Goal: Task Accomplishment & Management: Use online tool/utility

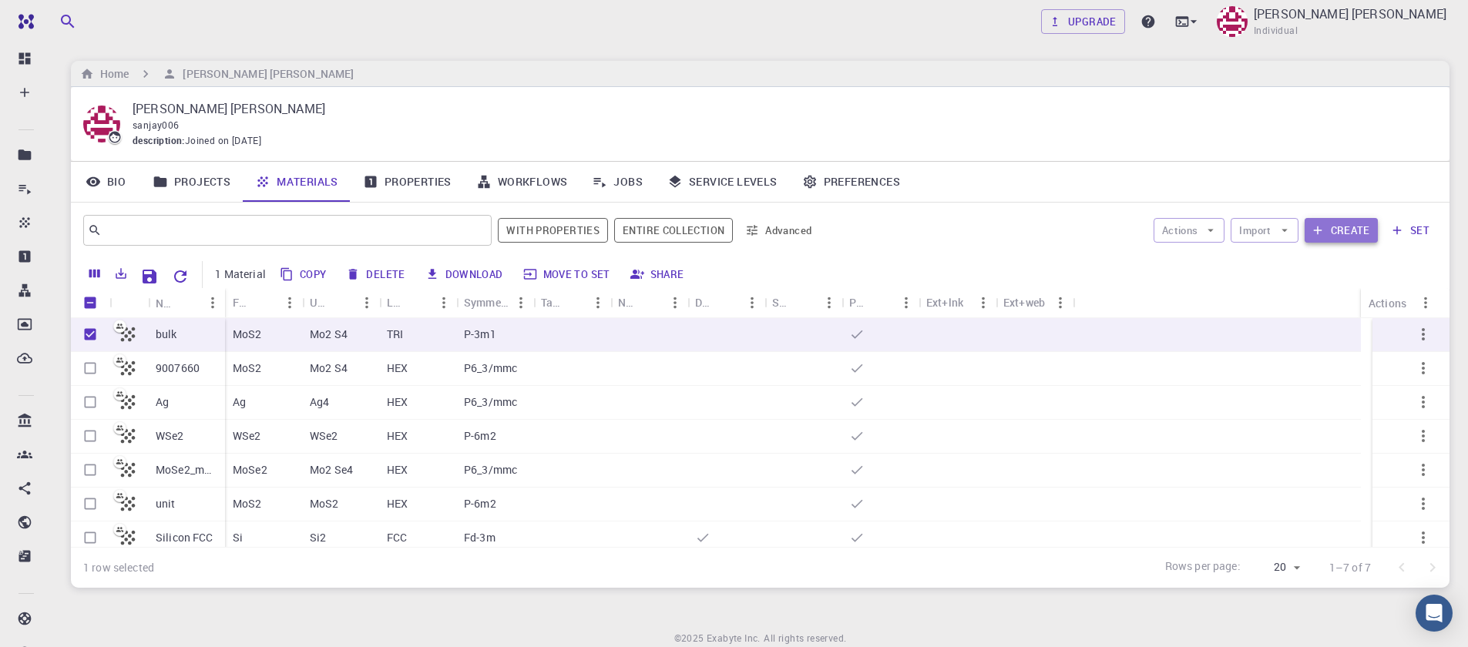
click at [1355, 235] on button "Create" at bounding box center [1341, 230] width 73 height 25
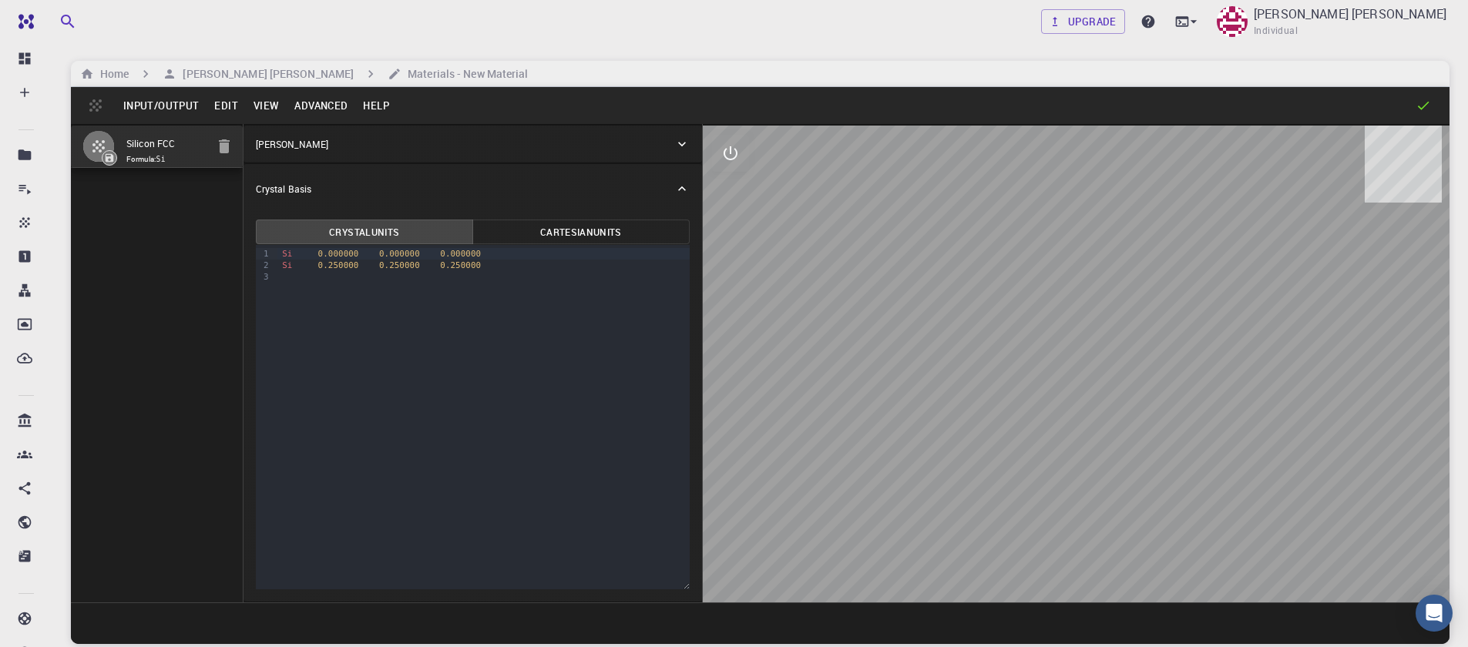
click at [133, 109] on button "Input/Output" at bounding box center [161, 105] width 91 height 25
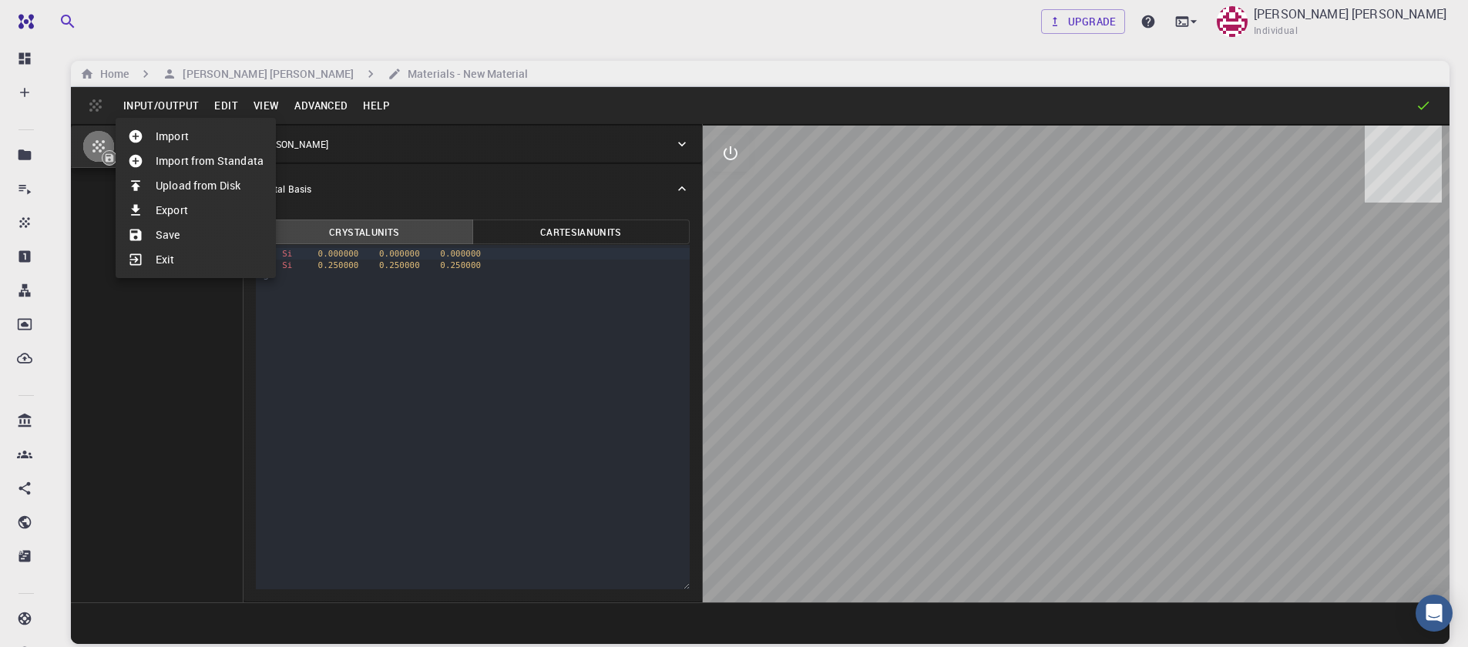
click at [183, 163] on li "Import from Standata" at bounding box center [196, 161] width 160 height 25
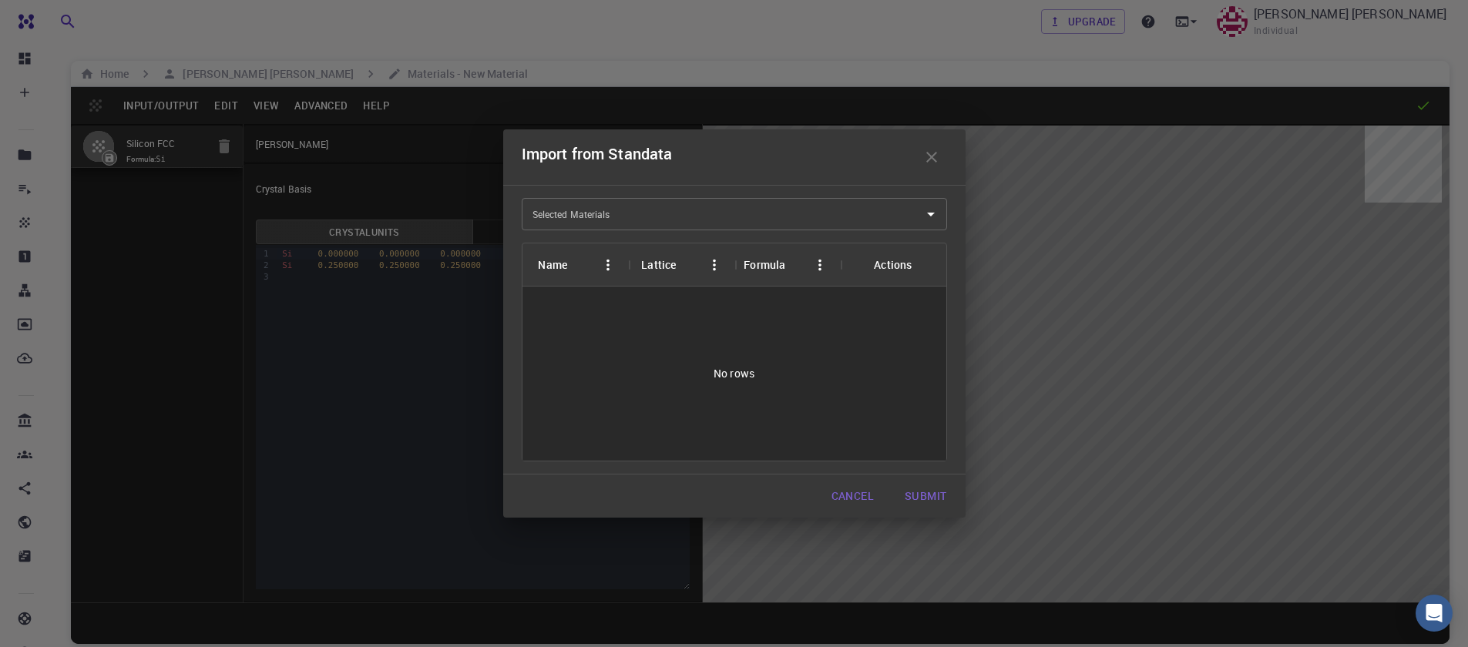
click at [662, 225] on input "Selected Materials" at bounding box center [723, 214] width 388 height 25
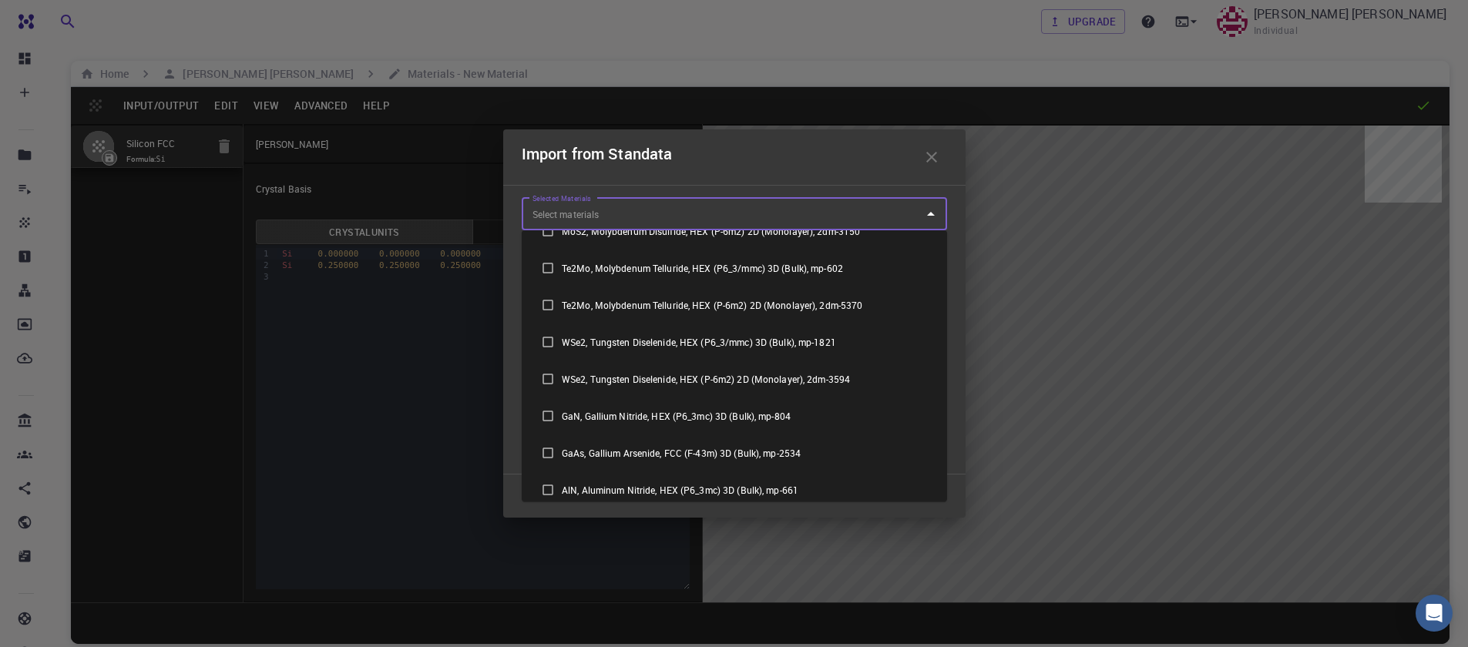
scroll to position [758, 0]
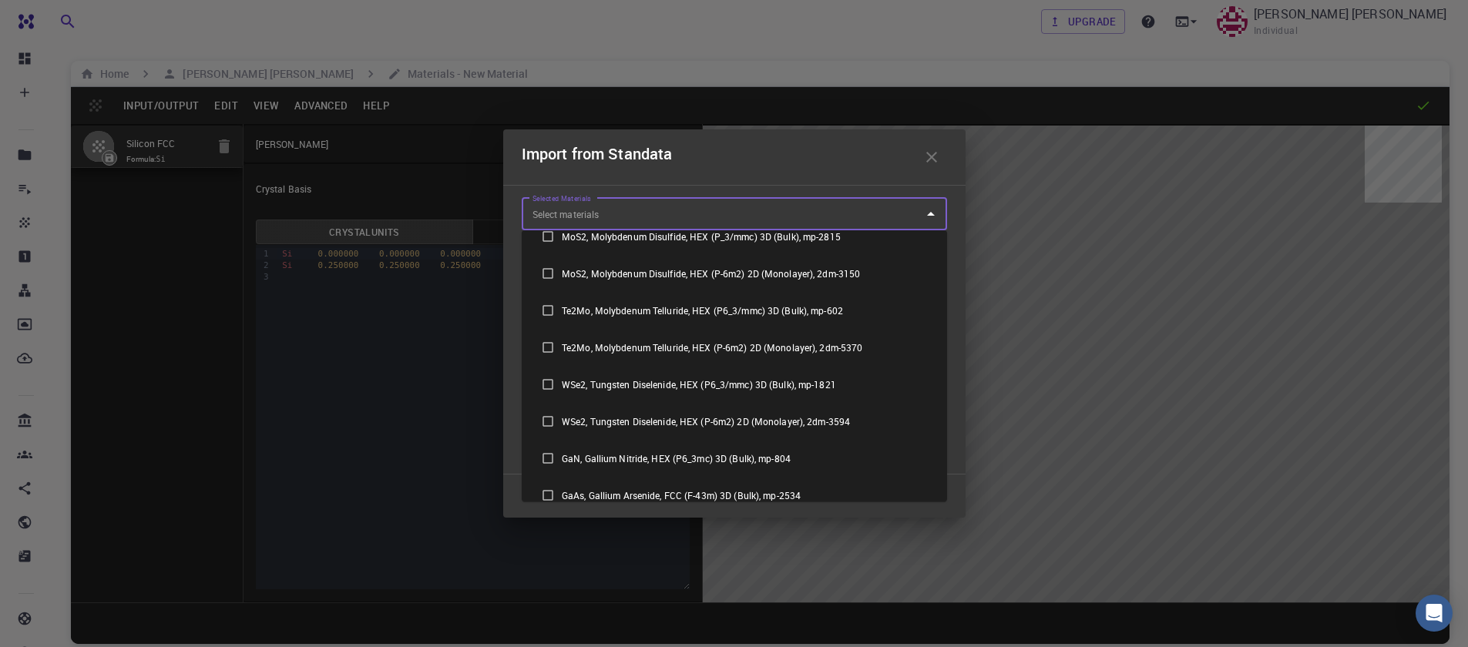
click at [657, 244] on li "MoS2, Molybdenum Disulfide, HEX (P_3/mmc) 3D (Bulk), mp-2815" at bounding box center [734, 236] width 425 height 37
checkbox input "true"
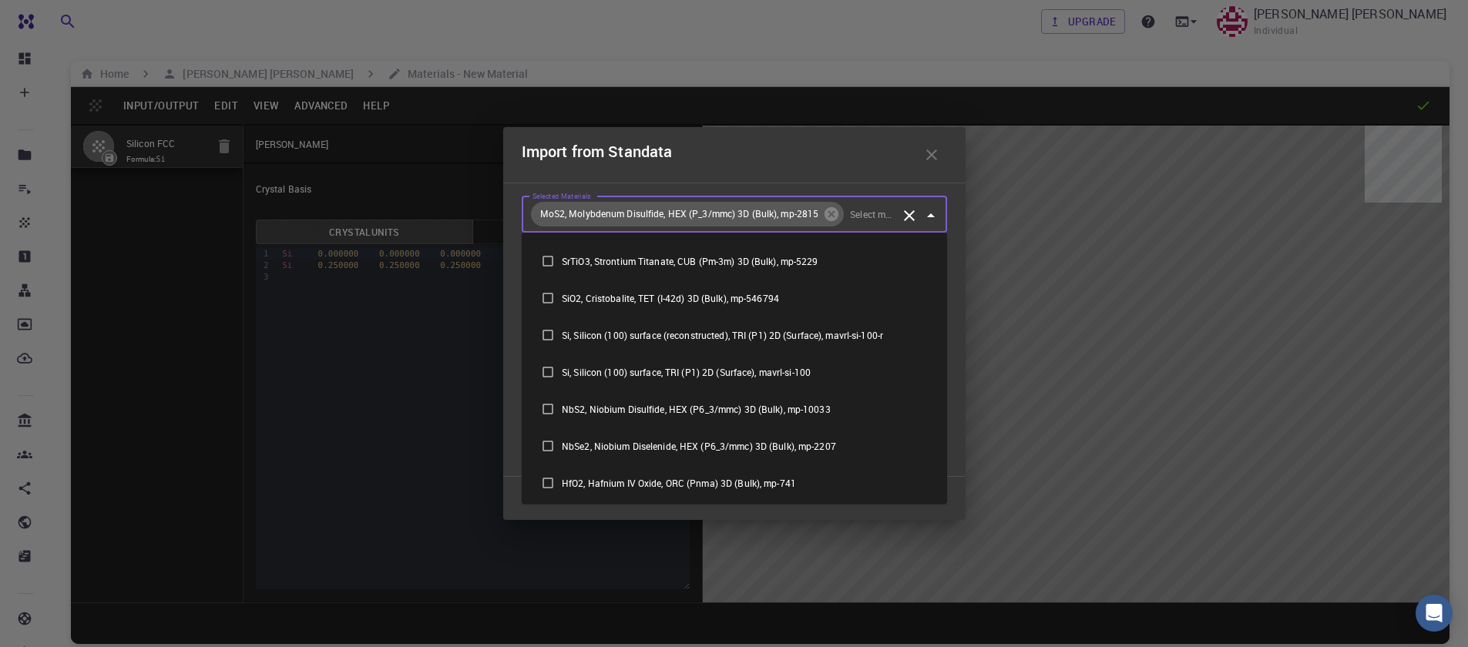
scroll to position [1221, 0]
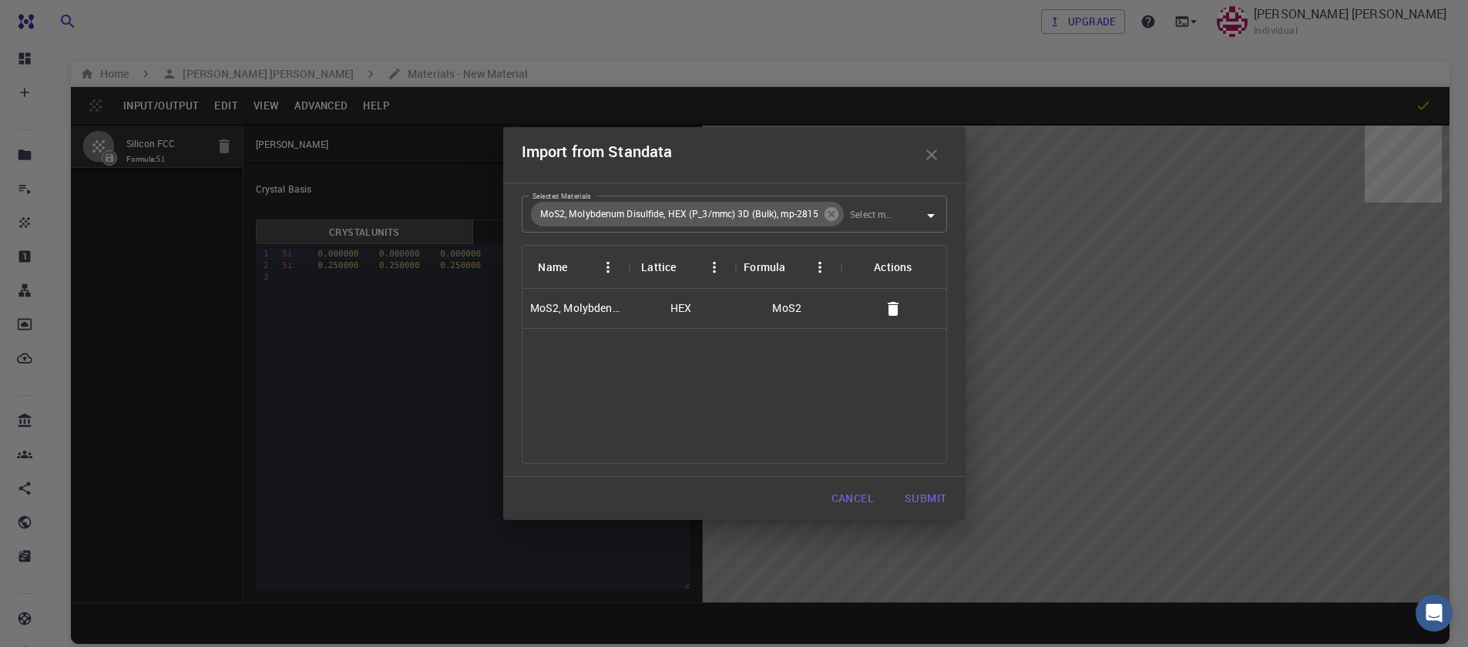
click at [963, 217] on div "Selected Materials MoS2, Molybdenum Disulfide, HEX (P_3/mmc) 3D (Bulk), mp-2815…" at bounding box center [734, 330] width 462 height 294
click at [932, 498] on button "Submit" at bounding box center [925, 498] width 66 height 31
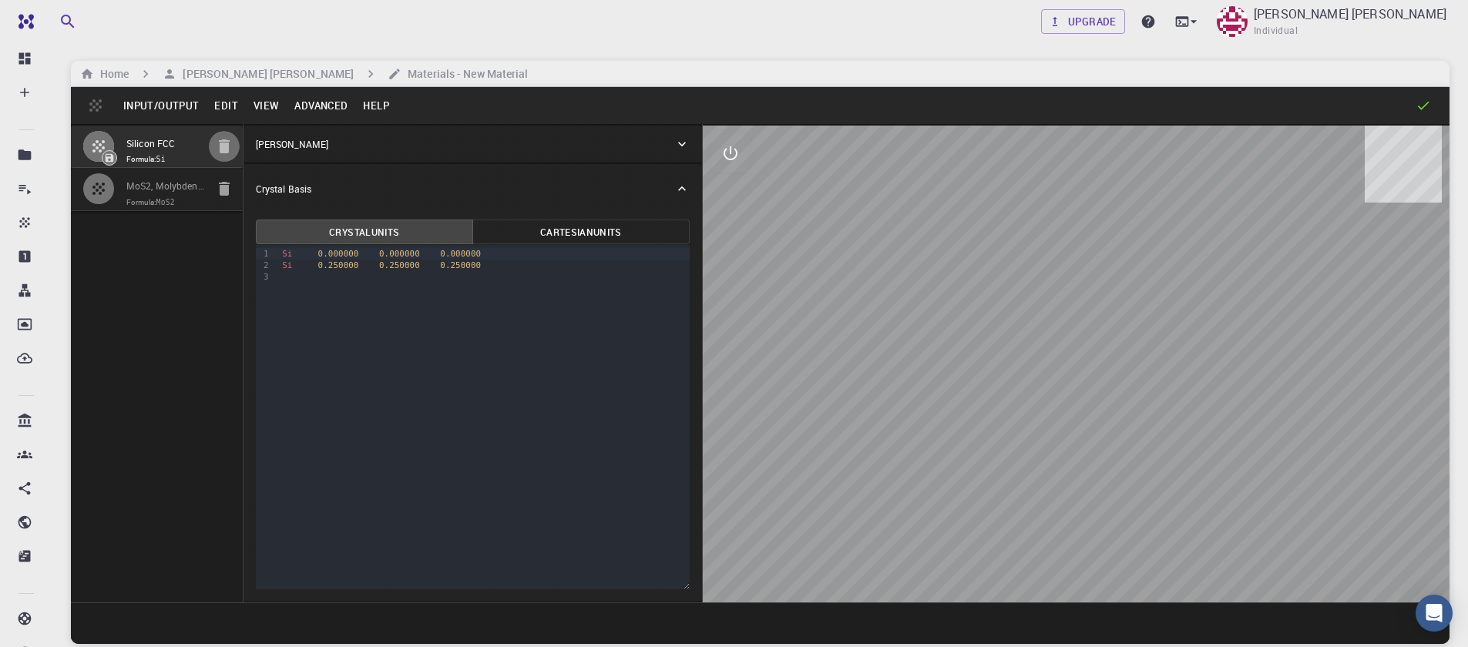
click at [215, 150] on icon "button" at bounding box center [224, 146] width 18 height 18
type input "HEX"
type input "3.192238"
type input "13.37829"
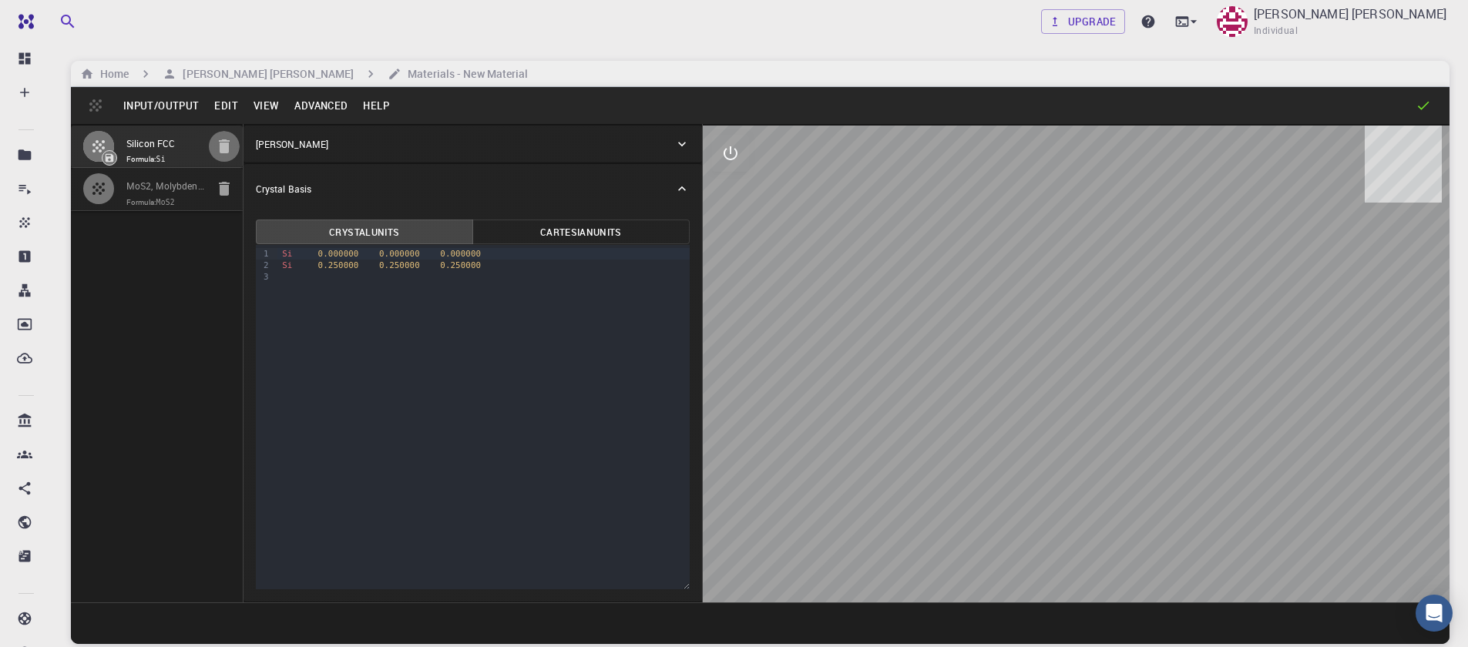
type input "90"
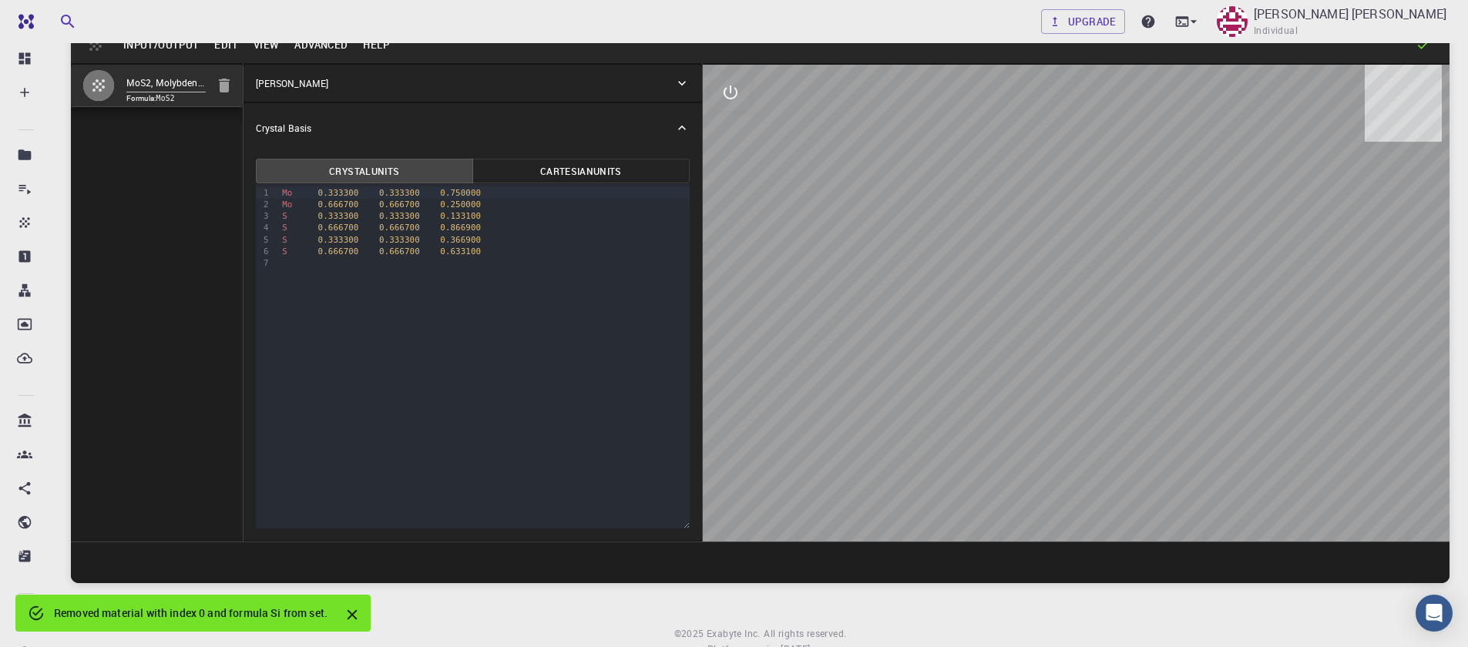
scroll to position [92, 0]
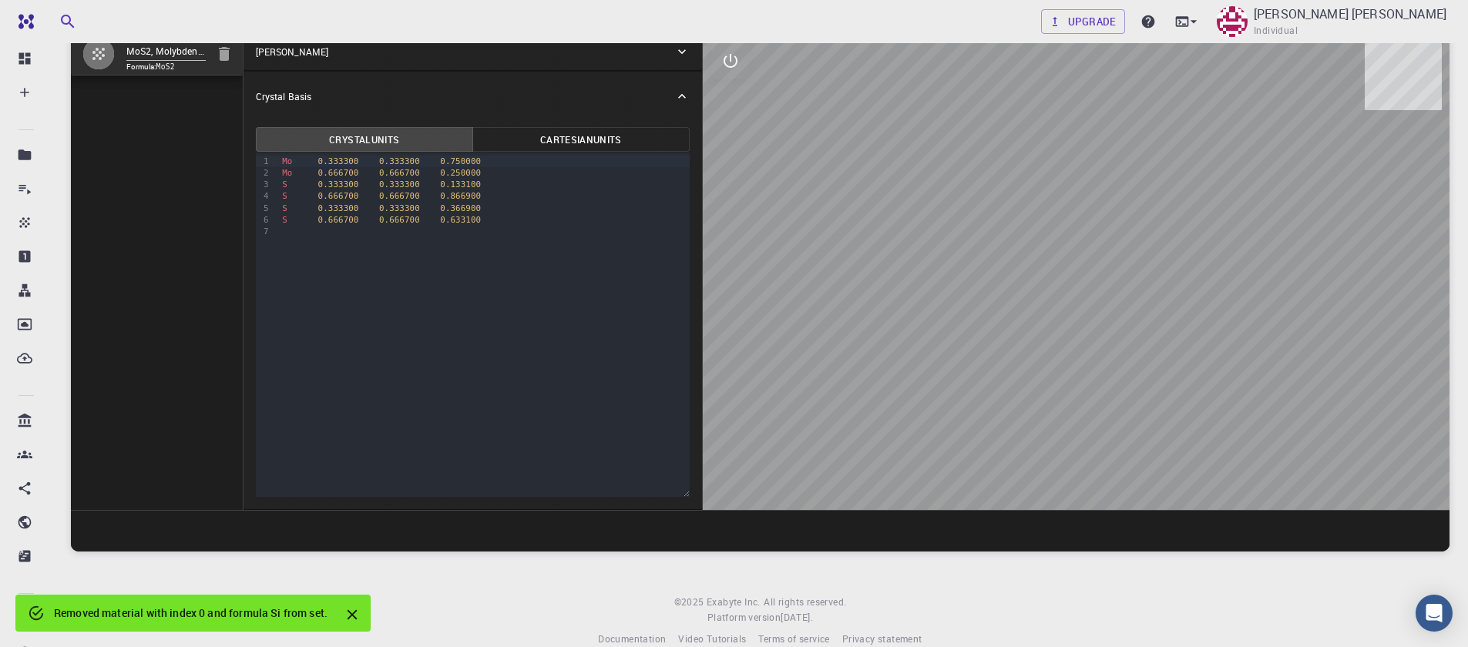
click at [525, 408] on div "9 1 2 3 4 5 6 7 › Mo 0.333300 0.333300 0.750000 Mo 0.666700 0.666700 0.250000 S…" at bounding box center [473, 325] width 434 height 344
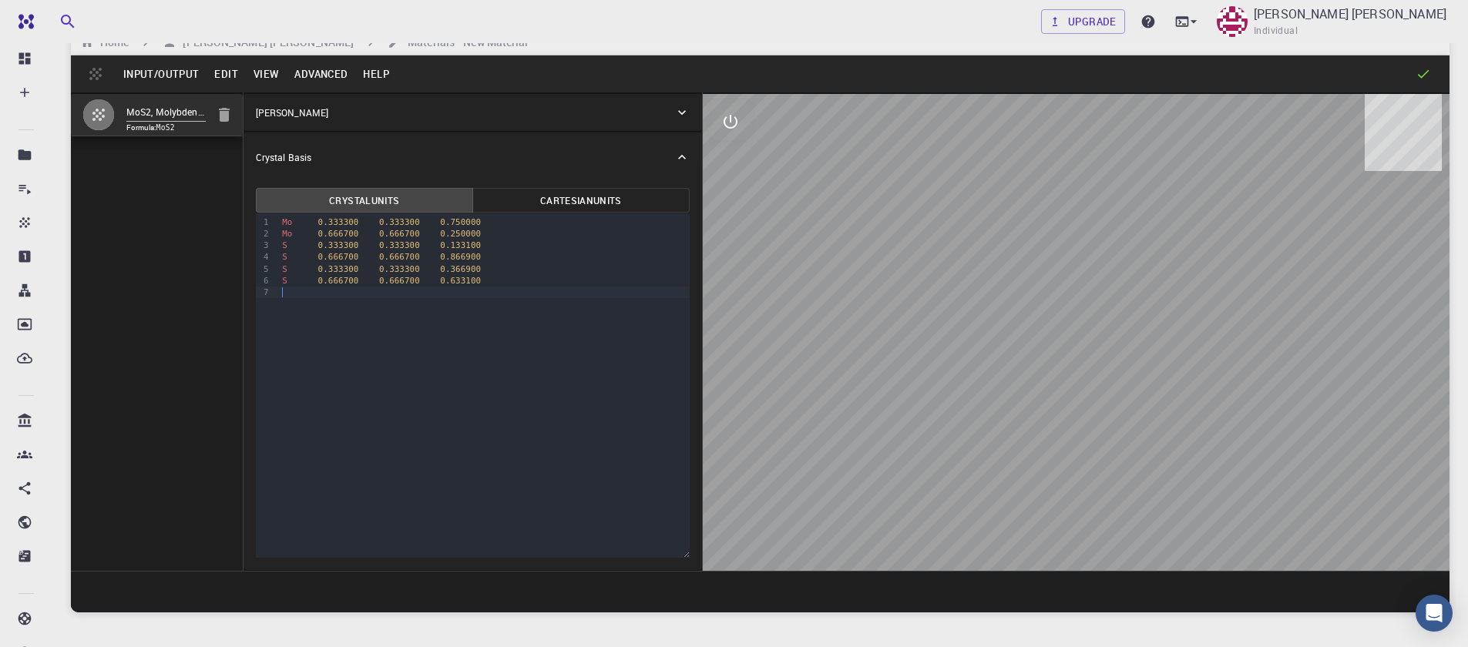
scroll to position [0, 0]
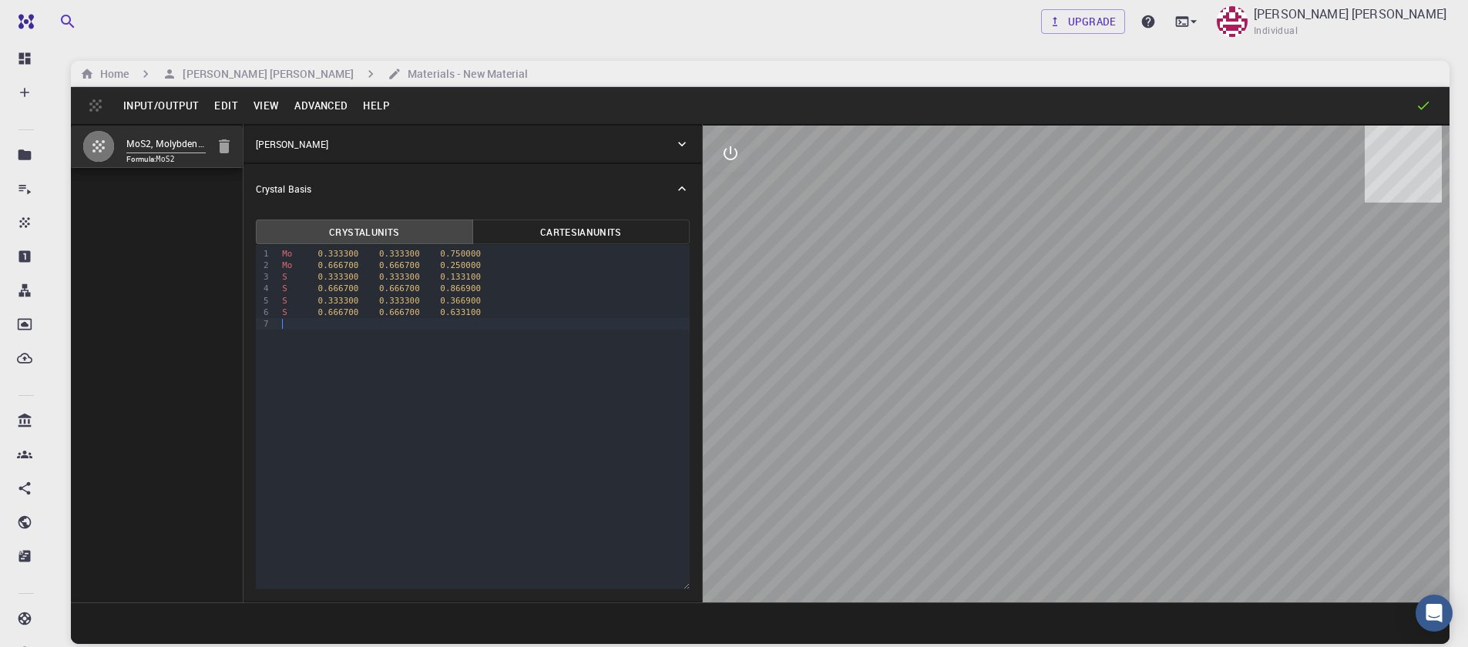
click at [560, 234] on button "Cartesian Units" at bounding box center [580, 232] width 217 height 25
click at [311, 114] on button "Advanced" at bounding box center [321, 105] width 69 height 25
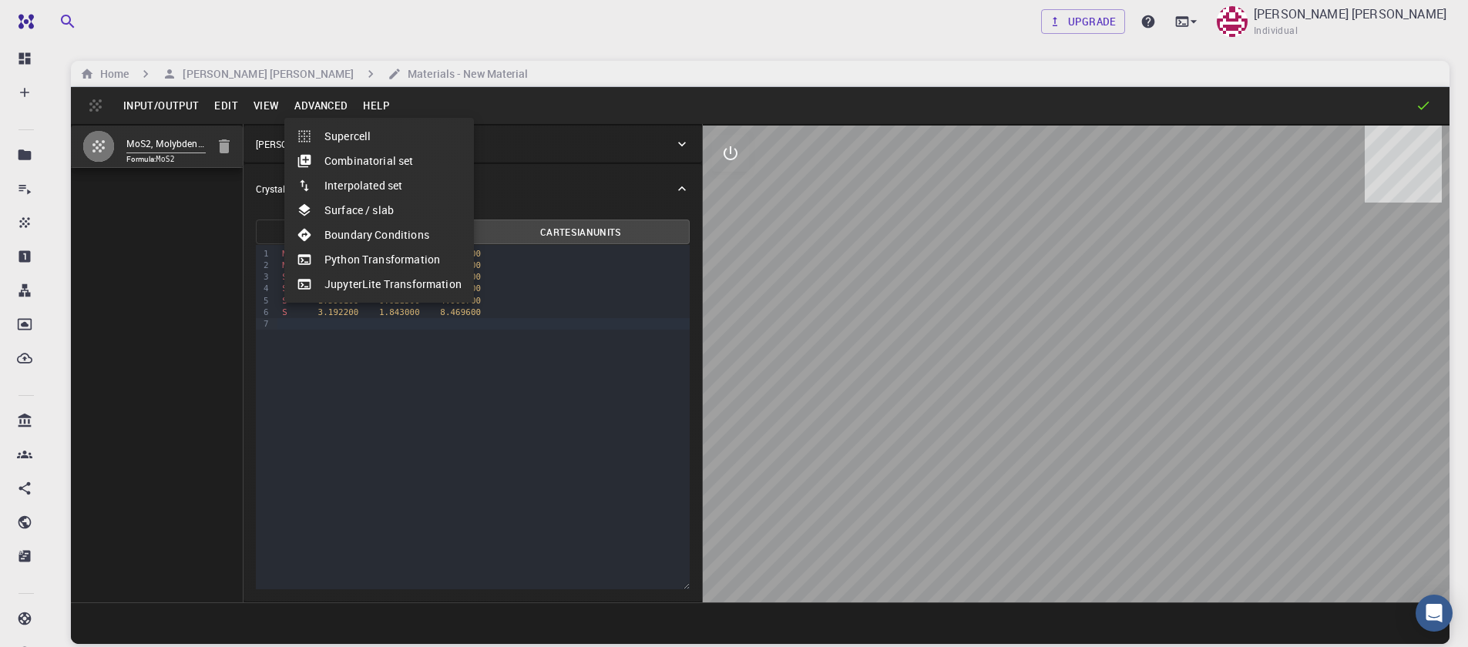
click at [516, 164] on div at bounding box center [734, 323] width 1468 height 647
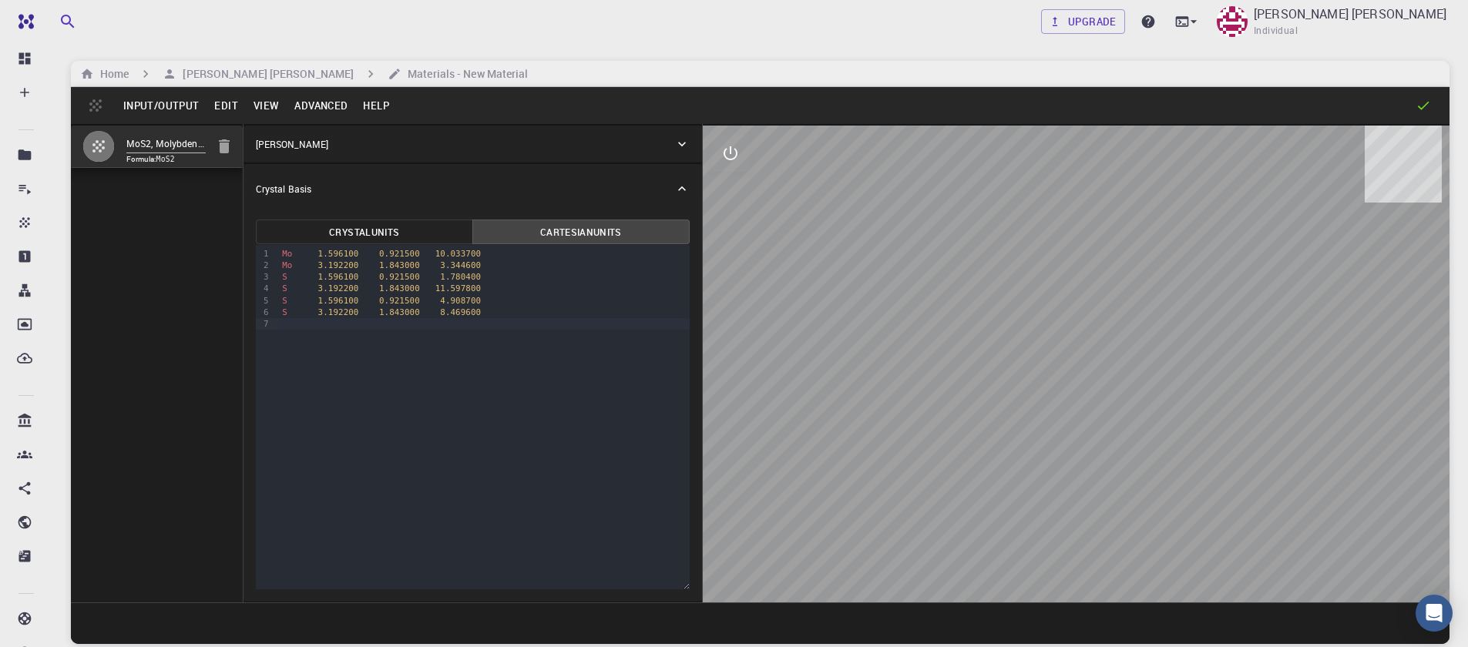
click at [270, 134] on div "Crystal Lattice" at bounding box center [473, 144] width 459 height 37
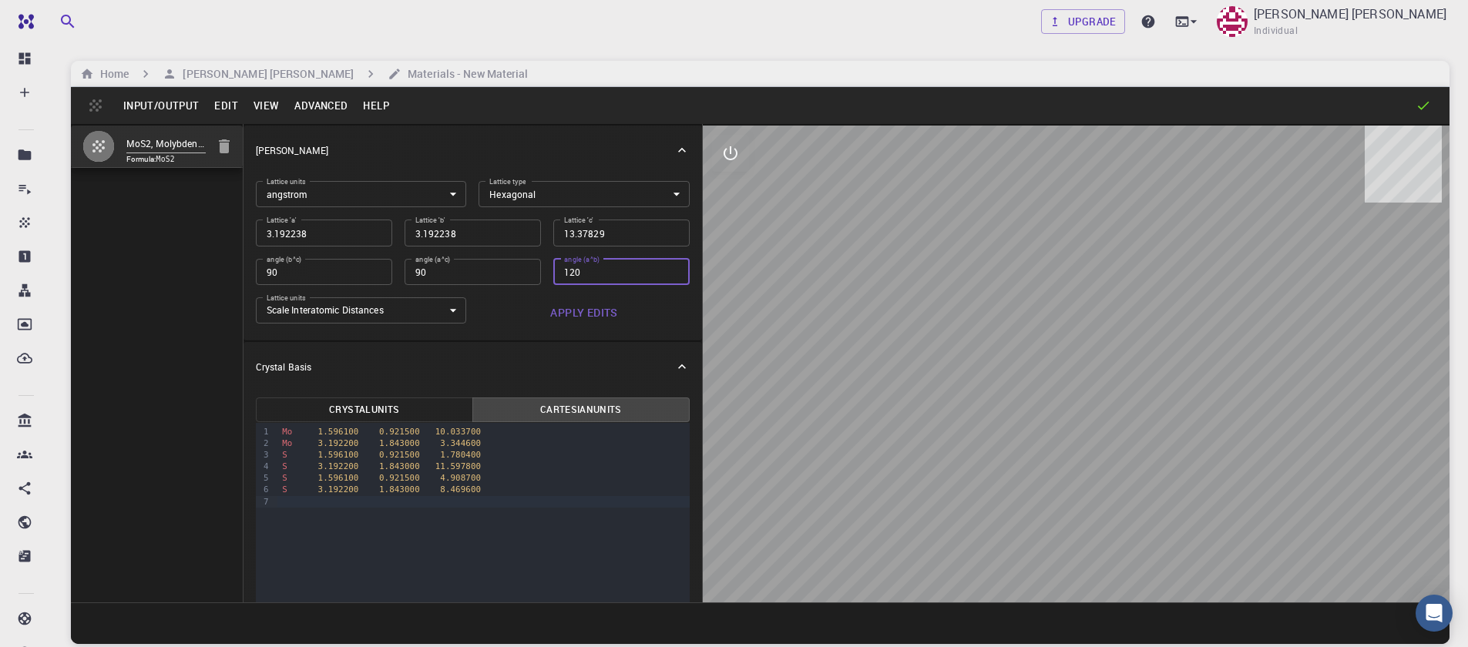
click at [661, 267] on input "120" at bounding box center [621, 272] width 136 height 26
type input "120"
click at [590, 317] on button "Apply Edits" at bounding box center [584, 312] width 211 height 31
click at [502, 197] on body "Free Dashboard Create New Job New Material Create Material Upload File Import f…" at bounding box center [734, 382] width 1468 height 765
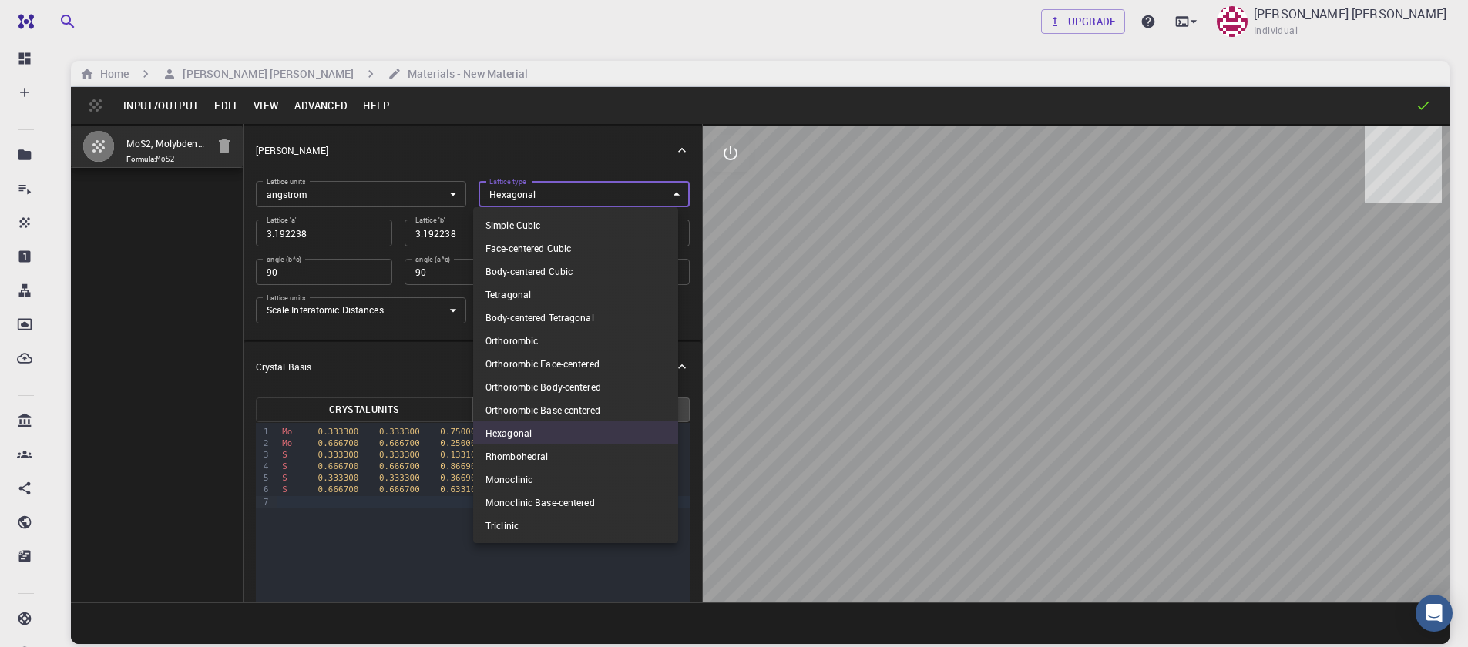
click at [502, 434] on li "Hexagonal" at bounding box center [575, 433] width 205 height 23
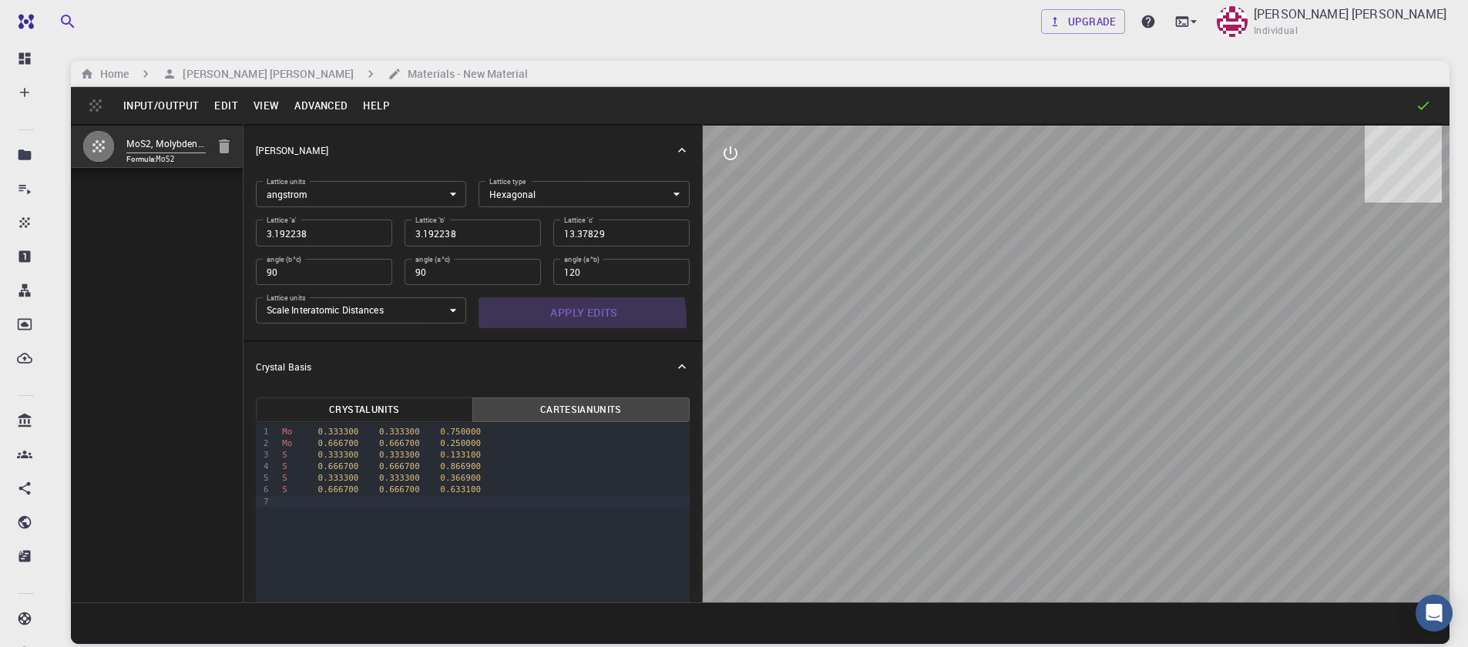
click at [573, 319] on button "Apply Edits" at bounding box center [584, 312] width 211 height 31
click at [571, 318] on button "Apply Edits" at bounding box center [584, 312] width 211 height 31
click at [674, 152] on icon at bounding box center [681, 150] width 15 height 15
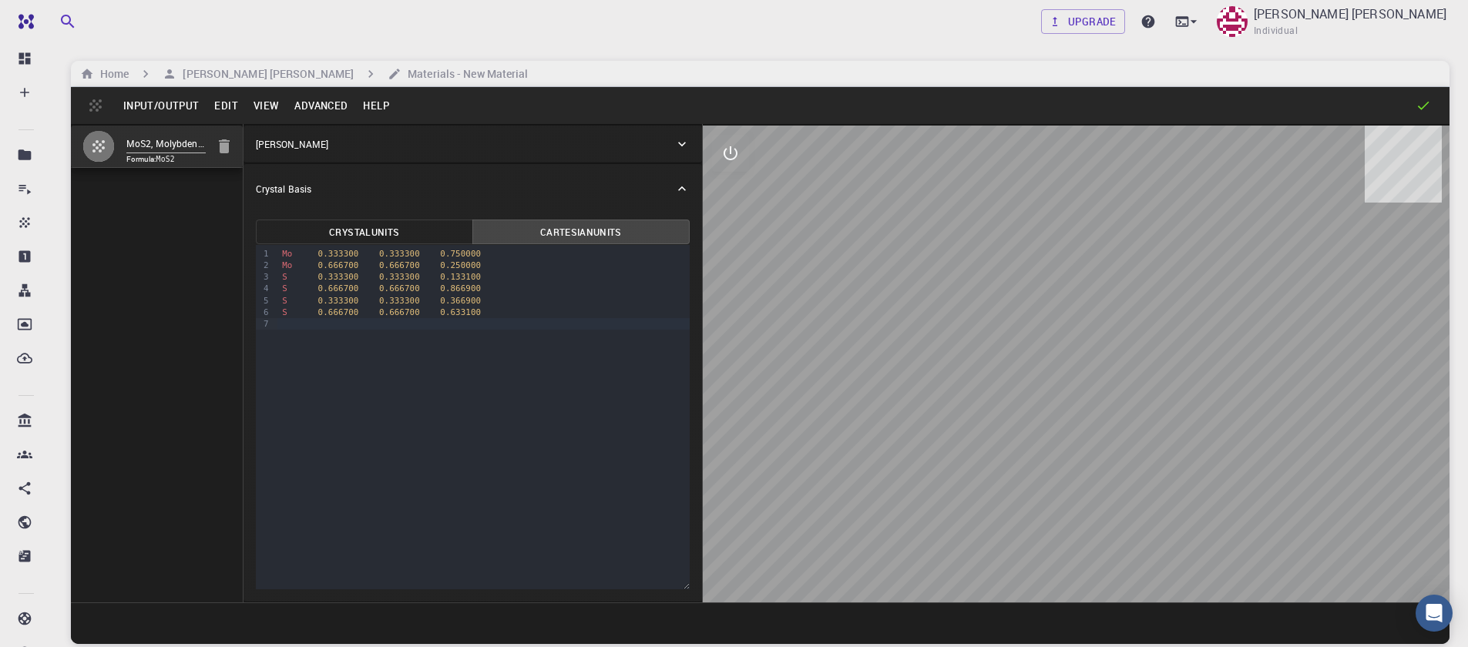
click at [676, 150] on icon at bounding box center [681, 143] width 15 height 15
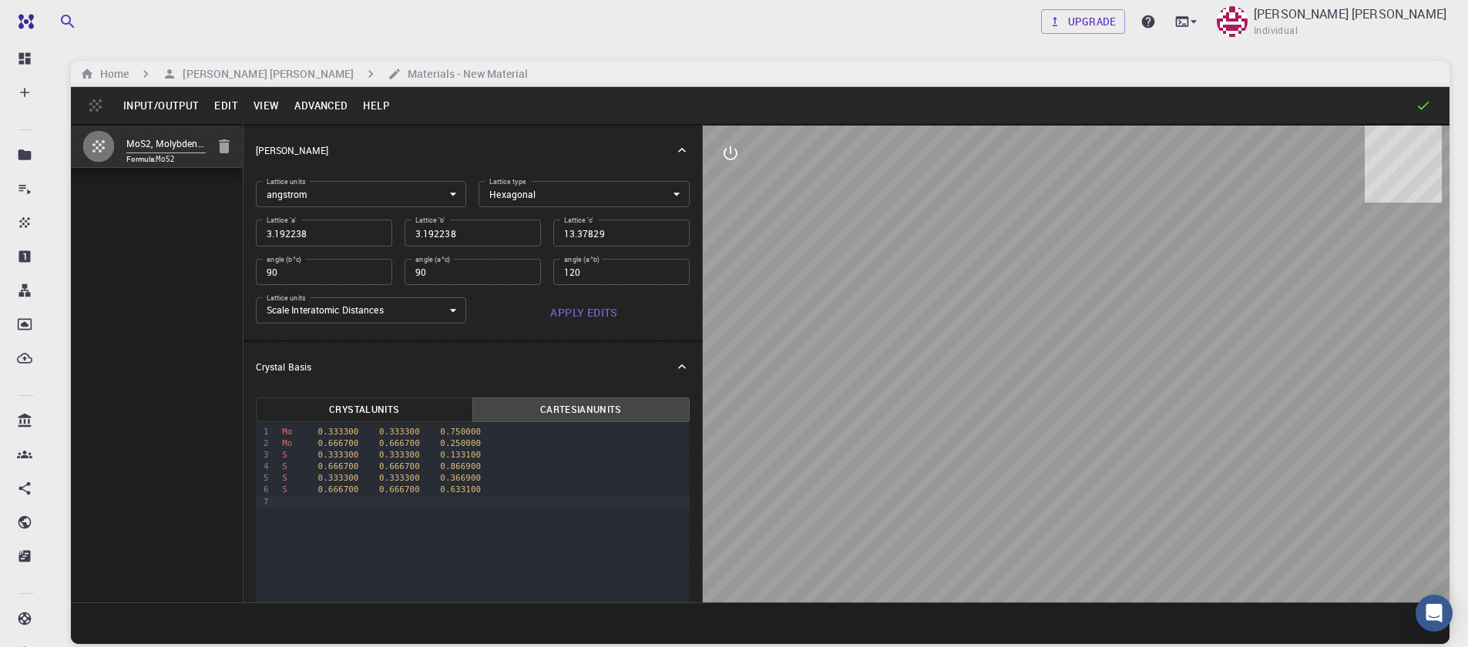
click at [681, 148] on div "Crystal Lattice" at bounding box center [473, 150] width 459 height 49
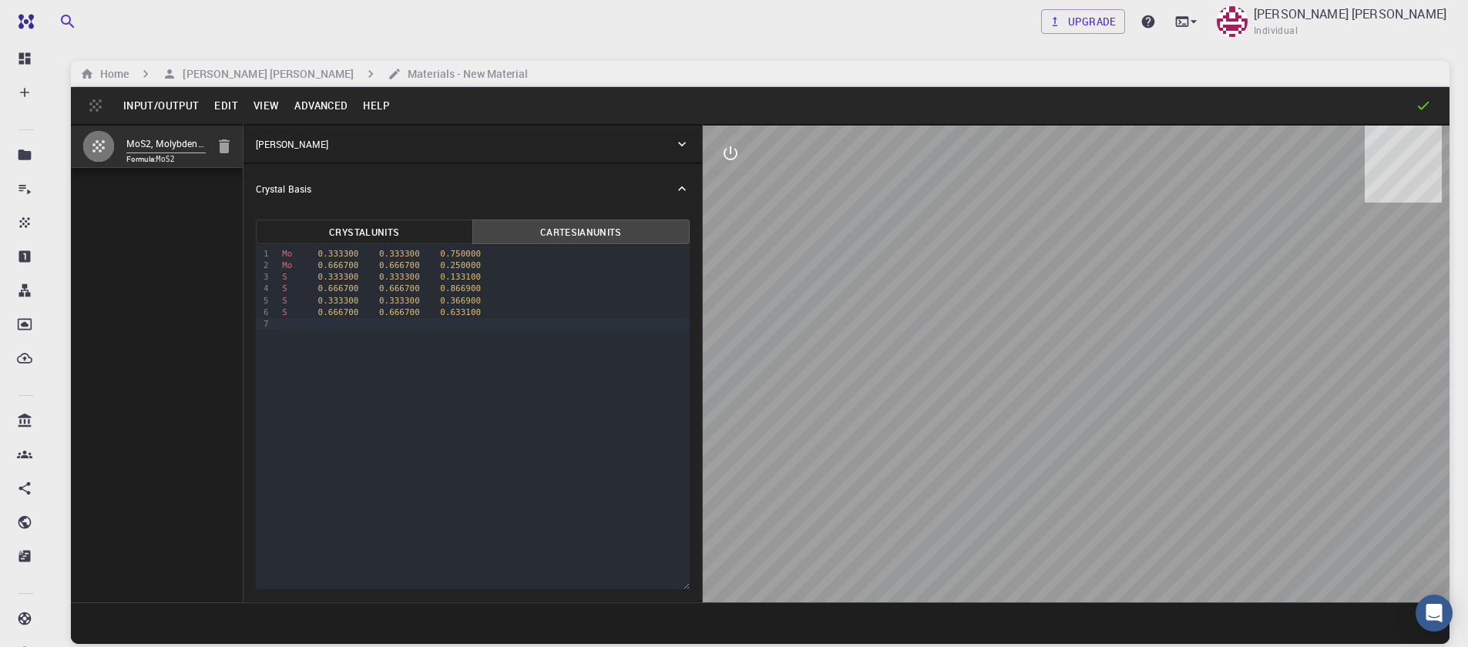
click at [301, 235] on button "Crystal Units" at bounding box center [364, 232] width 217 height 25
click at [576, 234] on button "Cartesian Units" at bounding box center [580, 232] width 217 height 25
click at [420, 230] on button "Crystal Units" at bounding box center [364, 232] width 217 height 25
click at [192, 257] on div "MoS2, Molybdenum Disulfide, HEX (P_3/mmc) 3D (Bulk), mp-2815 Formula: MoS2" at bounding box center [157, 363] width 173 height 479
drag, startPoint x: 1035, startPoint y: 477, endPoint x: 1105, endPoint y: 476, distance: 70.1
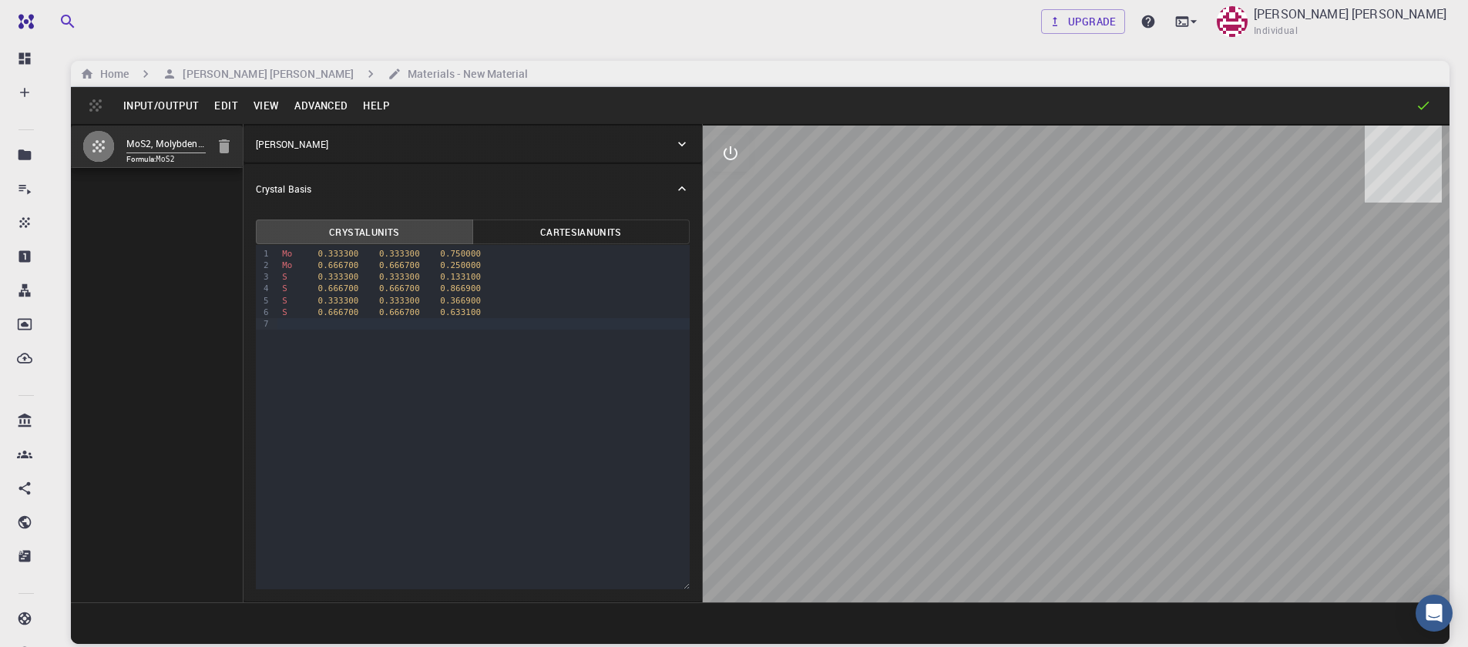
click at [1105, 476] on div at bounding box center [1076, 364] width 747 height 477
click at [124, 100] on button "Input/Output" at bounding box center [161, 105] width 91 height 25
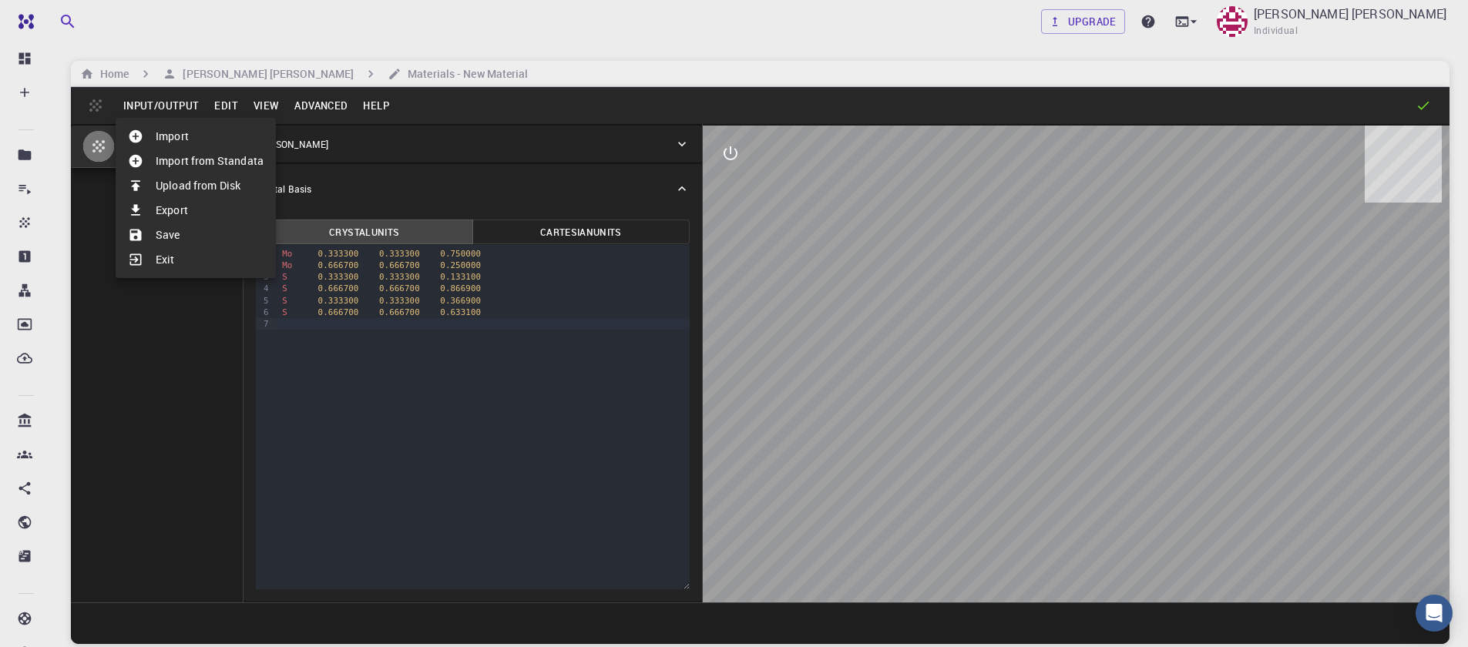
click at [203, 231] on li "Save" at bounding box center [196, 235] width 160 height 25
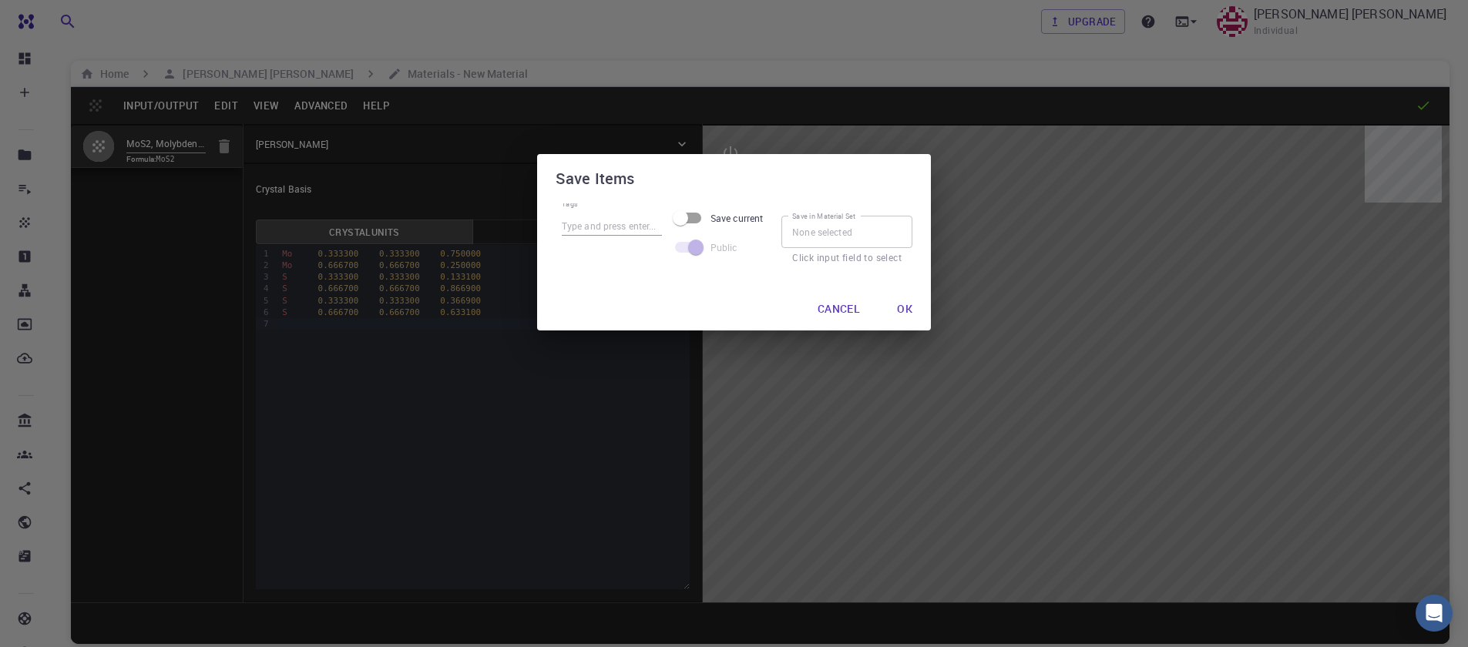
click at [907, 302] on button "Ok" at bounding box center [905, 309] width 40 height 31
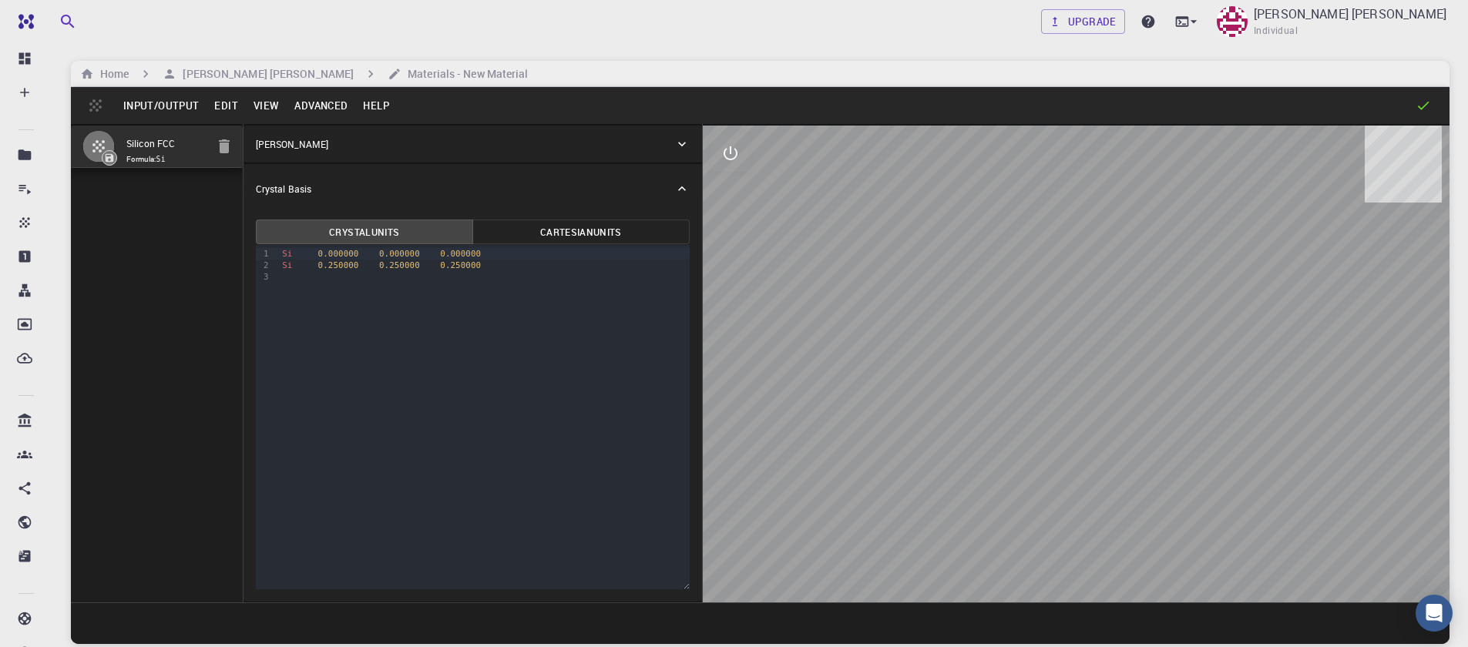
click at [153, 107] on button "Input/Output" at bounding box center [161, 105] width 91 height 25
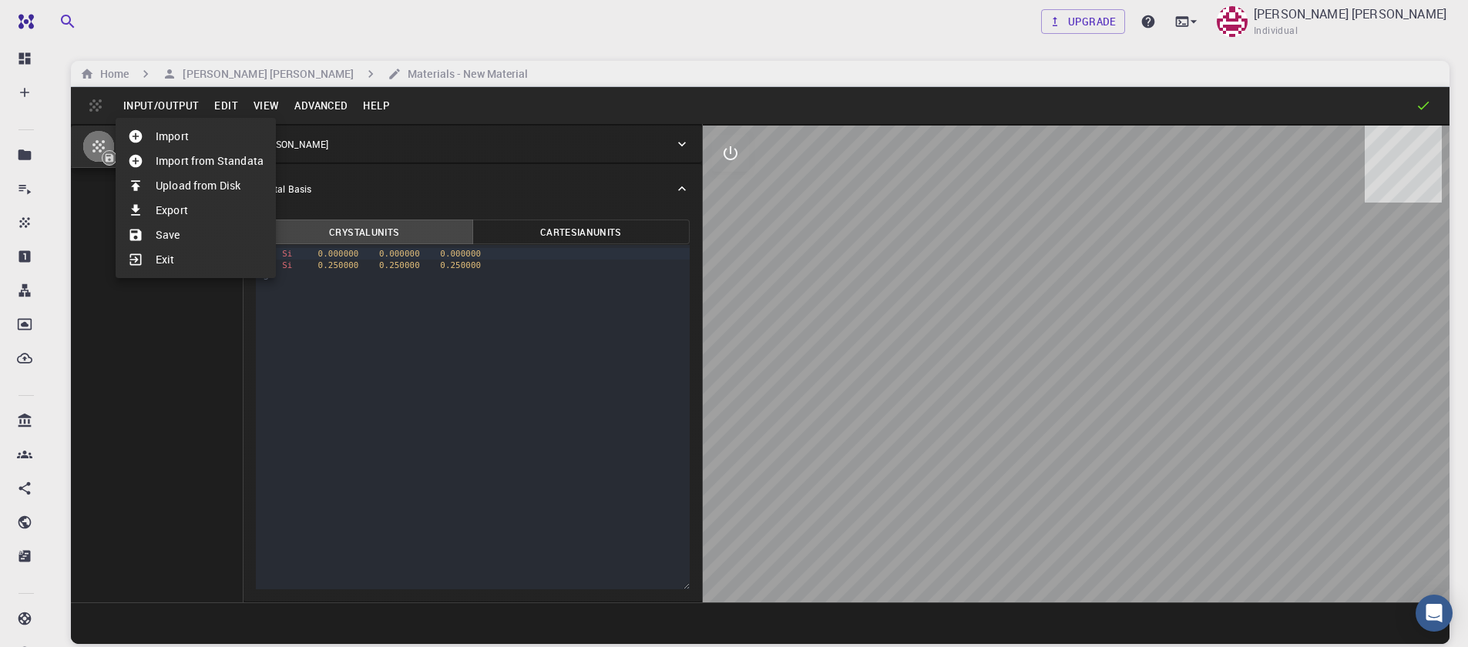
click at [199, 158] on li "Import from Standata" at bounding box center [196, 161] width 160 height 25
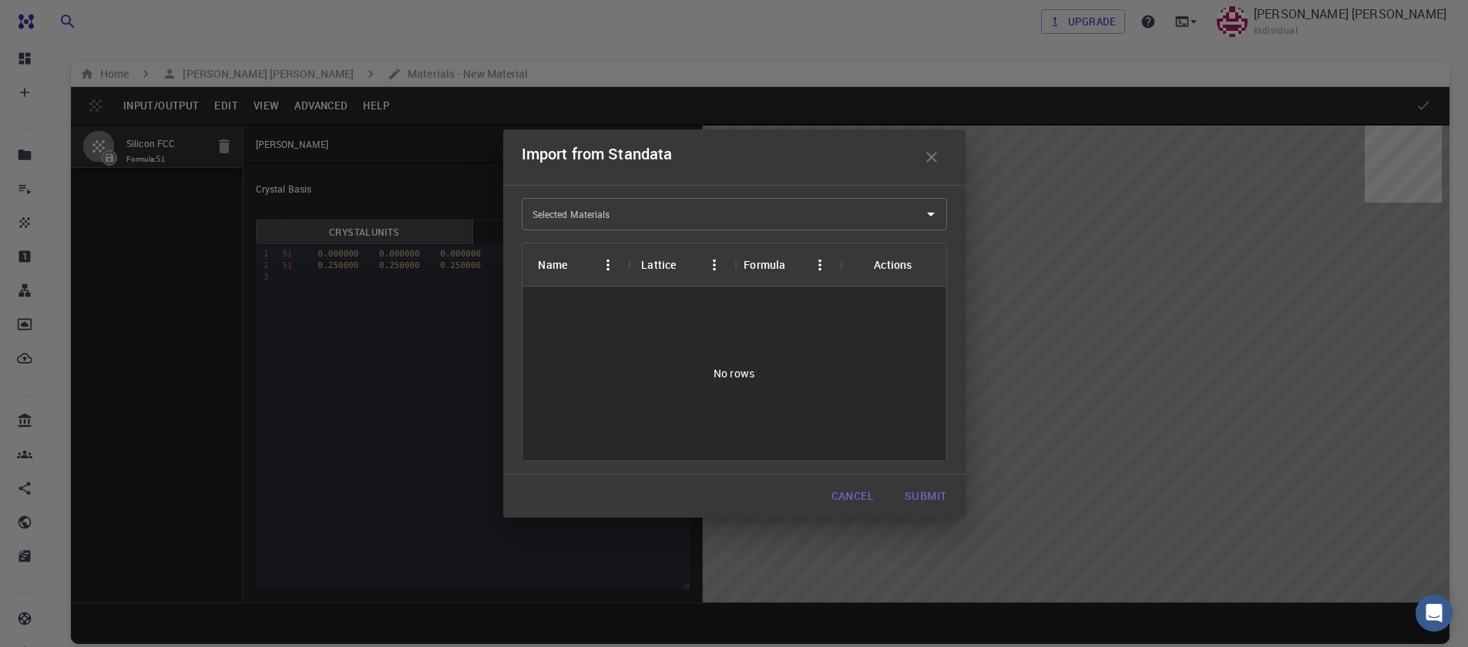
click at [761, 220] on input "Selected Materials" at bounding box center [723, 214] width 388 height 25
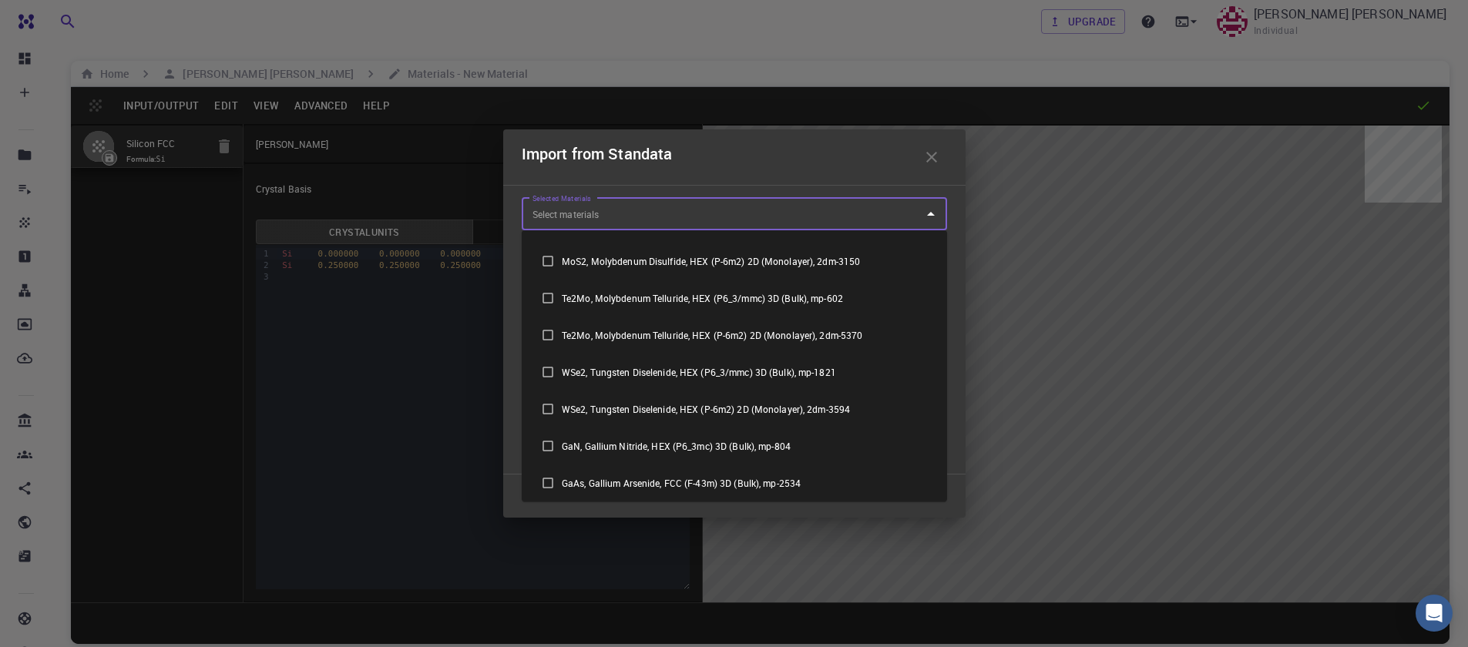
scroll to position [740, 0]
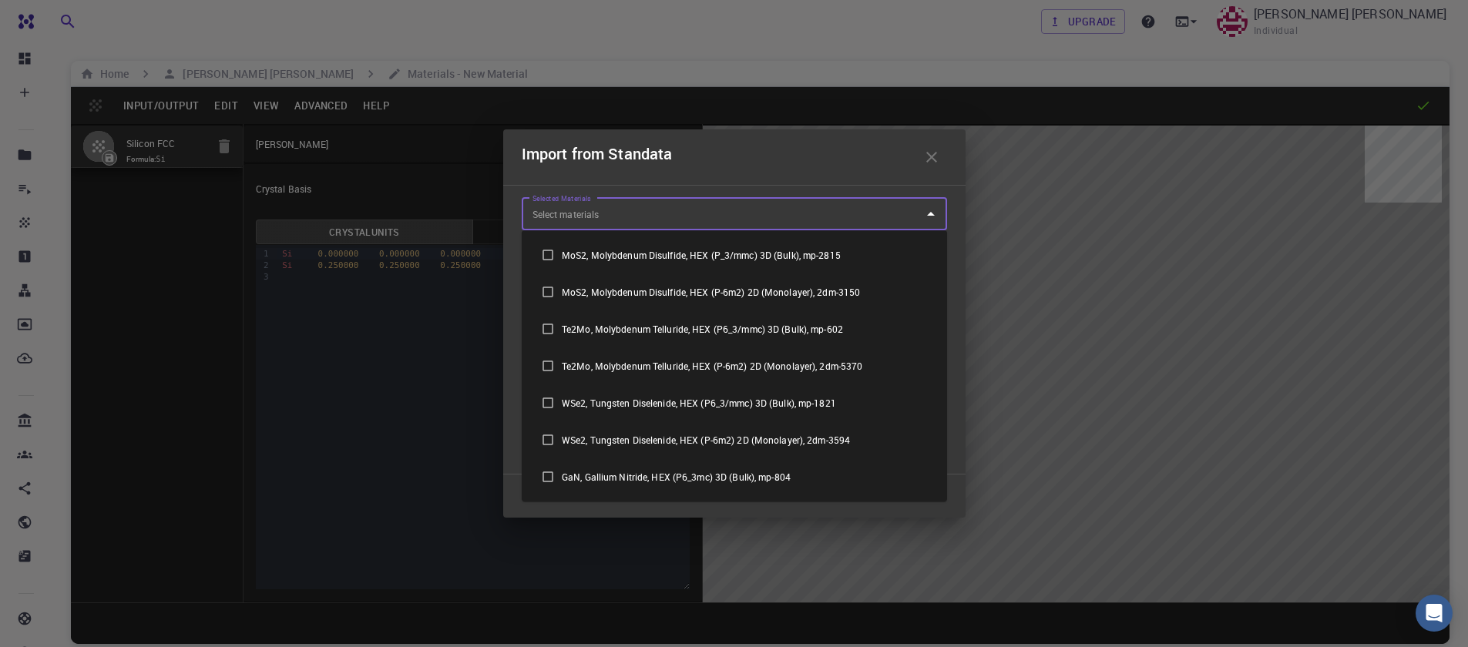
click at [620, 258] on li "MoS2, Molybdenum Disulfide, HEX (P_3/mmc) 3D (Bulk), mp-2815" at bounding box center [734, 255] width 425 height 37
checkbox input "true"
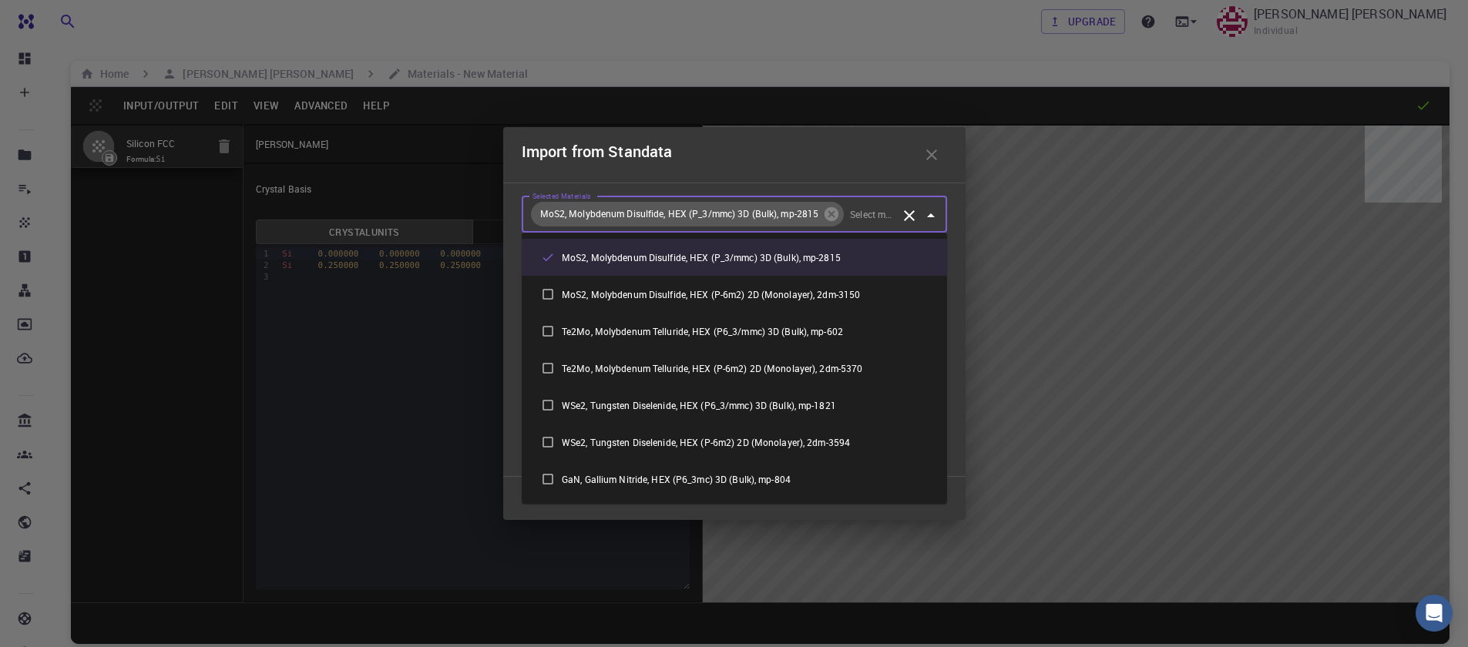
click at [956, 236] on div "Selected Materials MoS2, Molybdenum Disulfide, HEX (P_3/mmc) 3D (Bulk), mp-2815…" at bounding box center [734, 330] width 462 height 294
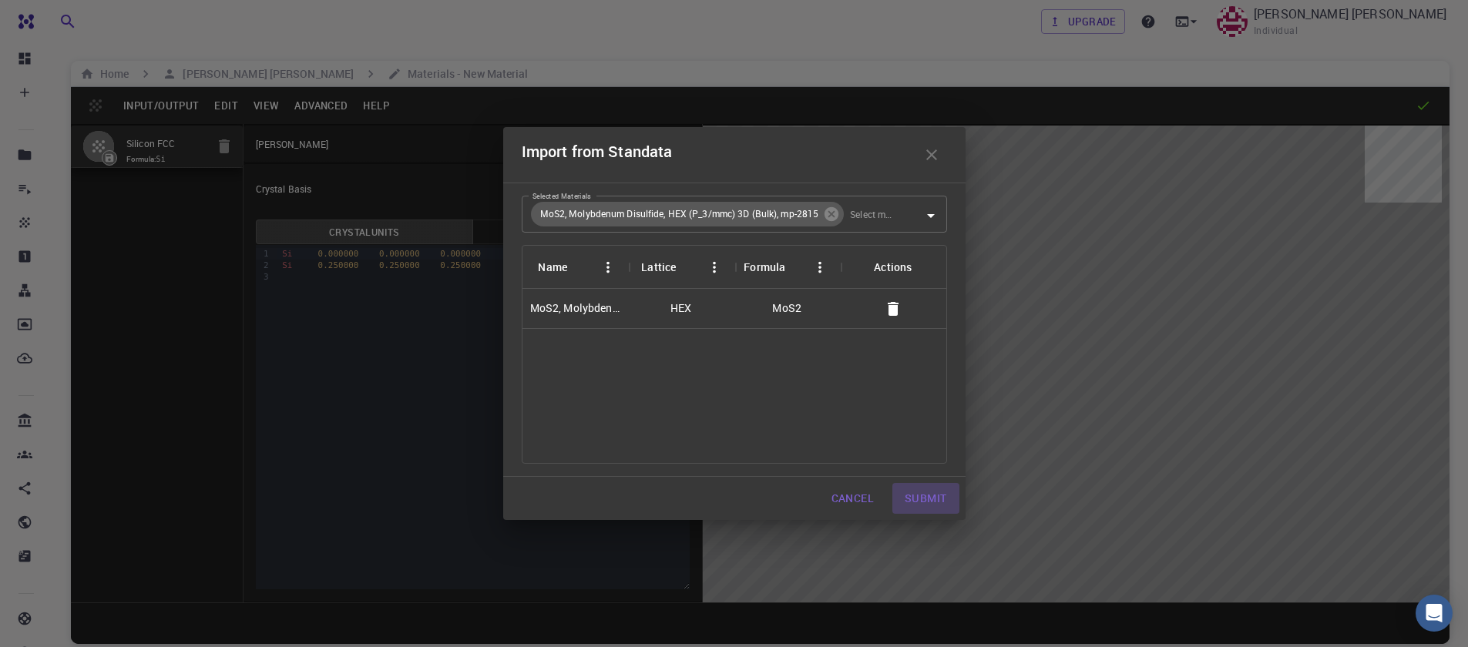
click at [932, 492] on button "Submit" at bounding box center [925, 498] width 66 height 31
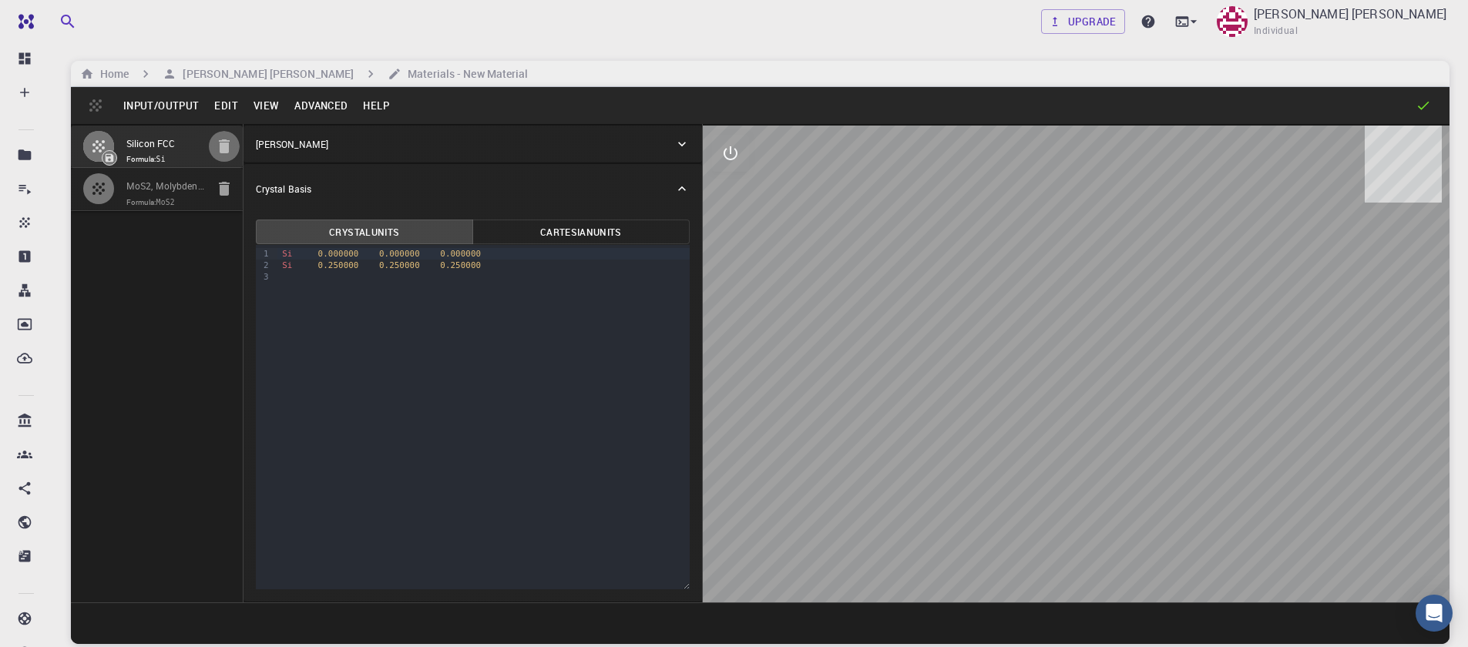
click at [224, 147] on icon "button" at bounding box center [224, 146] width 11 height 14
type input "HEX"
type input "3.192238"
type input "13.37829"
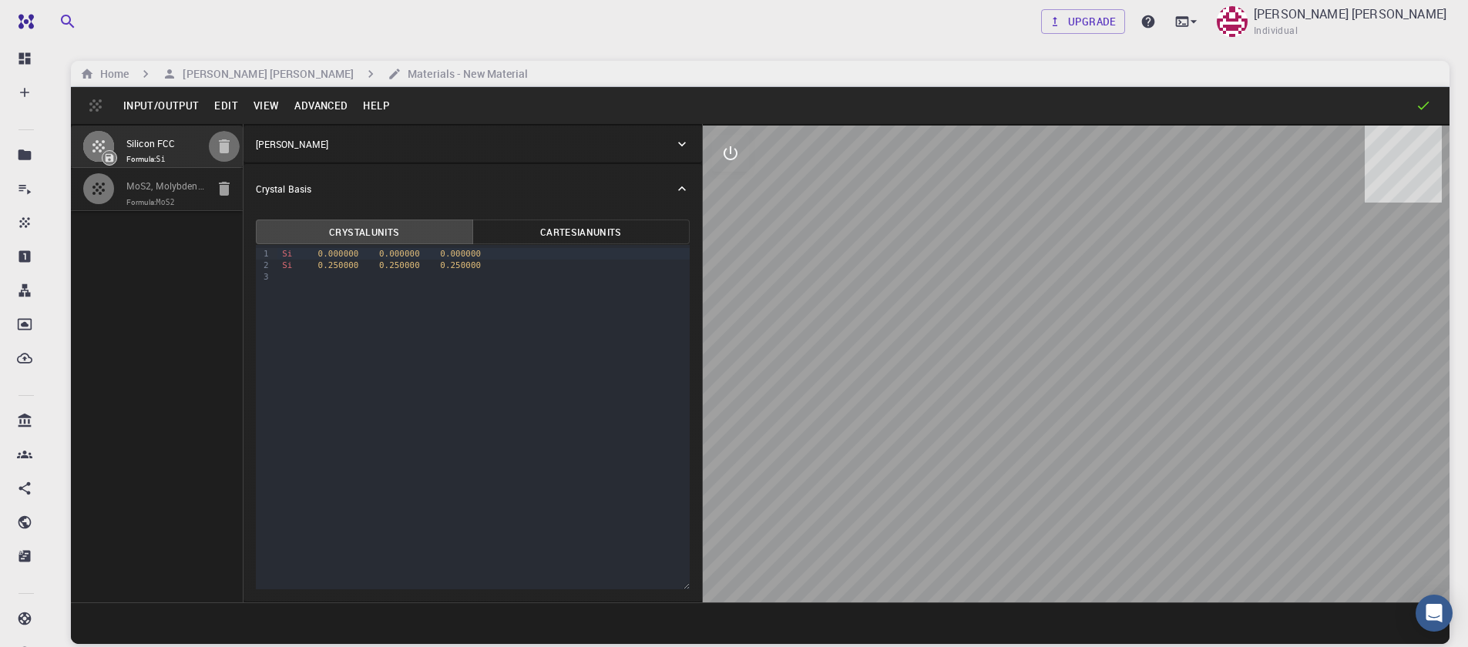
type input "90"
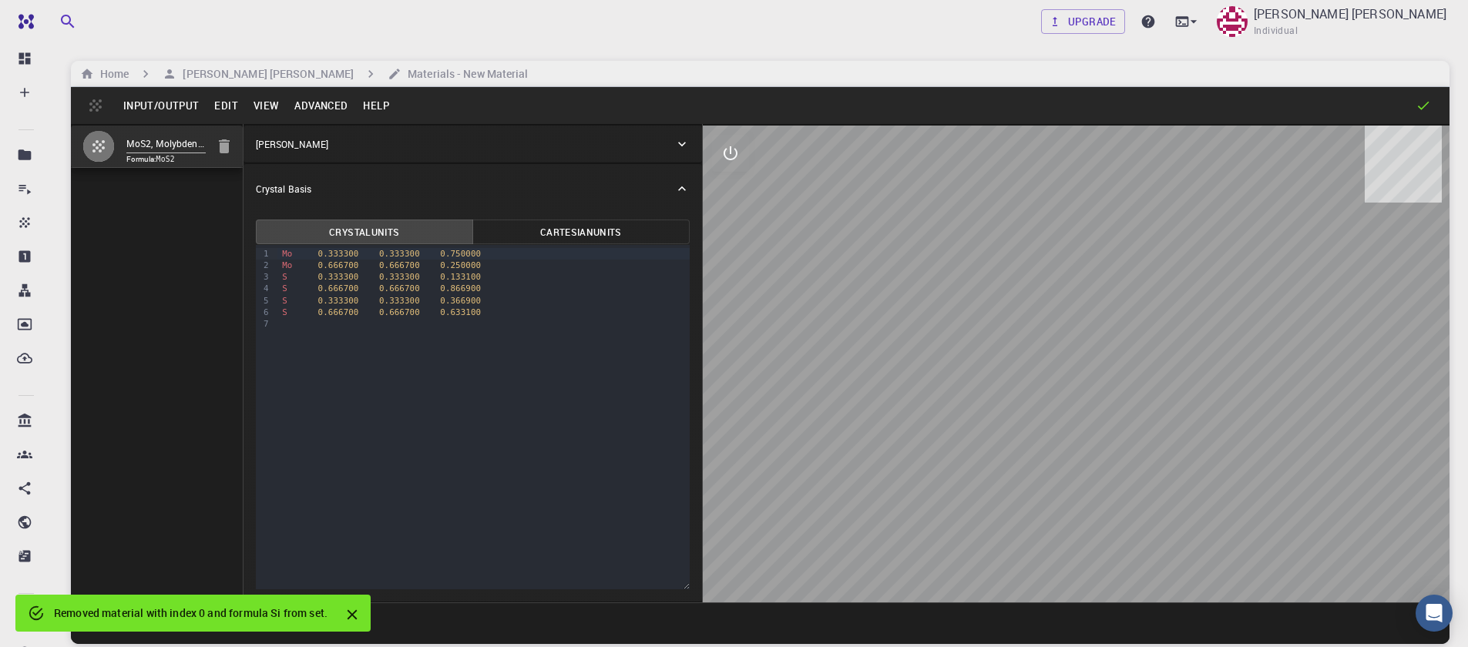
click at [462, 197] on div "Crystal Basis" at bounding box center [473, 188] width 459 height 49
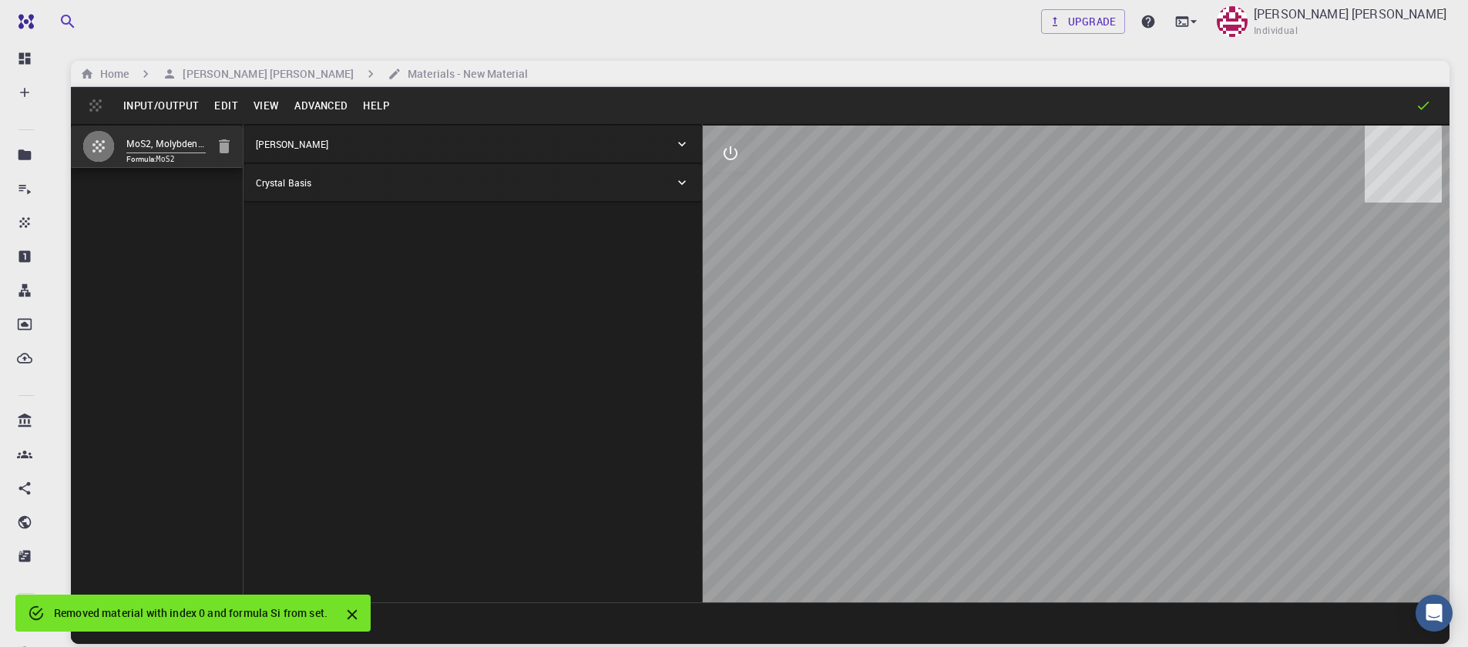
click at [439, 160] on div "Crystal Lattice" at bounding box center [473, 144] width 459 height 37
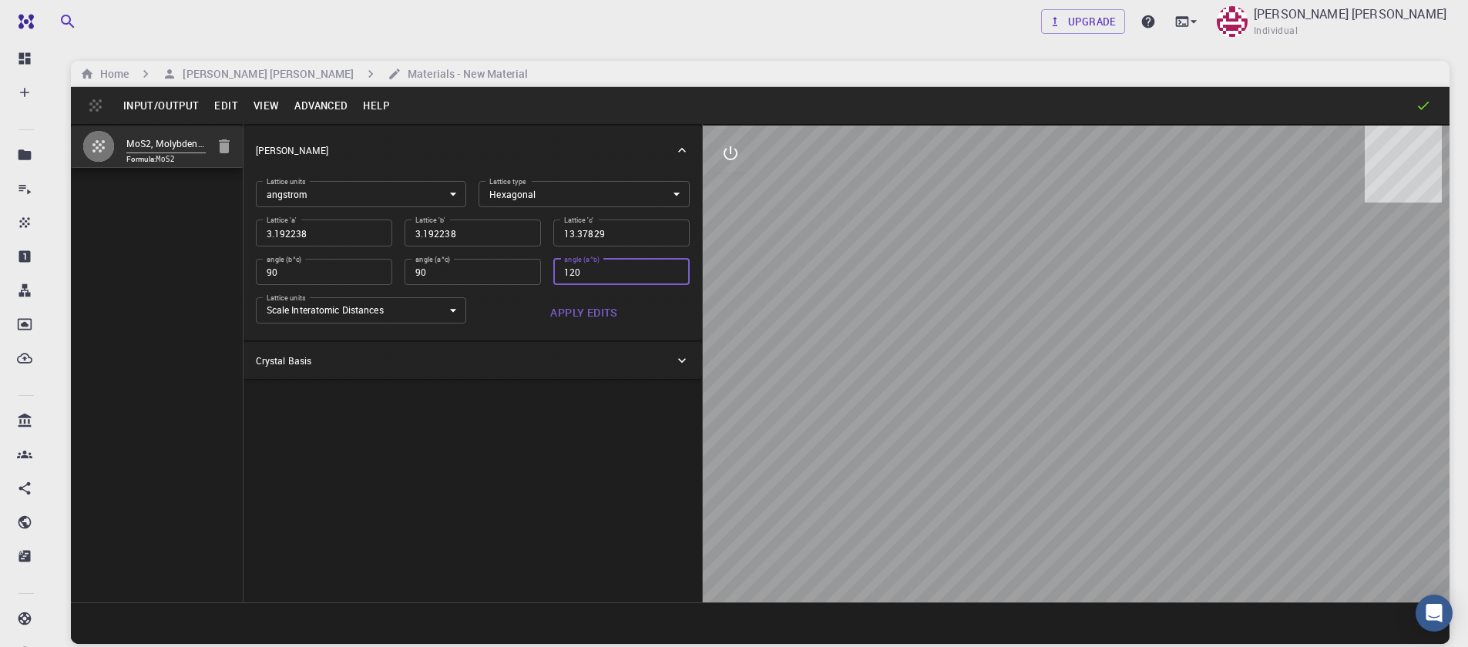
type input "120"
click at [676, 271] on input "120" at bounding box center [621, 272] width 136 height 26
click at [578, 318] on button "Apply Edits" at bounding box center [584, 312] width 211 height 31
click at [550, 498] on div "Crystal Lattice Lattice units angstrom angstrom Lattice units Lattice type Hexa…" at bounding box center [473, 363] width 459 height 479
click at [165, 102] on button "Input/Output" at bounding box center [161, 105] width 91 height 25
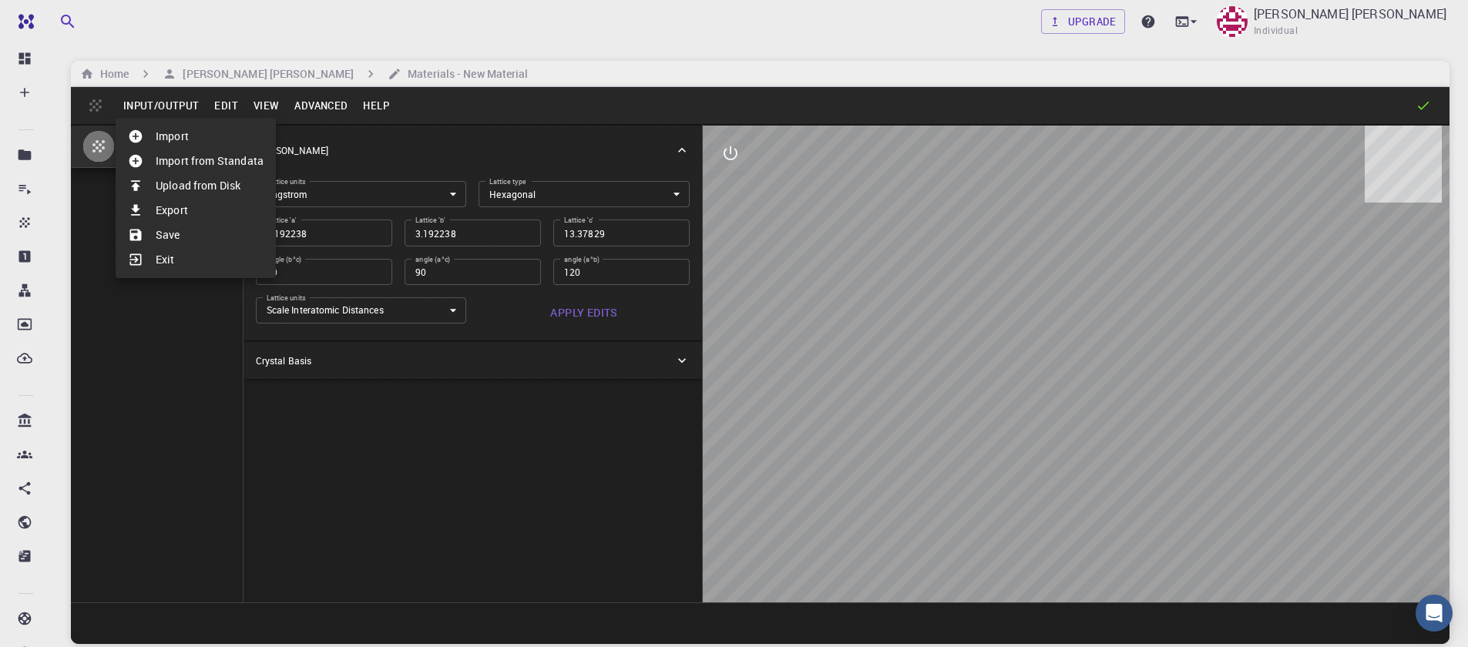
click at [177, 232] on li "Save" at bounding box center [196, 235] width 160 height 25
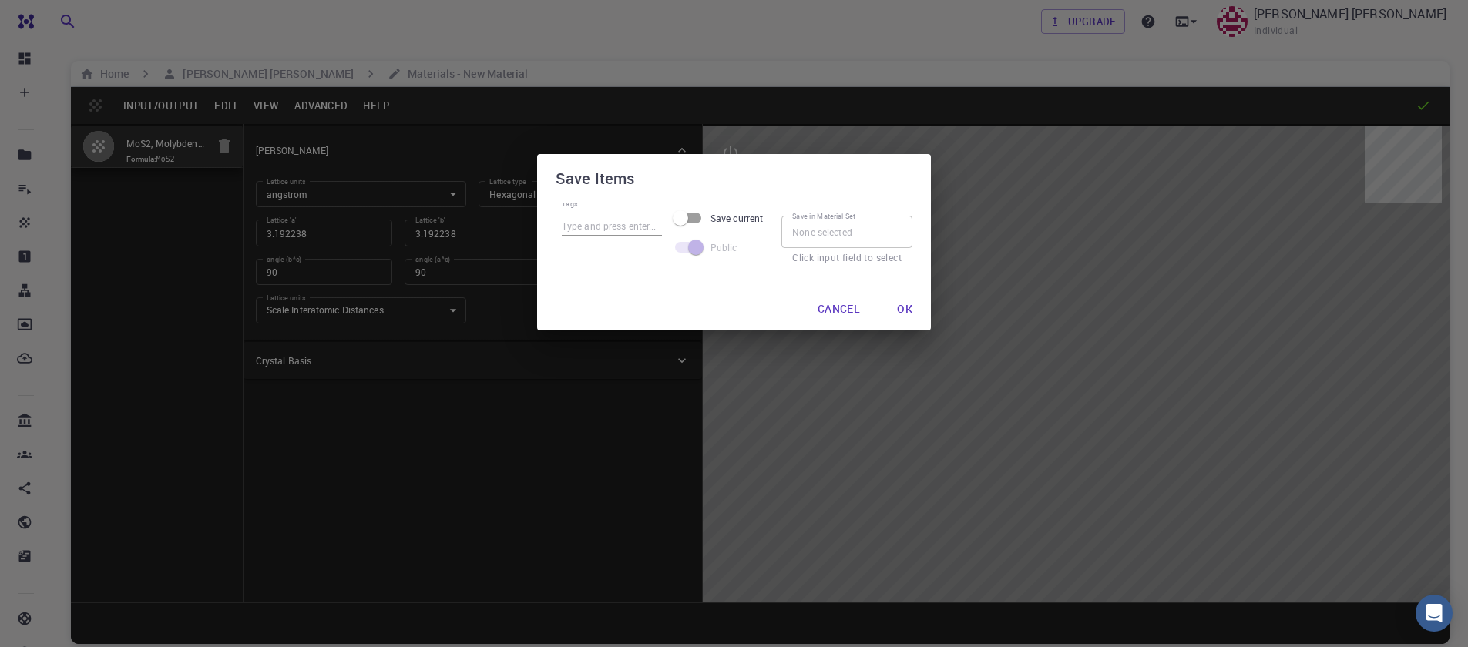
click at [611, 237] on div at bounding box center [612, 243] width 100 height 15
click at [610, 228] on input "Tags" at bounding box center [612, 226] width 100 height 20
type input "MoS2-Bulk"
click at [899, 307] on button "Ok" at bounding box center [905, 309] width 40 height 31
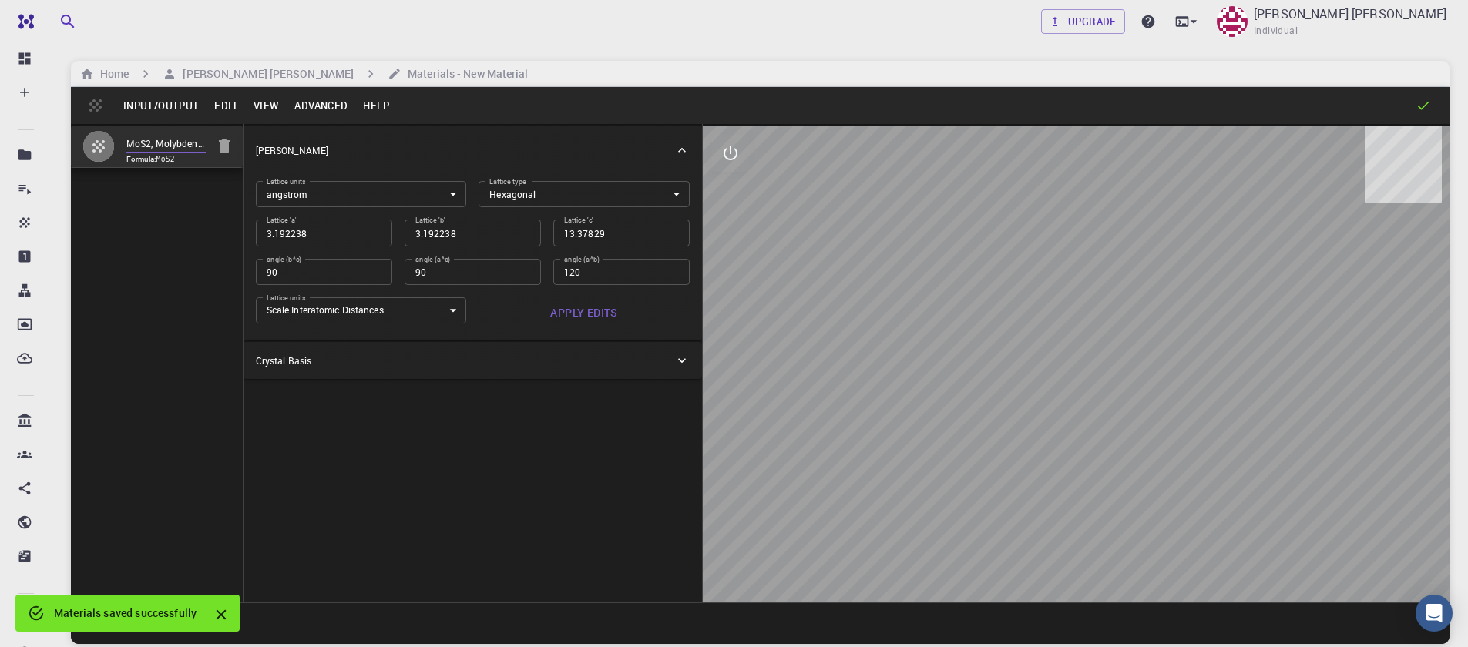
click at [175, 138] on input "MoS2, Molybdenum Disulfide, HEX (P_3/mmc) 3D (Bulk), mp-2815" at bounding box center [165, 145] width 79 height 18
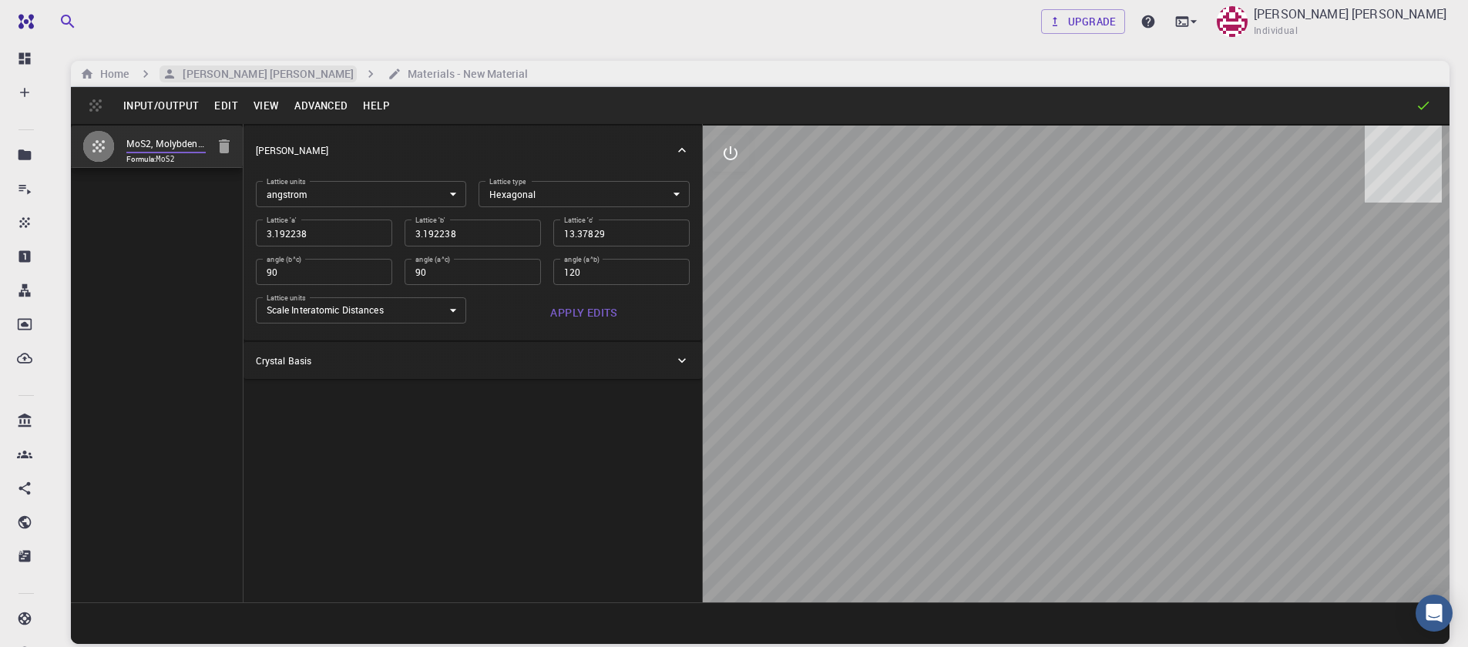
click at [210, 76] on h6 "[PERSON_NAME] [PERSON_NAME]" at bounding box center [264, 74] width 177 height 17
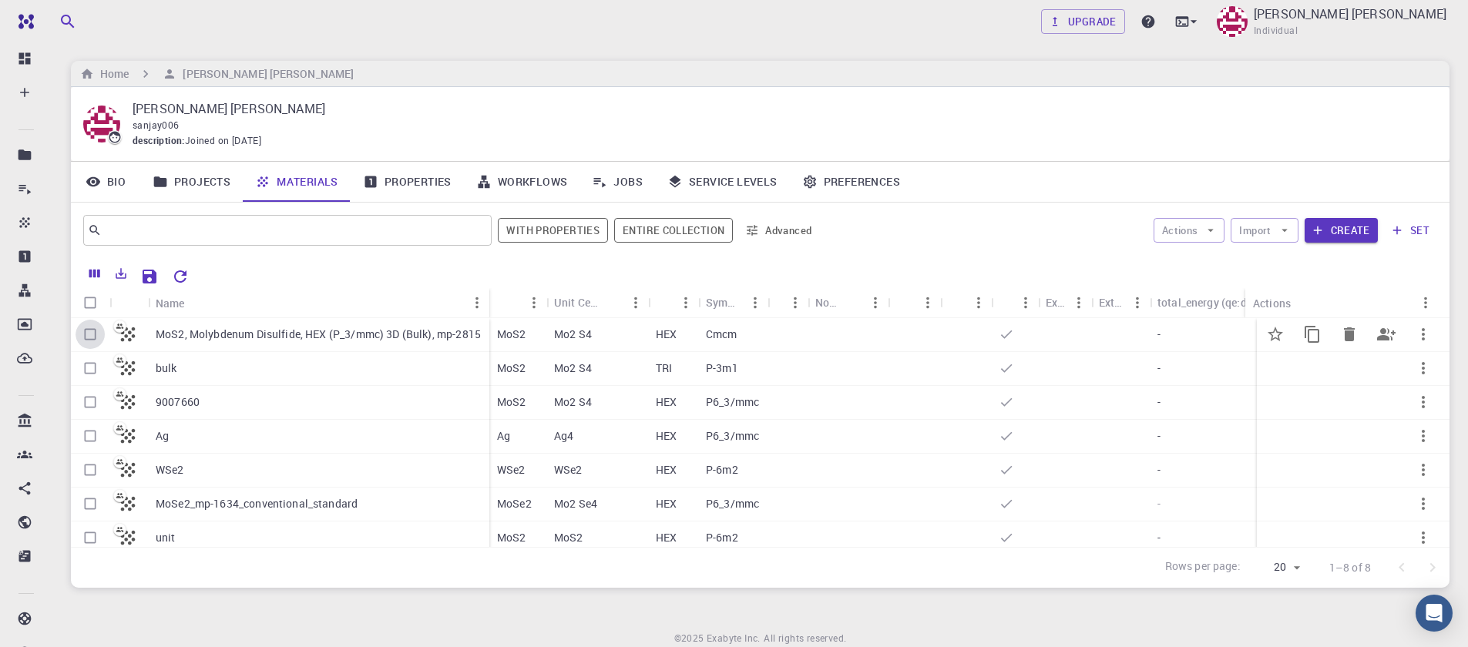
click at [89, 334] on input "Select row" at bounding box center [90, 334] width 29 height 29
checkbox input "true"
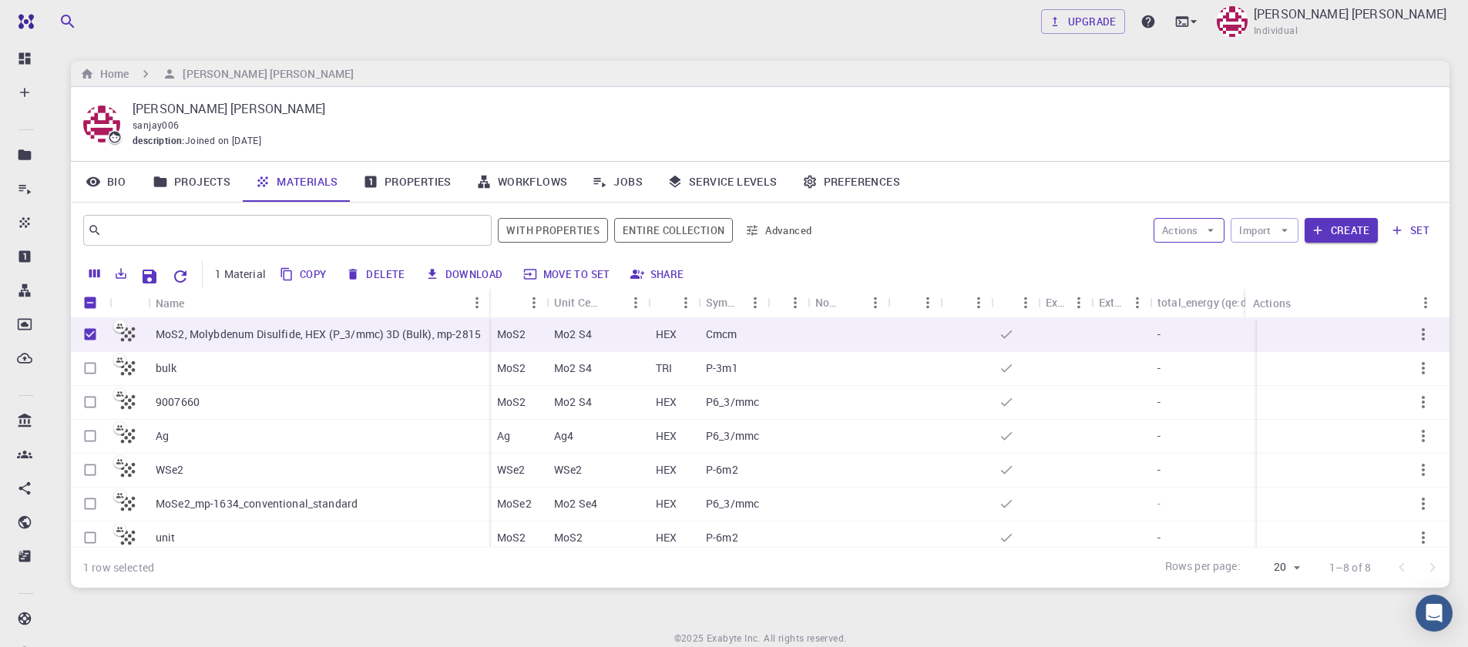
click at [1196, 238] on button "Actions" at bounding box center [1190, 230] width 72 height 25
click at [1195, 260] on span "Create Job" at bounding box center [1219, 261] width 49 height 15
click at [90, 336] on input "Unselect row" at bounding box center [90, 334] width 29 height 29
checkbox input "false"
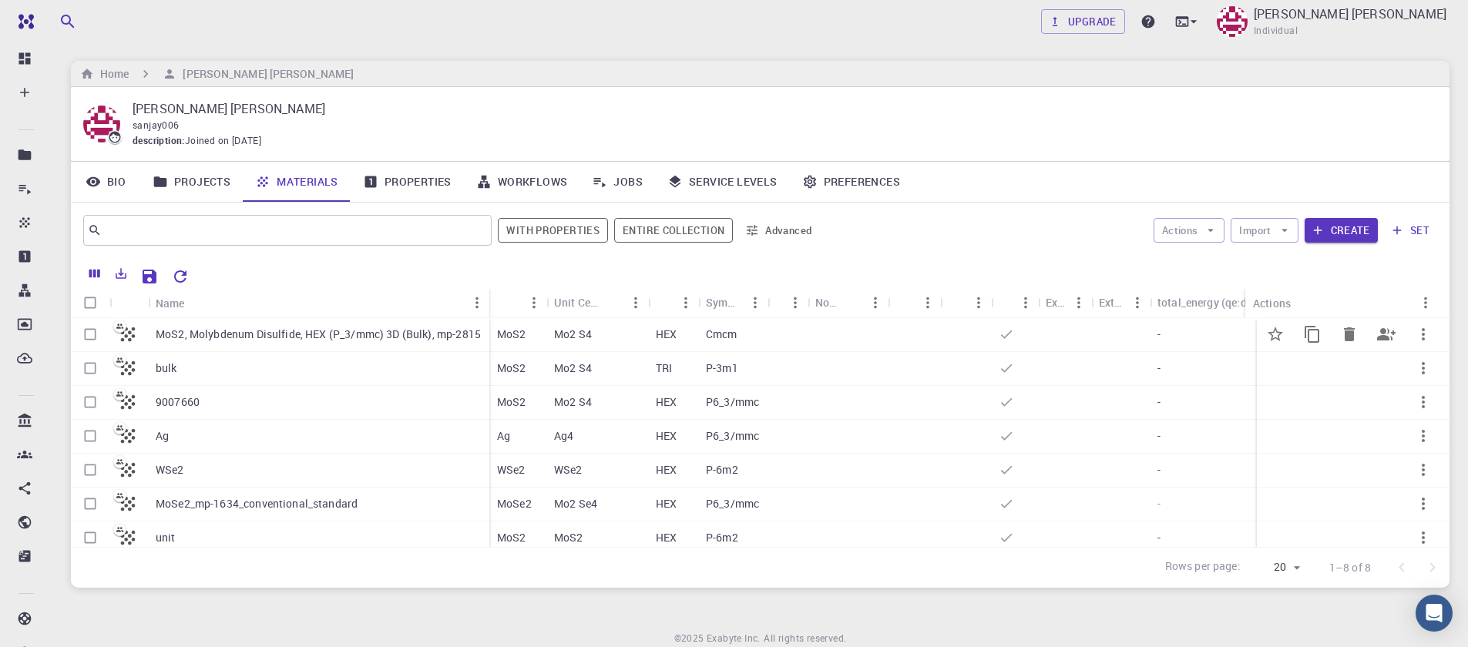
click at [120, 339] on icon at bounding box center [128, 335] width 22 height 22
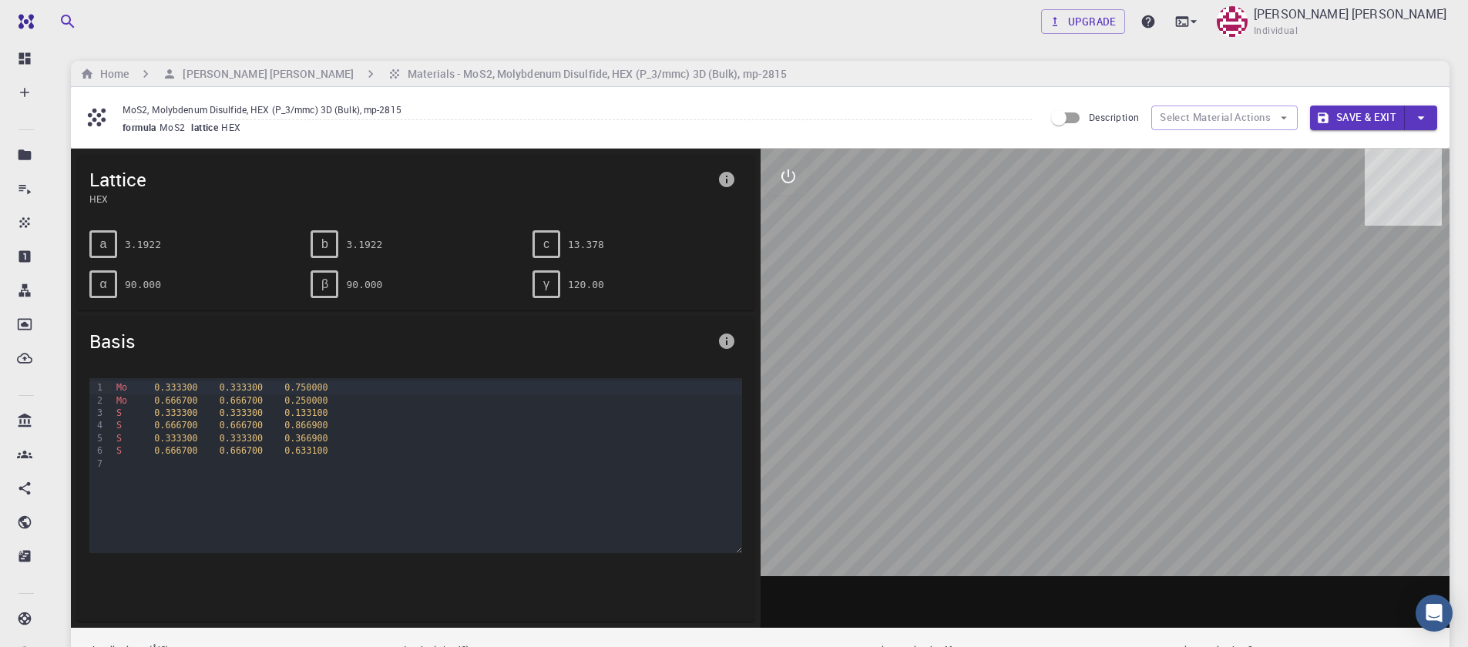
drag, startPoint x: 120, startPoint y: 339, endPoint x: 845, endPoint y: 317, distance: 724.8
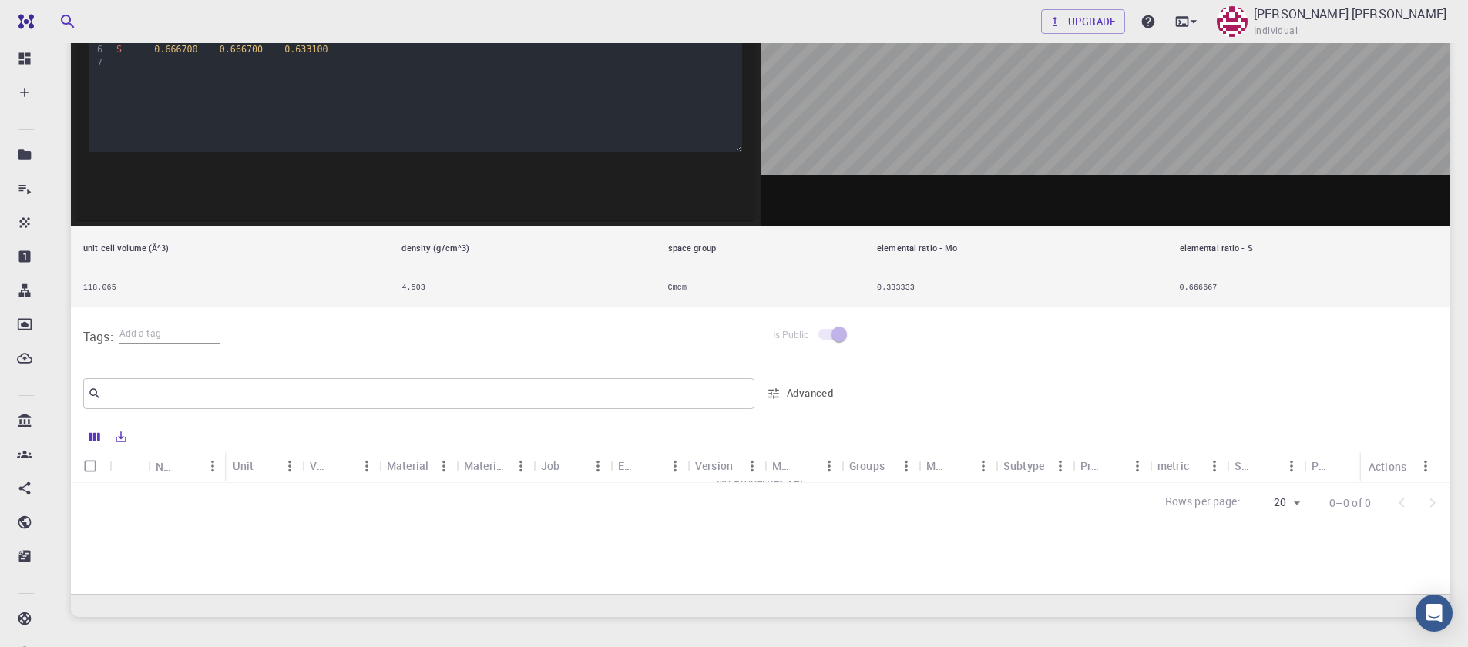
scroll to position [370, 0]
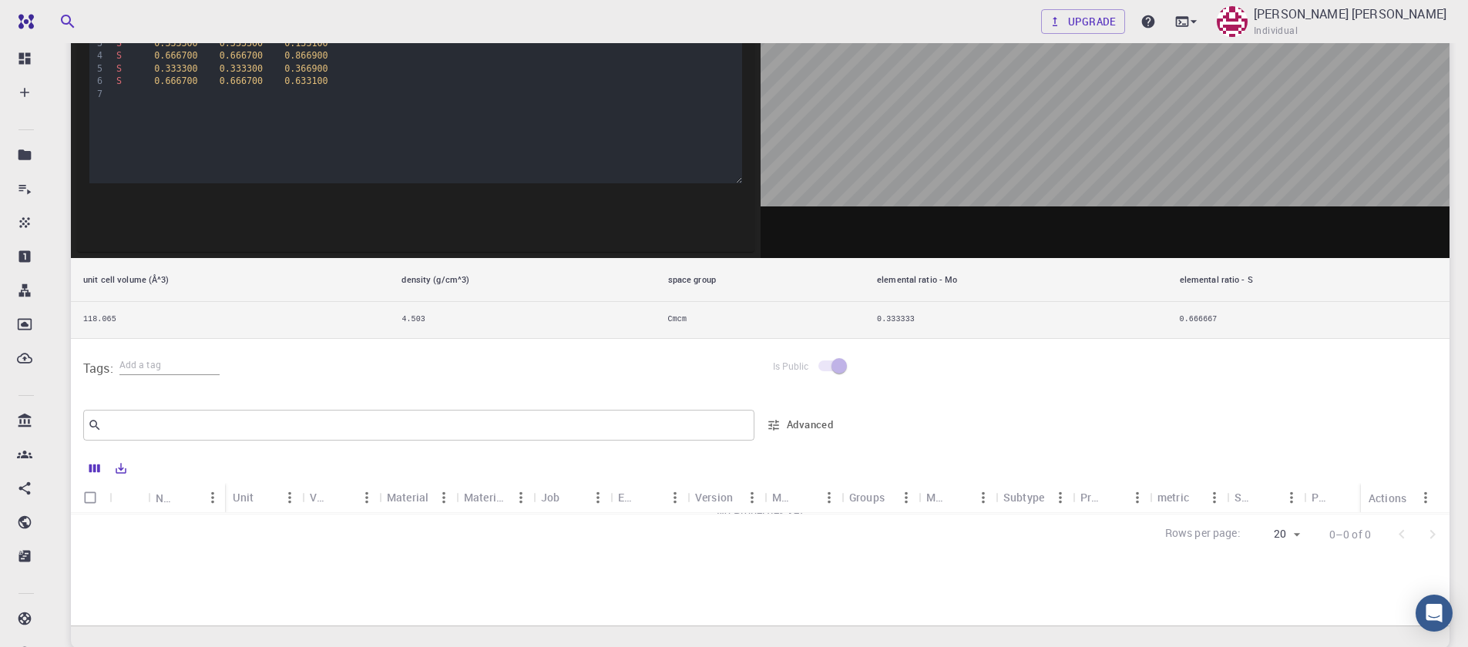
click at [169, 499] on div "Name" at bounding box center [166, 498] width 20 height 30
click at [268, 500] on div "Unit" at bounding box center [255, 497] width 45 height 30
click at [921, 324] on td "0.333333" at bounding box center [1016, 320] width 303 height 36
click at [1215, 321] on td "0.666667" at bounding box center [1309, 320] width 282 height 36
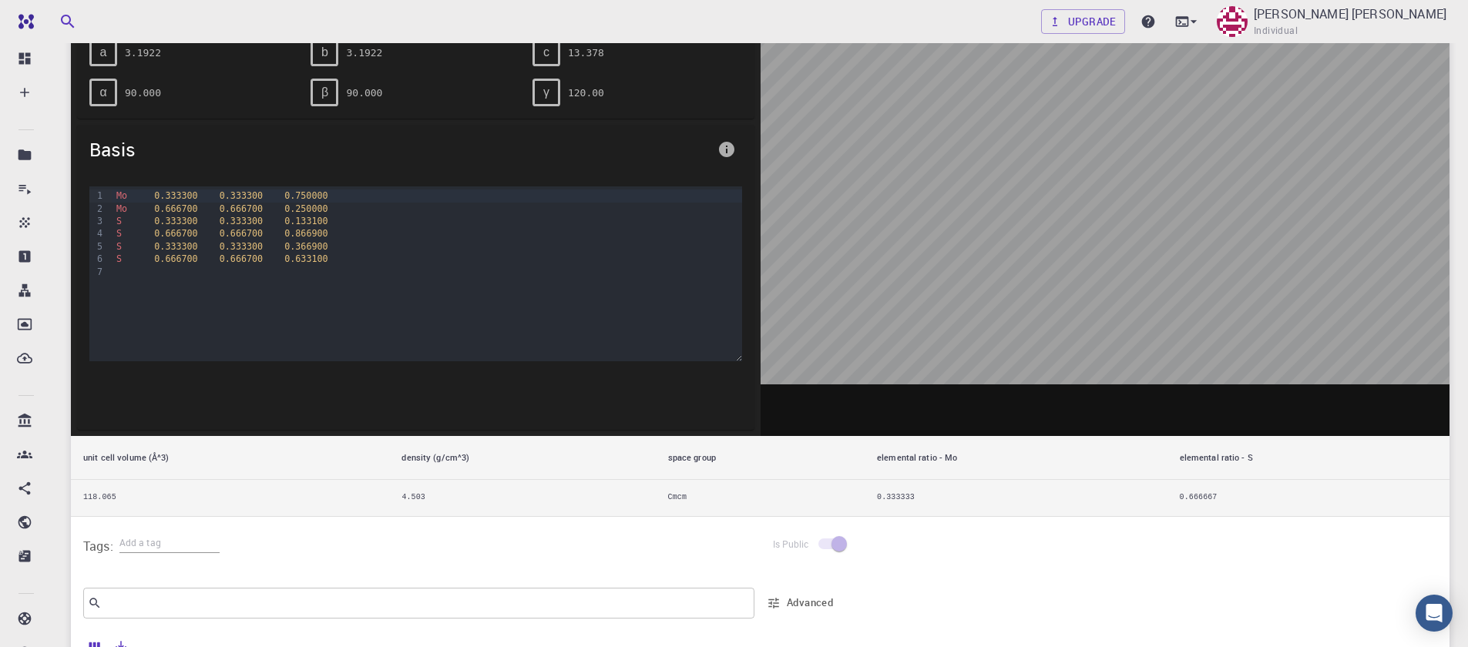
scroll to position [0, 0]
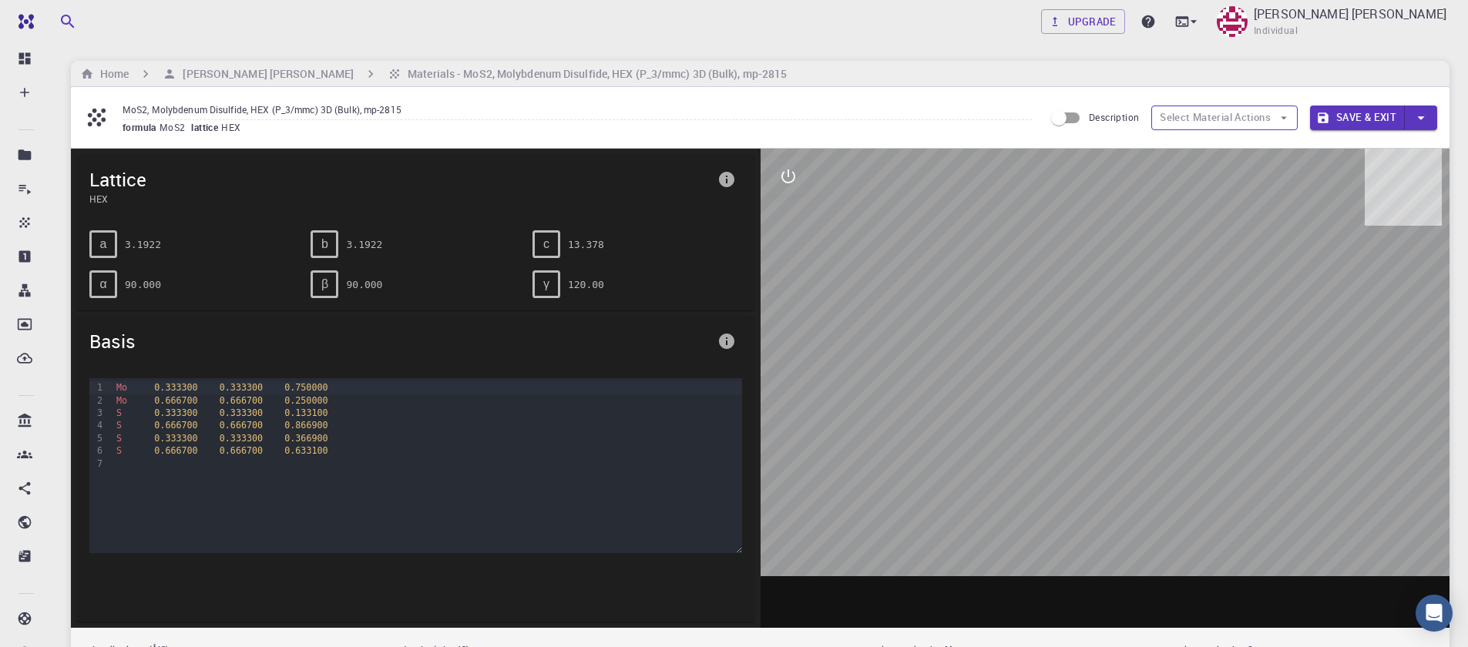
click at [1219, 123] on button "Select Material Actions" at bounding box center [1224, 118] width 146 height 25
click at [1270, 119] on button "Select Material Actions" at bounding box center [1224, 118] width 146 height 25
click at [1281, 118] on icon "button" at bounding box center [1284, 118] width 14 height 14
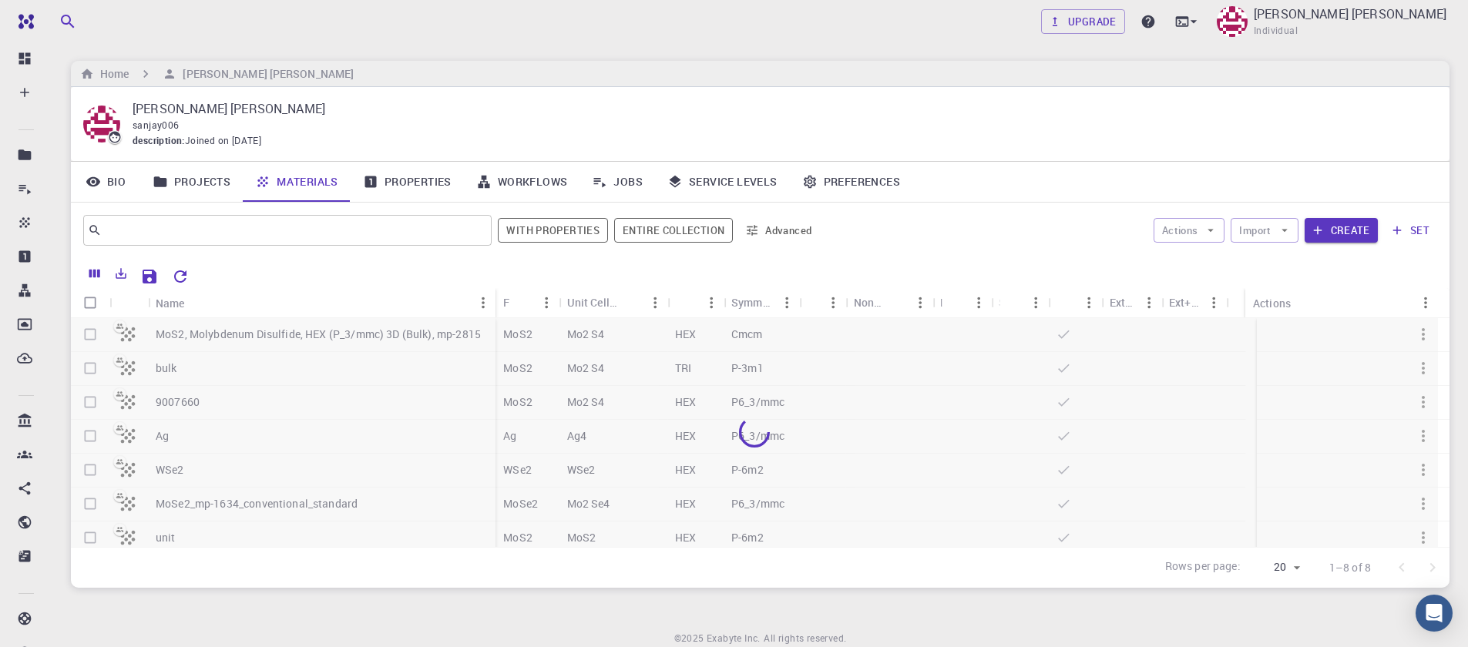
drag, startPoint x: 133, startPoint y: 338, endPoint x: 124, endPoint y: 333, distance: 10.7
click at [124, 333] on div at bounding box center [754, 432] width 1367 height 229
click at [124, 332] on div at bounding box center [754, 432] width 1367 height 229
click at [98, 272] on icon "Columns" at bounding box center [94, 274] width 11 height 8
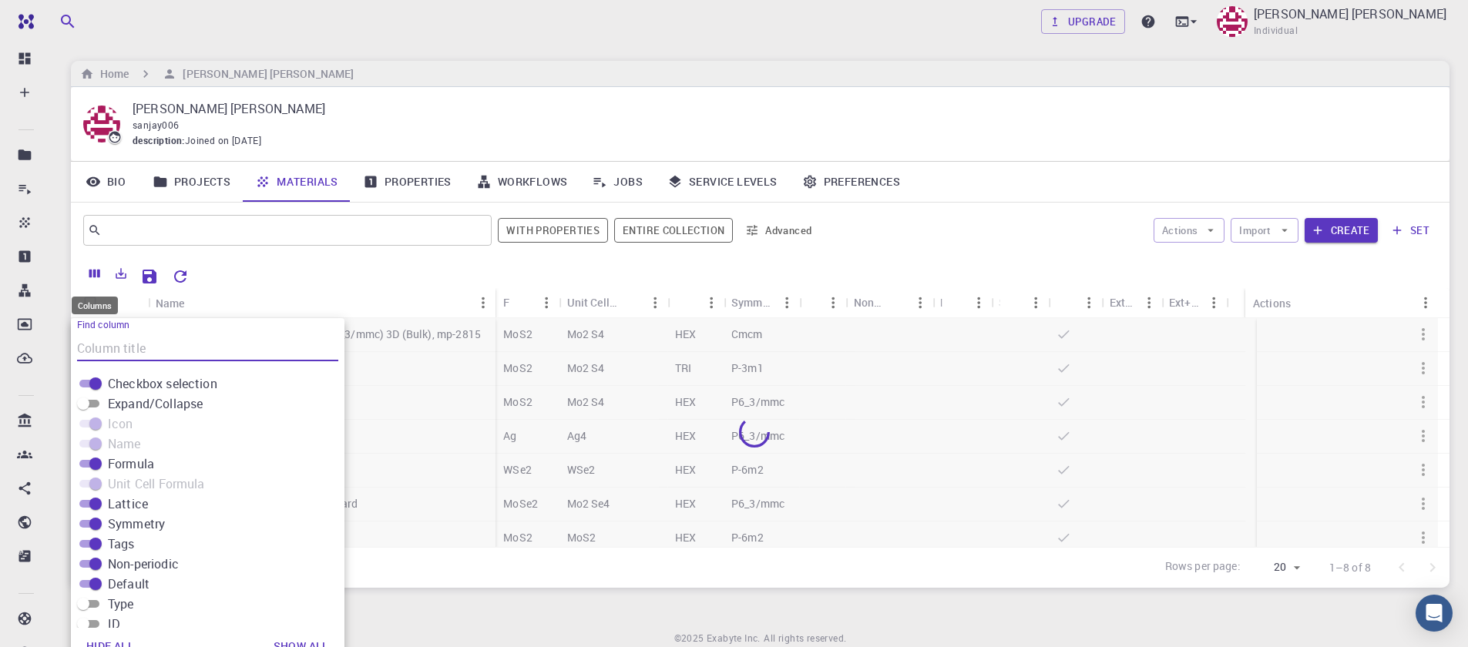
scroll to position [18, 0]
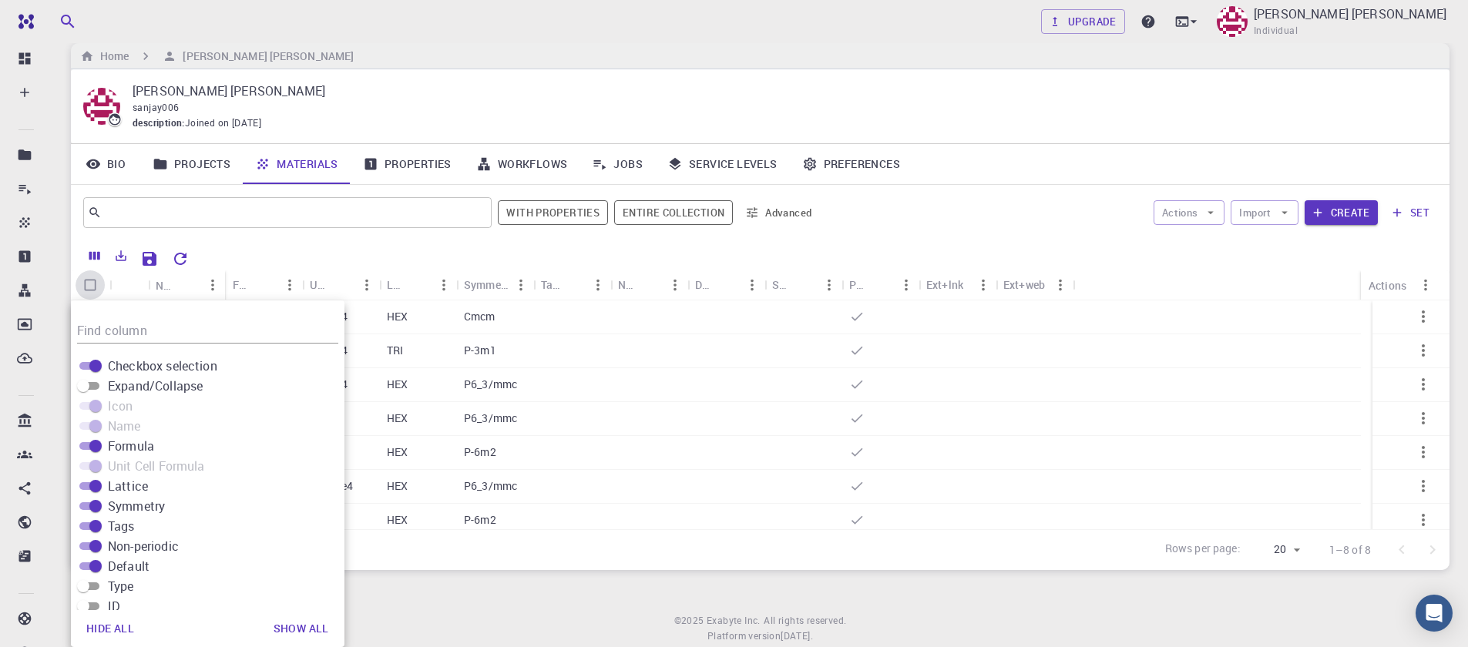
click at [98, 272] on input "Select all rows" at bounding box center [90, 285] width 29 height 29
checkbox input "true"
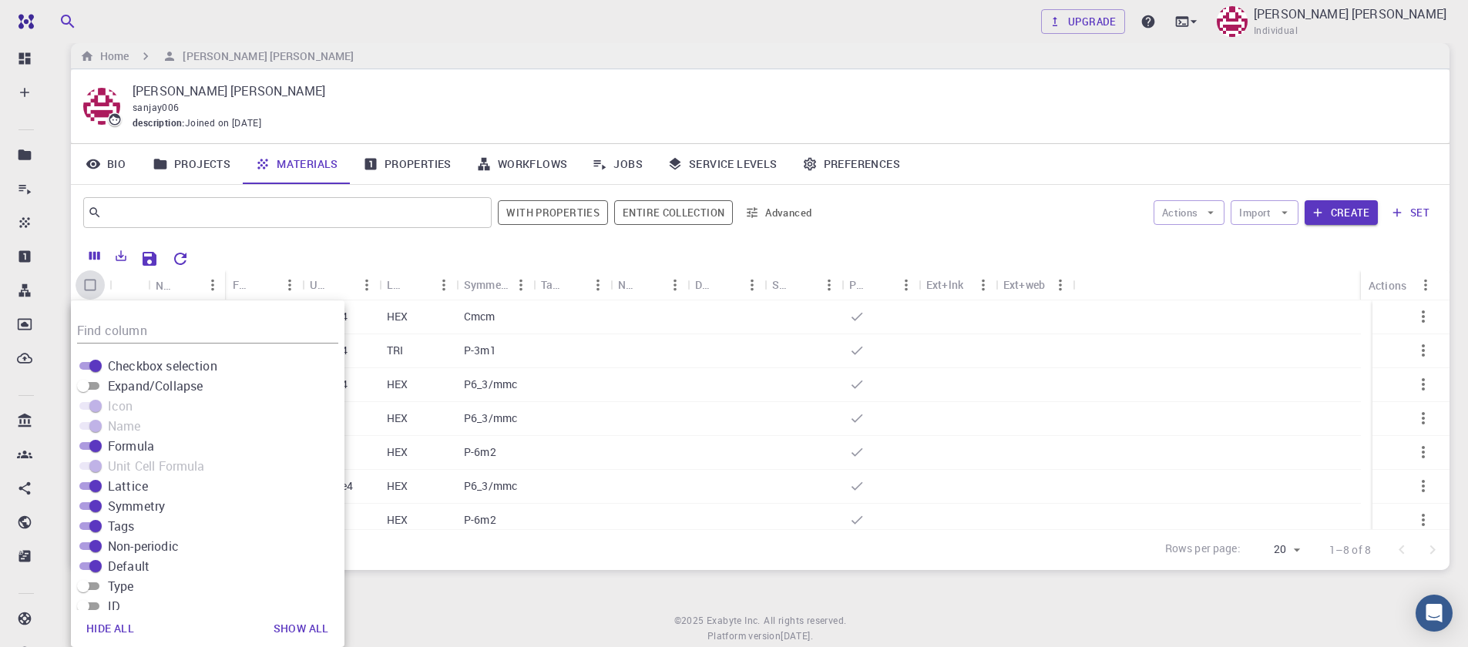
checkbox input "true"
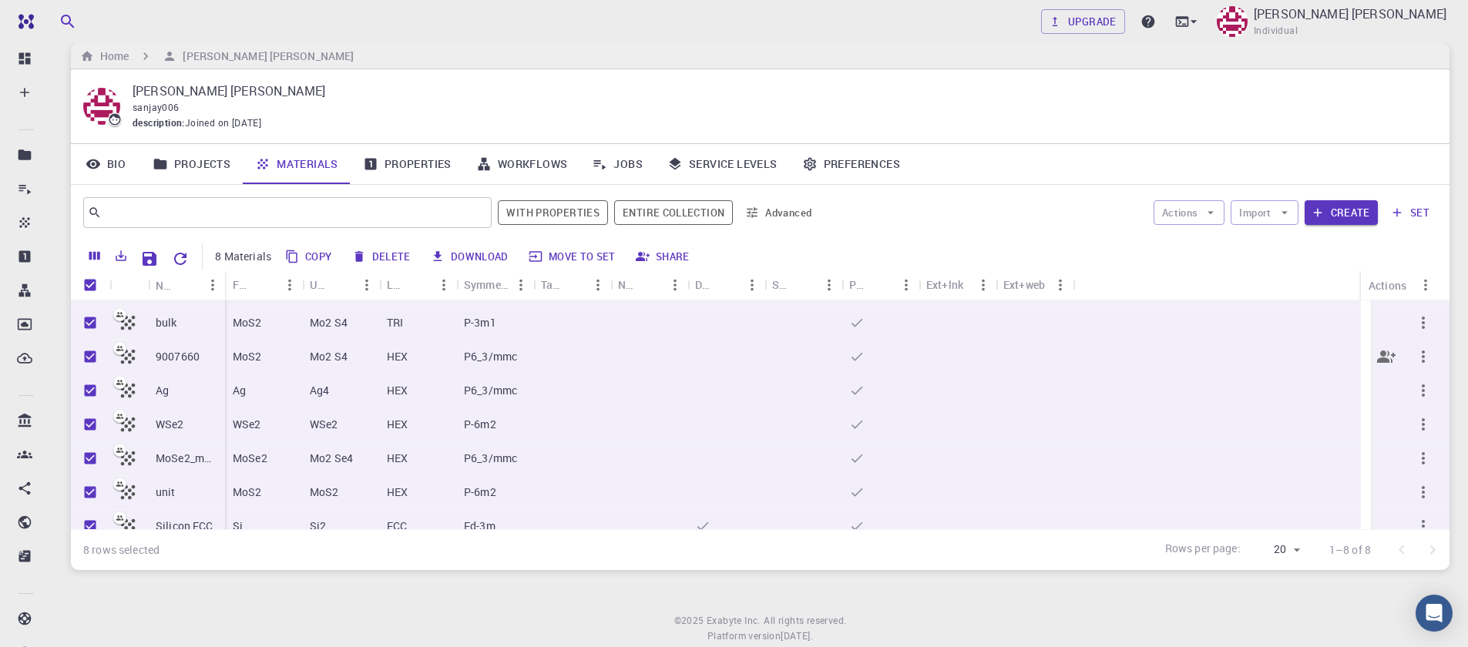
scroll to position [42, 0]
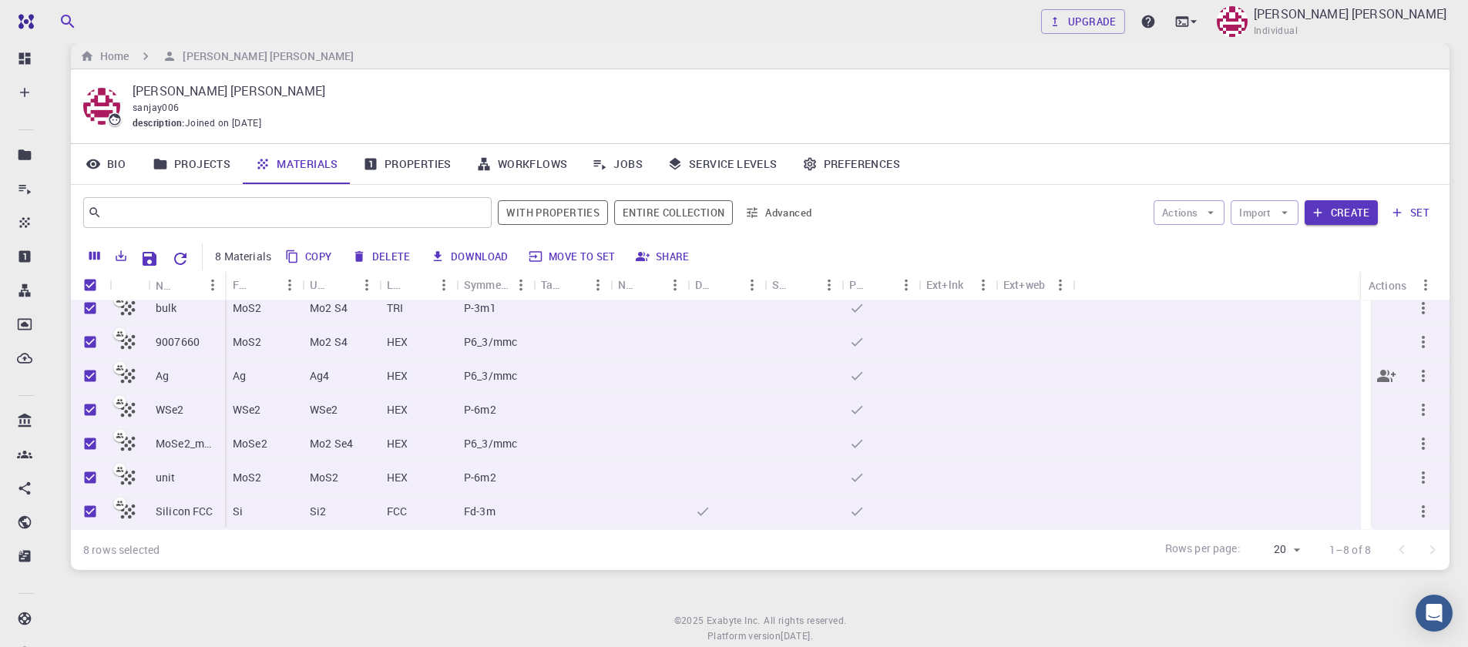
click at [722, 361] on div at bounding box center [725, 377] width 77 height 34
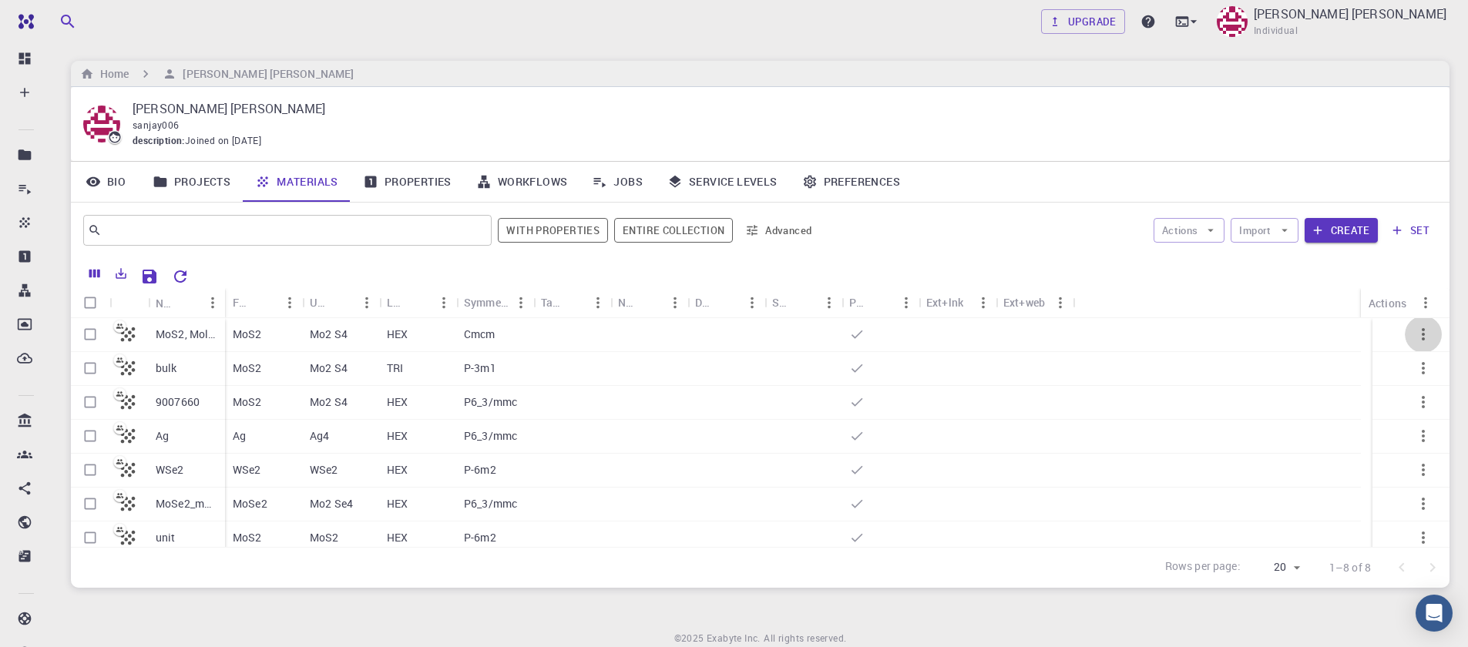
click at [1422, 334] on icon "button" at bounding box center [1423, 334] width 3 height 12
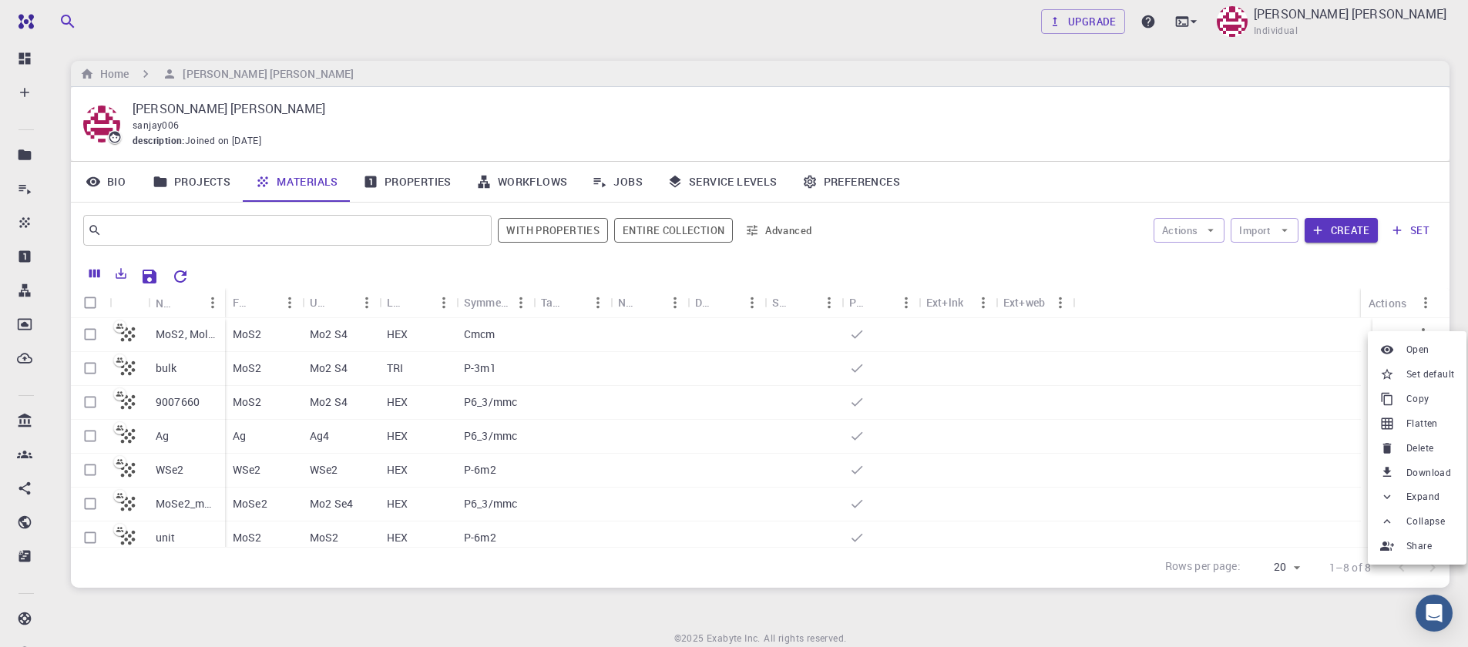
click at [1419, 377] on span "Set default" at bounding box center [1430, 374] width 48 height 15
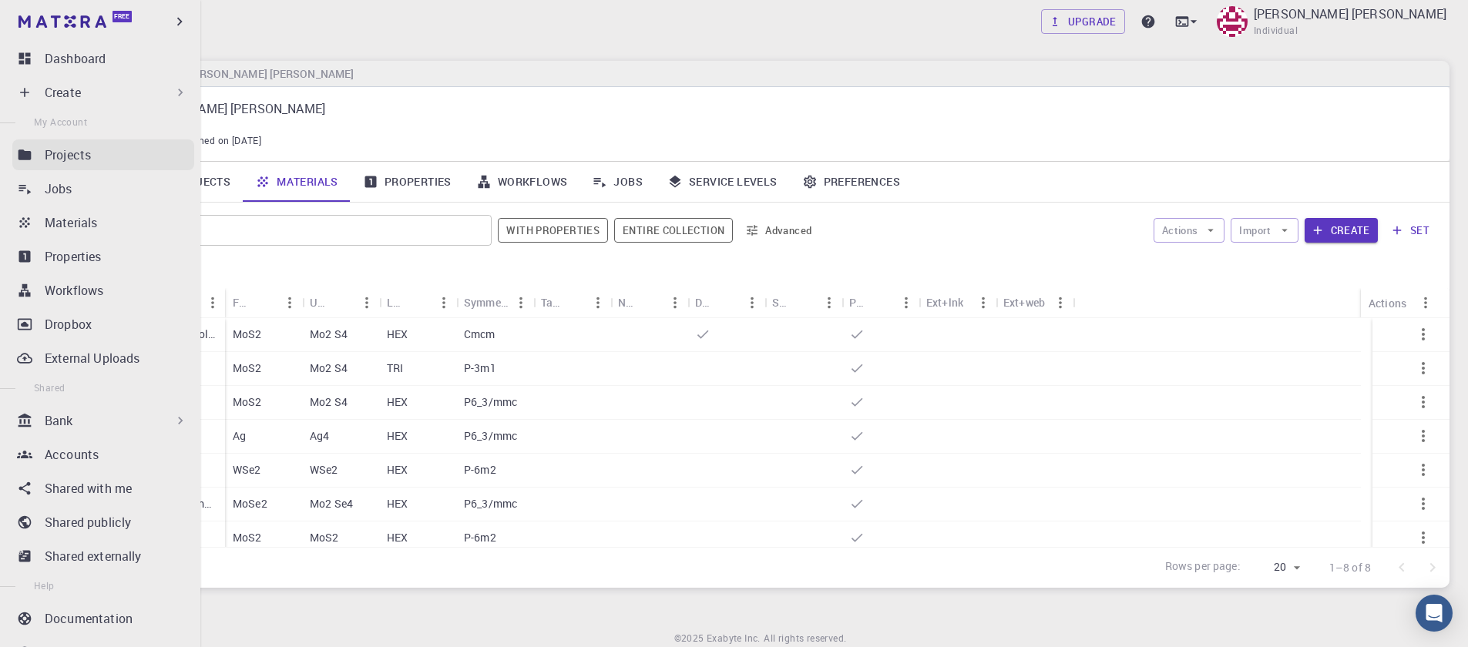
click at [62, 161] on p "Projects" at bounding box center [68, 155] width 46 height 18
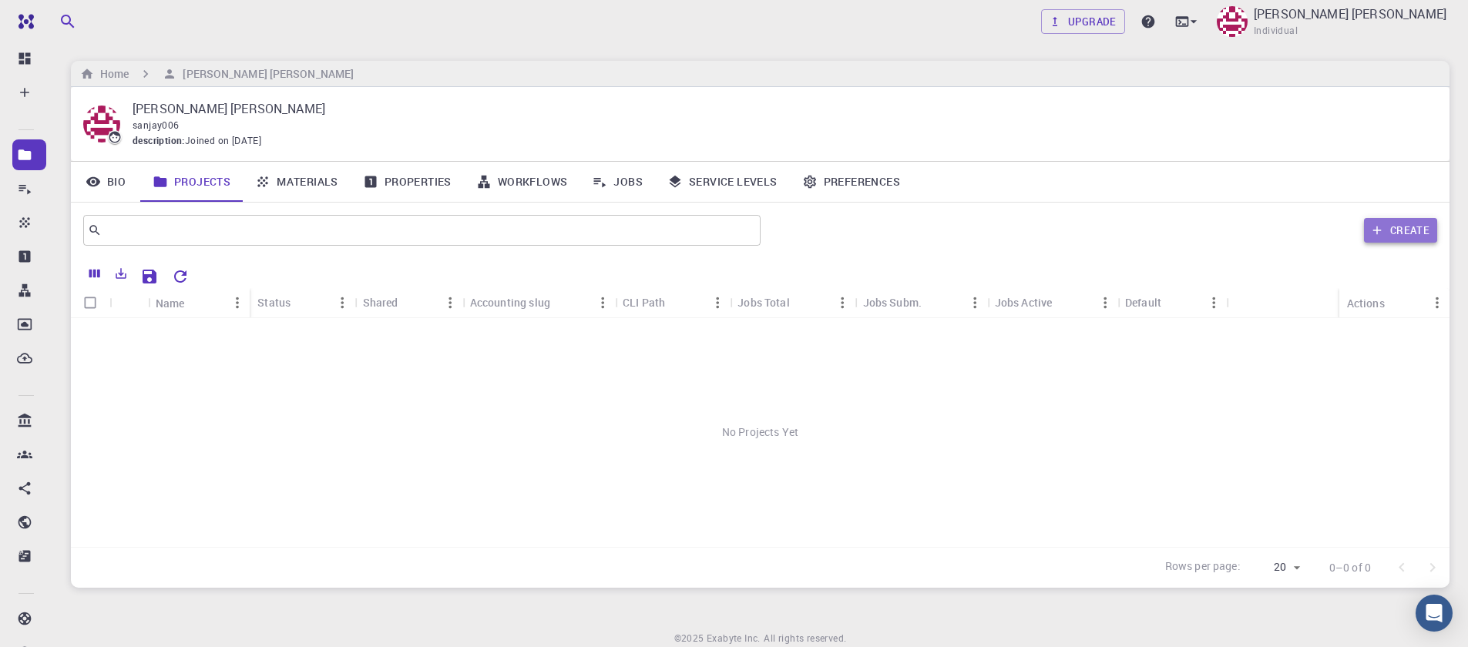
click at [1372, 230] on icon "button" at bounding box center [1377, 230] width 14 height 14
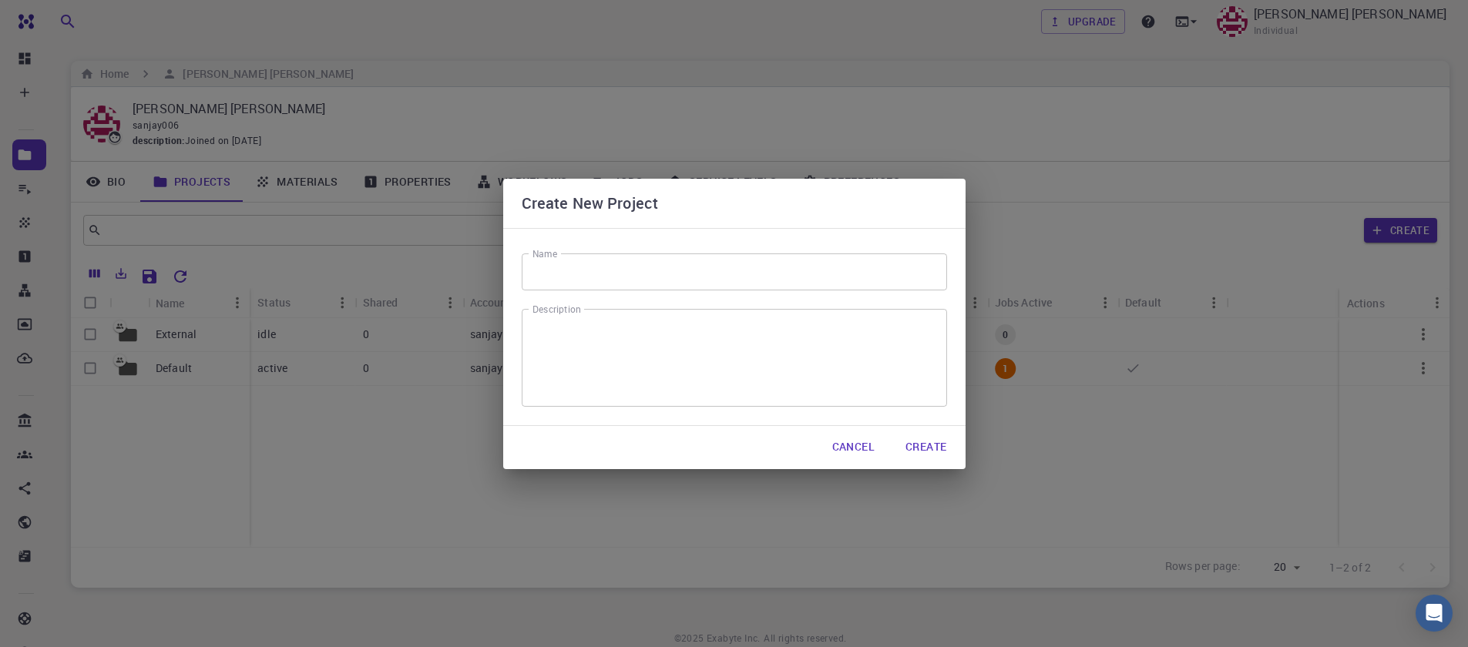
click at [855, 444] on button "Cancel" at bounding box center [853, 447] width 67 height 31
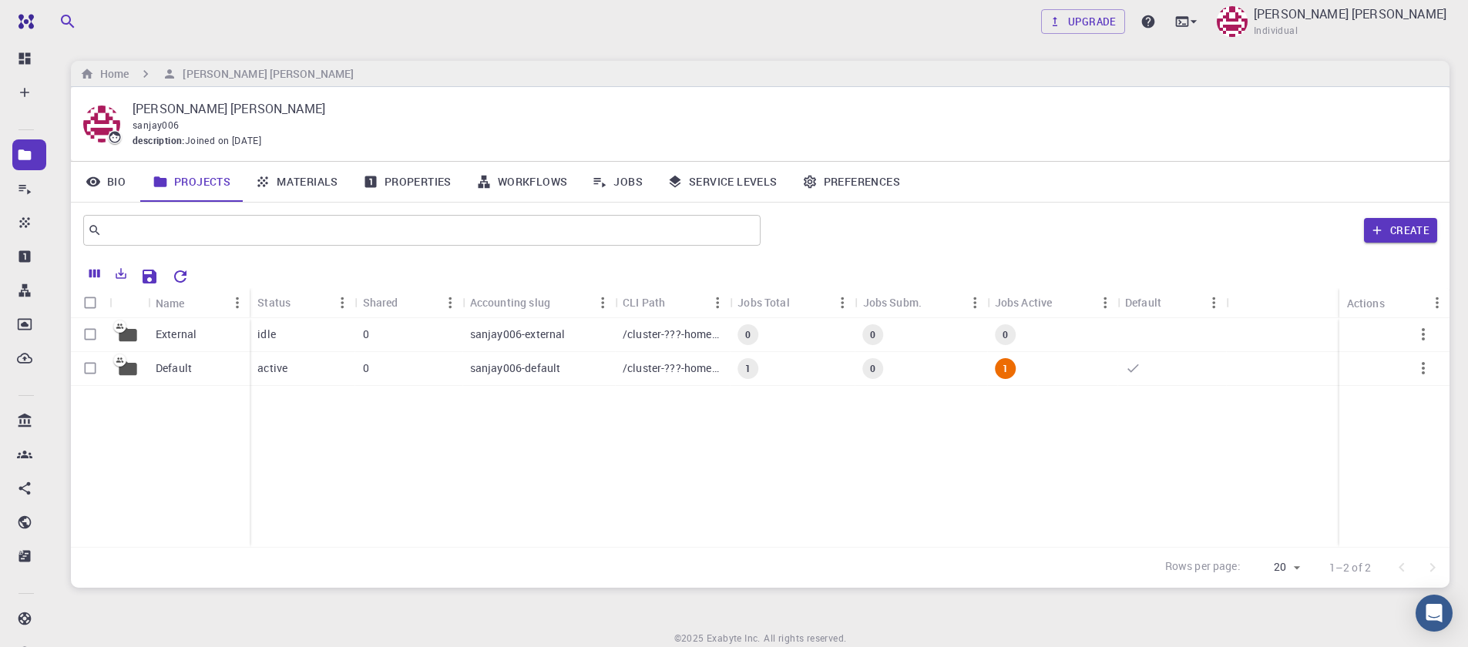
click at [553, 181] on link "Workflows" at bounding box center [522, 182] width 116 height 40
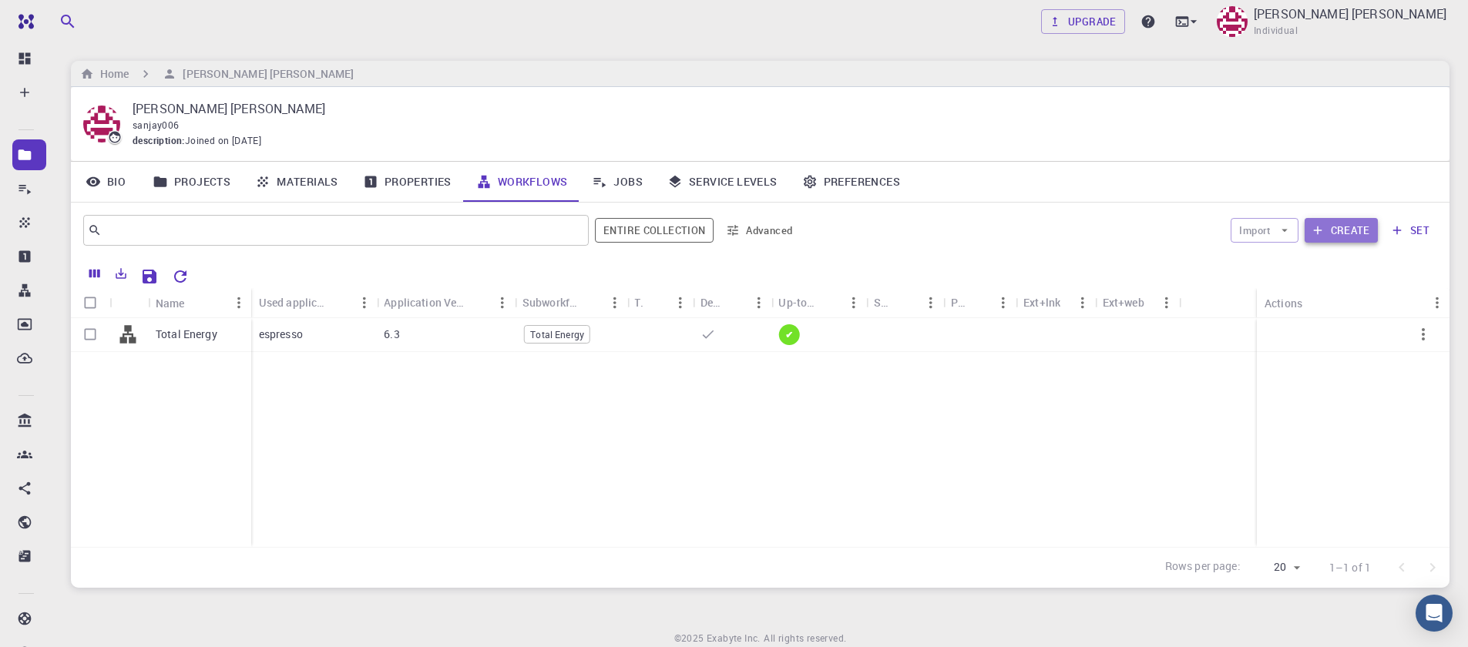
click at [1331, 240] on button "Create" at bounding box center [1341, 230] width 73 height 25
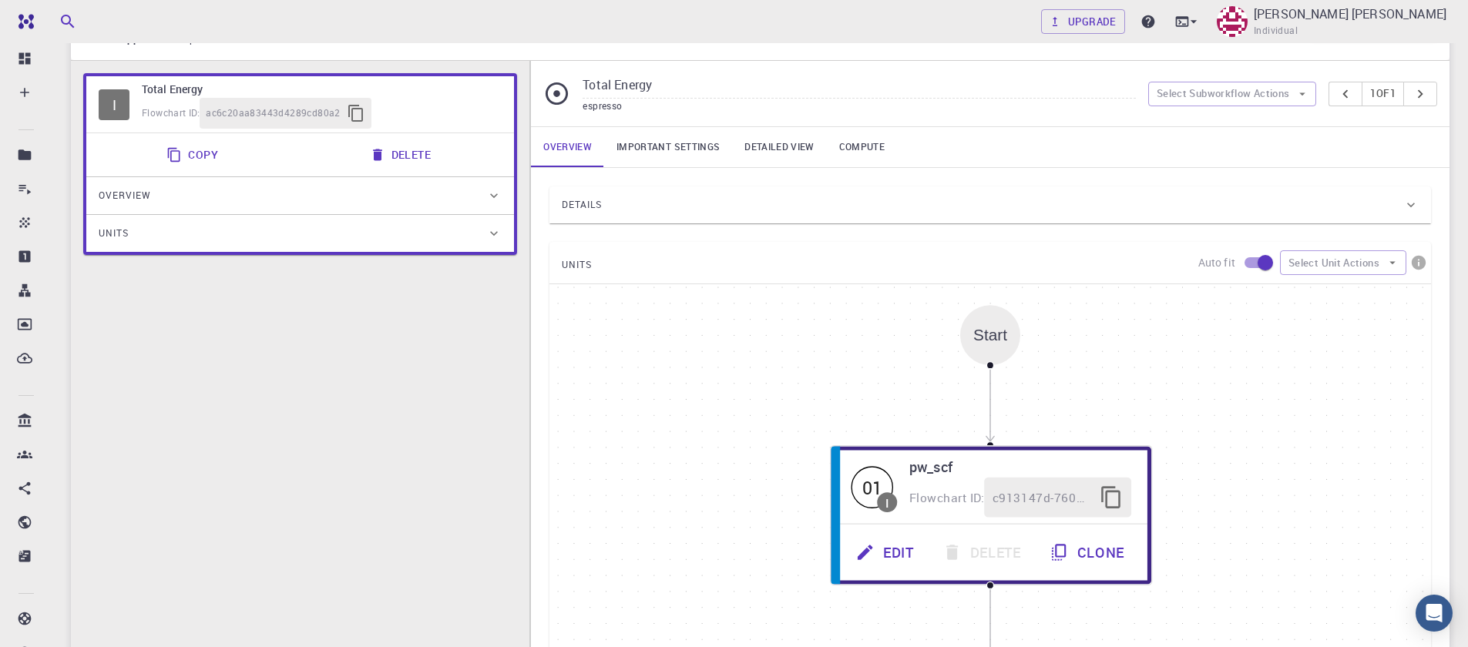
scroll to position [370, 0]
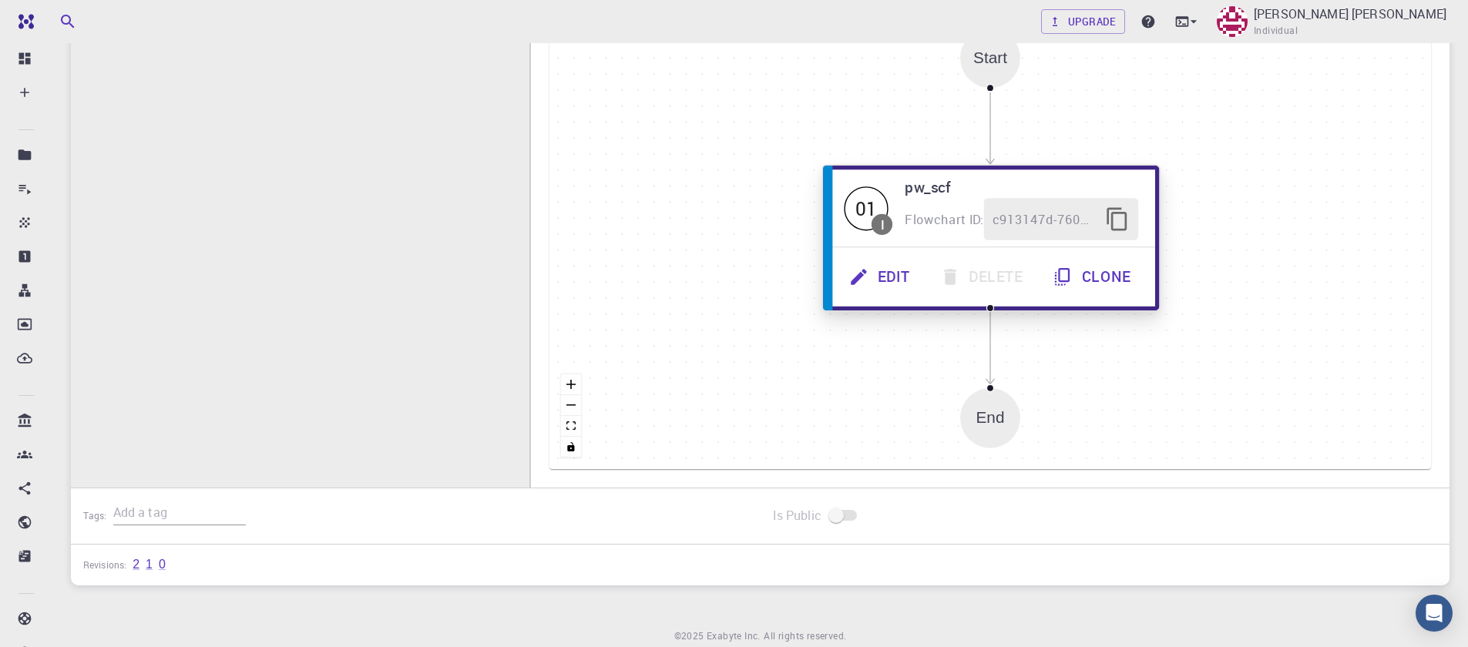
click at [877, 278] on button "Edit" at bounding box center [881, 277] width 91 height 42
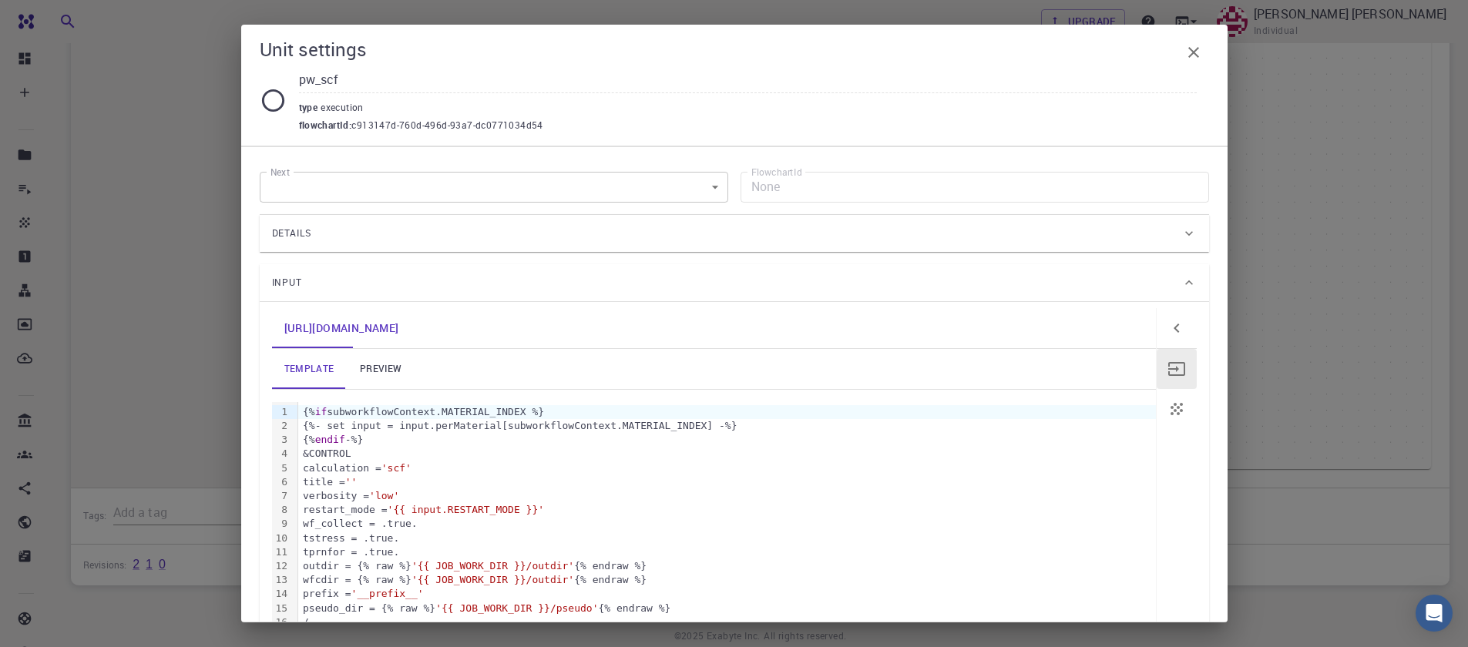
click at [371, 361] on link "preview" at bounding box center [380, 369] width 69 height 40
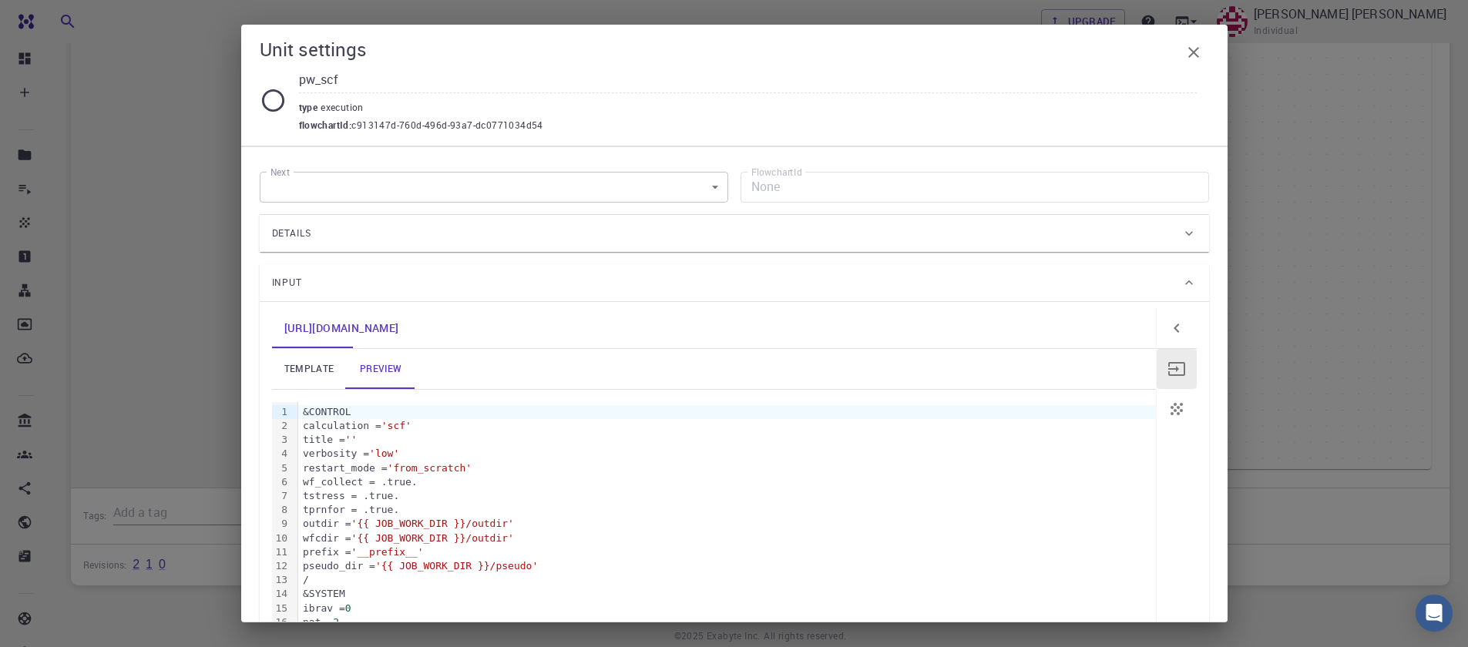
scroll to position [0, 0]
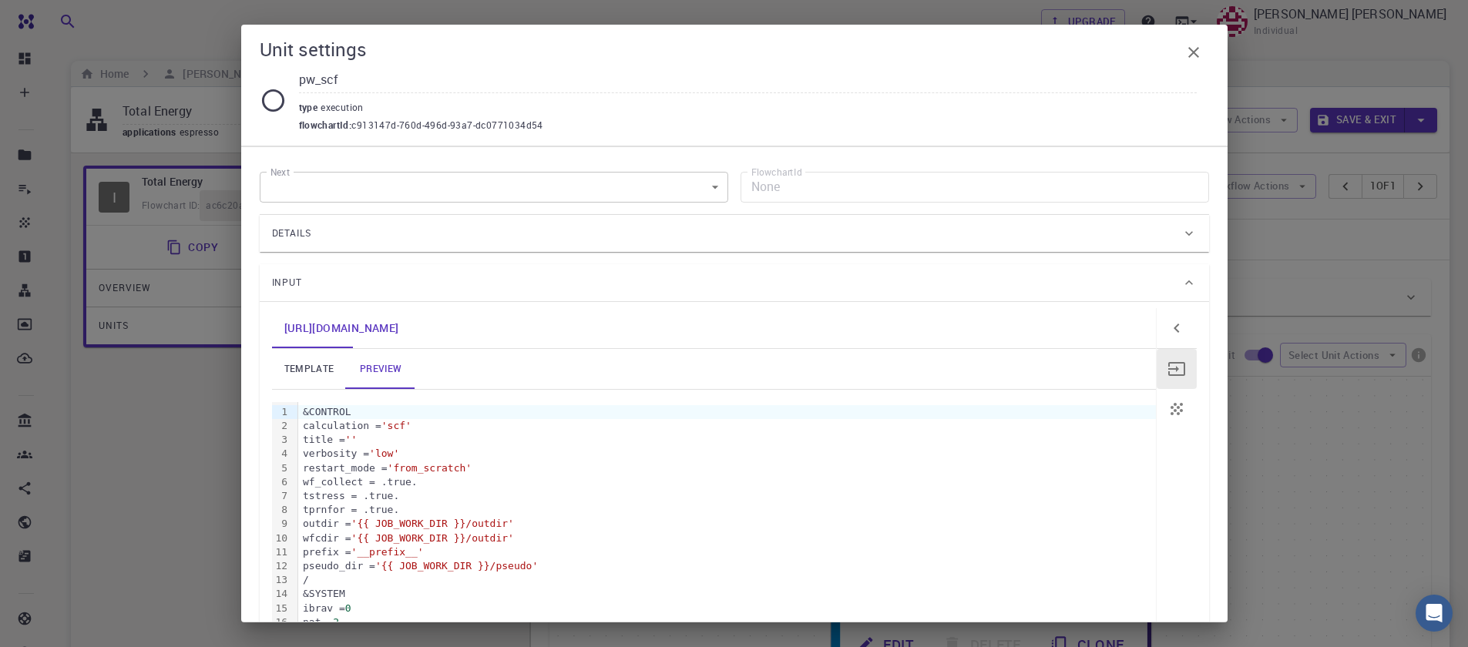
click at [278, 286] on span "Input" at bounding box center [287, 283] width 31 height 25
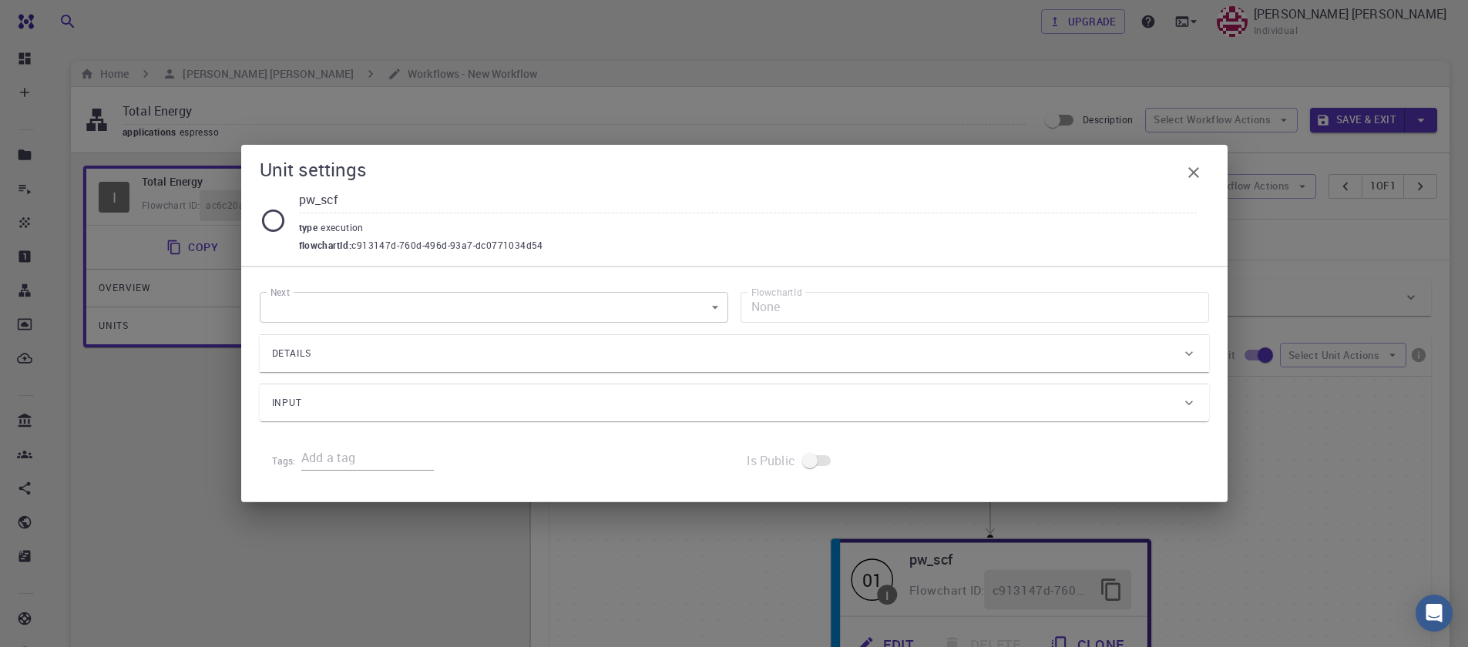
click at [319, 401] on div "Input" at bounding box center [726, 403] width 909 height 25
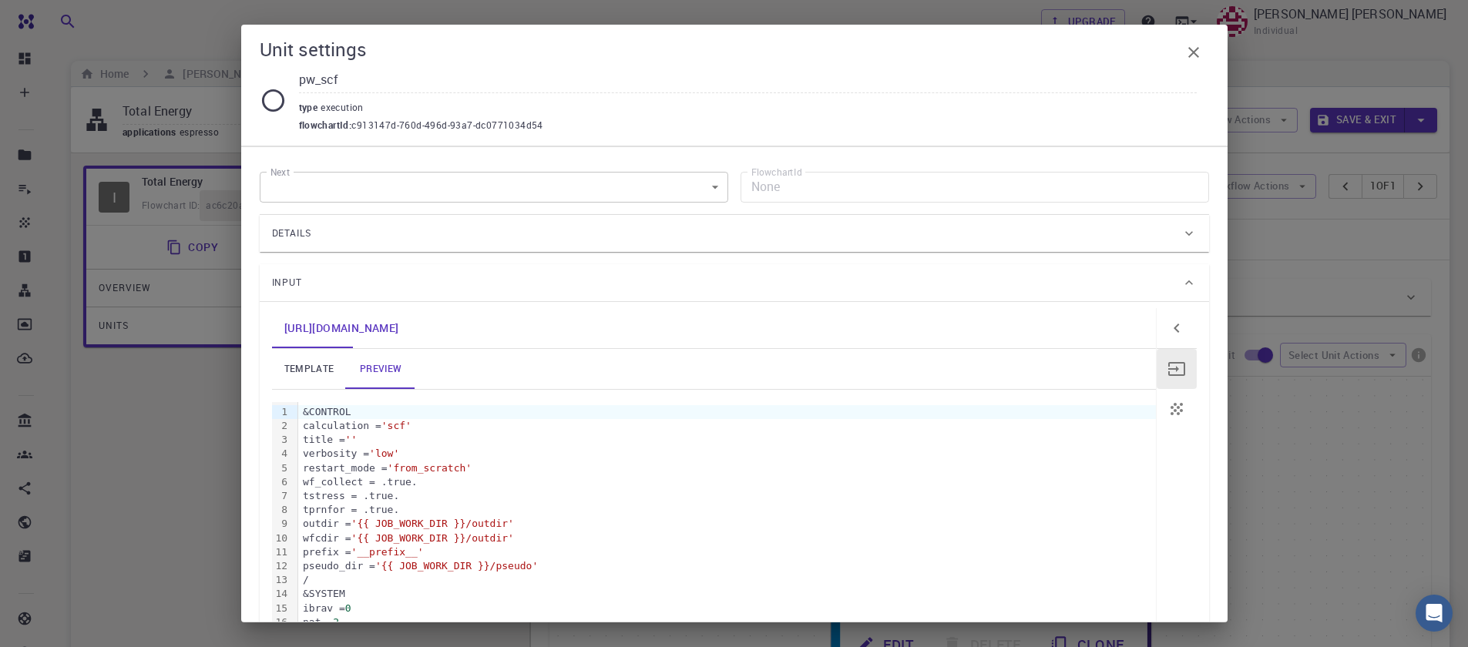
click at [311, 244] on span "Details" at bounding box center [292, 233] width 40 height 25
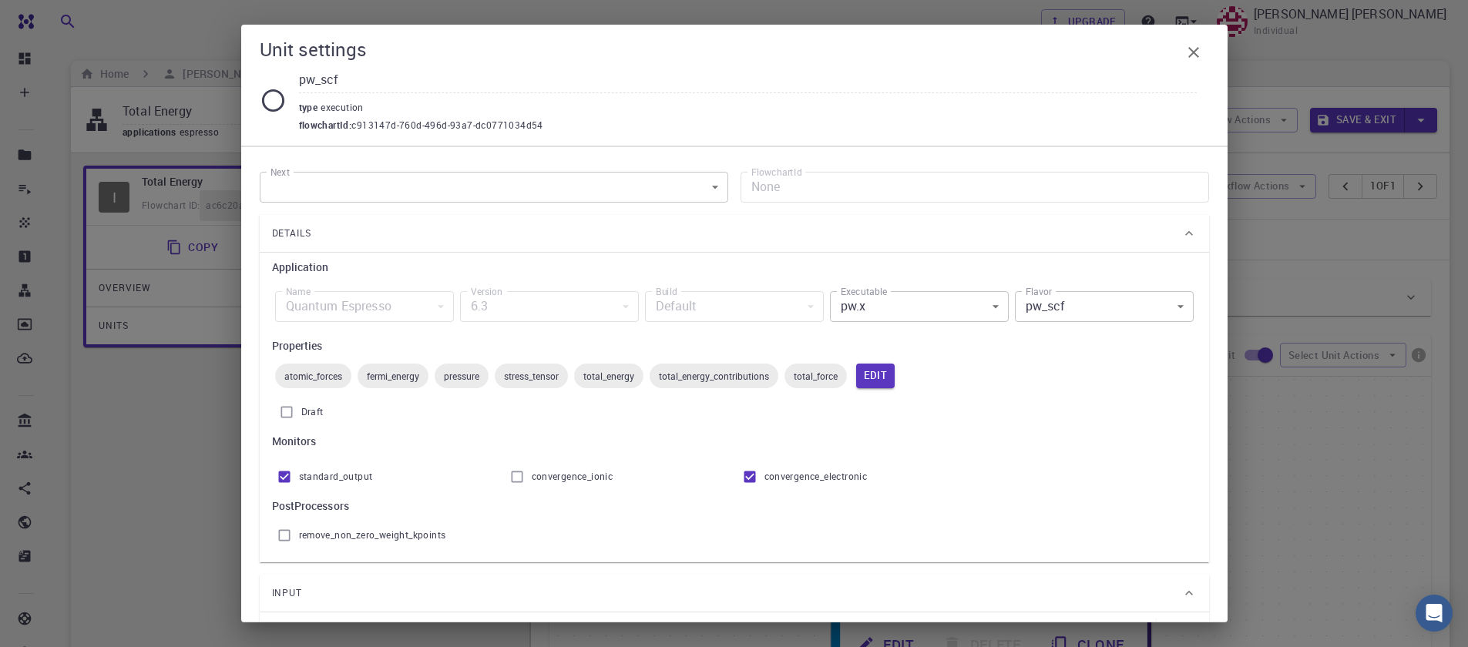
click at [957, 308] on body "Free Dashboard Create New Job New Material Create Material Upload File Import f…" at bounding box center [734, 538] width 1468 height 1076
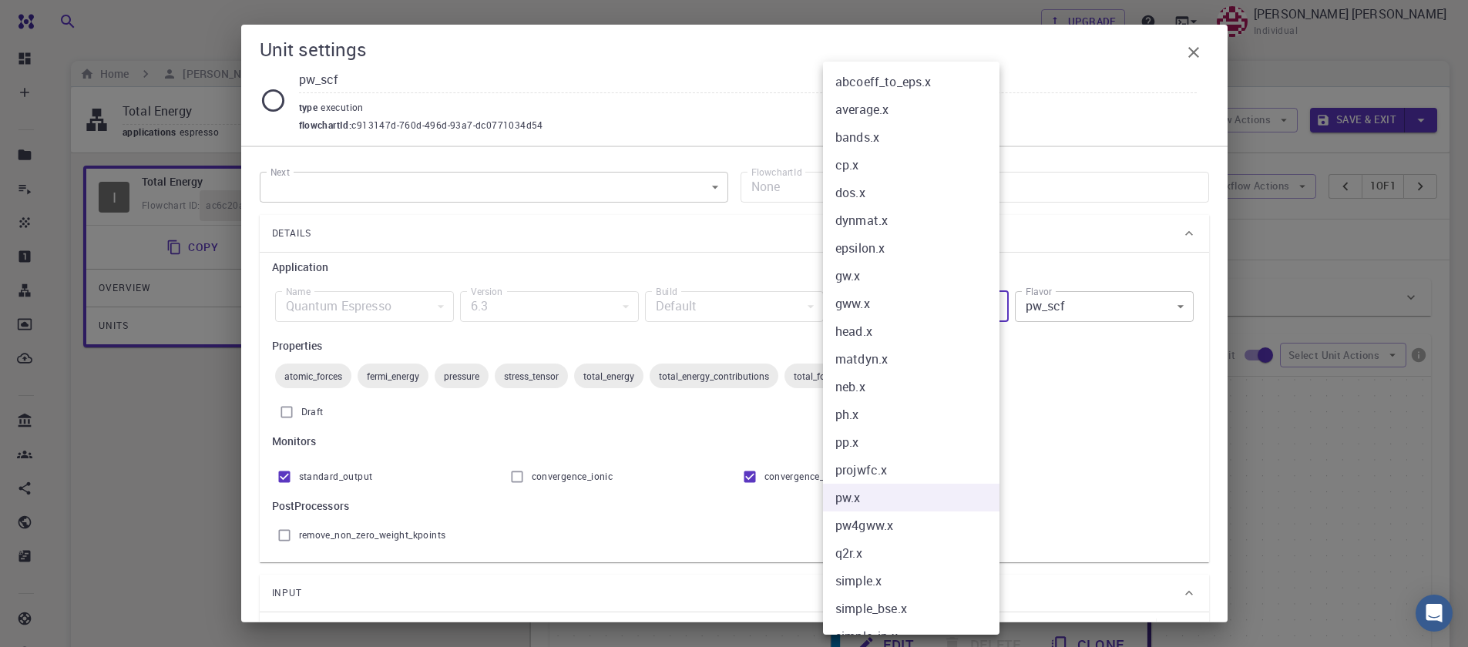
click at [957, 308] on li "gww.x" at bounding box center [917, 304] width 188 height 28
type input "gww.x"
type input "gww_simple"
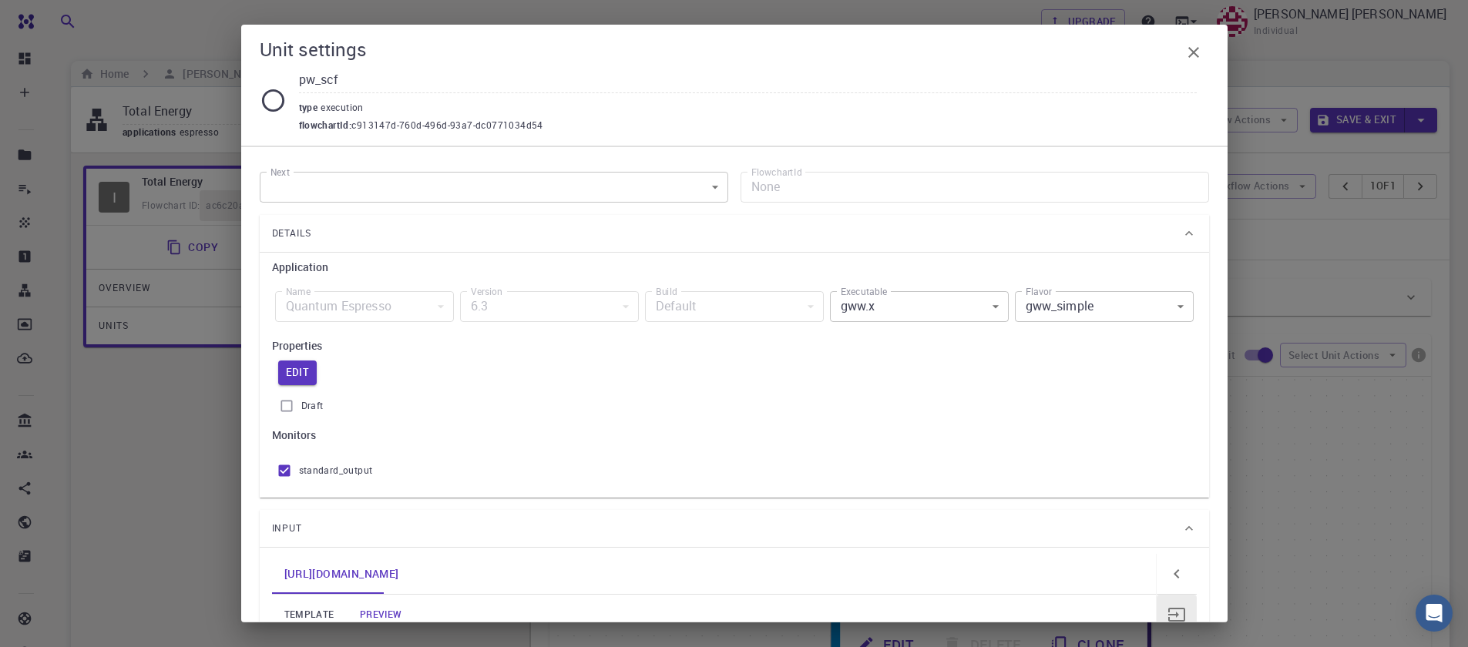
click at [1041, 307] on div "abcoeff_to_eps.x average.x bands.x cp.x dos.x dynmat.x epsilon.x gw.x gww.x hea…" at bounding box center [734, 323] width 1468 height 647
click at [953, 309] on body "Free Dashboard Create New Job New Material Create Material Upload File Import f…" at bounding box center [734, 538] width 1468 height 1076
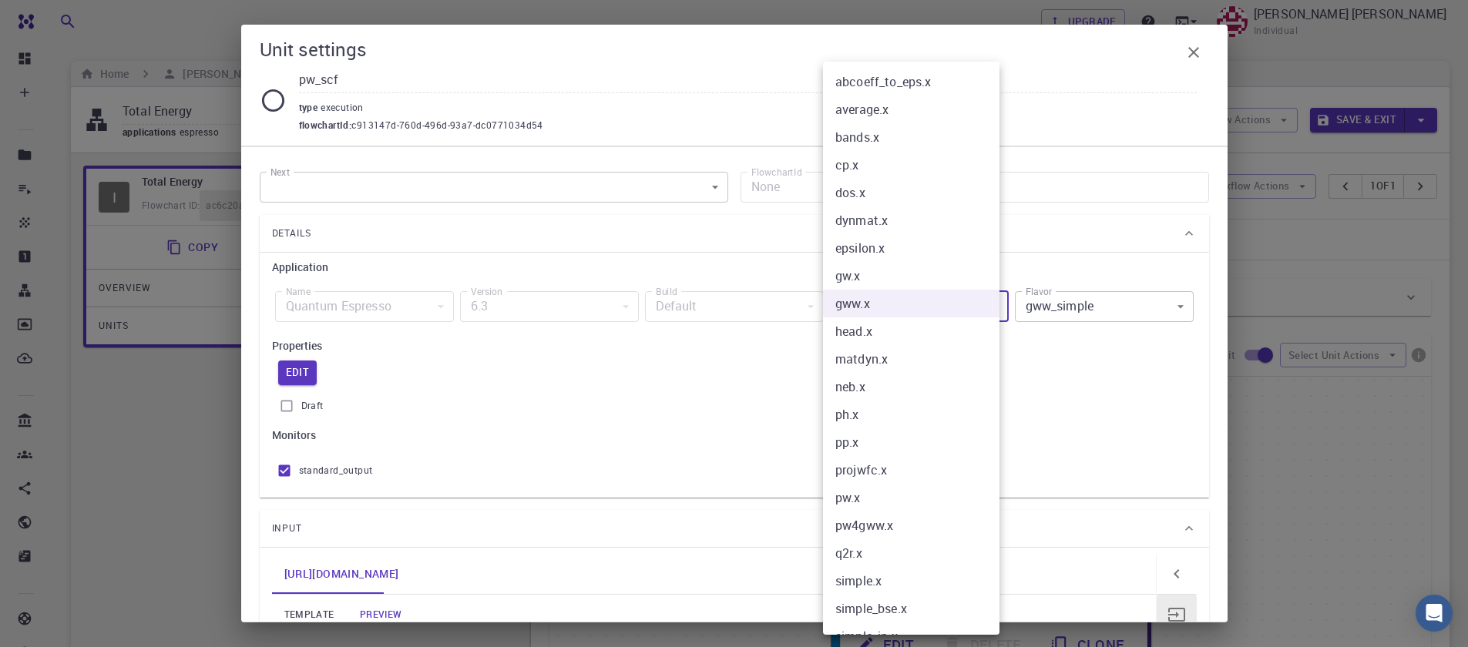
scroll to position [22, 0]
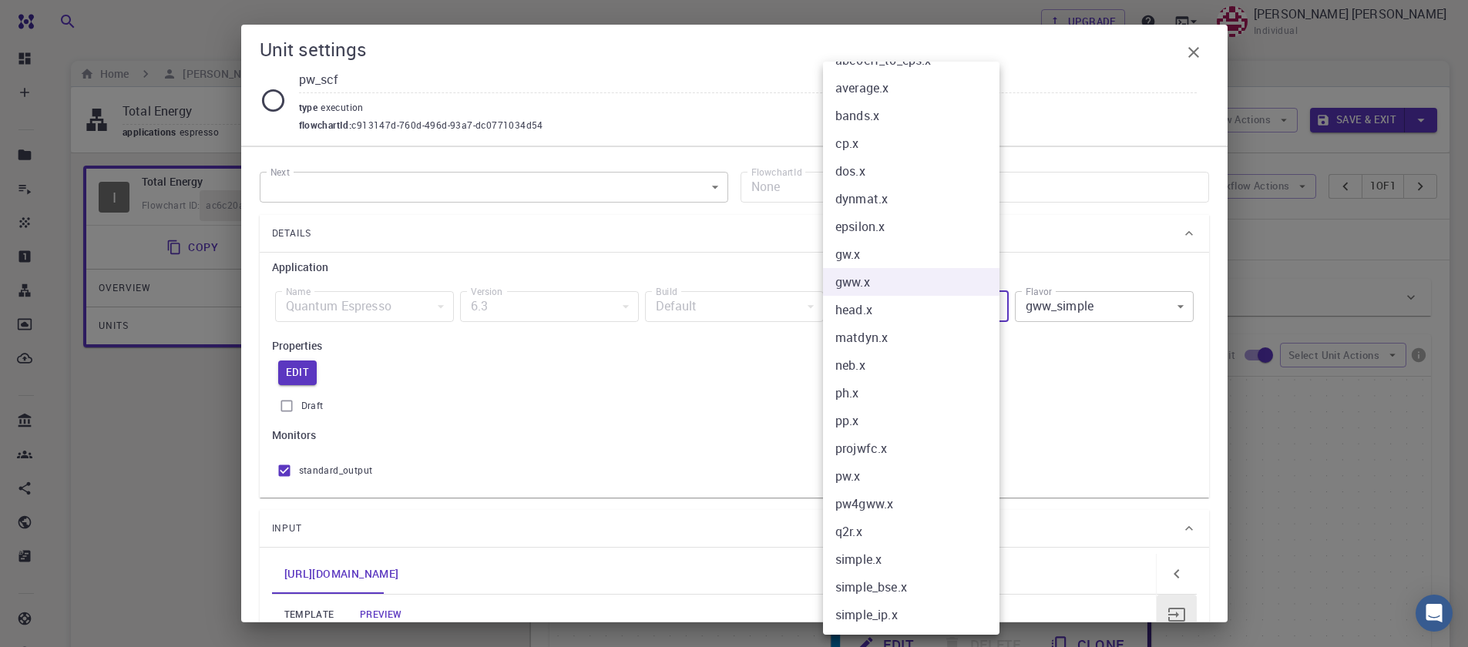
click at [870, 402] on li "ph.x" at bounding box center [917, 393] width 188 height 28
type input "ph.x"
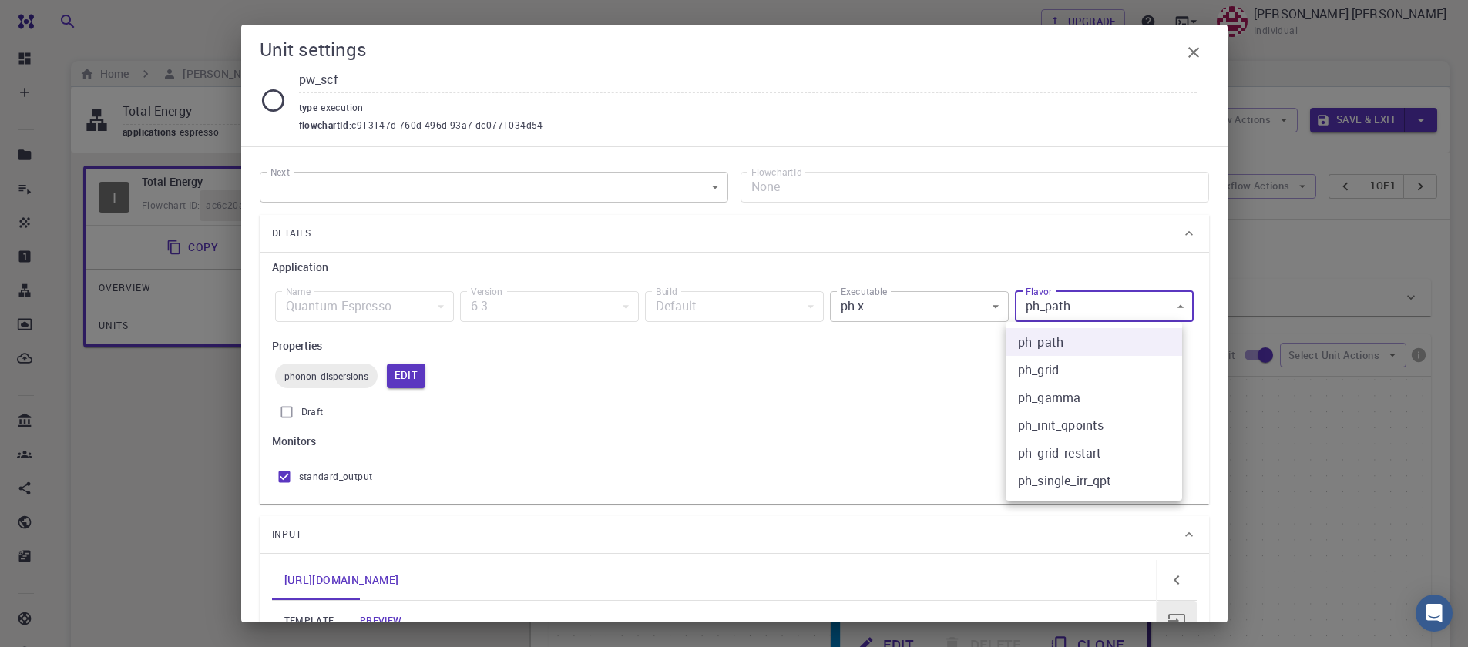
click at [1046, 312] on body "Free Dashboard Create New Job New Material Create Material Upload File Import f…" at bounding box center [734, 538] width 1468 height 1076
click at [1046, 312] on div at bounding box center [734, 323] width 1468 height 647
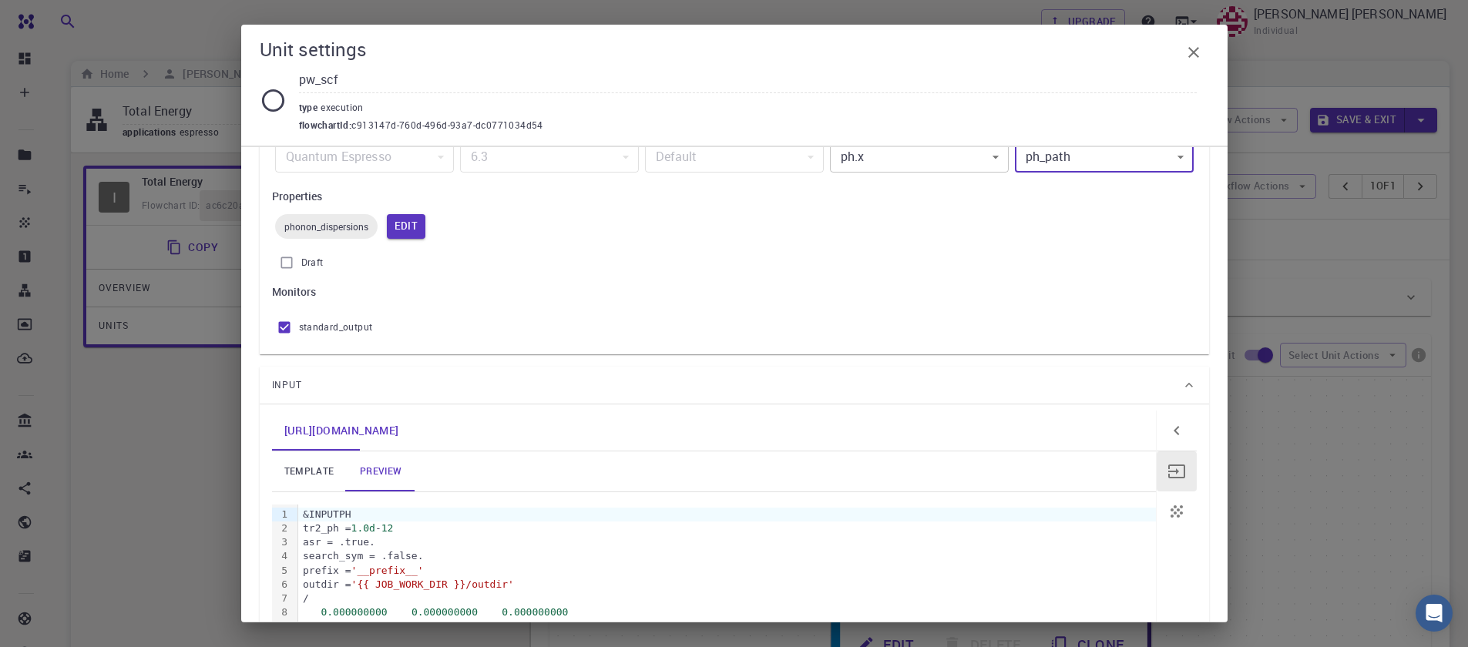
scroll to position [0, 0]
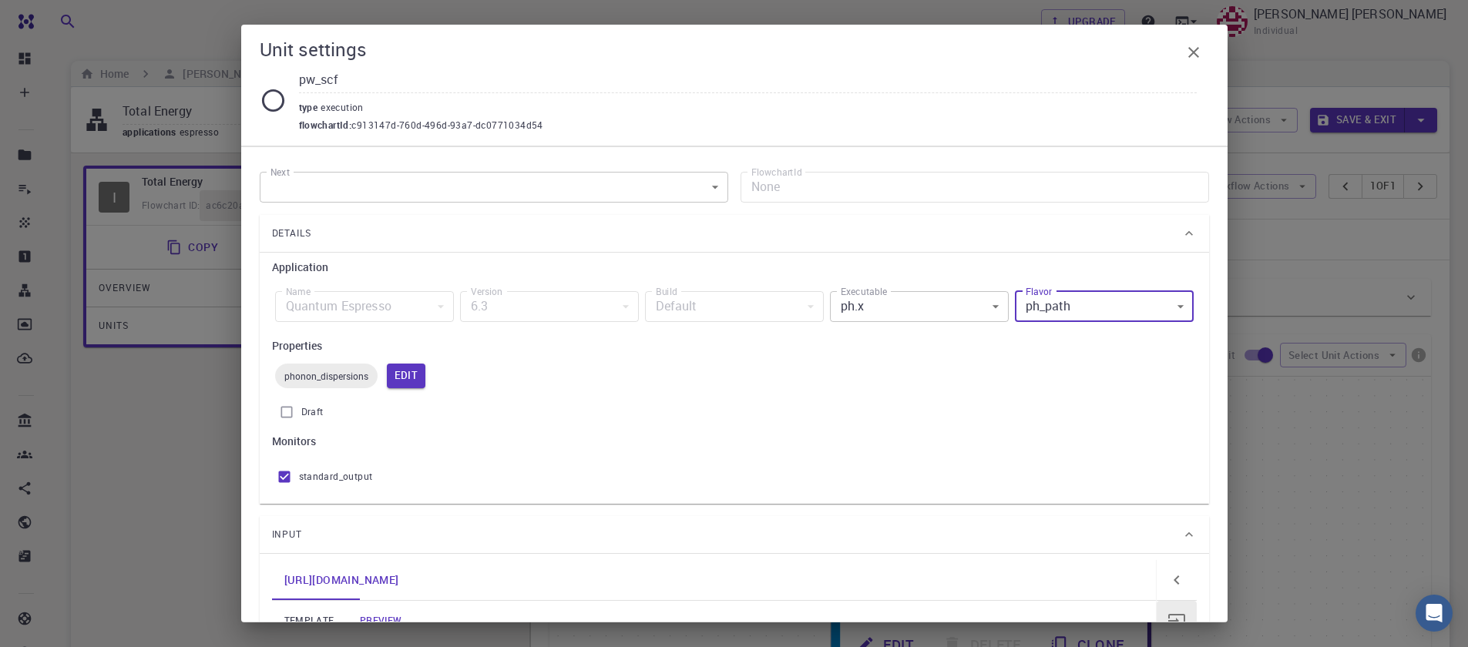
click at [1055, 301] on body "Free Dashboard Create New Job New Material Create Material Upload File Import f…" at bounding box center [734, 538] width 1468 height 1076
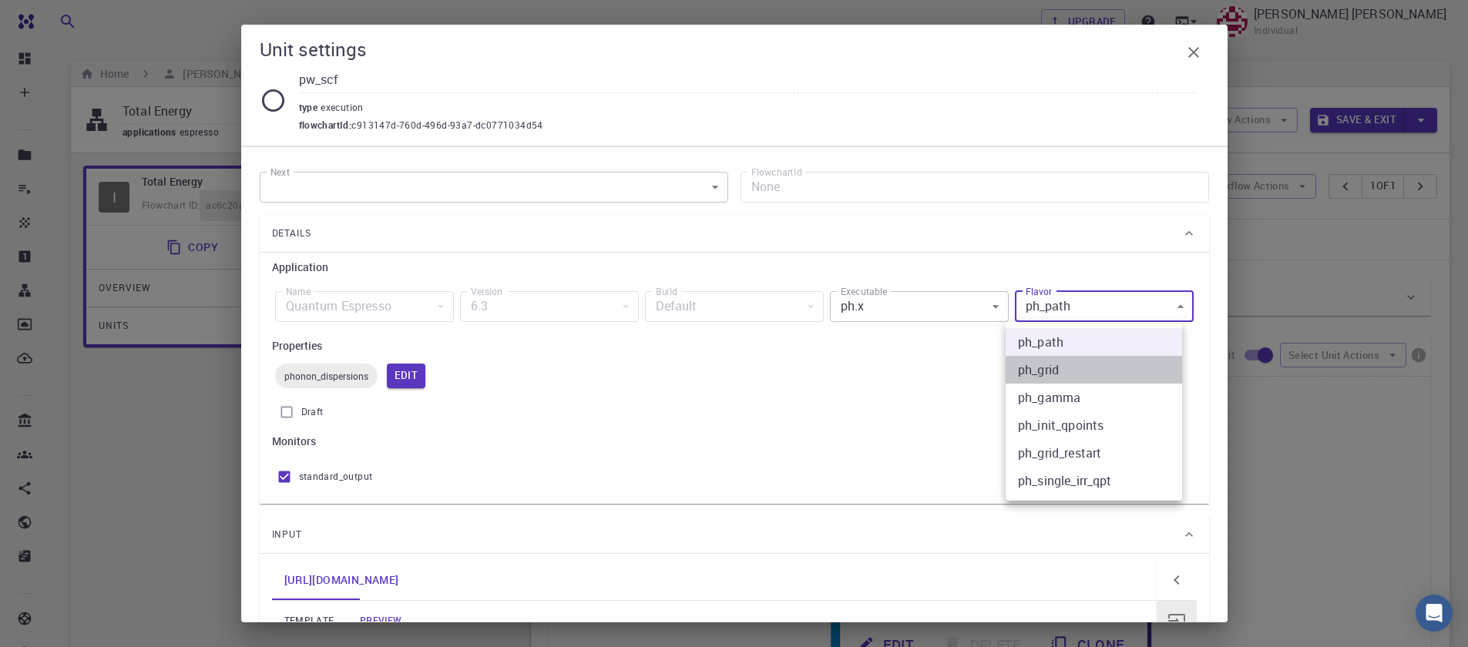
click at [1057, 368] on li "ph_grid" at bounding box center [1094, 370] width 176 height 28
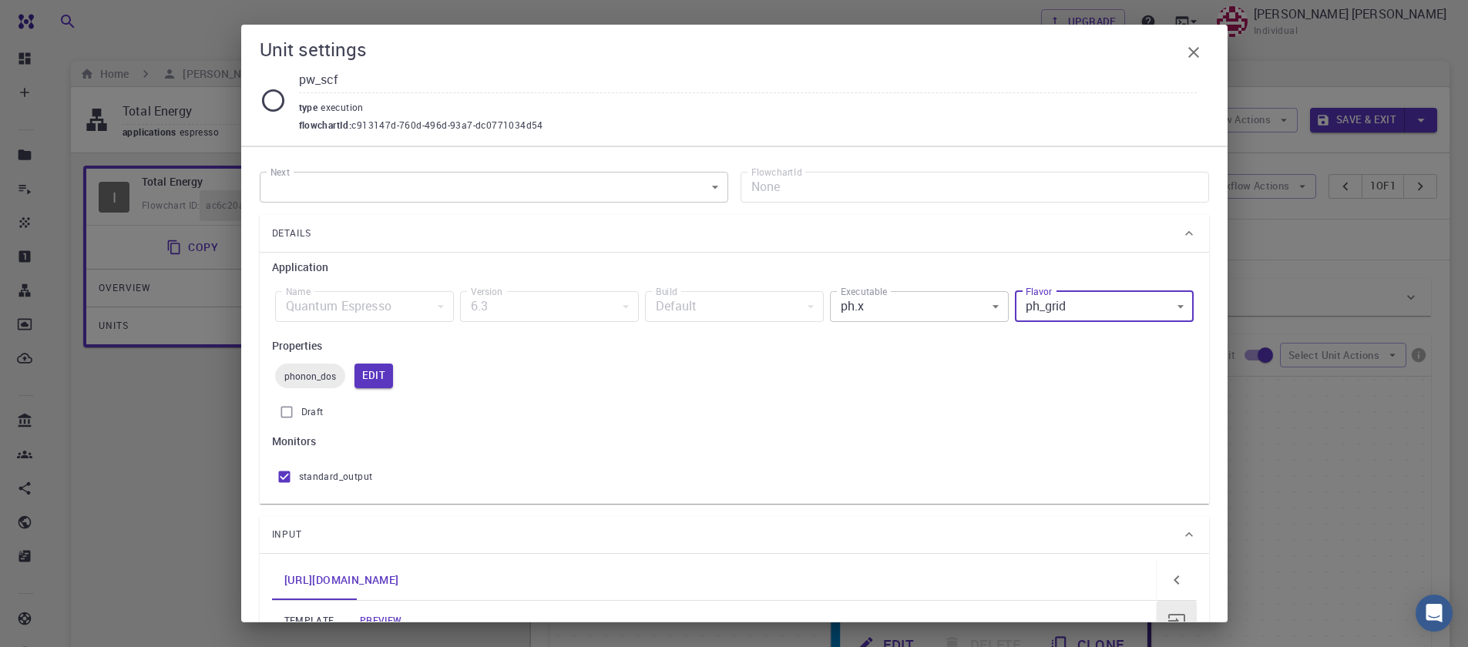
click at [1033, 305] on body "Free Dashboard Create New Job New Material Create Material Upload File Import f…" at bounding box center [734, 538] width 1468 height 1076
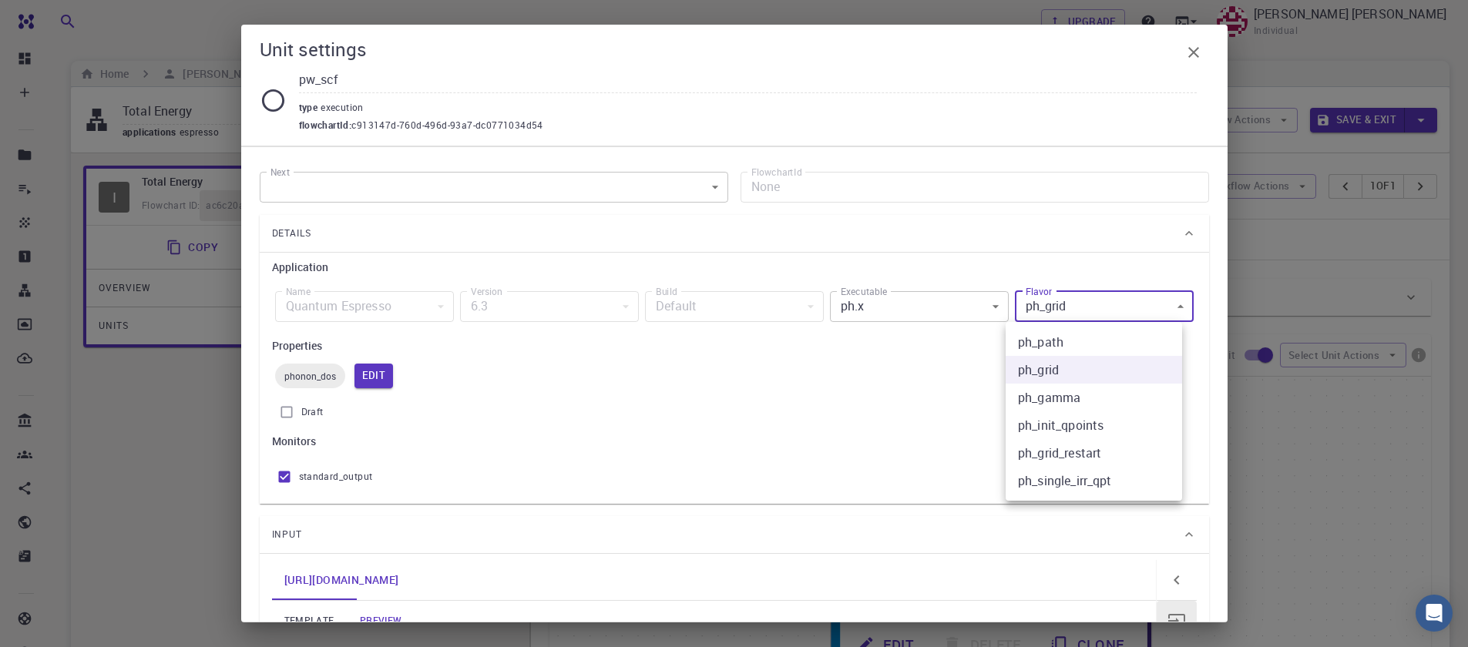
click at [1075, 399] on li "ph_gamma" at bounding box center [1094, 398] width 176 height 28
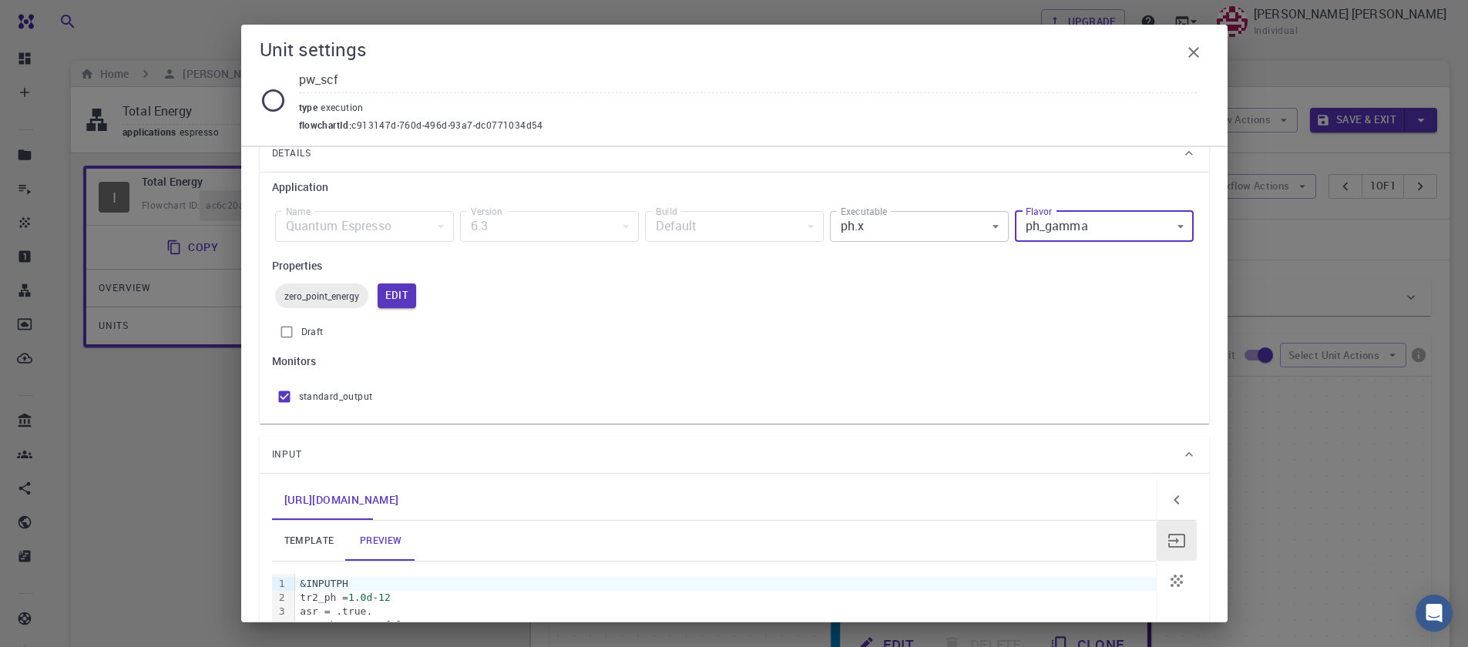
scroll to position [72, 0]
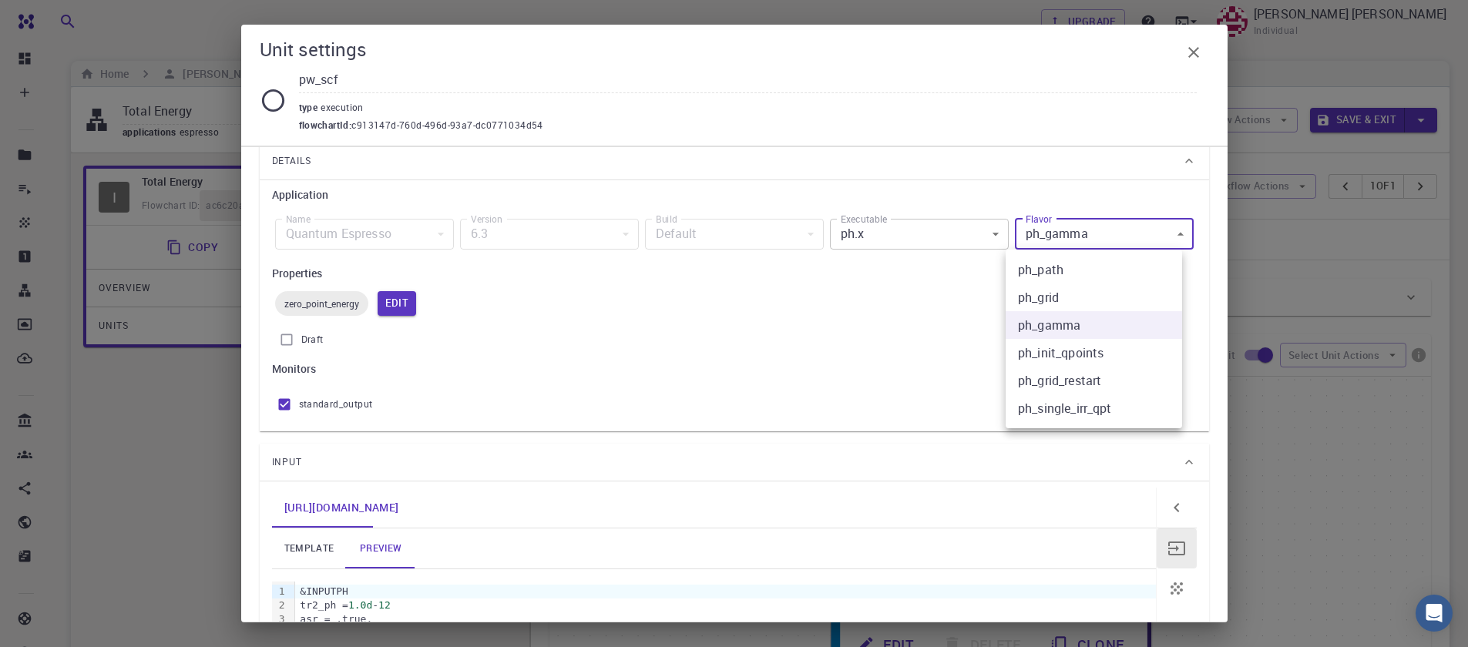
click at [1077, 232] on body "Free Dashboard Create New Job New Material Create Material Upload File Import f…" at bounding box center [734, 538] width 1468 height 1076
click at [1090, 360] on li "ph_init_qpoints" at bounding box center [1094, 353] width 176 height 28
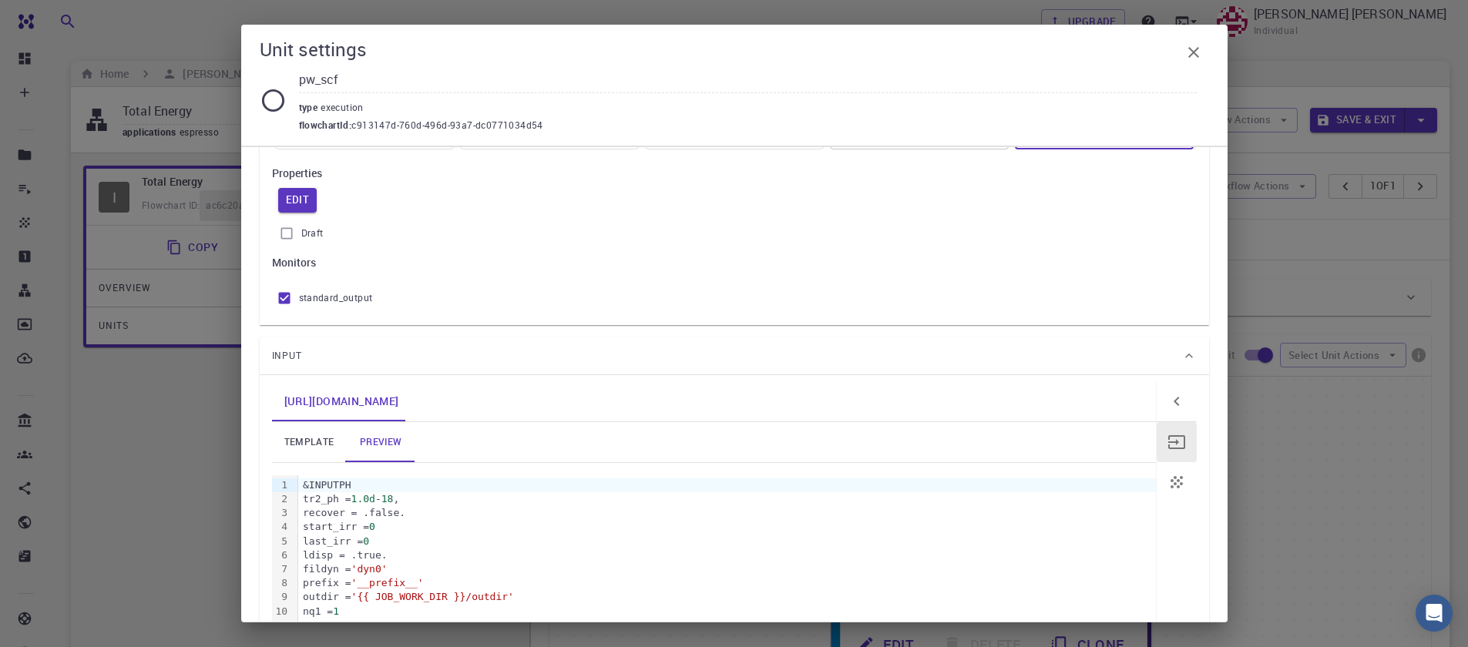
scroll to position [150, 0]
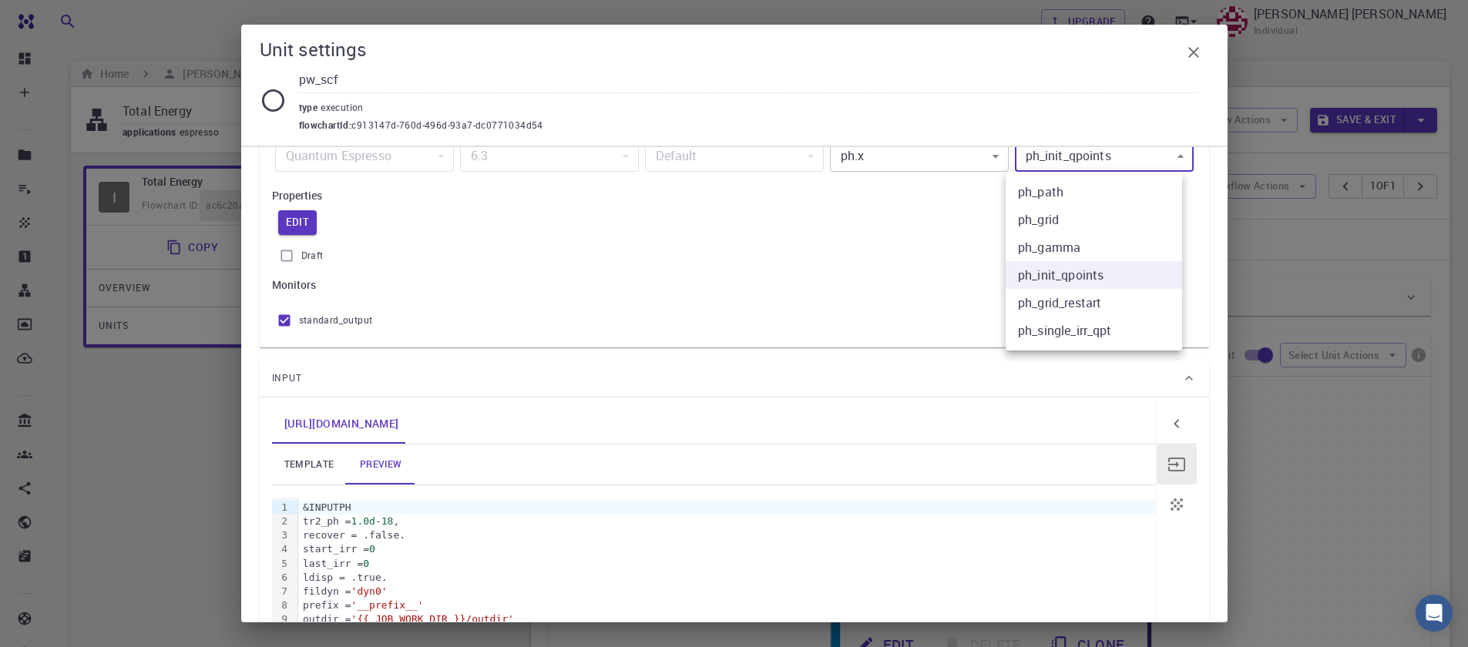
click at [1097, 161] on body "Free Dashboard Create New Job New Material Create Material Upload File Import f…" at bounding box center [734, 538] width 1468 height 1076
click at [1110, 328] on li "ph_single_irr_qpt" at bounding box center [1094, 331] width 176 height 28
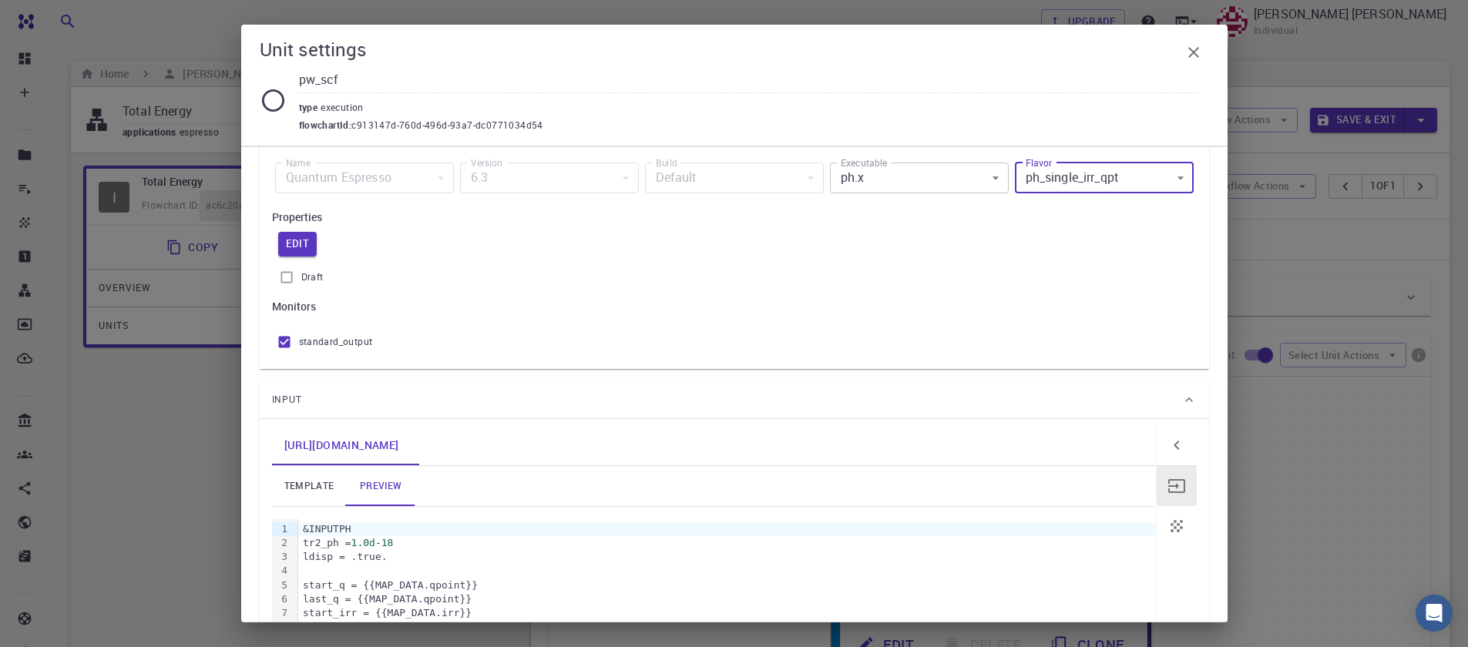
scroll to position [0, 0]
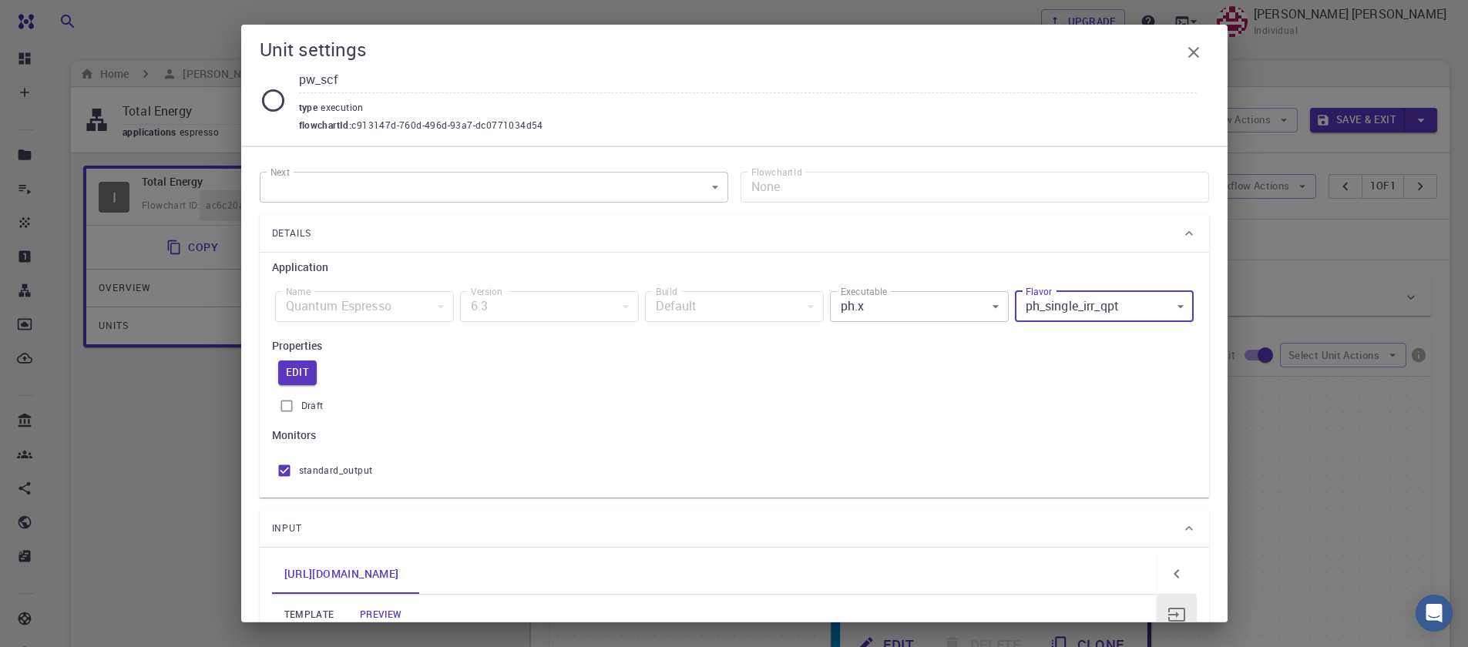
click at [1064, 309] on body "Free Dashboard Create New Job New Material Create Material Upload File Import f…" at bounding box center [734, 538] width 1468 height 1076
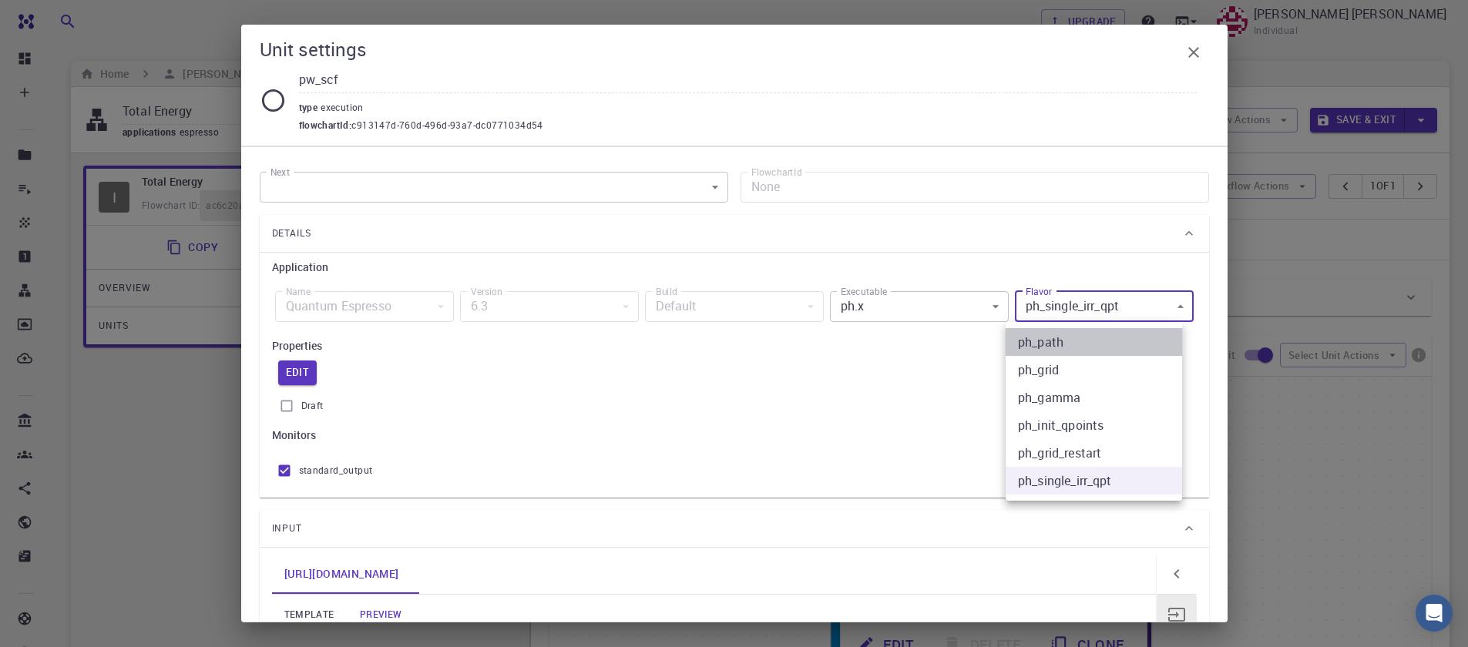
click at [1074, 350] on li "ph_path" at bounding box center [1094, 342] width 176 height 28
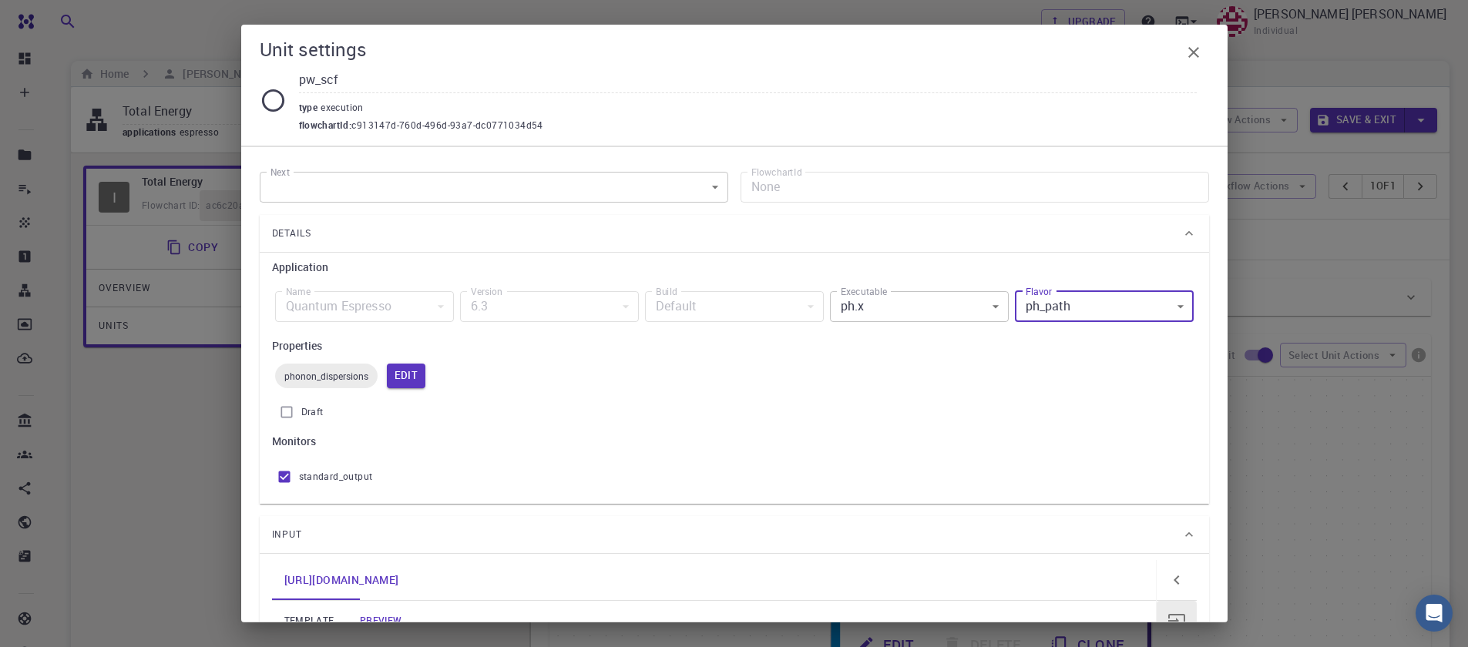
click at [1094, 313] on body "Free Dashboard Create New Job New Material Create Material Upload File Import f…" at bounding box center [734, 538] width 1468 height 1076
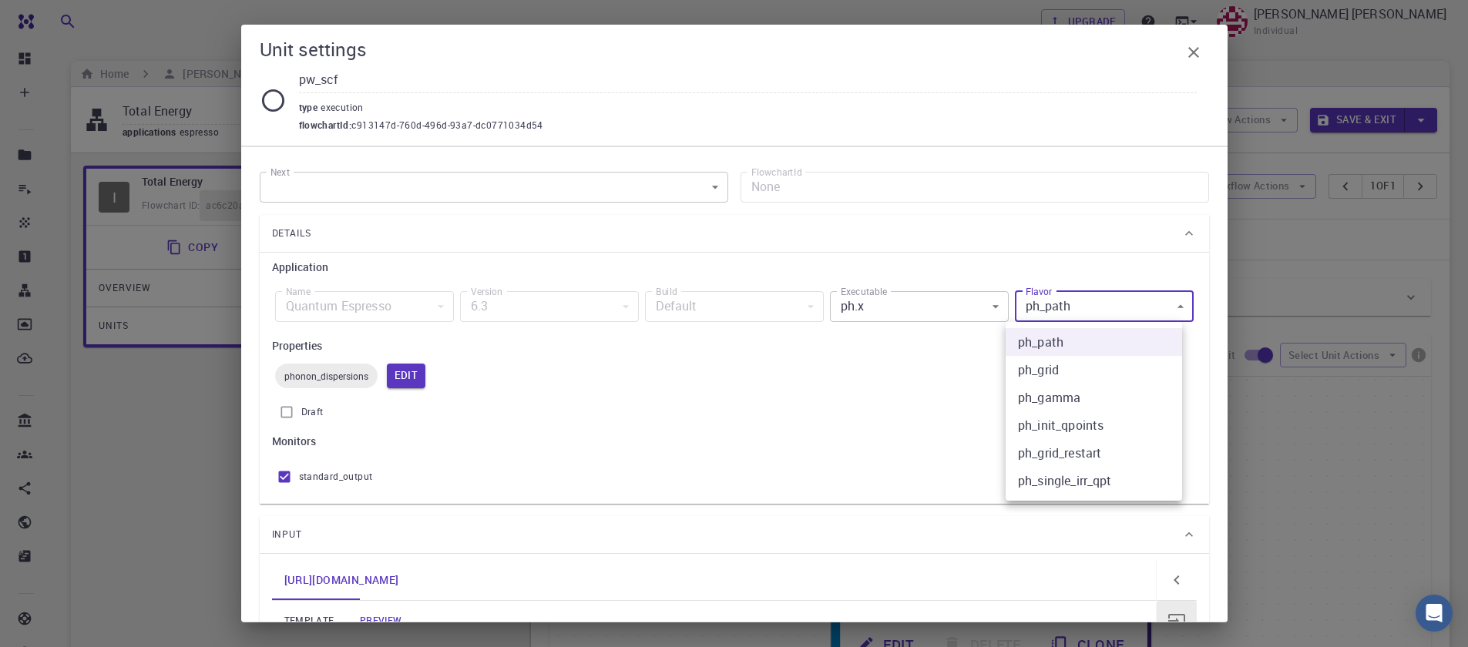
click at [1065, 371] on li "ph_grid" at bounding box center [1094, 370] width 176 height 28
type input "ph_grid"
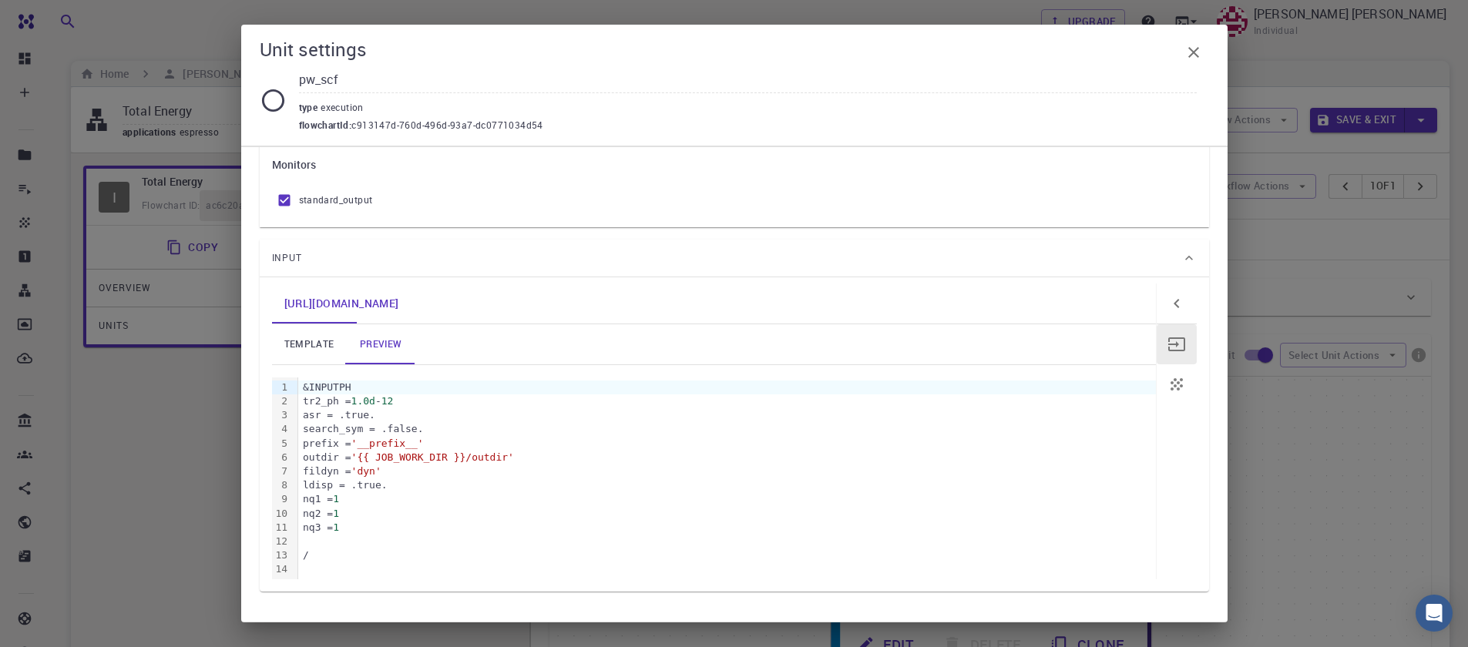
scroll to position [277, 0]
click at [442, 399] on div "tr2_ph = 1.0d - 12" at bounding box center [727, 401] width 858 height 14
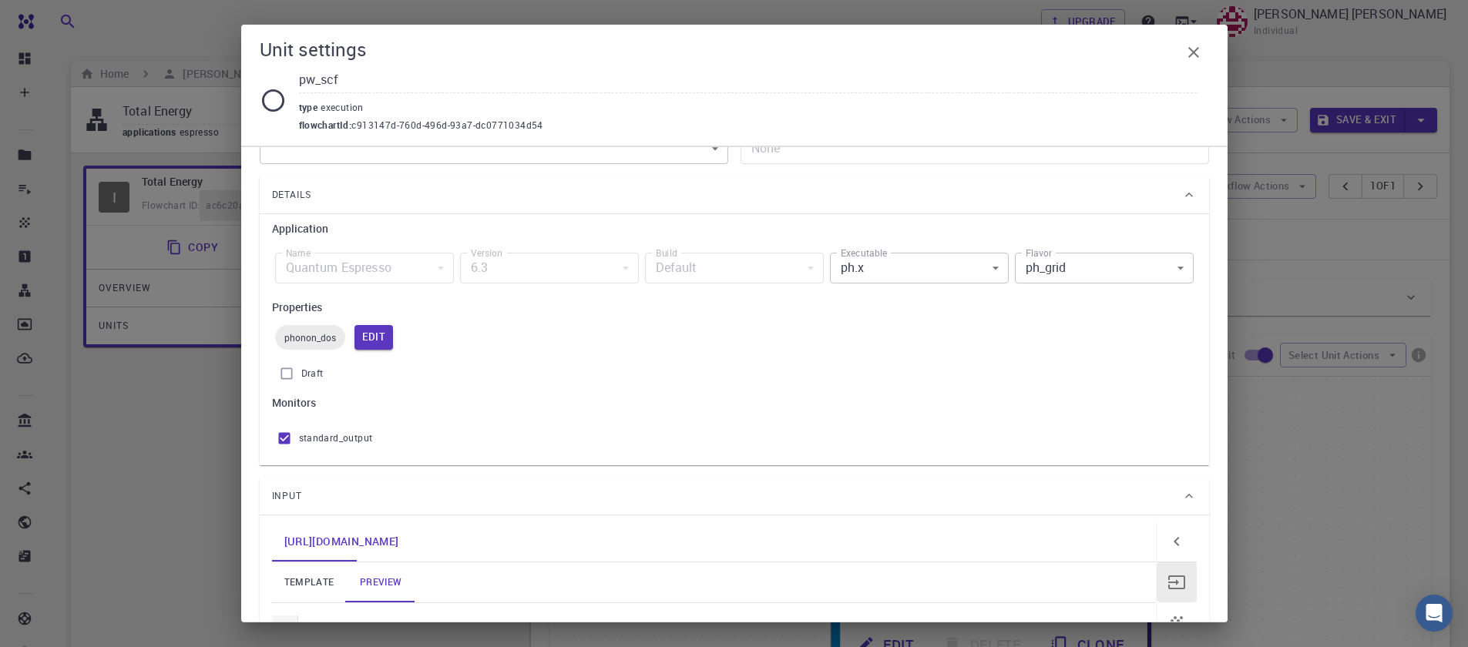
scroll to position [0, 0]
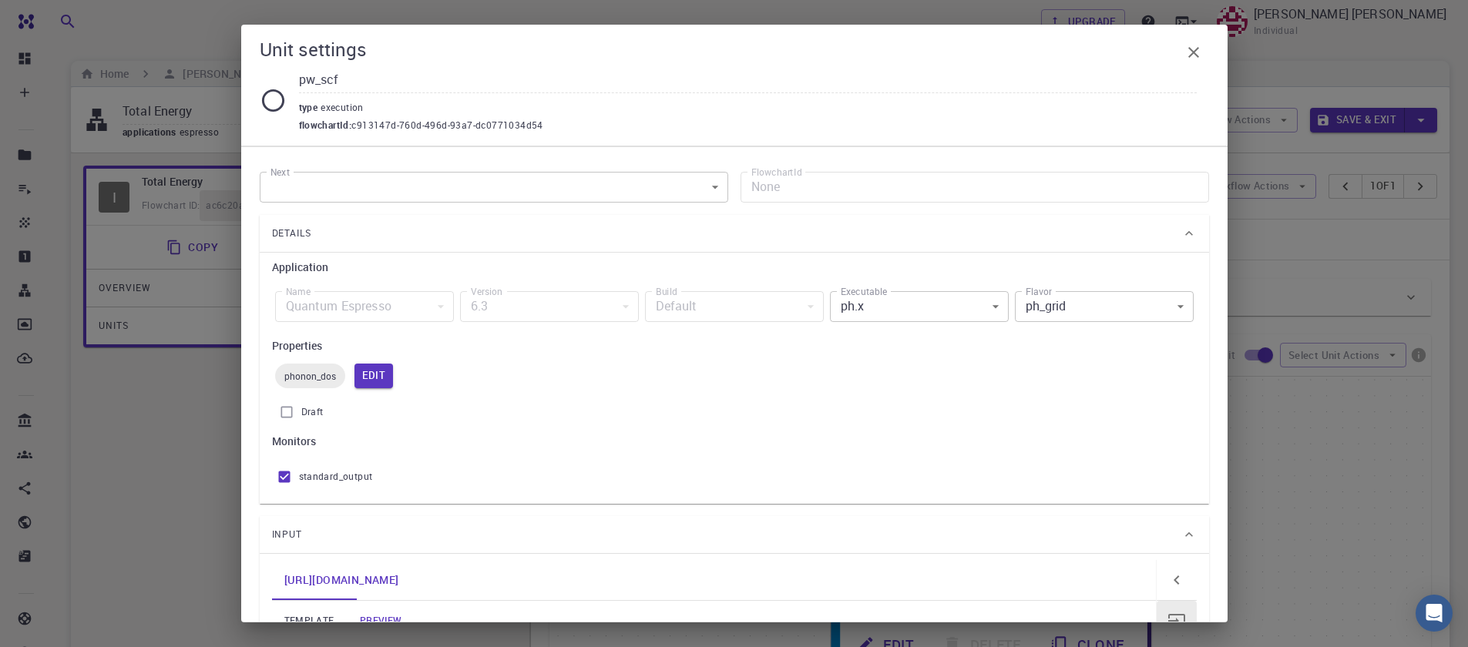
click at [307, 368] on div "phonon_dos" at bounding box center [310, 376] width 70 height 25
click at [308, 372] on span "phonon_dos" at bounding box center [310, 376] width 70 height 12
click at [1188, 61] on icon "button" at bounding box center [1194, 52] width 18 height 18
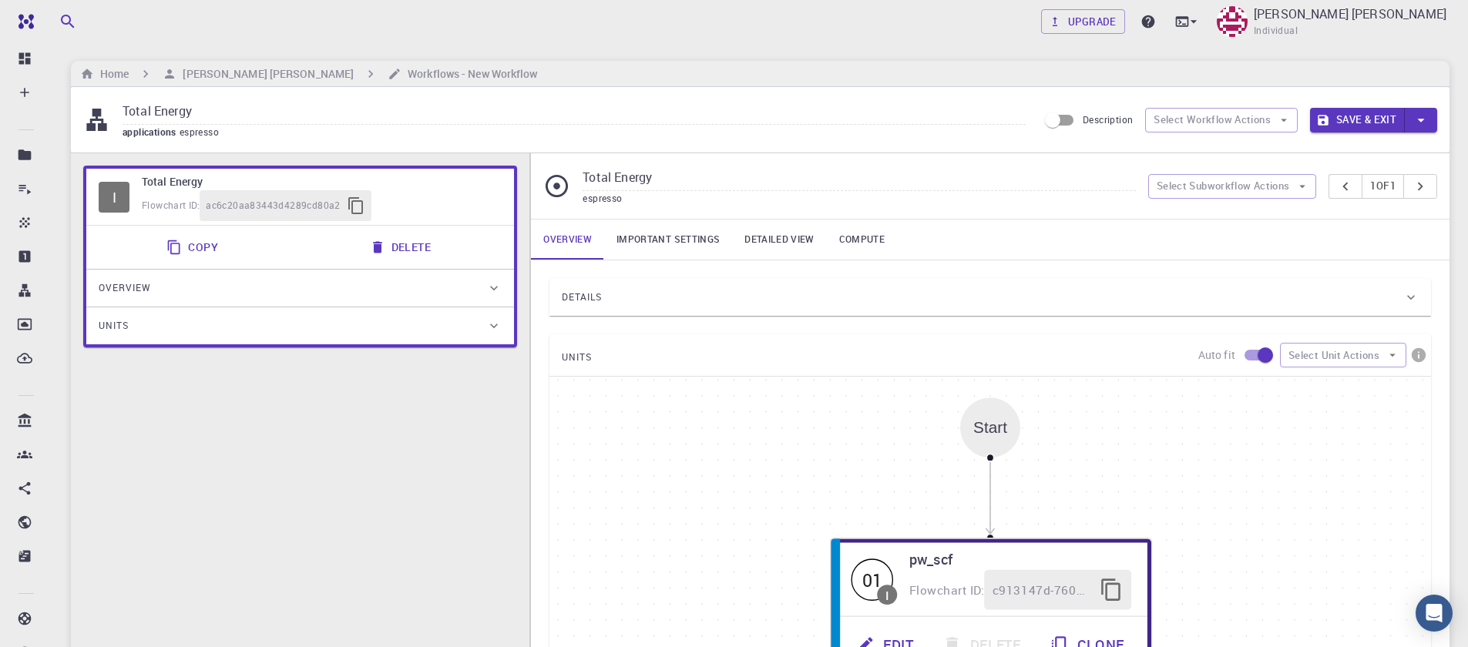
scroll to position [18, 0]
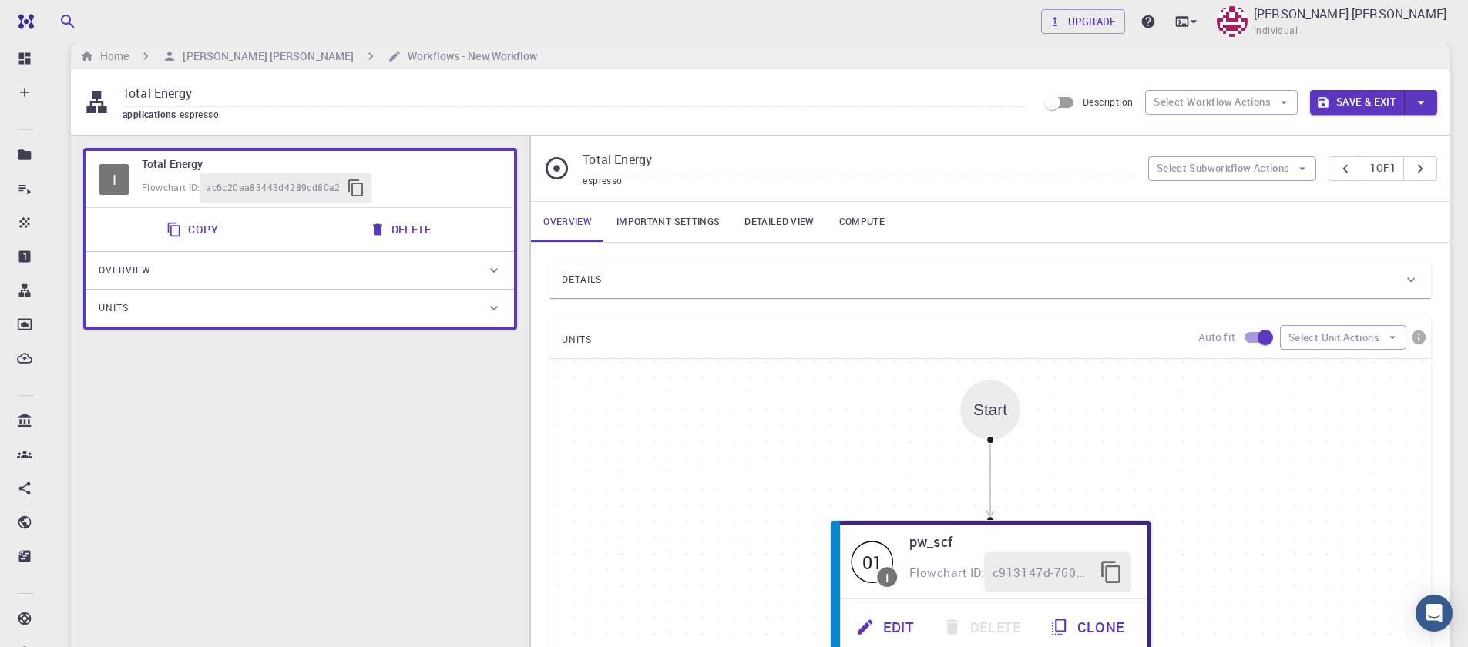
click at [633, 218] on link "Important settings" at bounding box center [668, 222] width 128 height 40
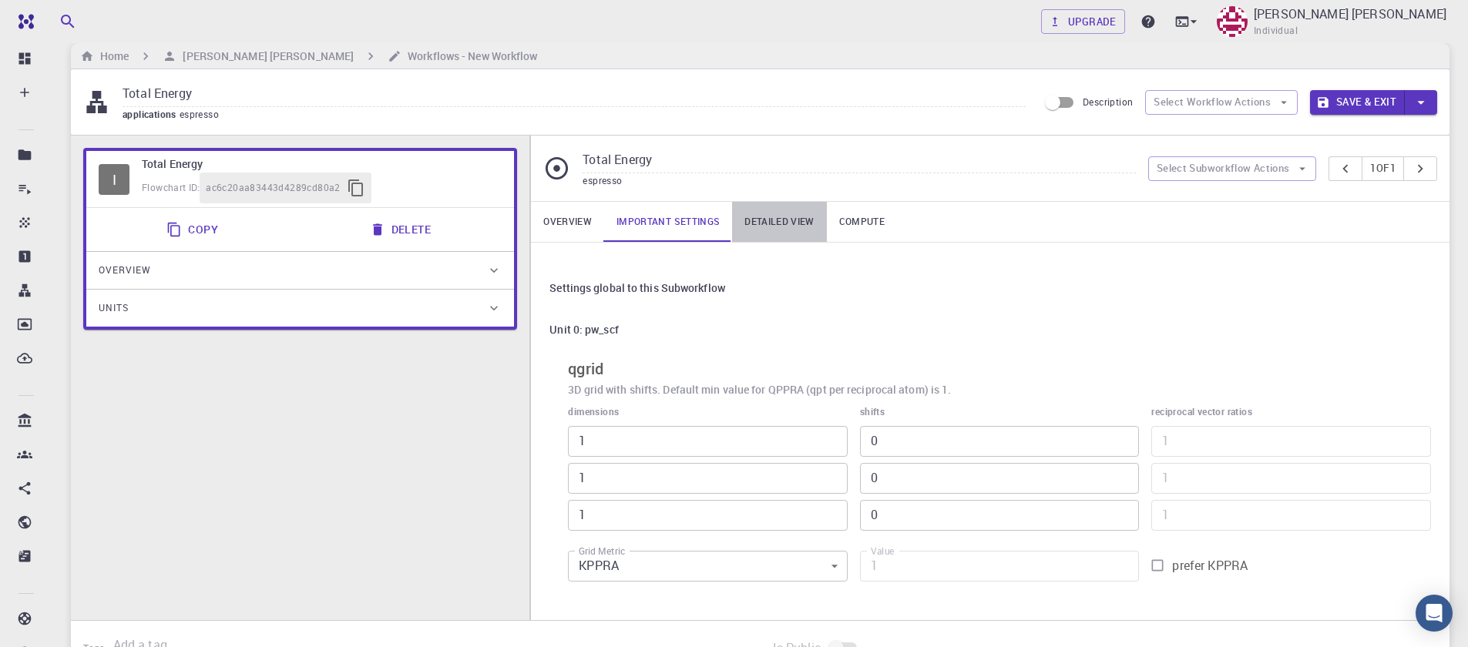
click at [758, 211] on link "Detailed view" at bounding box center [779, 222] width 94 height 40
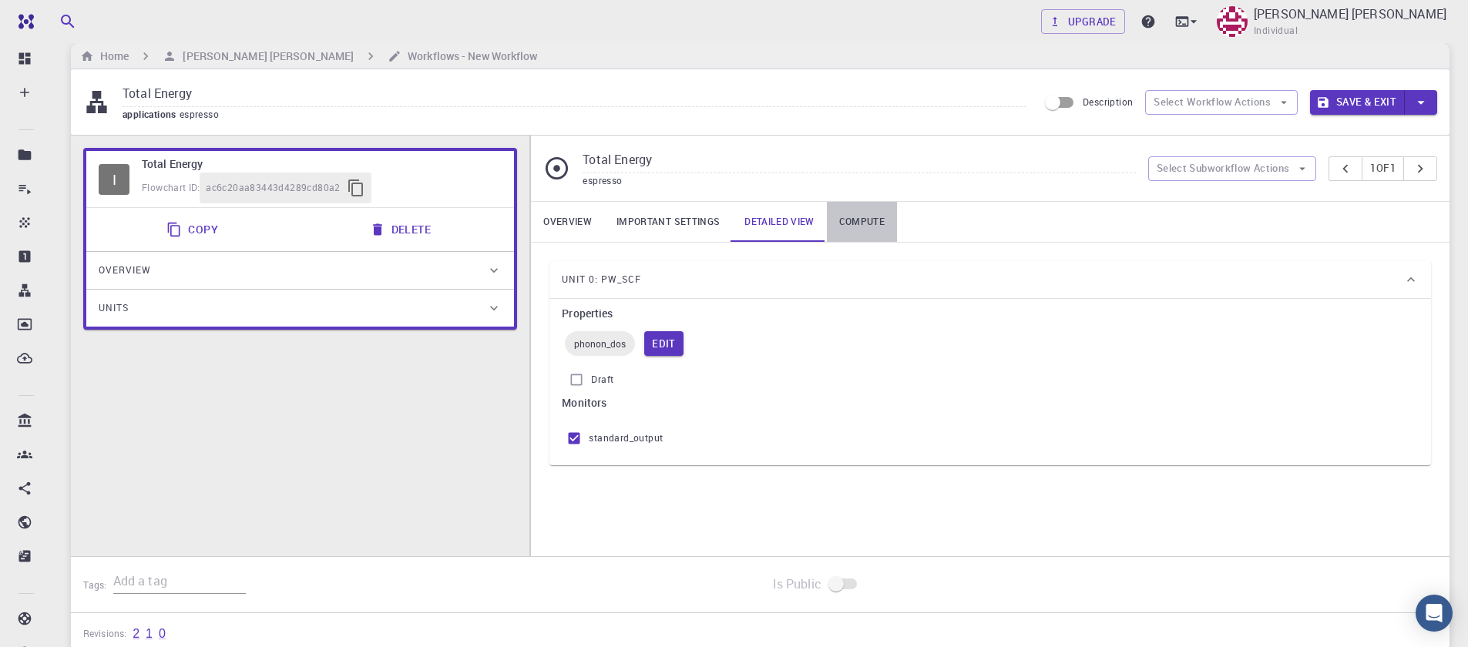
click at [831, 217] on link "Compute" at bounding box center [862, 222] width 70 height 40
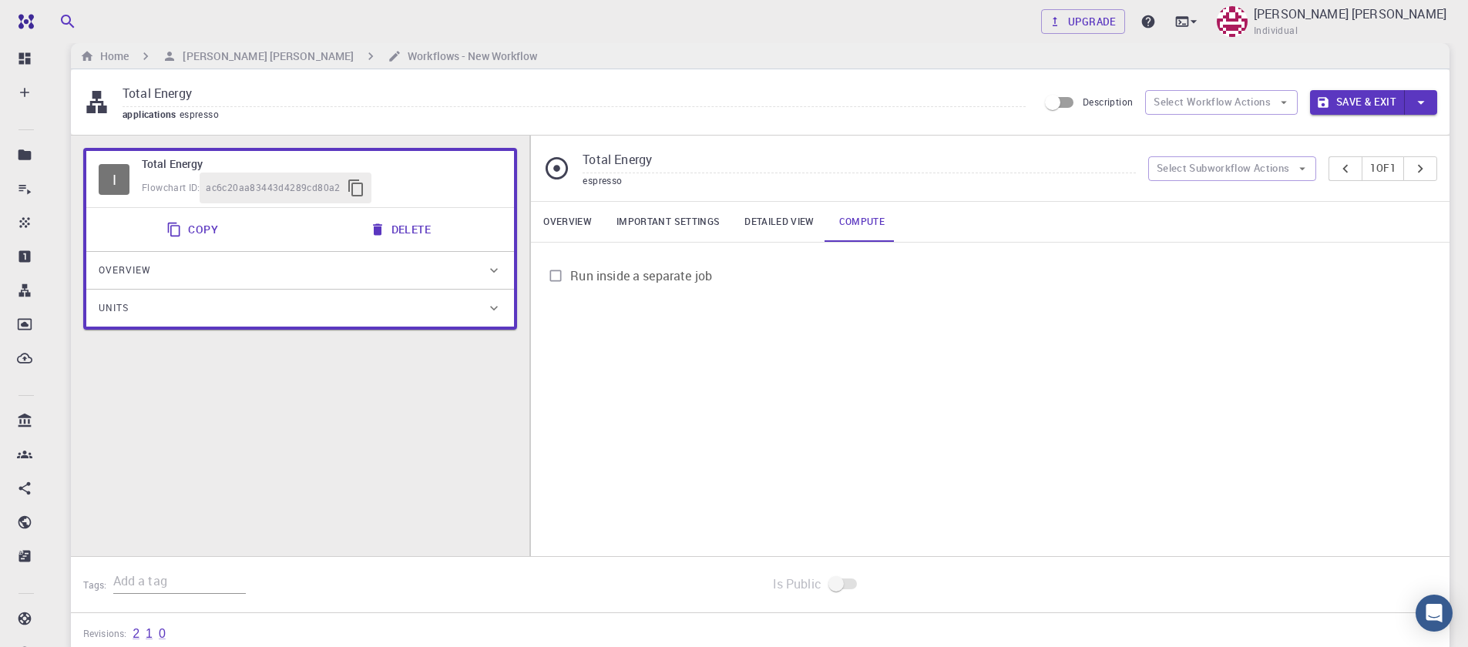
click at [624, 224] on link "Important settings" at bounding box center [668, 222] width 128 height 40
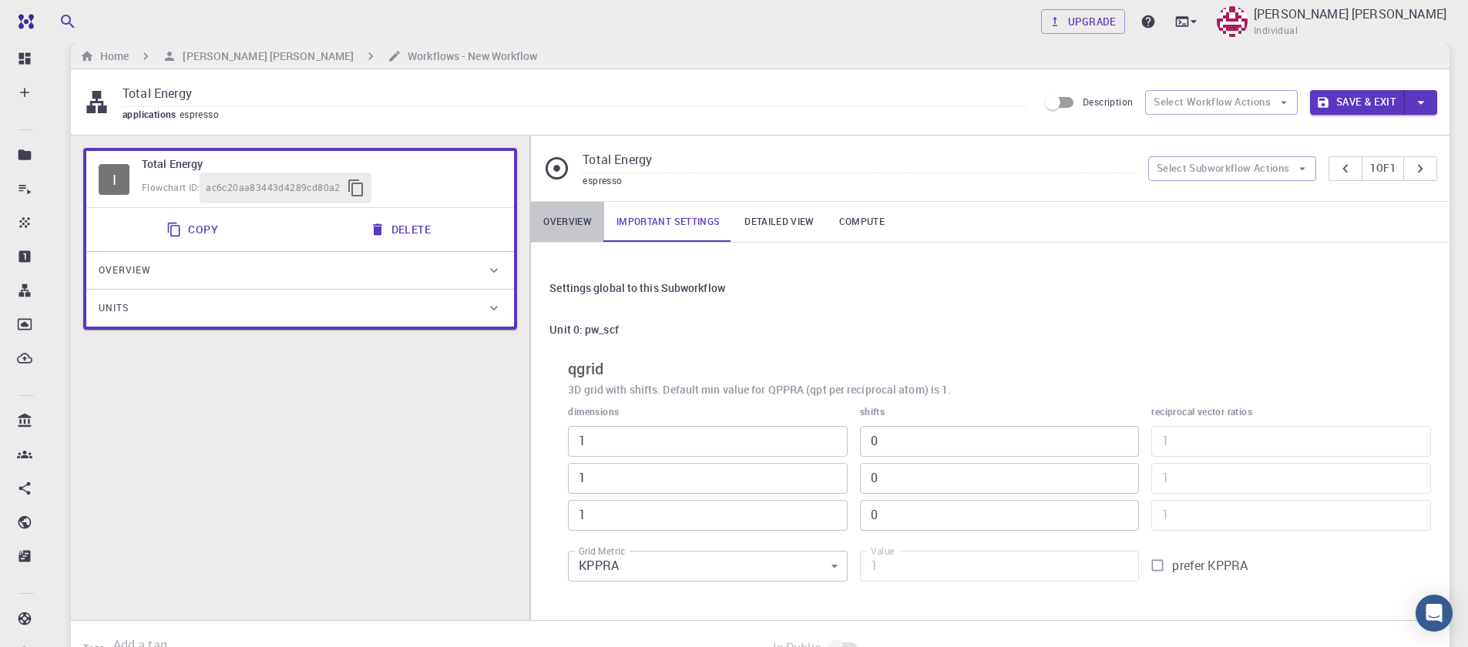
click at [588, 225] on link "Overview" at bounding box center [567, 222] width 73 height 40
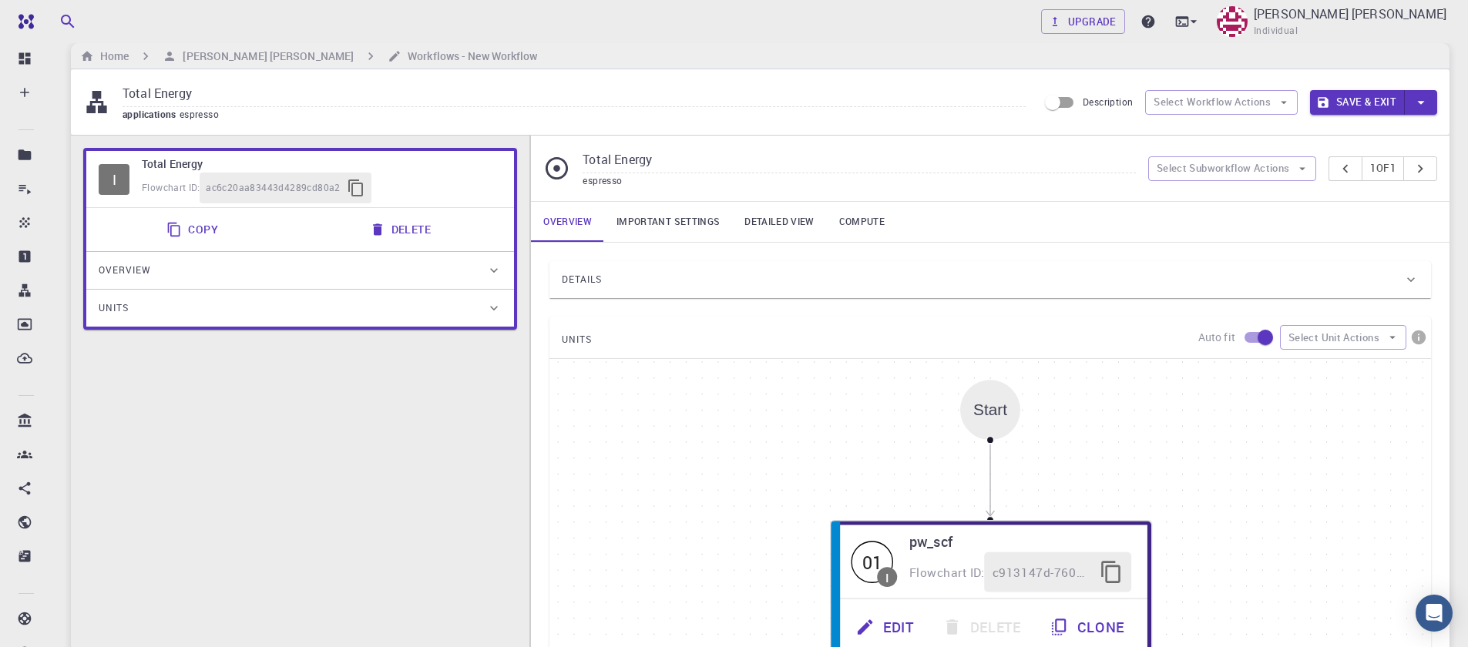
scroll to position [0, 0]
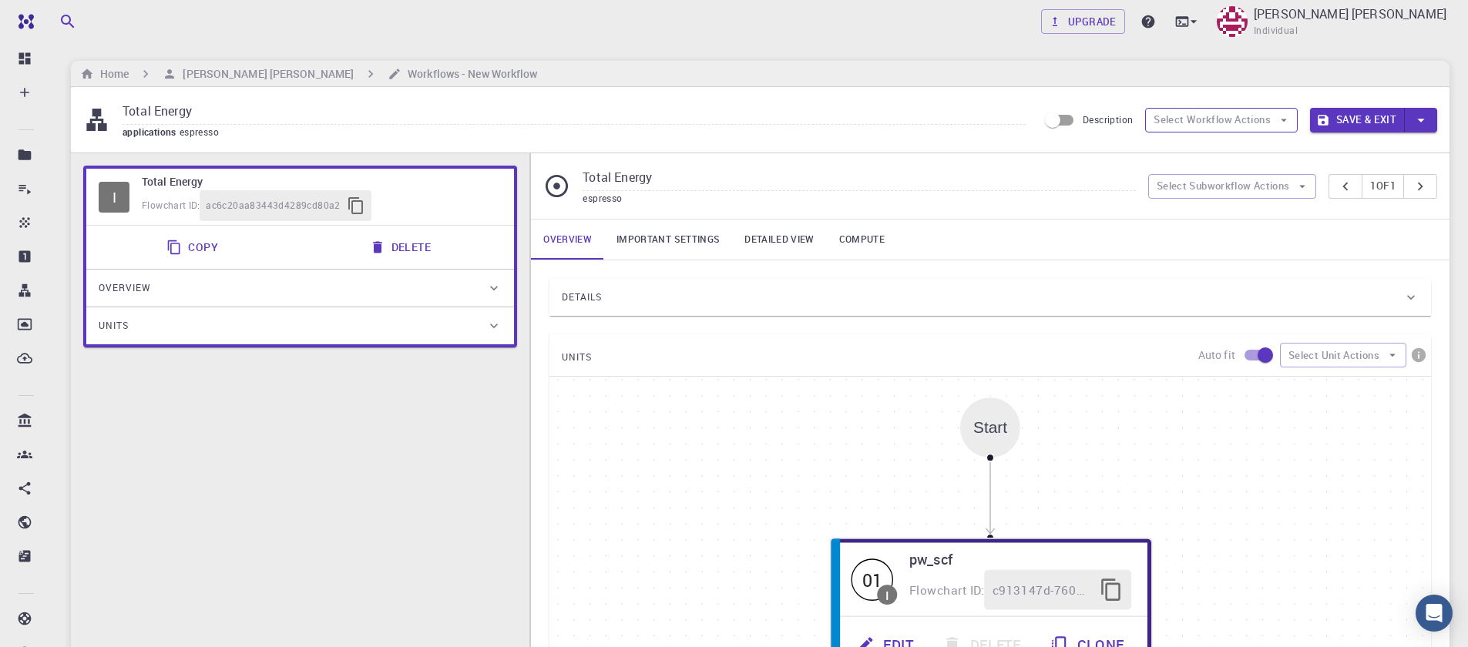
click at [1258, 123] on button "Select Workflow Actions" at bounding box center [1221, 120] width 153 height 25
click at [1261, 190] on button "Select Subworkflow Actions" at bounding box center [1232, 186] width 169 height 25
click at [1382, 144] on div "Total Energy applications espresso Description Select Workflow Actions Save & E…" at bounding box center [760, 120] width 1379 height 66
click at [1279, 190] on button "Select Subworkflow Actions" at bounding box center [1232, 186] width 169 height 25
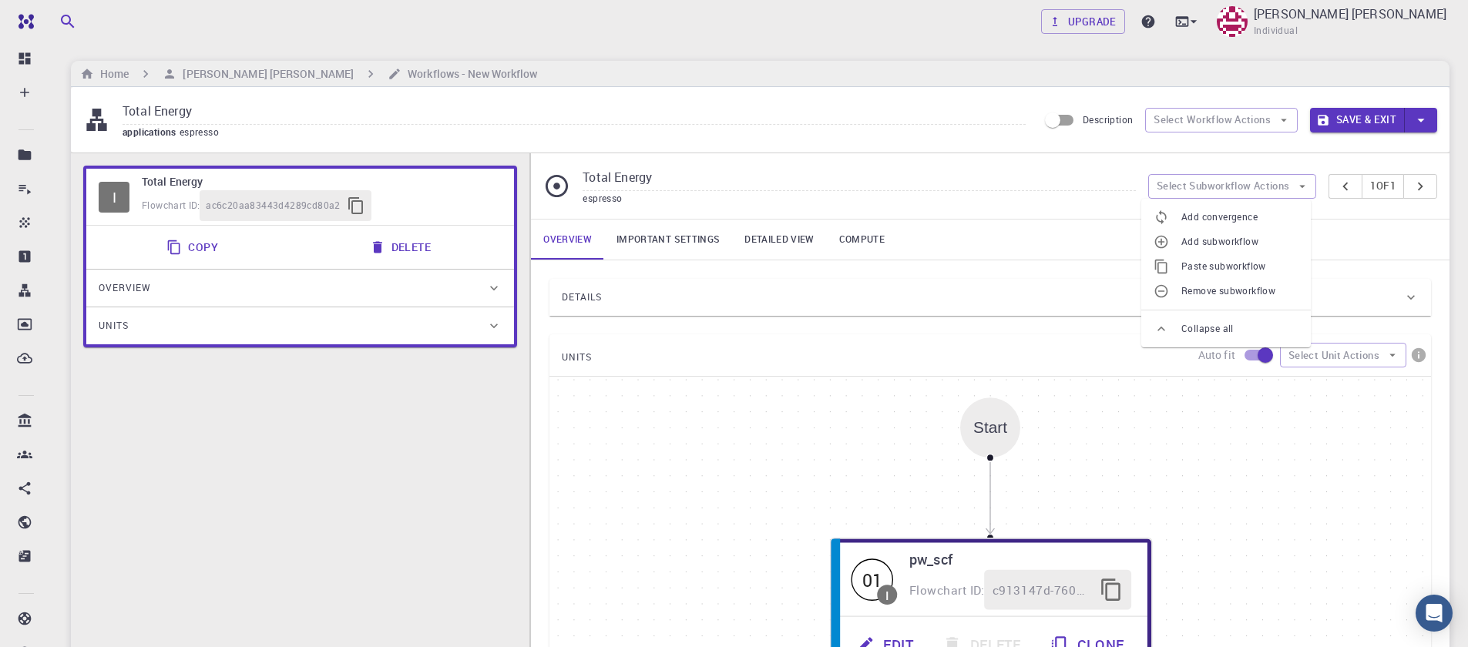
click at [1011, 335] on div "UNITS Auto fit Select Unit Actions" at bounding box center [990, 355] width 882 height 42
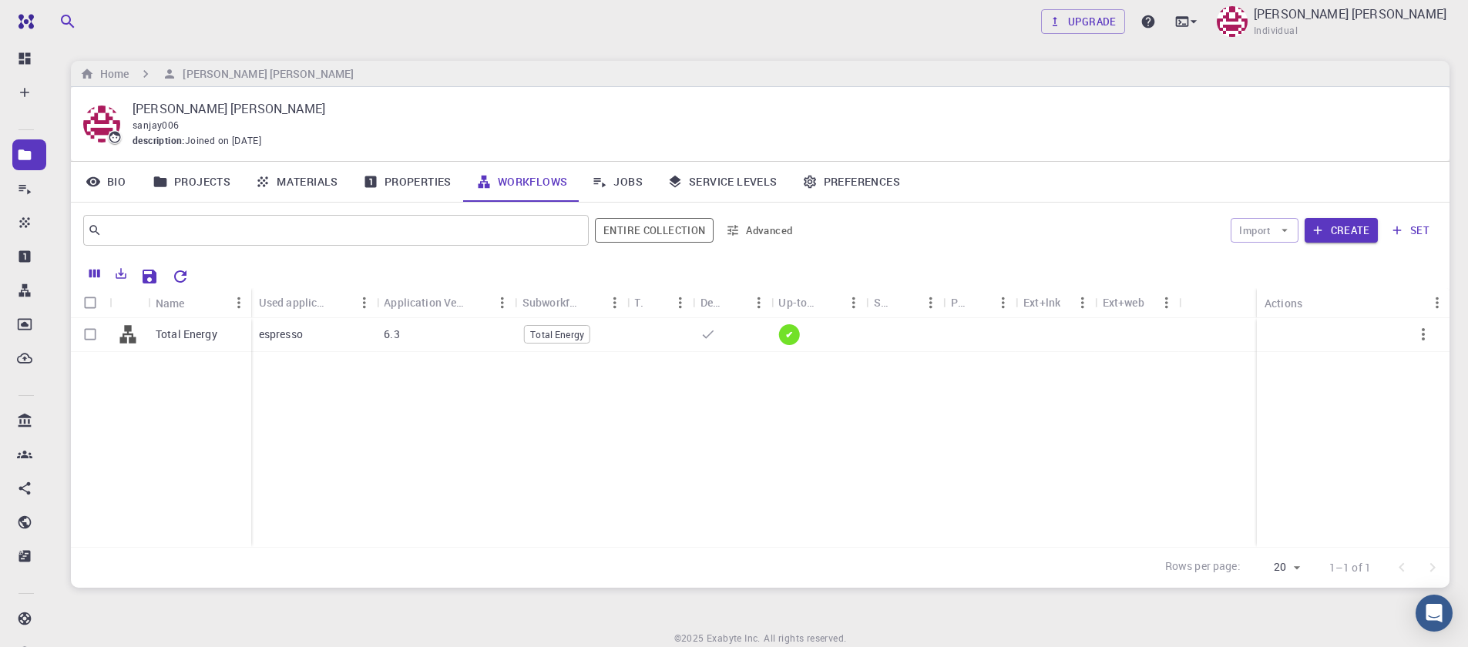
scroll to position [18, 0]
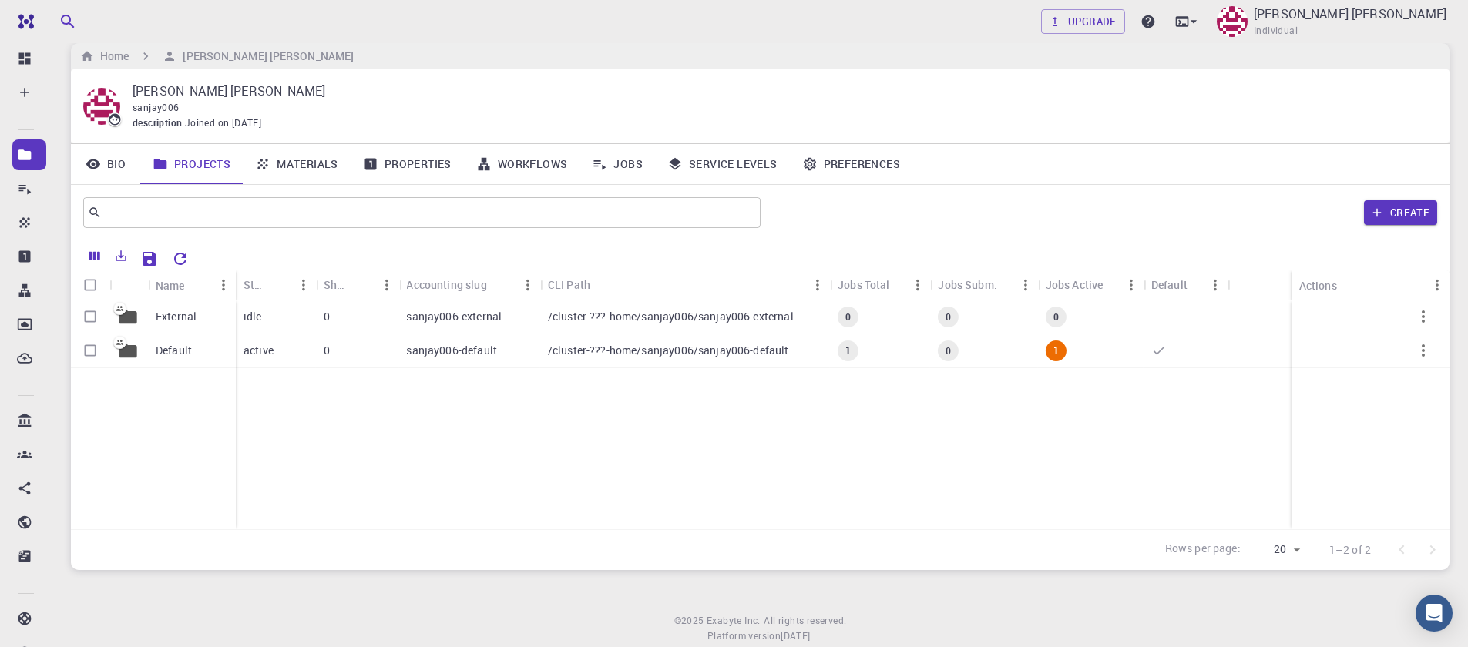
click at [280, 168] on link "Materials" at bounding box center [297, 164] width 108 height 40
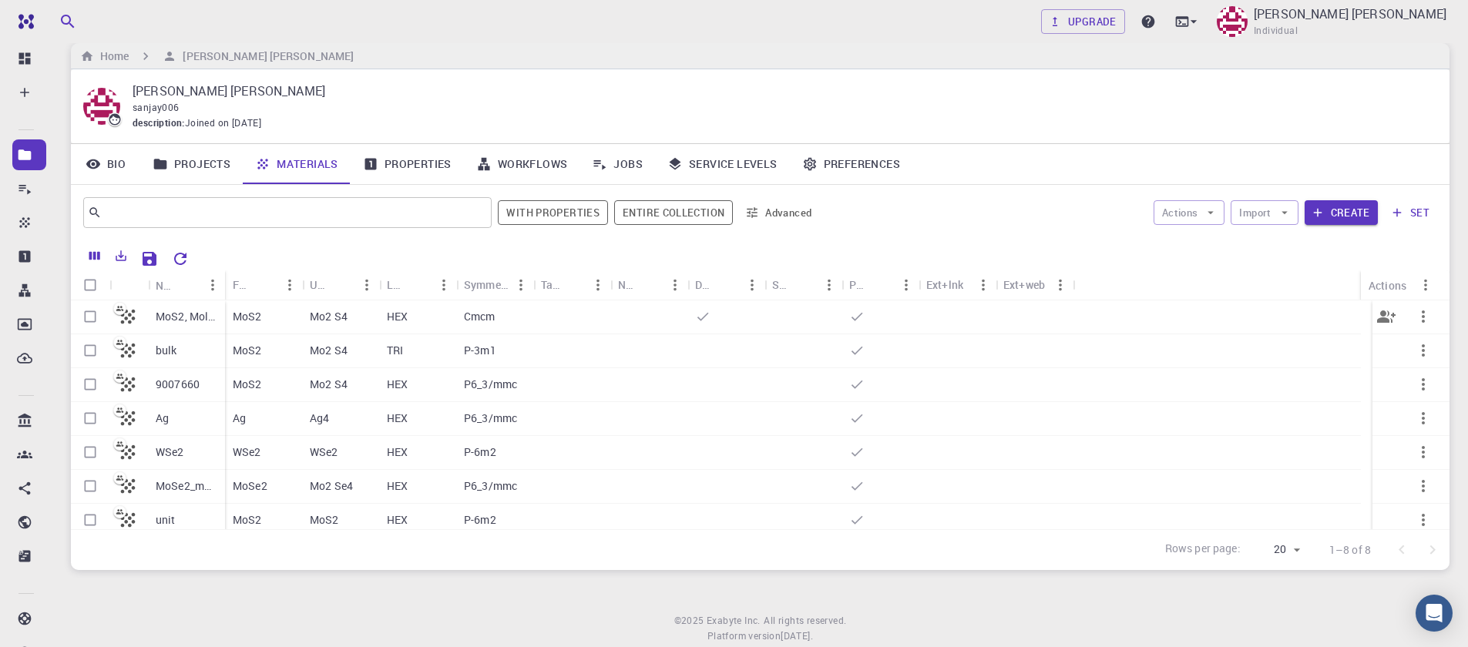
click at [89, 320] on input "Select row" at bounding box center [90, 316] width 29 height 29
checkbox input "true"
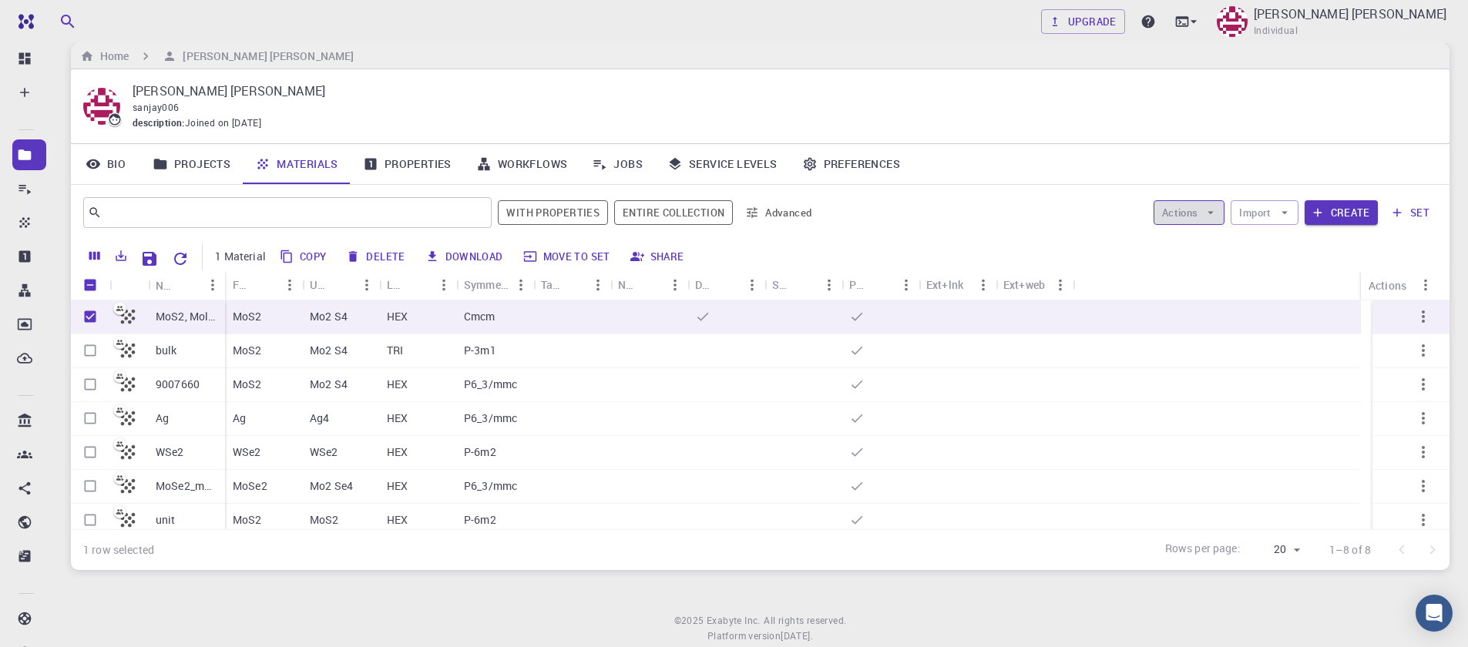
click at [1212, 212] on icon "button" at bounding box center [1211, 212] width 6 height 3
click at [1198, 245] on span "Create Job" at bounding box center [1219, 243] width 49 height 15
click at [1191, 211] on button "Actions" at bounding box center [1190, 212] width 72 height 25
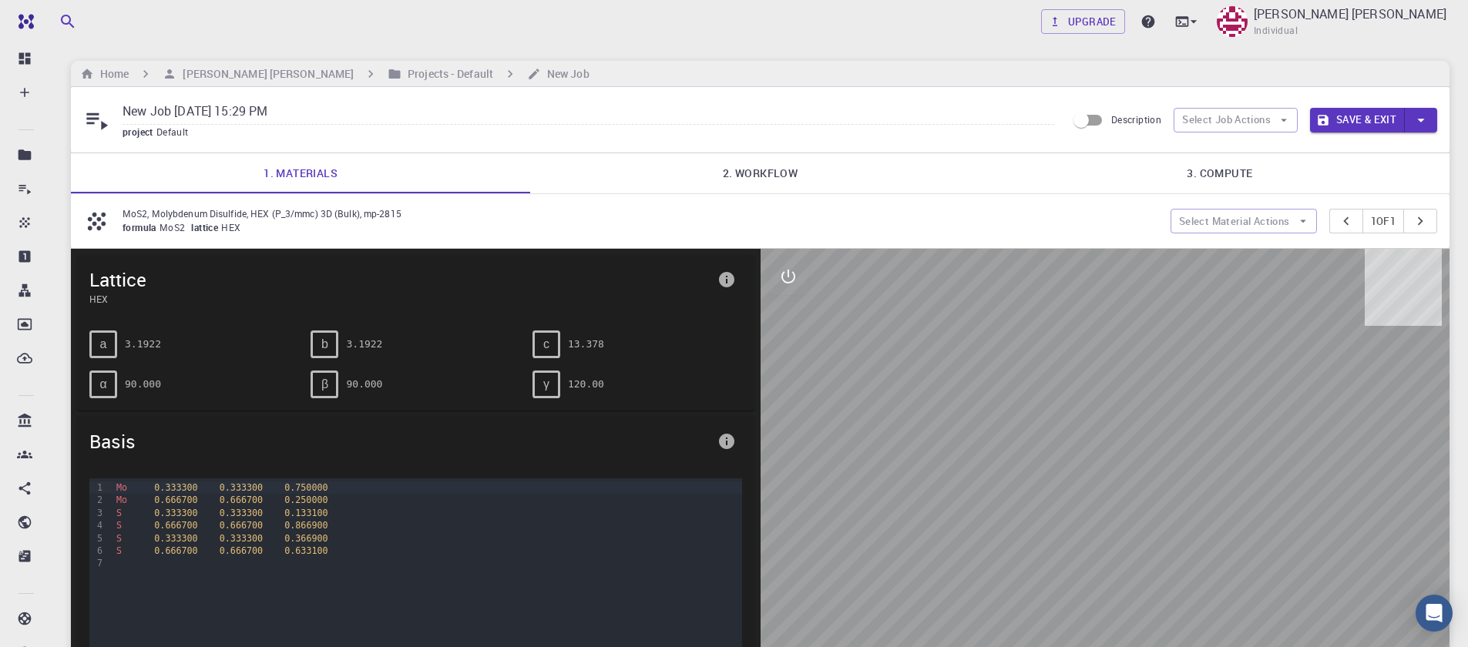
click at [762, 174] on link "2. Workflow" at bounding box center [759, 173] width 459 height 40
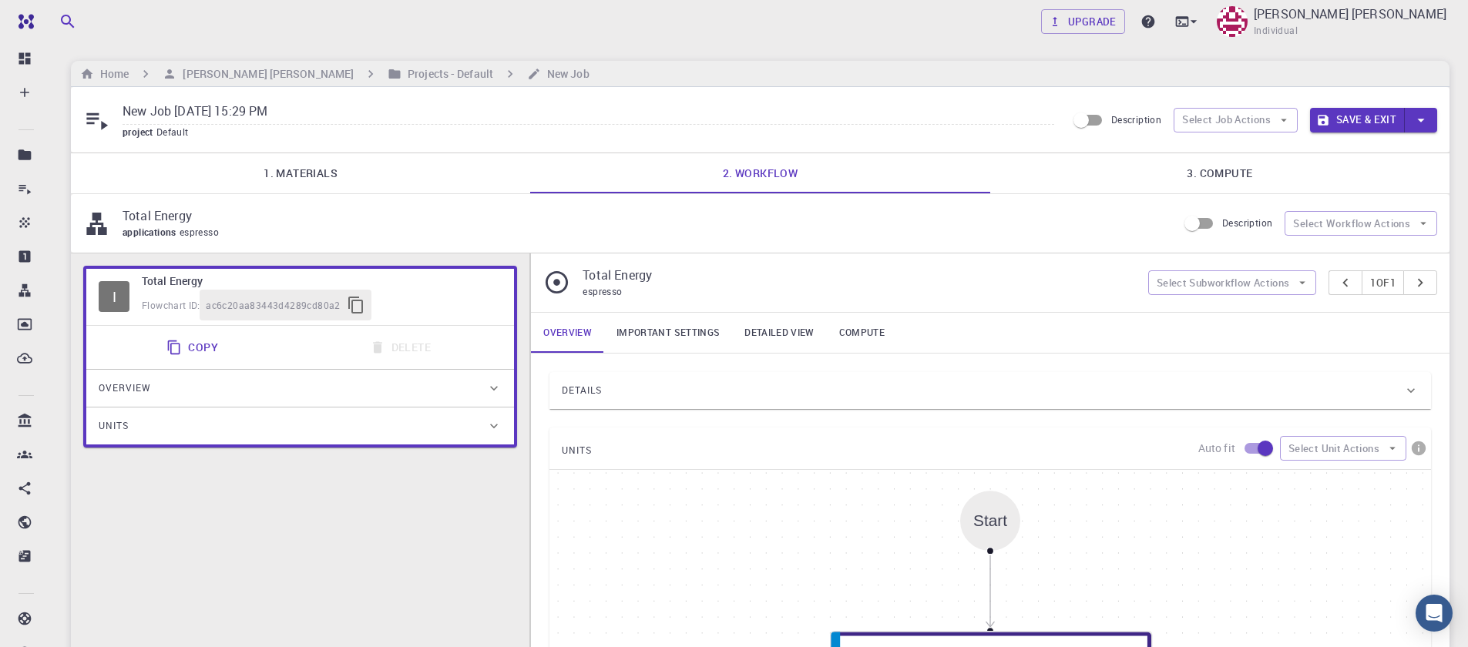
click at [290, 183] on link "1. Materials" at bounding box center [300, 173] width 459 height 40
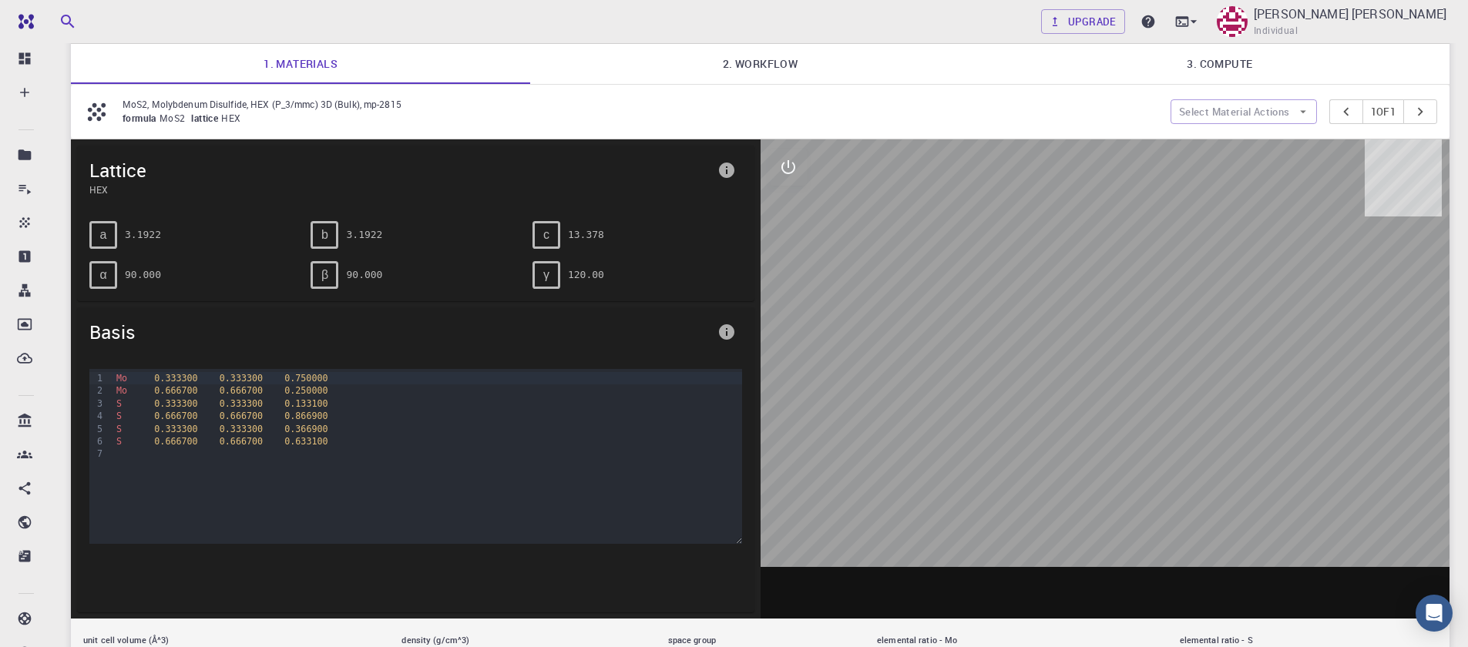
scroll to position [277, 0]
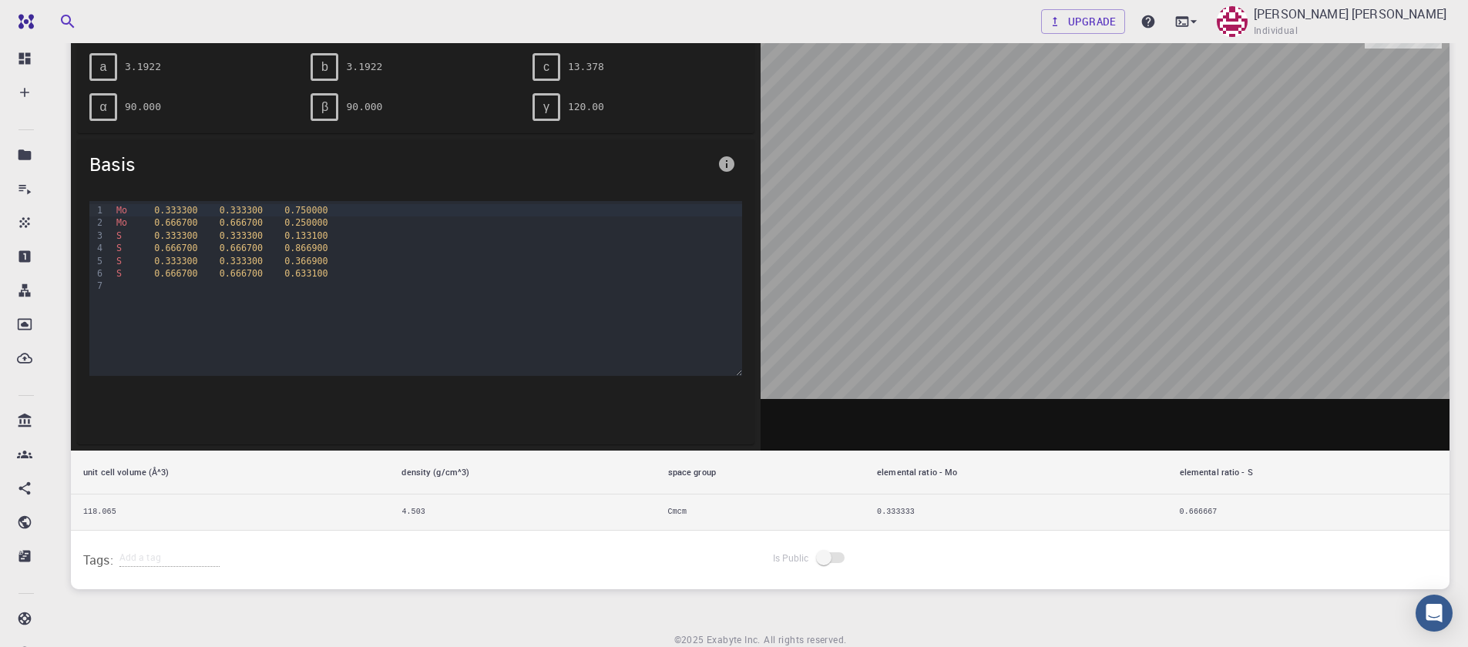
click at [674, 511] on td "Cmcm" at bounding box center [760, 513] width 209 height 36
drag, startPoint x: 687, startPoint y: 506, endPoint x: 633, endPoint y: 506, distance: 54.7
click at [633, 506] on tr "118.065 4.503 Cmcm 0.333333 0.666667" at bounding box center [760, 513] width 1379 height 36
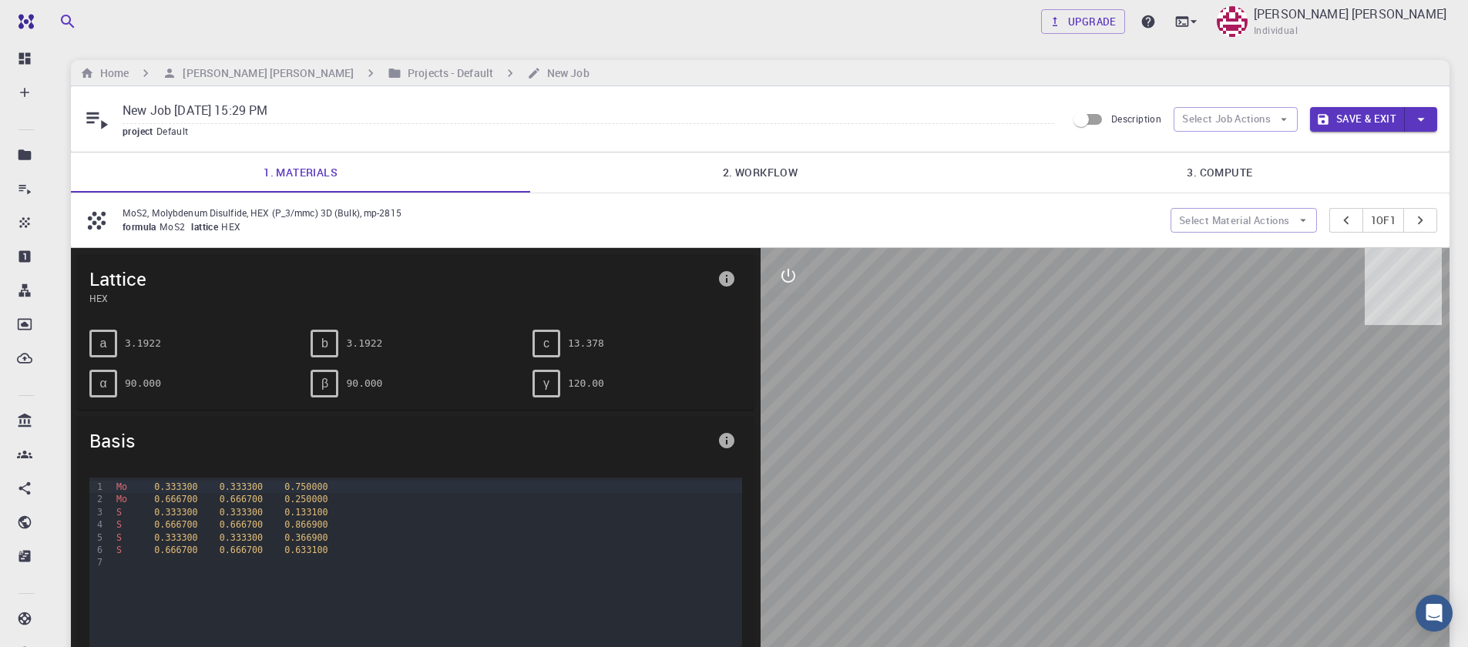
scroll to position [0, 0]
click at [778, 184] on link "2. Workflow" at bounding box center [759, 173] width 459 height 40
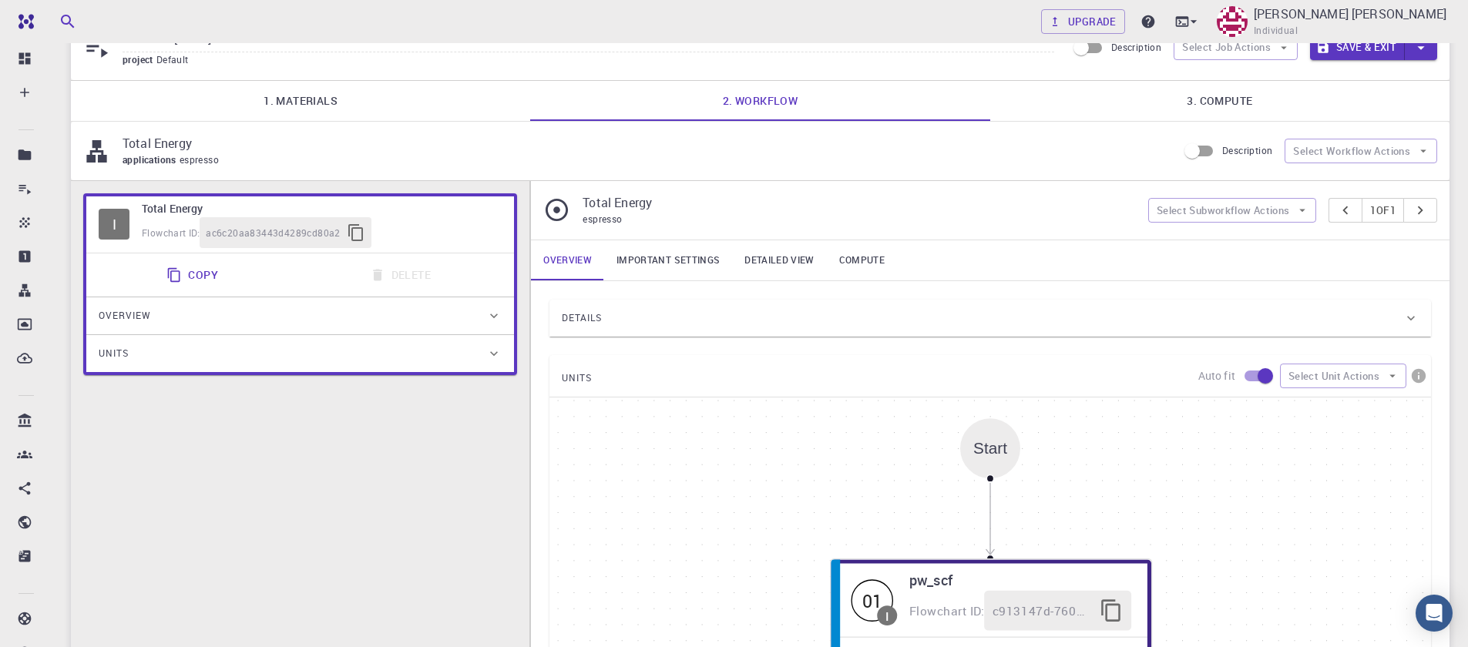
scroll to position [185, 0]
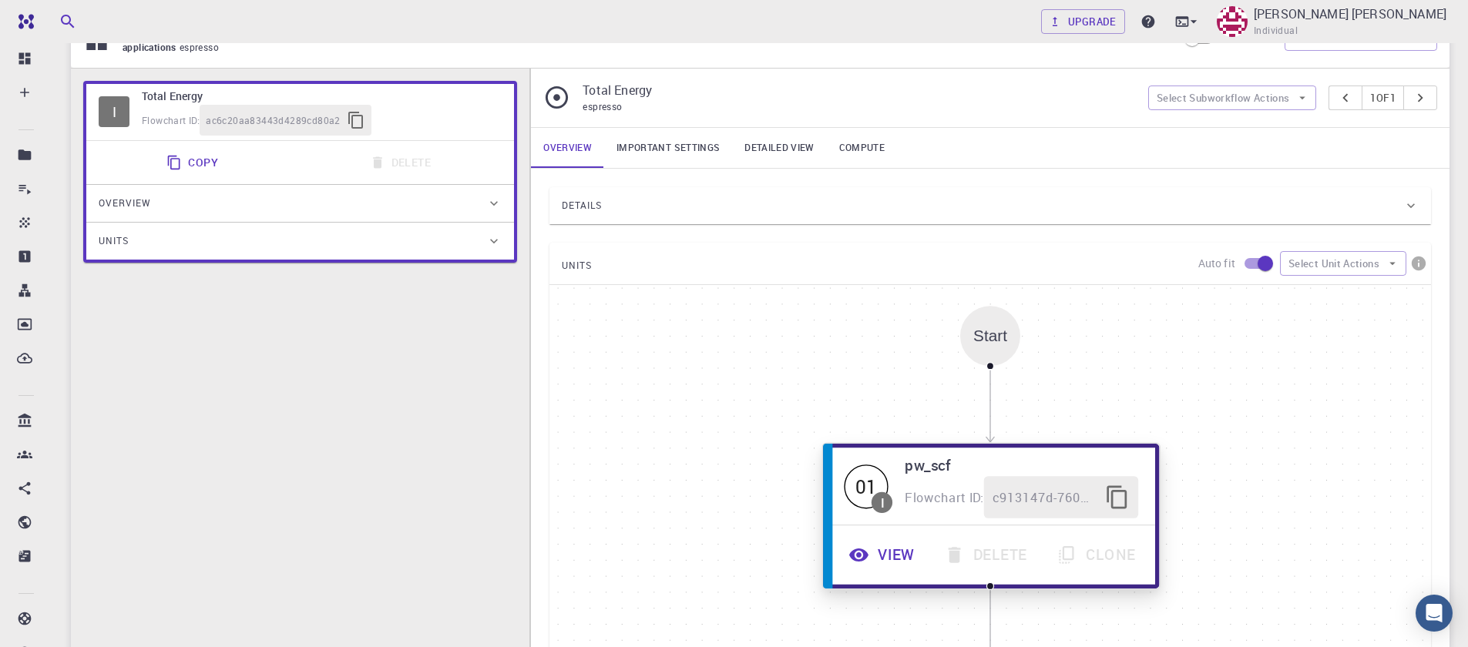
click at [887, 560] on button "View" at bounding box center [884, 555] width 96 height 42
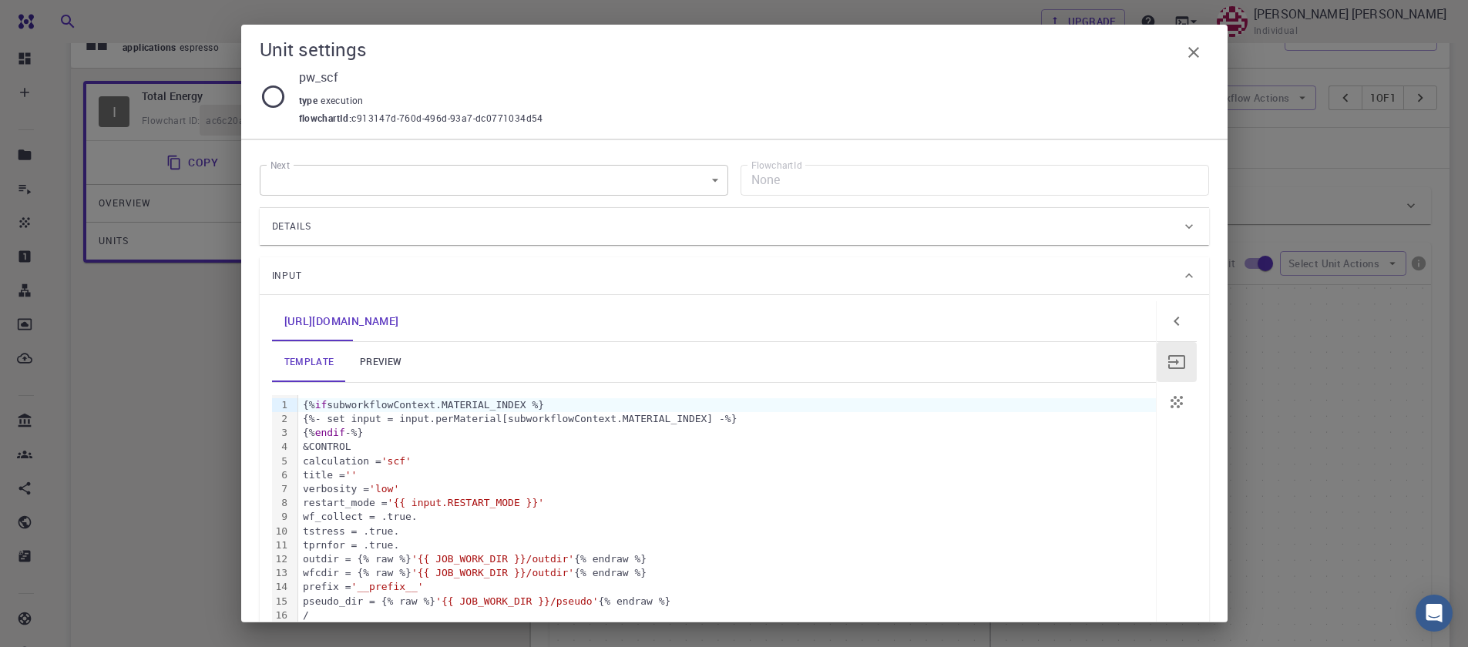
click at [596, 227] on div "Details" at bounding box center [726, 226] width 909 height 25
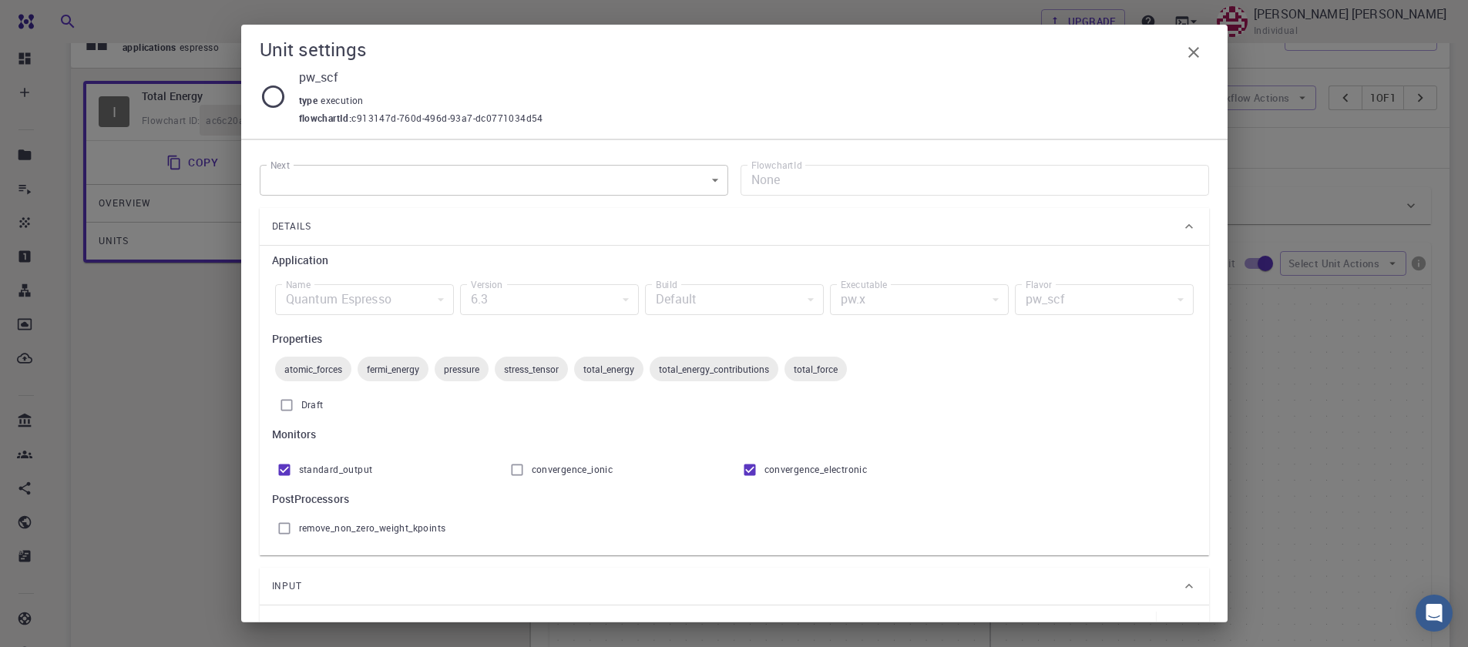
click at [1091, 294] on div "pw_scf" at bounding box center [1104, 299] width 179 height 31
click at [860, 294] on div "pw.x" at bounding box center [919, 299] width 179 height 31
click at [355, 298] on div "Quantum Espresso" at bounding box center [364, 299] width 179 height 31
click at [509, 295] on div "6.3" at bounding box center [549, 299] width 179 height 31
click at [334, 471] on span "standard_output" at bounding box center [336, 469] width 74 height 15
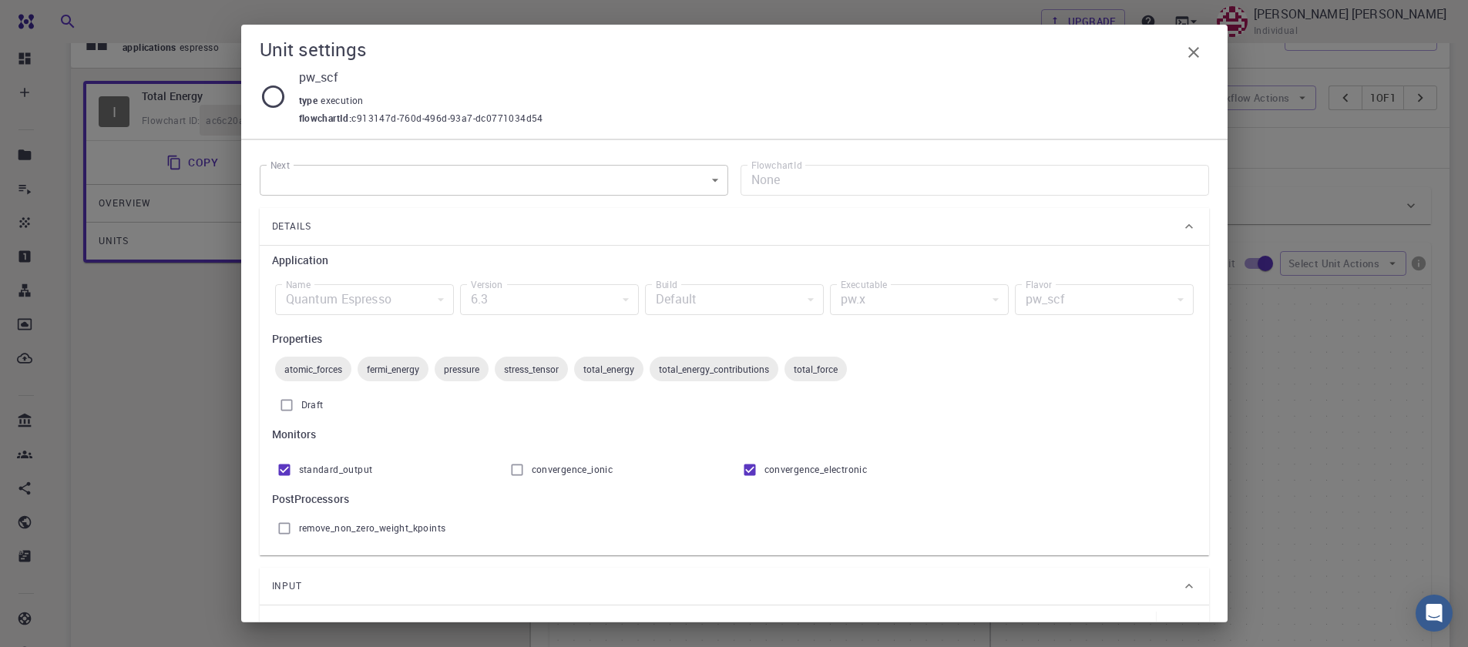
click at [299, 471] on input "standard_output" at bounding box center [284, 469] width 29 height 29
click at [352, 476] on span "standard_output" at bounding box center [336, 469] width 74 height 15
click at [299, 476] on input "standard_output" at bounding box center [284, 469] width 29 height 29
checkbox input "true"
click at [307, 395] on label "Draft" at bounding box center [734, 405] width 925 height 29
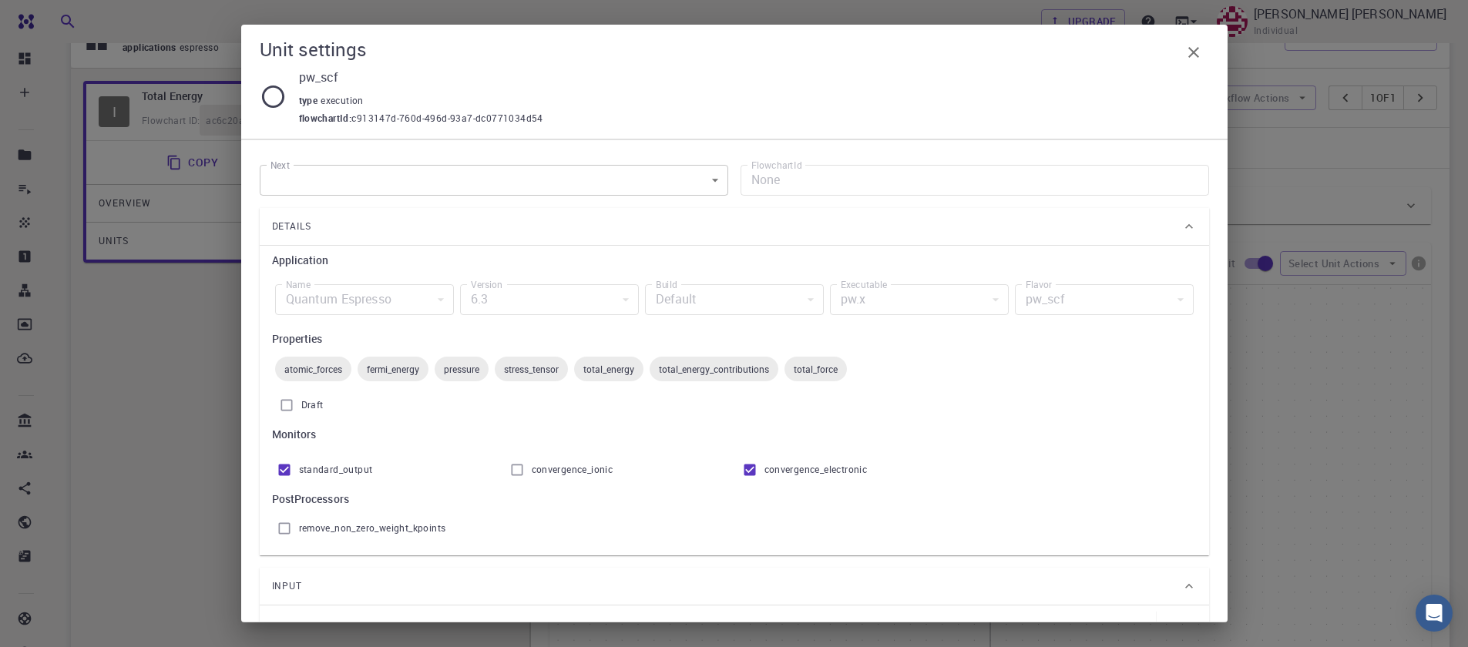
click at [301, 395] on input "Draft" at bounding box center [286, 405] width 29 height 29
click at [306, 401] on span "Draft" at bounding box center [312, 405] width 22 height 15
click at [301, 401] on input "Draft" at bounding box center [286, 405] width 29 height 29
checkbox input "false"
click at [341, 304] on div "Quantum Espresso" at bounding box center [364, 299] width 179 height 31
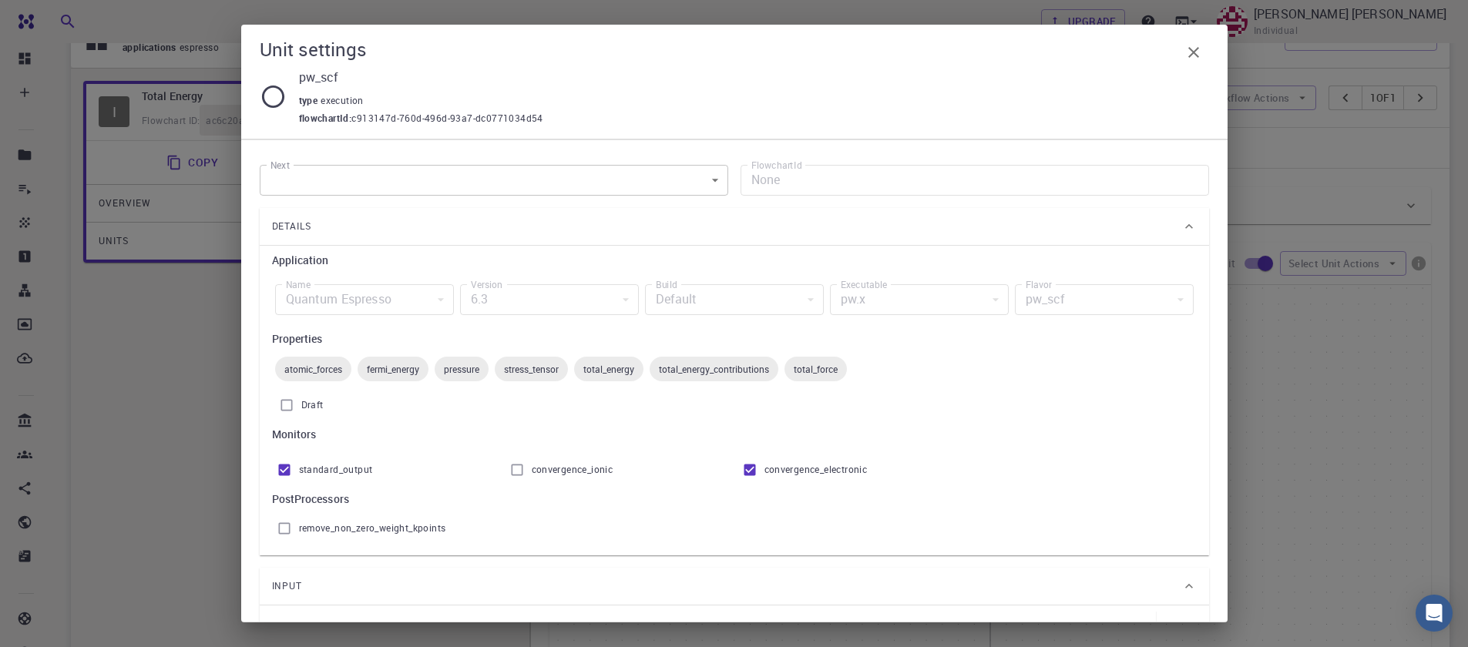
click at [301, 188] on body "Free Dashboard Create New Job New Material Create Material Upload File Import f…" at bounding box center [734, 379] width 1468 height 1128
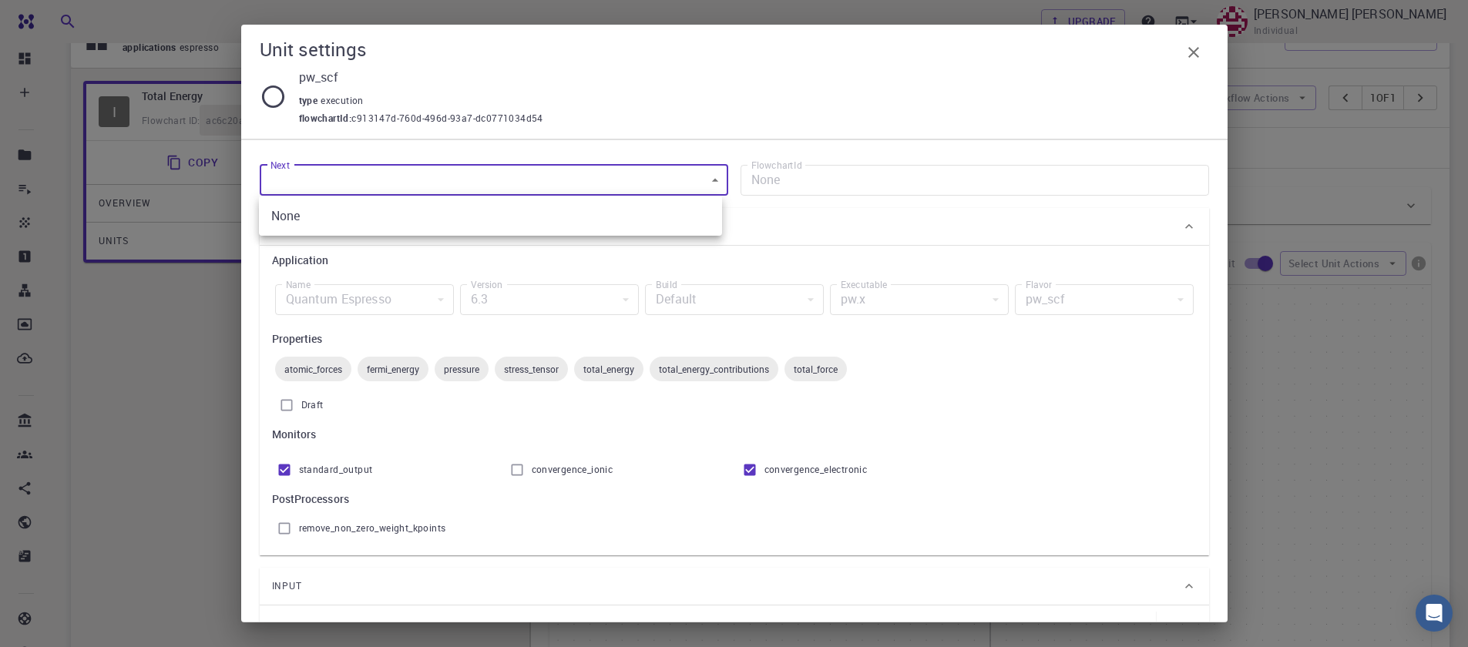
click at [302, 217] on li "None" at bounding box center [490, 216] width 463 height 28
click at [708, 179] on body "Free Dashboard Create New Job New Material Create Material Upload File Import f…" at bounding box center [734, 379] width 1468 height 1128
click at [707, 179] on div at bounding box center [734, 323] width 1468 height 647
click at [660, 178] on body "Free Dashboard Create New Job New Material Create Material Upload File Import f…" at bounding box center [734, 379] width 1468 height 1128
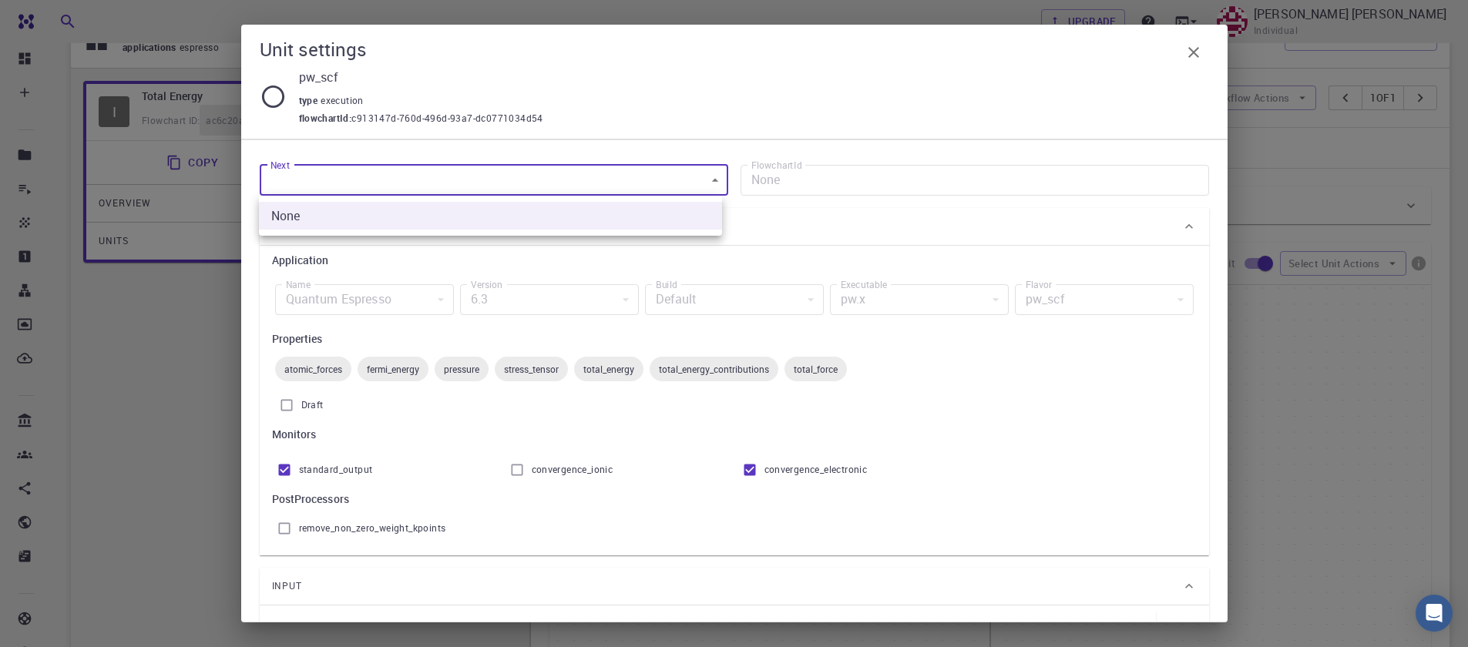
click at [267, 93] on div at bounding box center [734, 323] width 1468 height 647
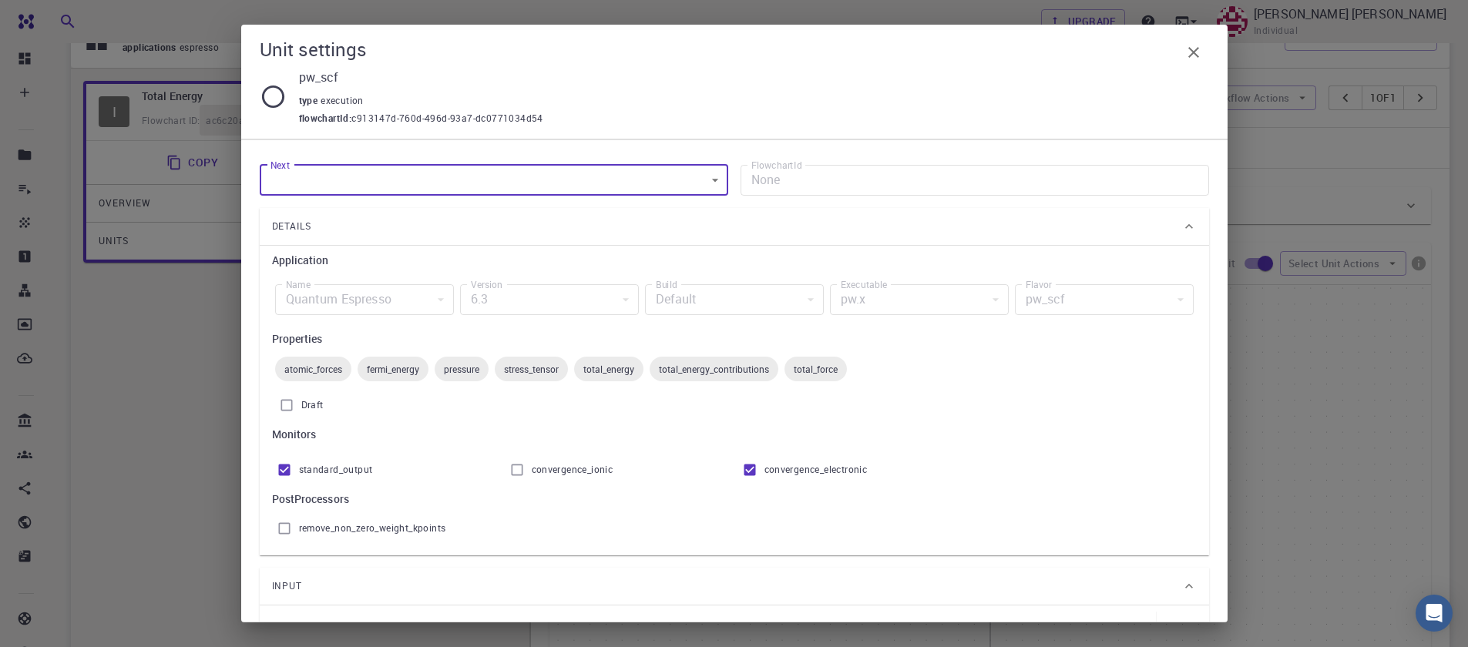
click at [359, 190] on body "Free Dashboard Create New Job New Material Create Material Upload File Import f…" at bounding box center [734, 379] width 1468 height 1128
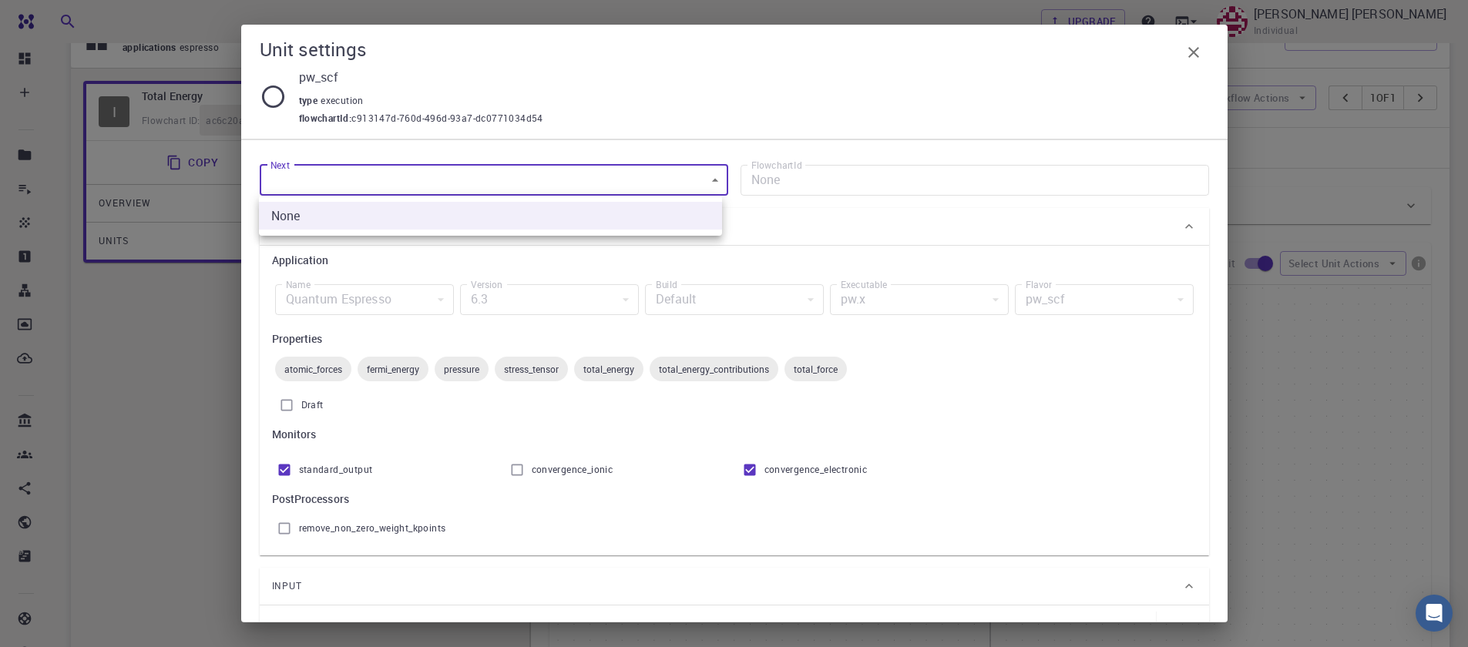
click at [827, 306] on div at bounding box center [734, 323] width 1468 height 647
click at [828, 305] on div at bounding box center [734, 323] width 1468 height 647
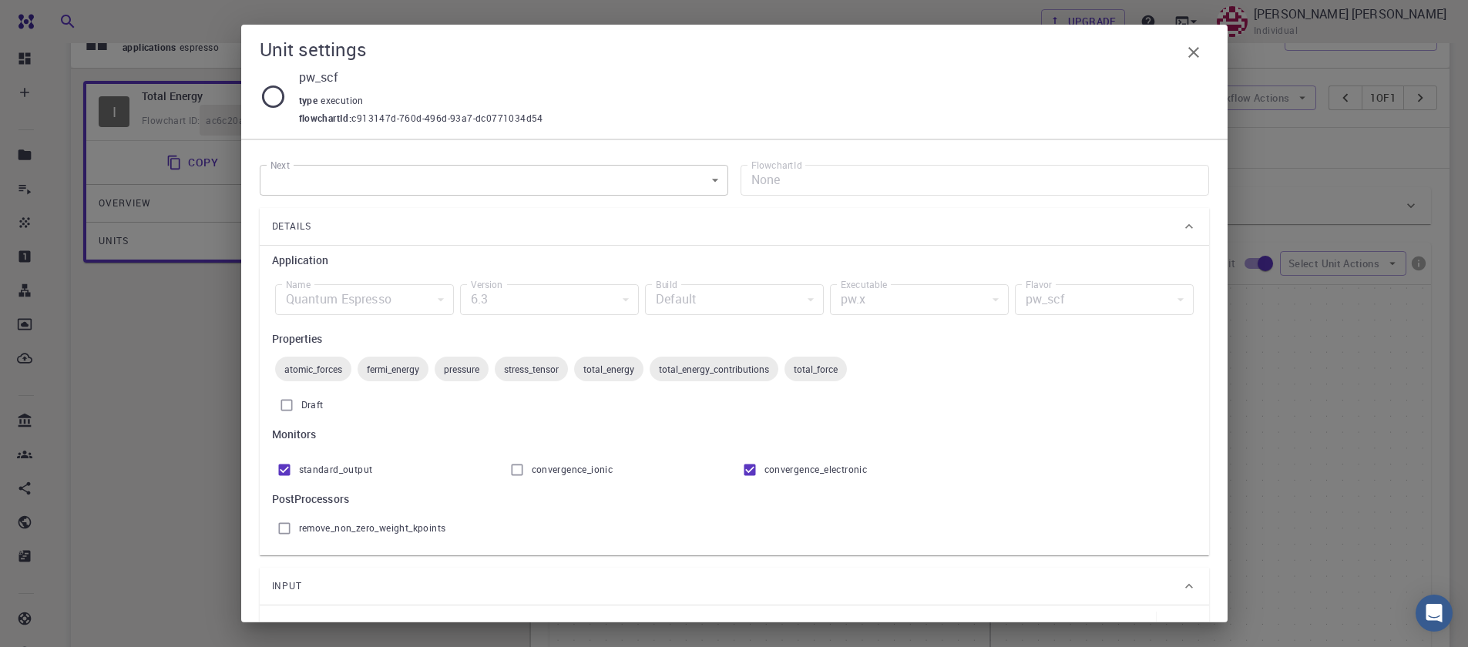
click at [926, 305] on div "pw.x" at bounding box center [919, 299] width 179 height 31
click at [1077, 302] on div "pw_scf" at bounding box center [1104, 299] width 179 height 31
click at [1076, 302] on div "pw_scf" at bounding box center [1104, 299] width 179 height 31
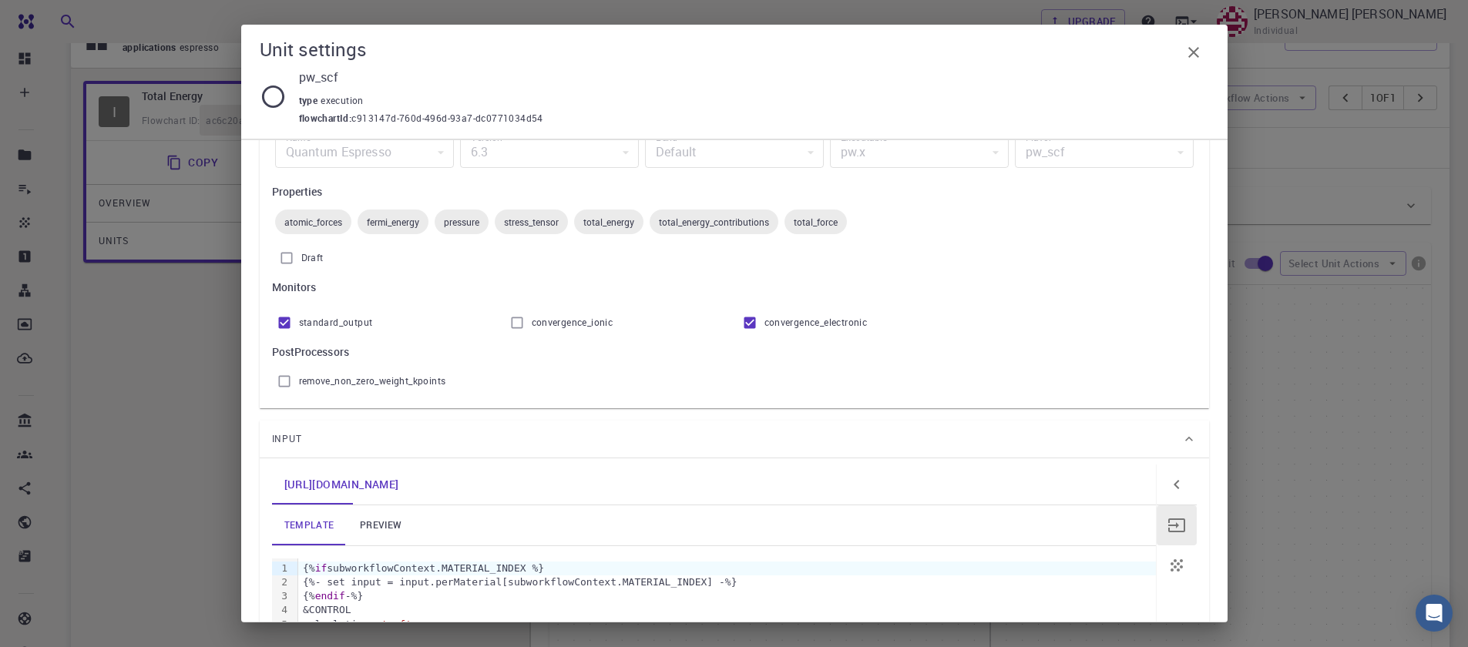
scroll to position [370, 0]
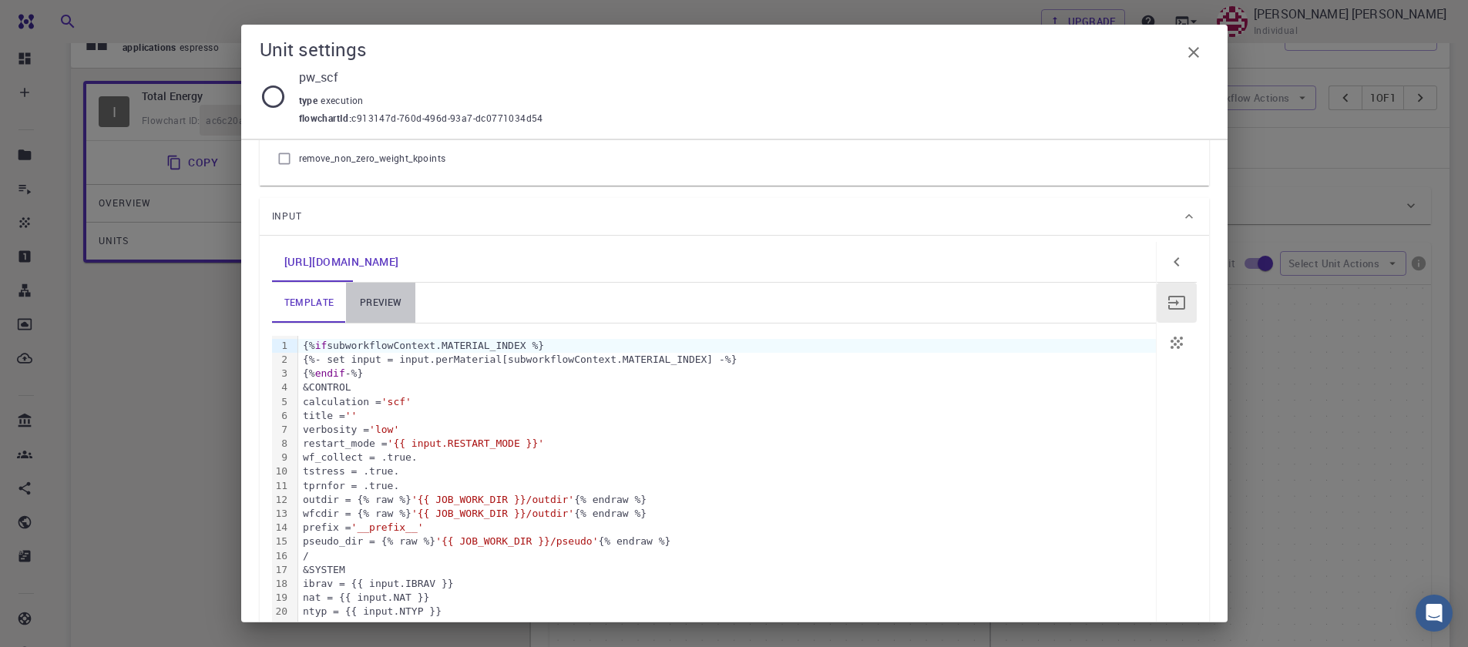
click at [381, 307] on link "preview" at bounding box center [380, 303] width 69 height 40
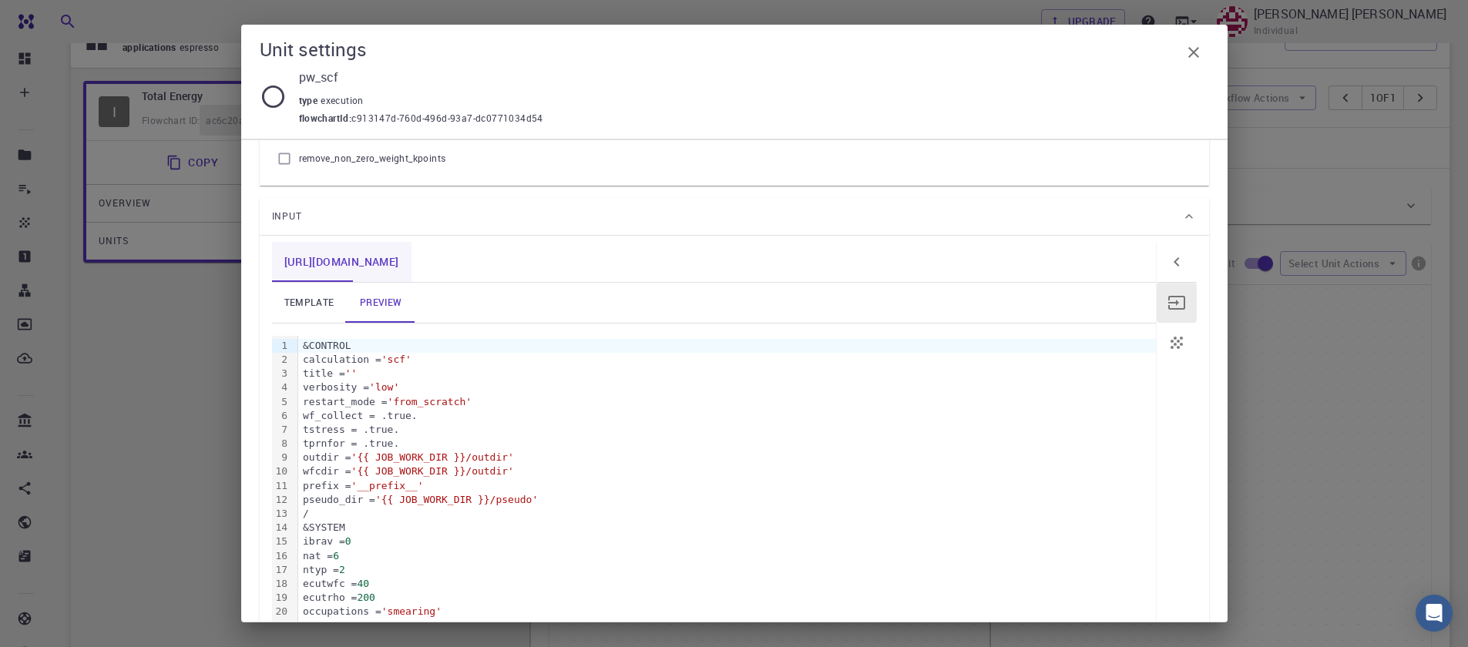
click at [326, 268] on link "[URL][DOMAIN_NAME]" at bounding box center [341, 262] width 139 height 40
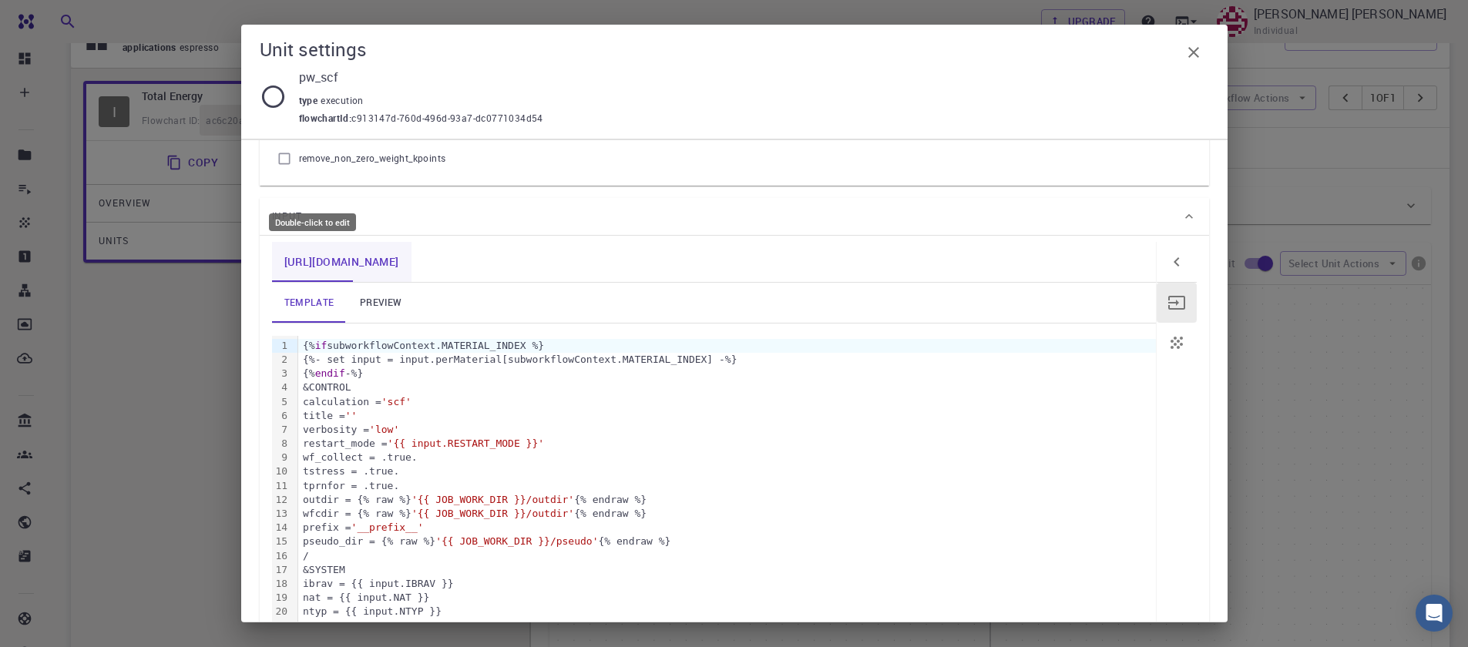
click at [326, 268] on link "[URL][DOMAIN_NAME]" at bounding box center [341, 262] width 139 height 40
click at [1169, 264] on icon "button" at bounding box center [1177, 262] width 18 height 18
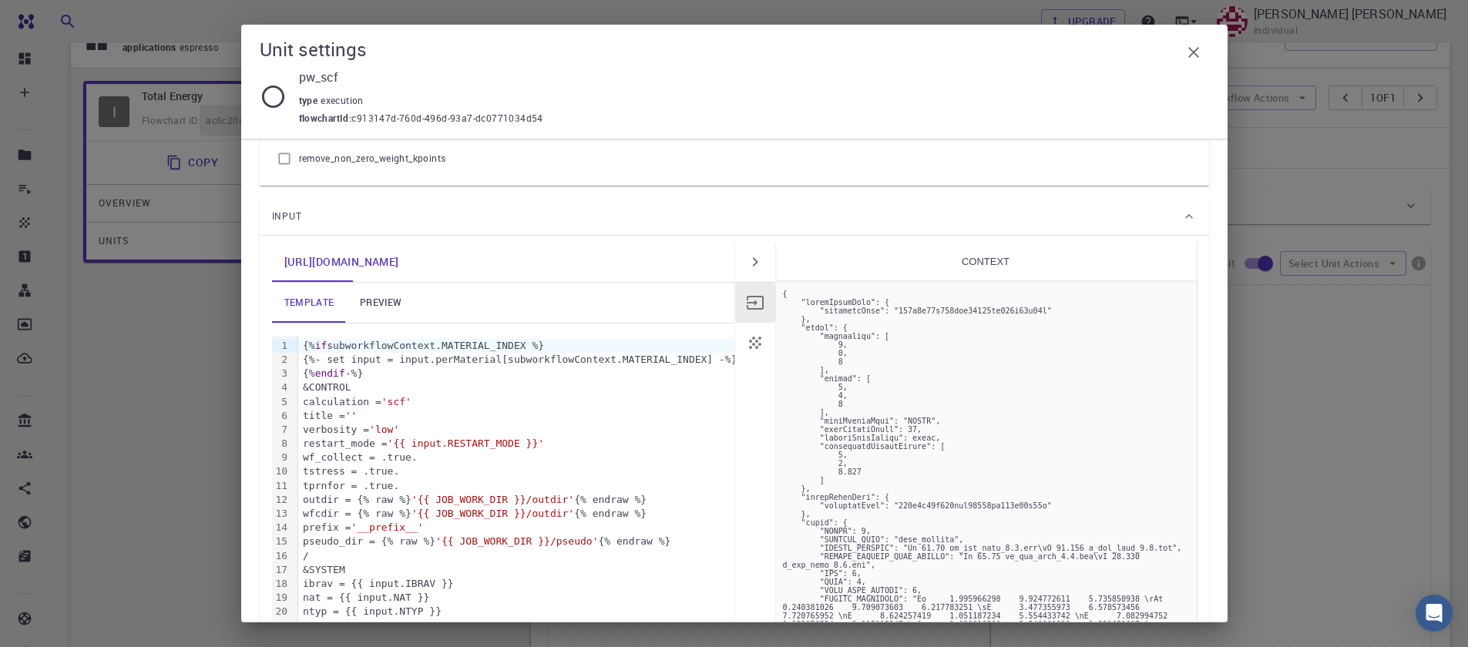
click at [749, 269] on icon "button" at bounding box center [755, 262] width 18 height 18
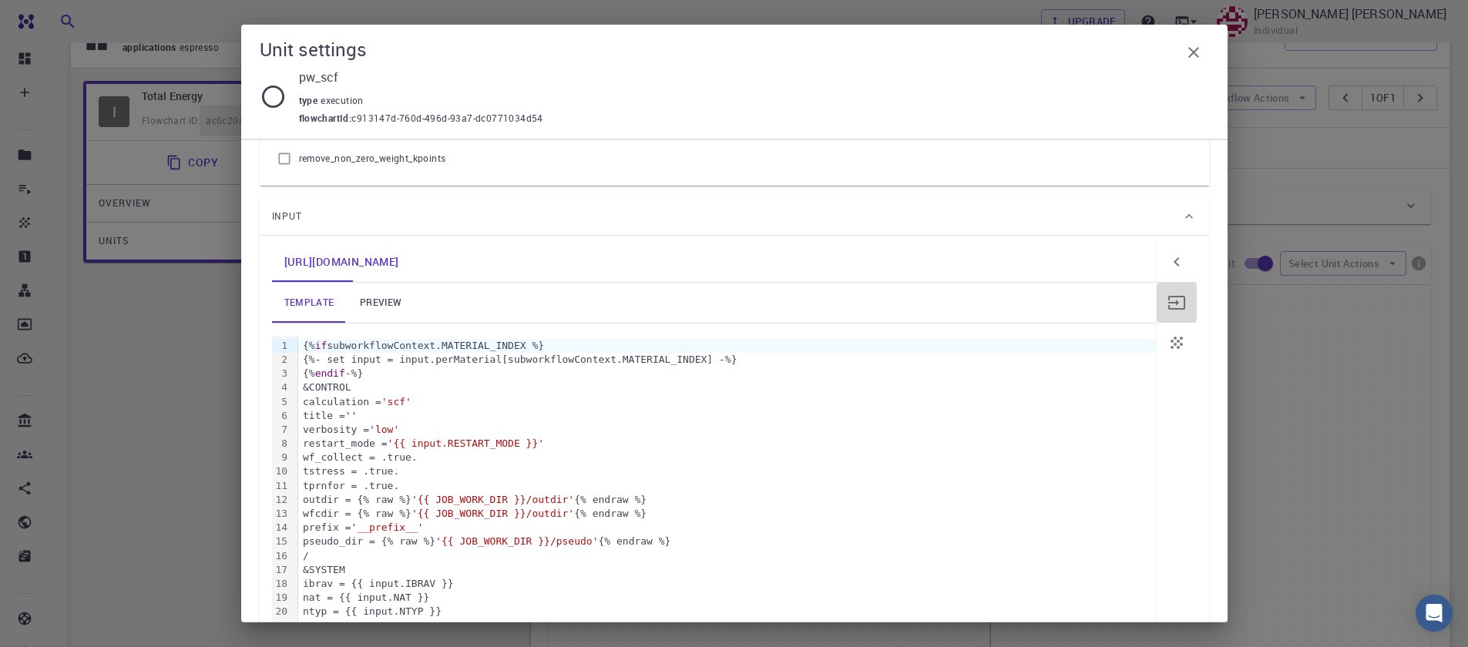
click at [1158, 312] on button "button" at bounding box center [1177, 303] width 40 height 40
click at [381, 303] on link "preview" at bounding box center [380, 303] width 69 height 40
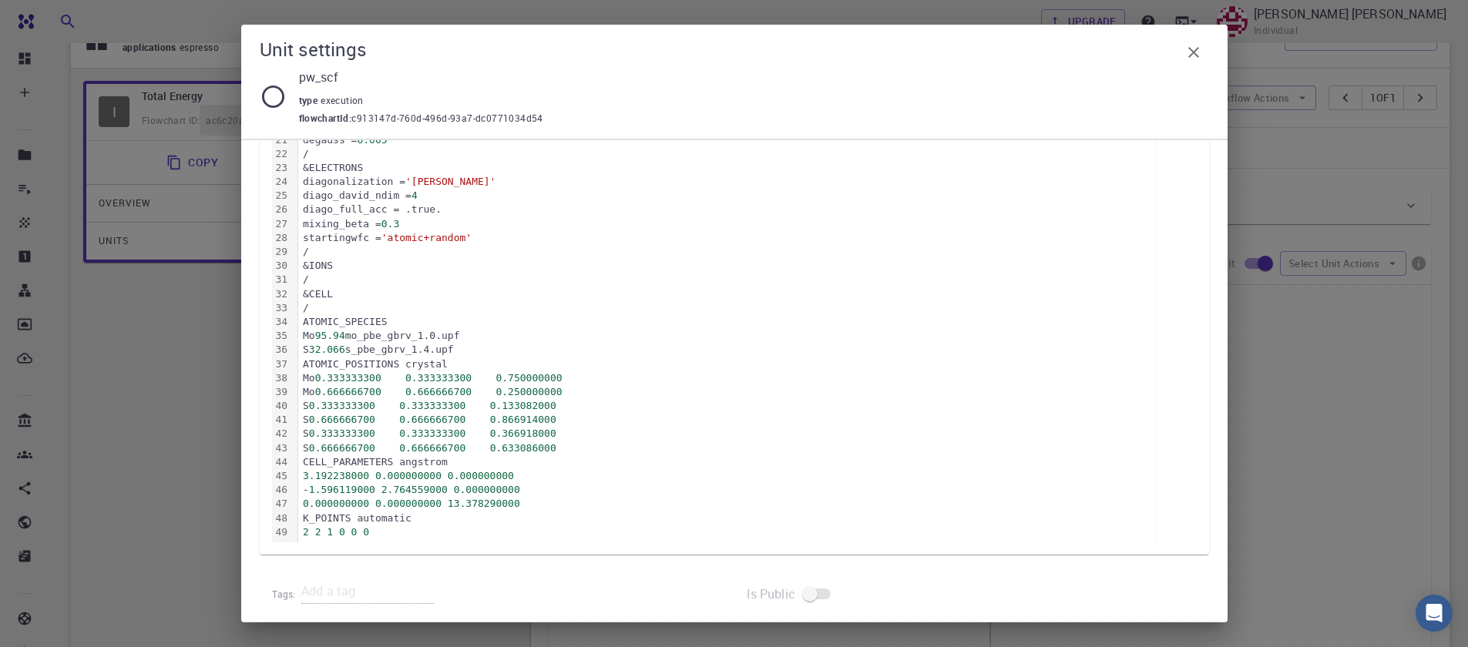
scroll to position [869, 0]
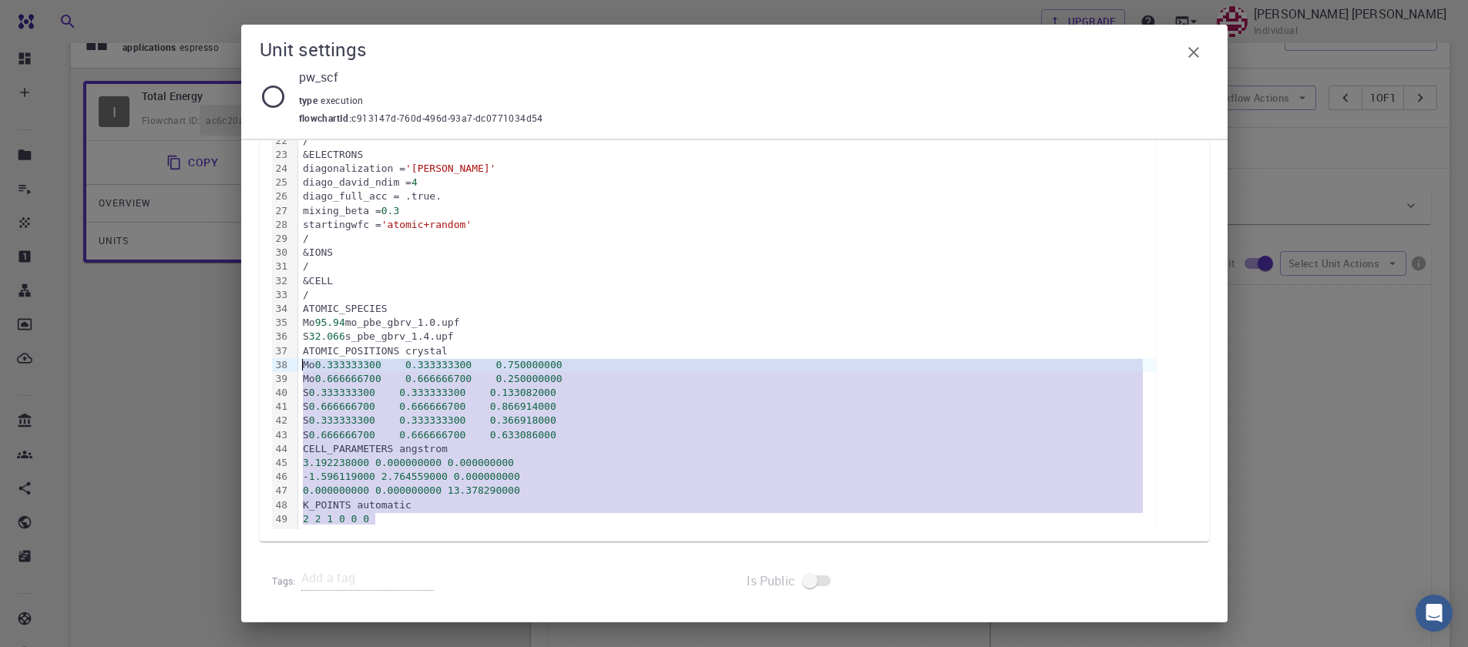
drag, startPoint x: 399, startPoint y: 526, endPoint x: 261, endPoint y: 366, distance: 210.9
click at [261, 366] on div "pw_scf.in template preview 99 1 2 3 4 5 6 7 8 9 10 11 12 13 14 15 16 17 18 19 2…" at bounding box center [734, 138] width 949 height 805
copy div "Mo 0.333333300 0.333333300 0.750000000 Mo 0.666666700 0.666666700 0.250000000 S…"
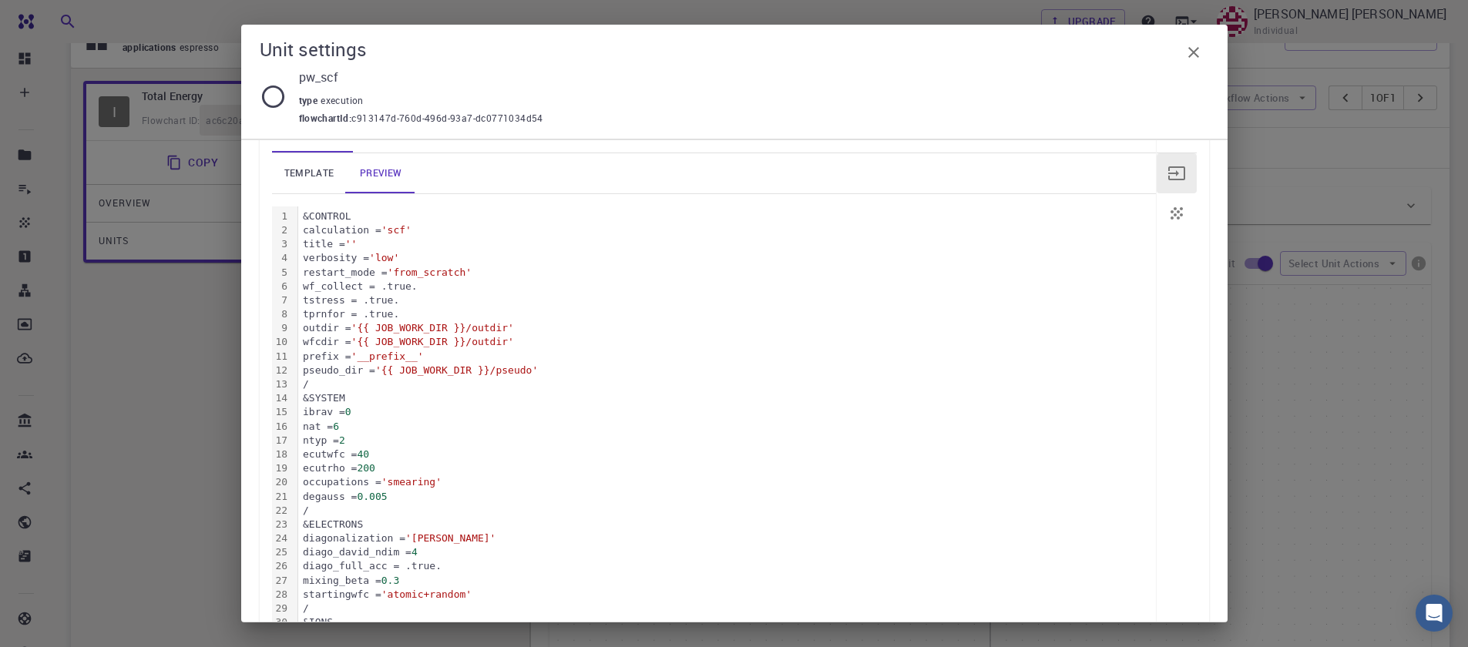
click at [1194, 56] on icon "button" at bounding box center [1194, 52] width 18 height 18
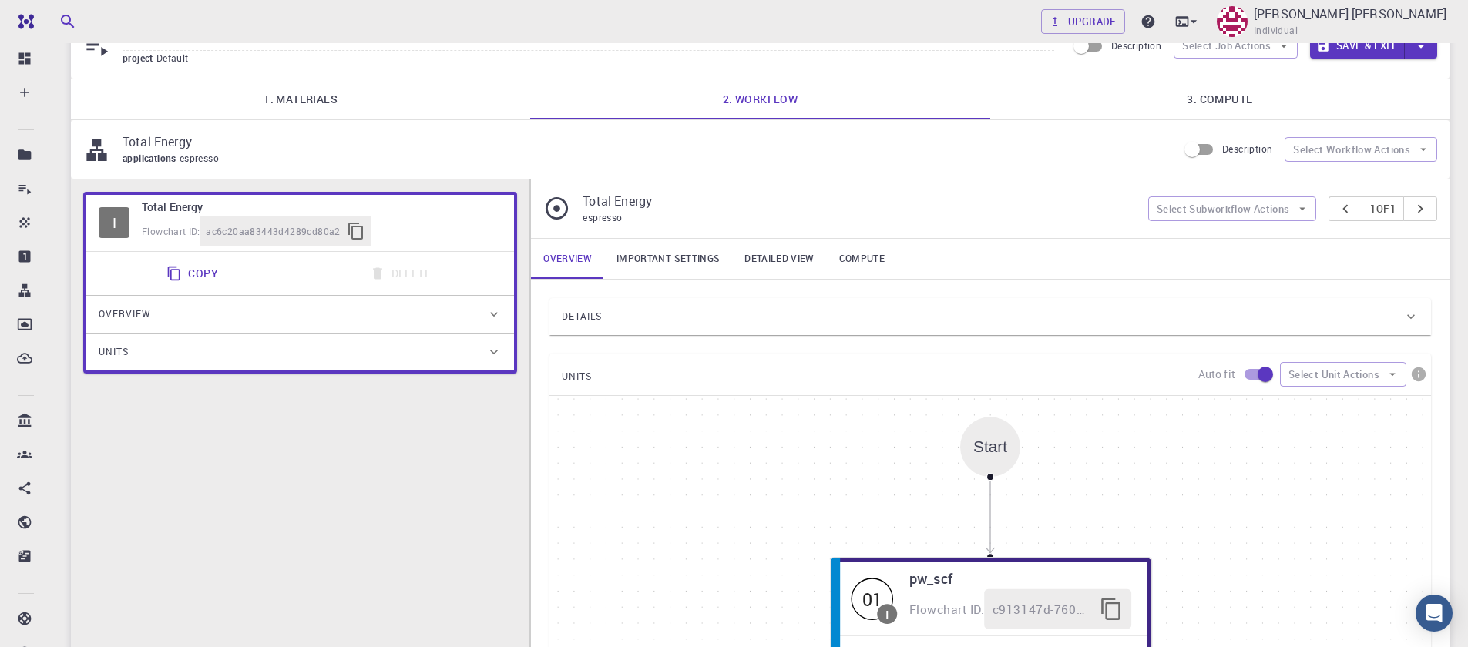
scroll to position [0, 0]
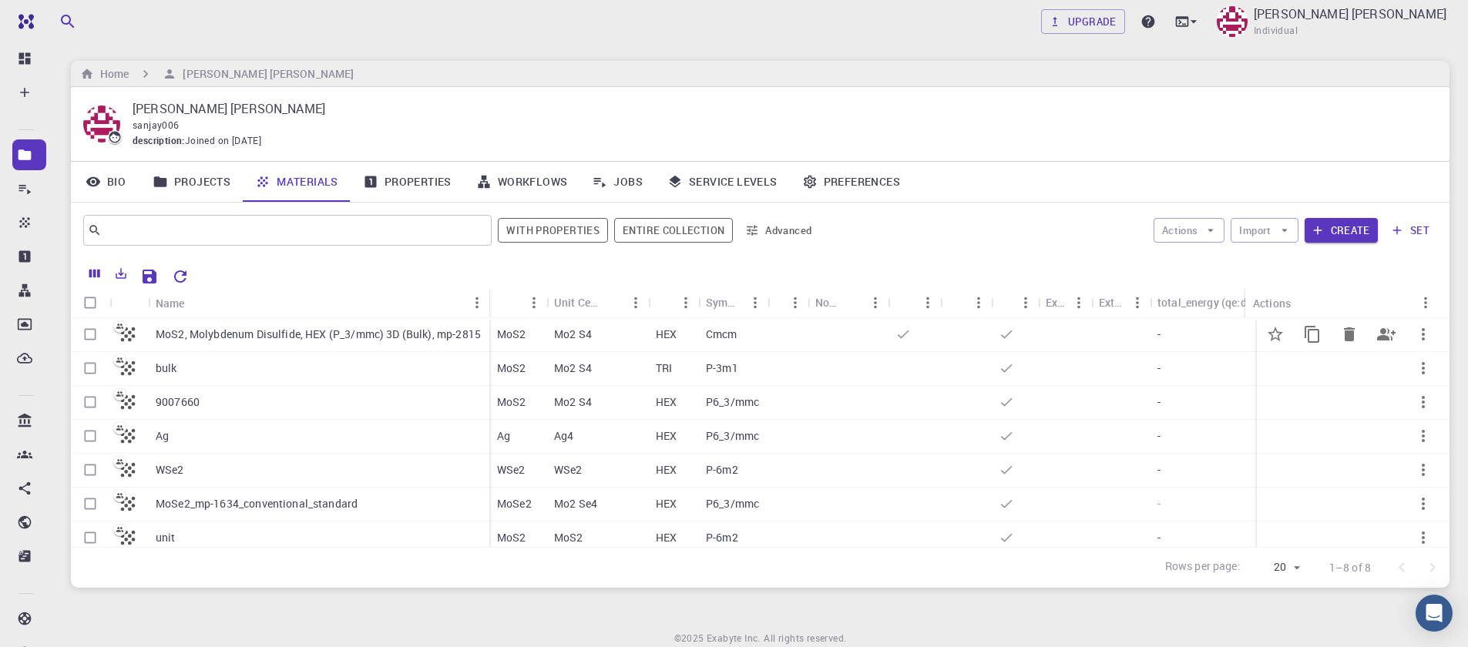
click at [88, 338] on input "Select row" at bounding box center [90, 334] width 29 height 29
checkbox input "true"
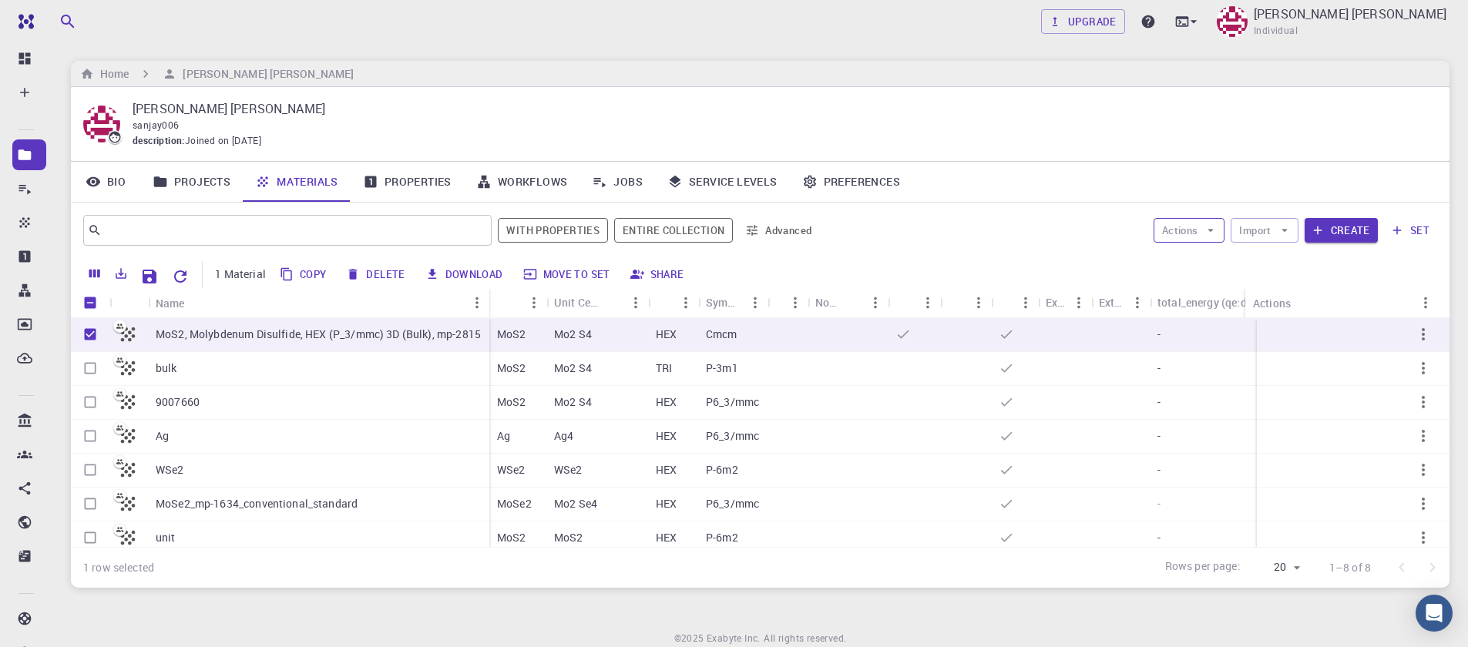
click at [1202, 239] on button "Actions" at bounding box center [1190, 230] width 72 height 25
click at [1198, 268] on span "Create Job" at bounding box center [1219, 261] width 49 height 15
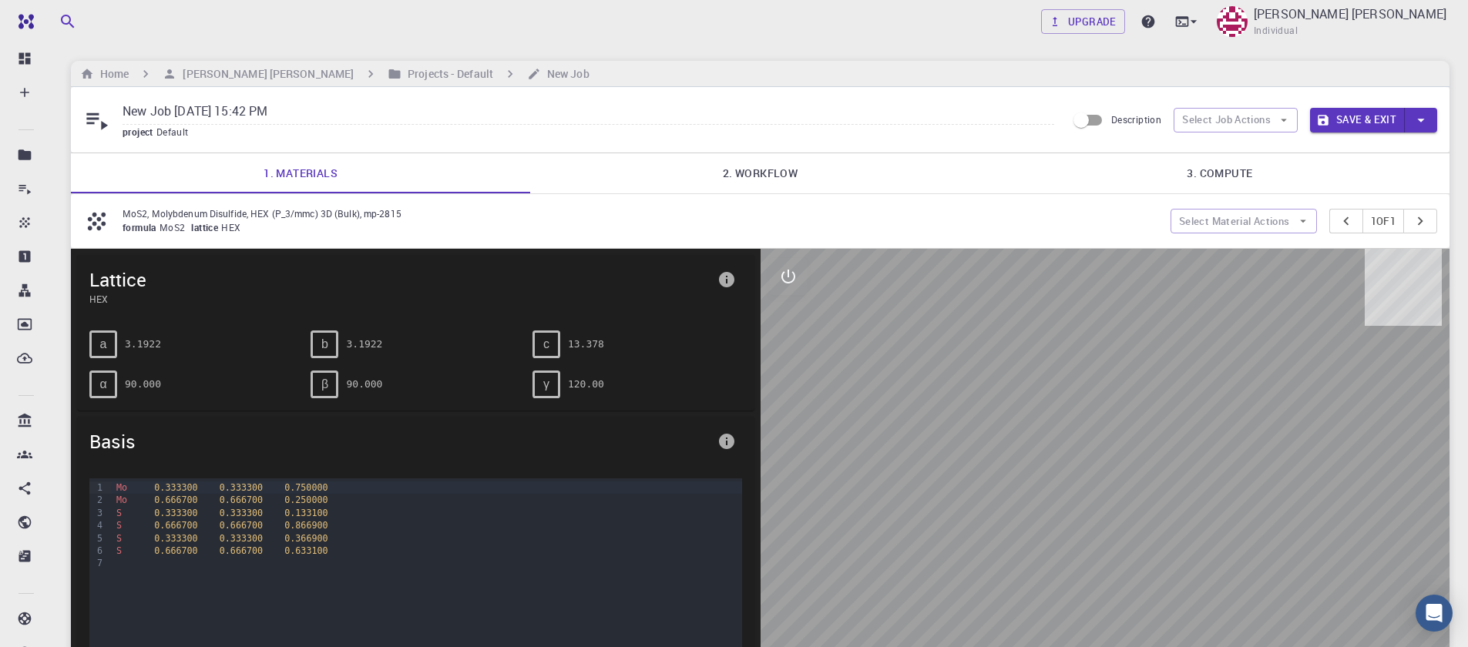
click at [741, 169] on link "2. Workflow" at bounding box center [759, 173] width 459 height 40
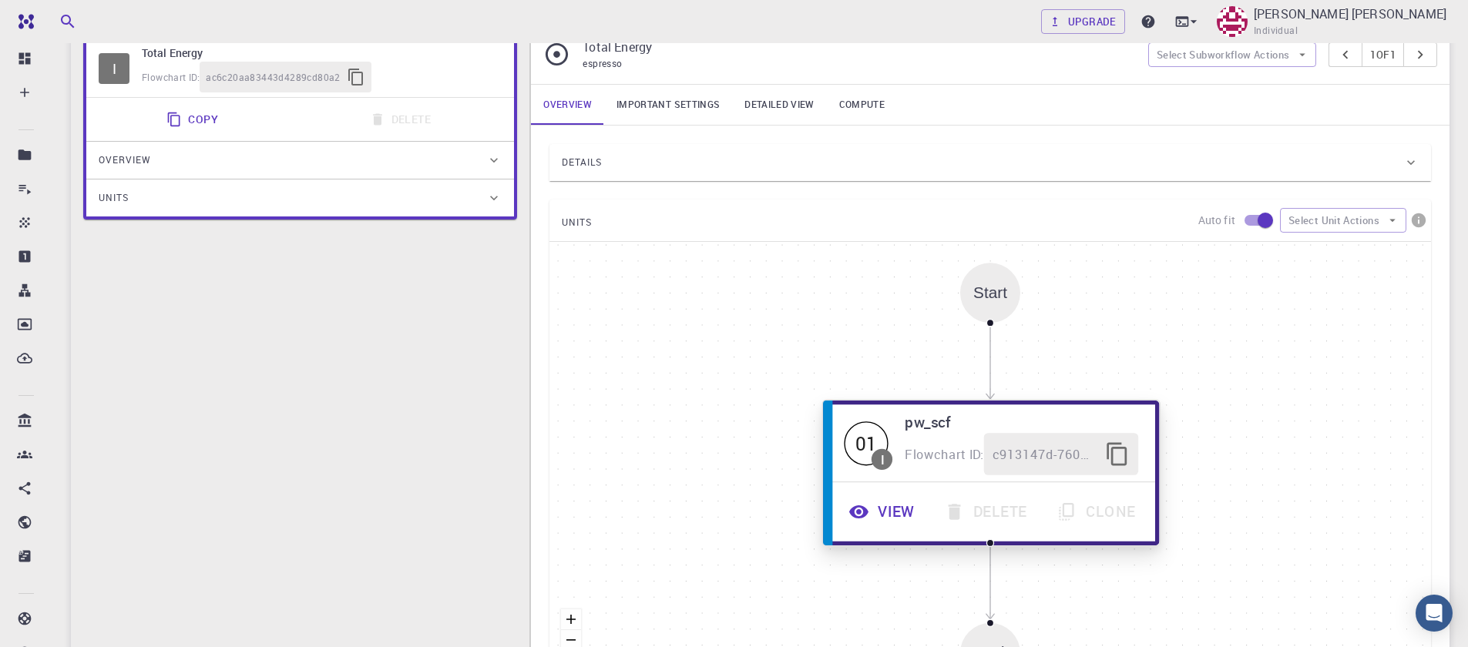
scroll to position [277, 0]
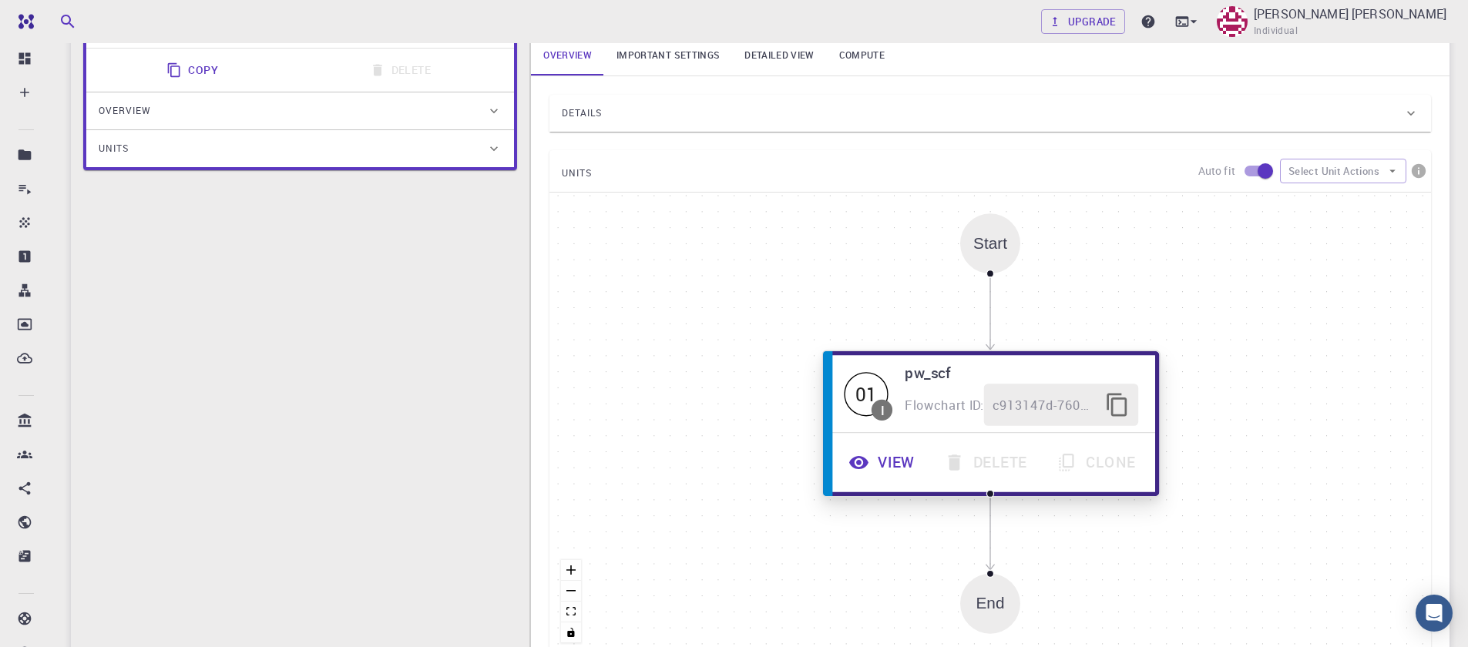
click at [901, 464] on button "View" at bounding box center [884, 463] width 96 height 42
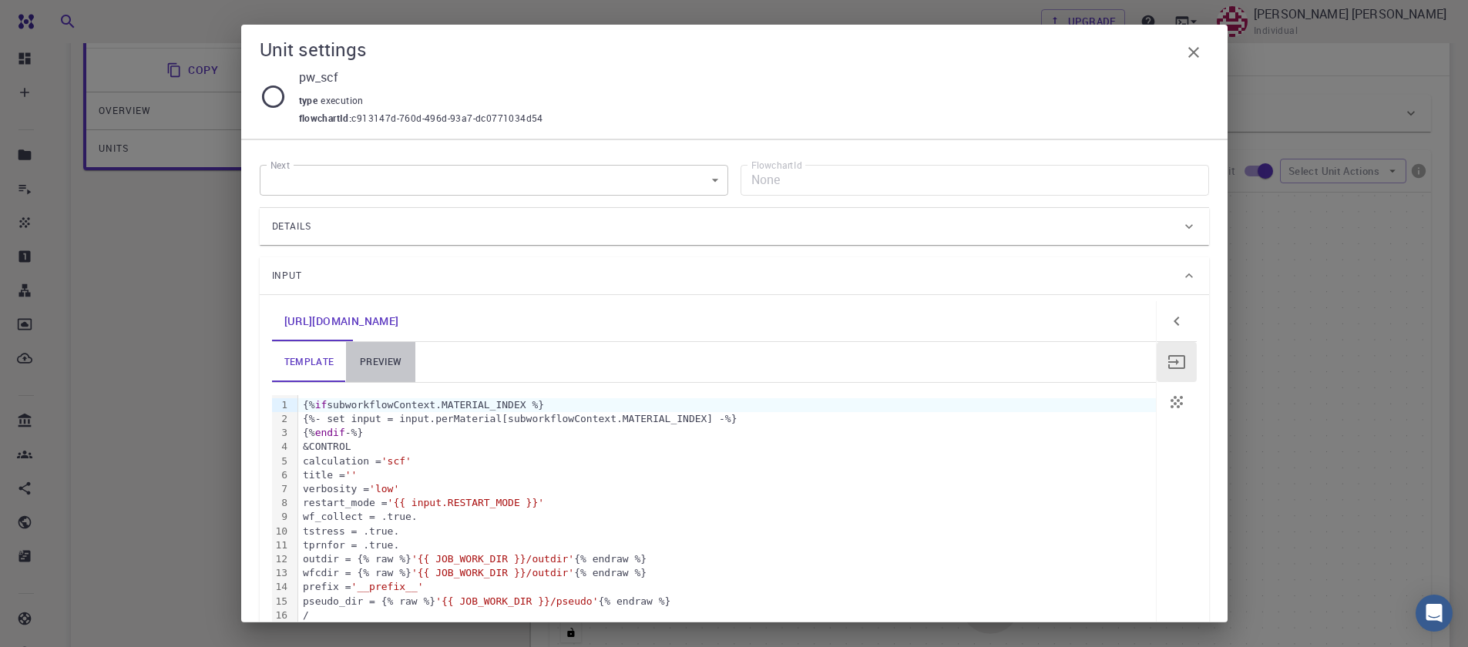
click at [388, 365] on link "preview" at bounding box center [380, 362] width 69 height 40
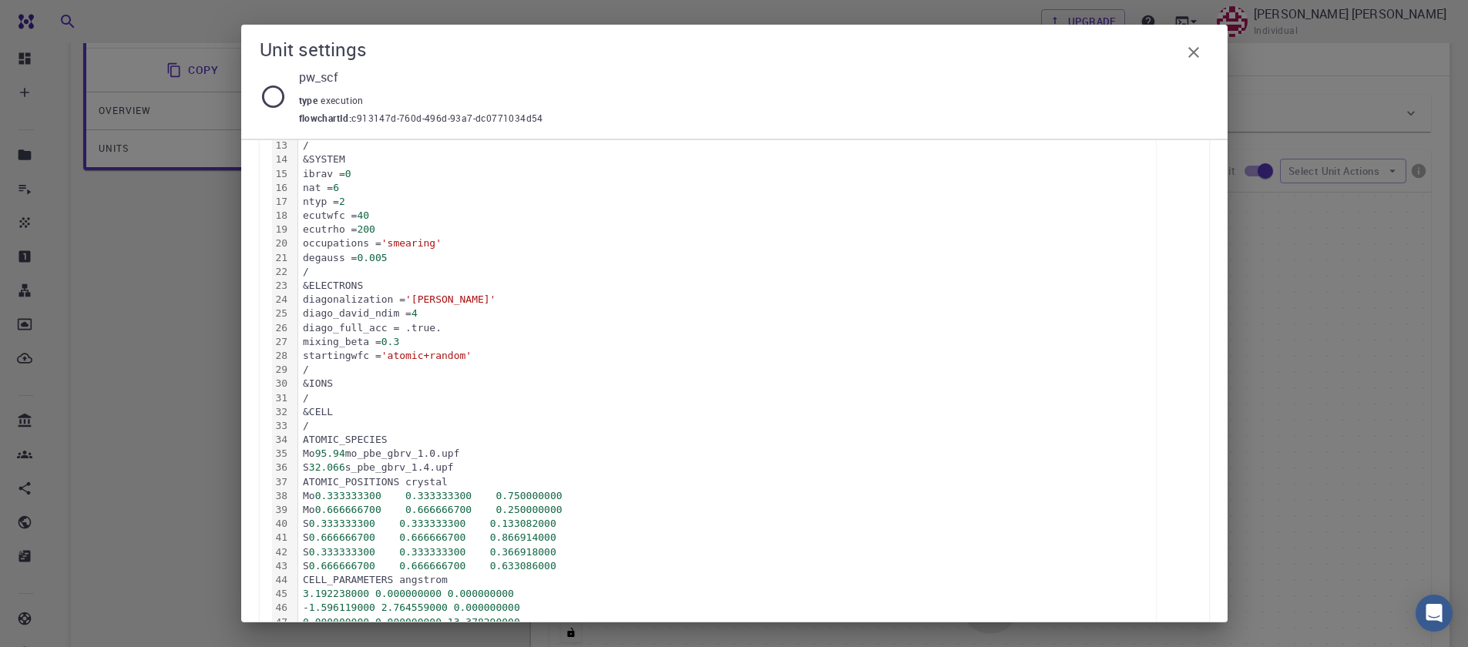
scroll to position [555, 0]
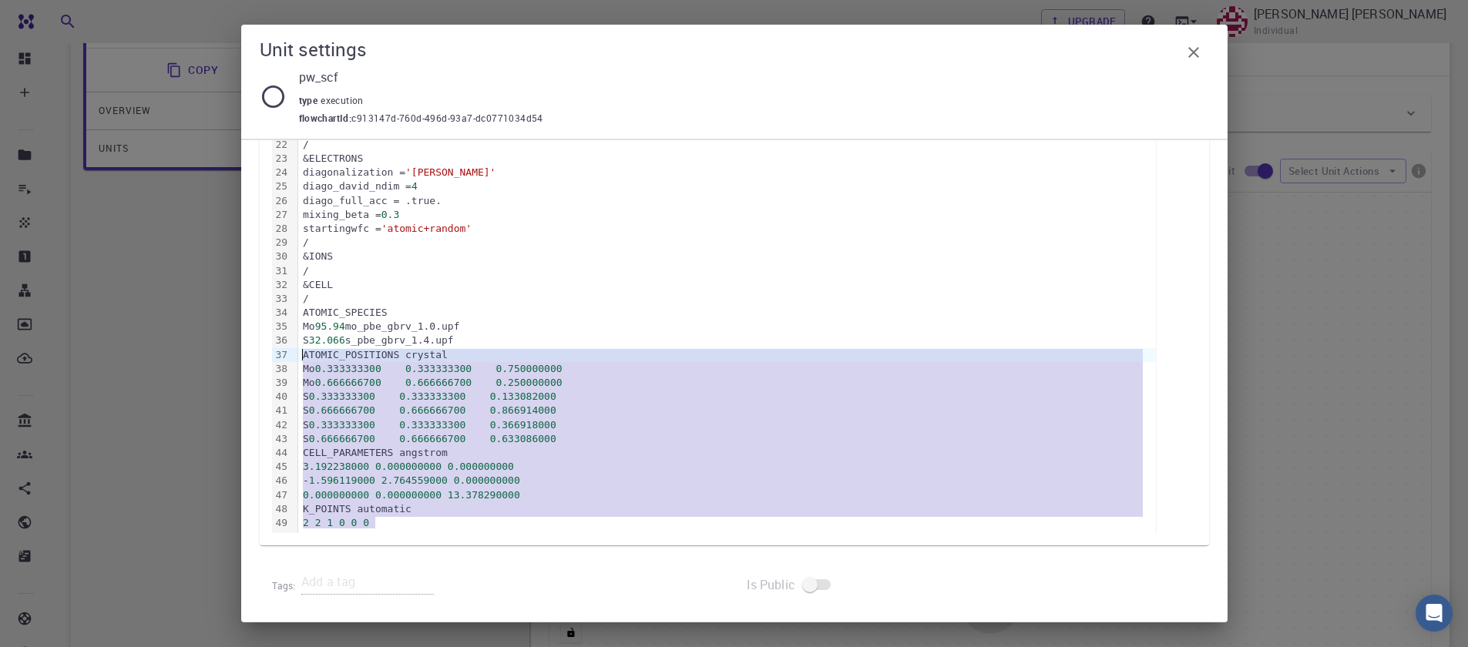
drag, startPoint x: 357, startPoint y: 516, endPoint x: 256, endPoint y: 360, distance: 185.5
click at [256, 360] on div "Next ​ Next FlowchartId None FlowchartId Details Application Name Quantum Espre…" at bounding box center [734, 380] width 986 height 483
